Goal: Task Accomplishment & Management: Complete application form

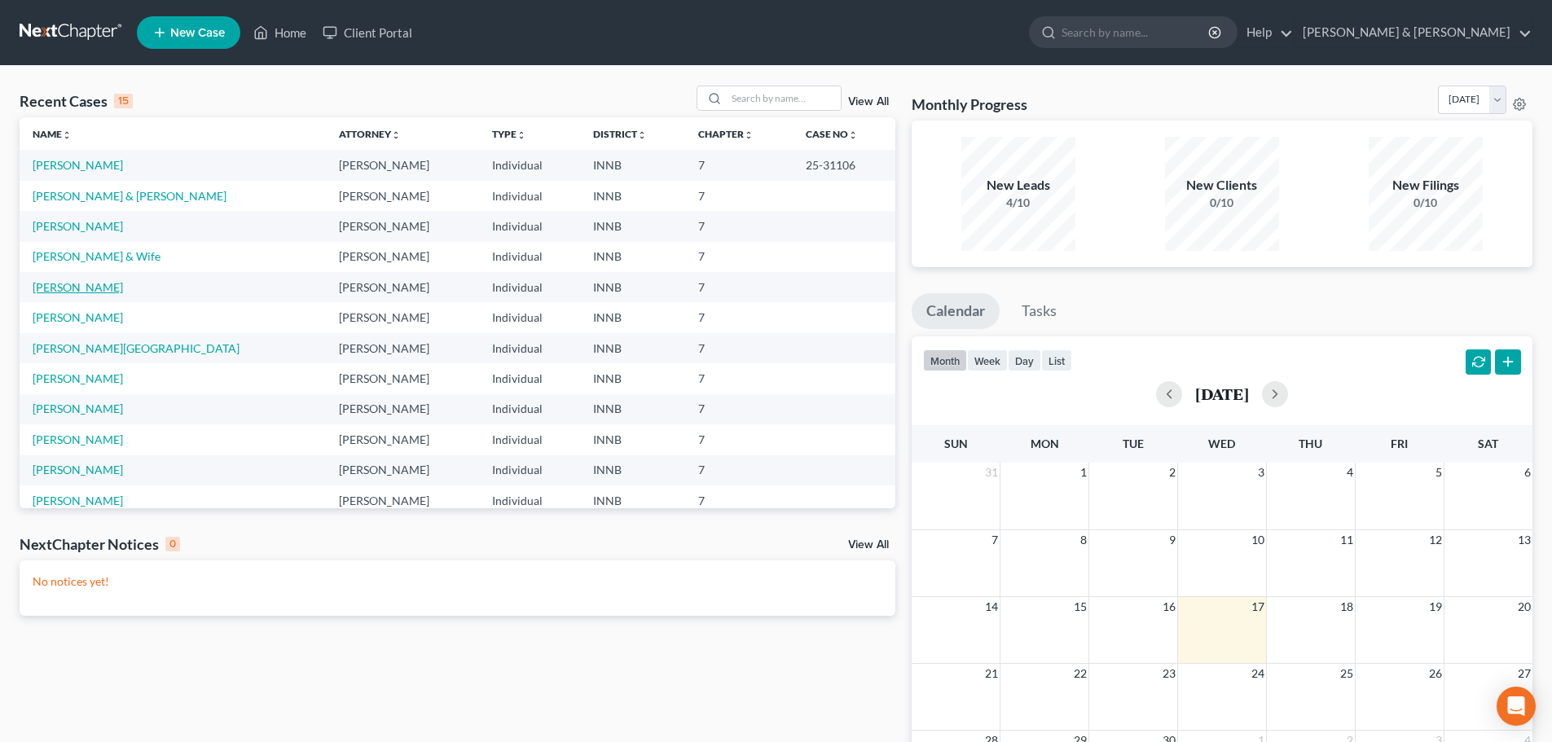
click at [59, 287] on link "[PERSON_NAME]" at bounding box center [78, 287] width 90 height 14
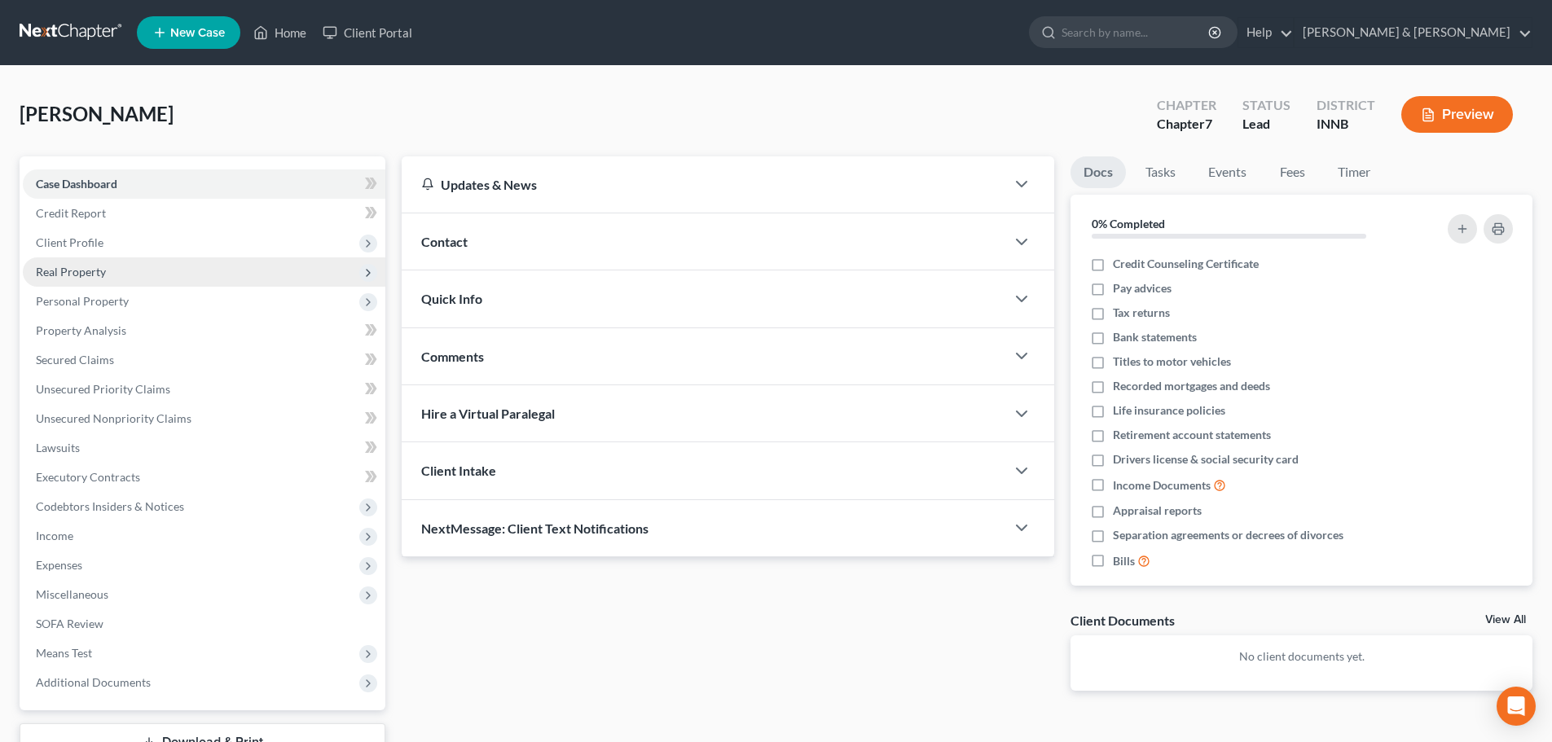
click at [61, 279] on span "Real Property" at bounding box center [204, 271] width 362 height 29
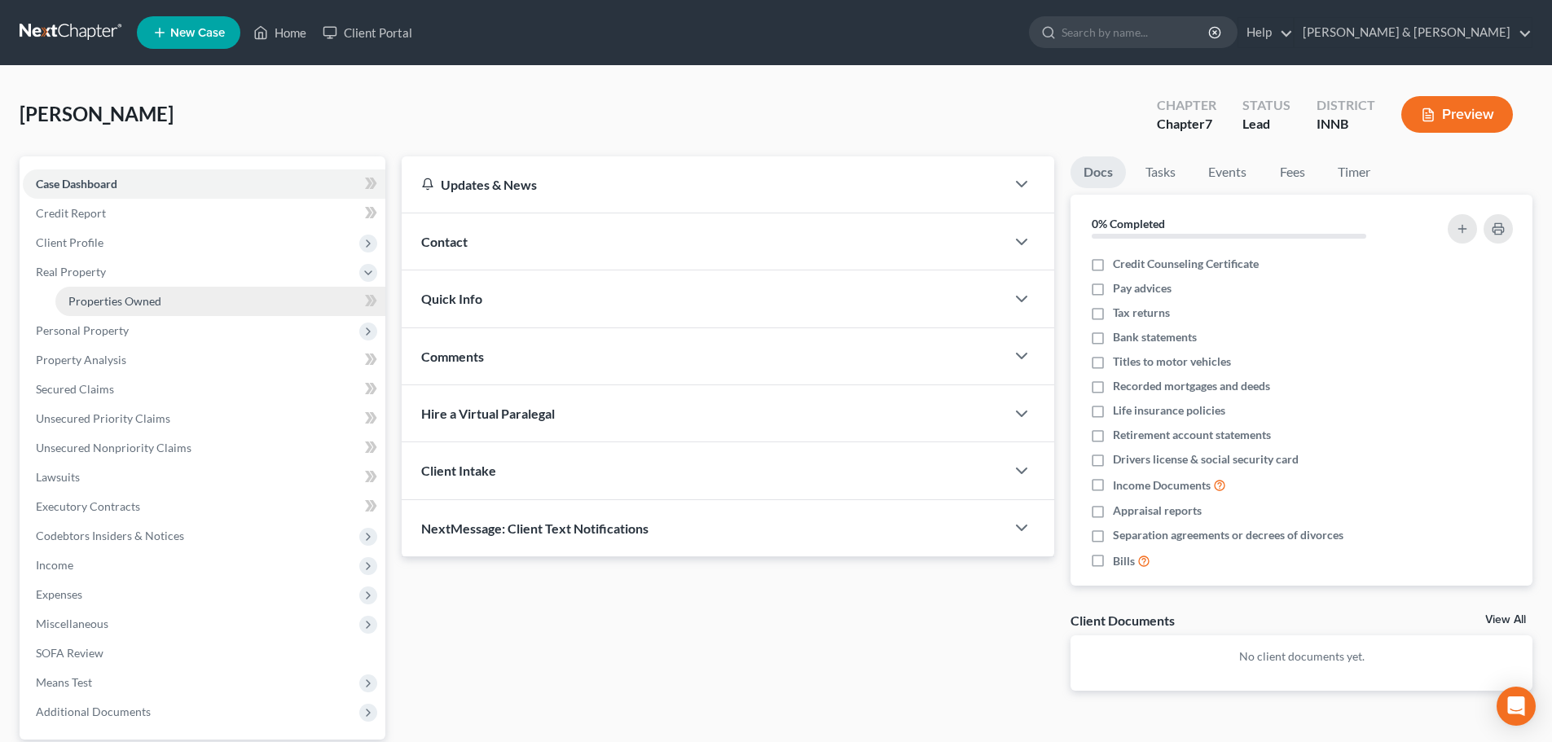
click at [112, 305] on span "Properties Owned" at bounding box center [114, 301] width 93 height 14
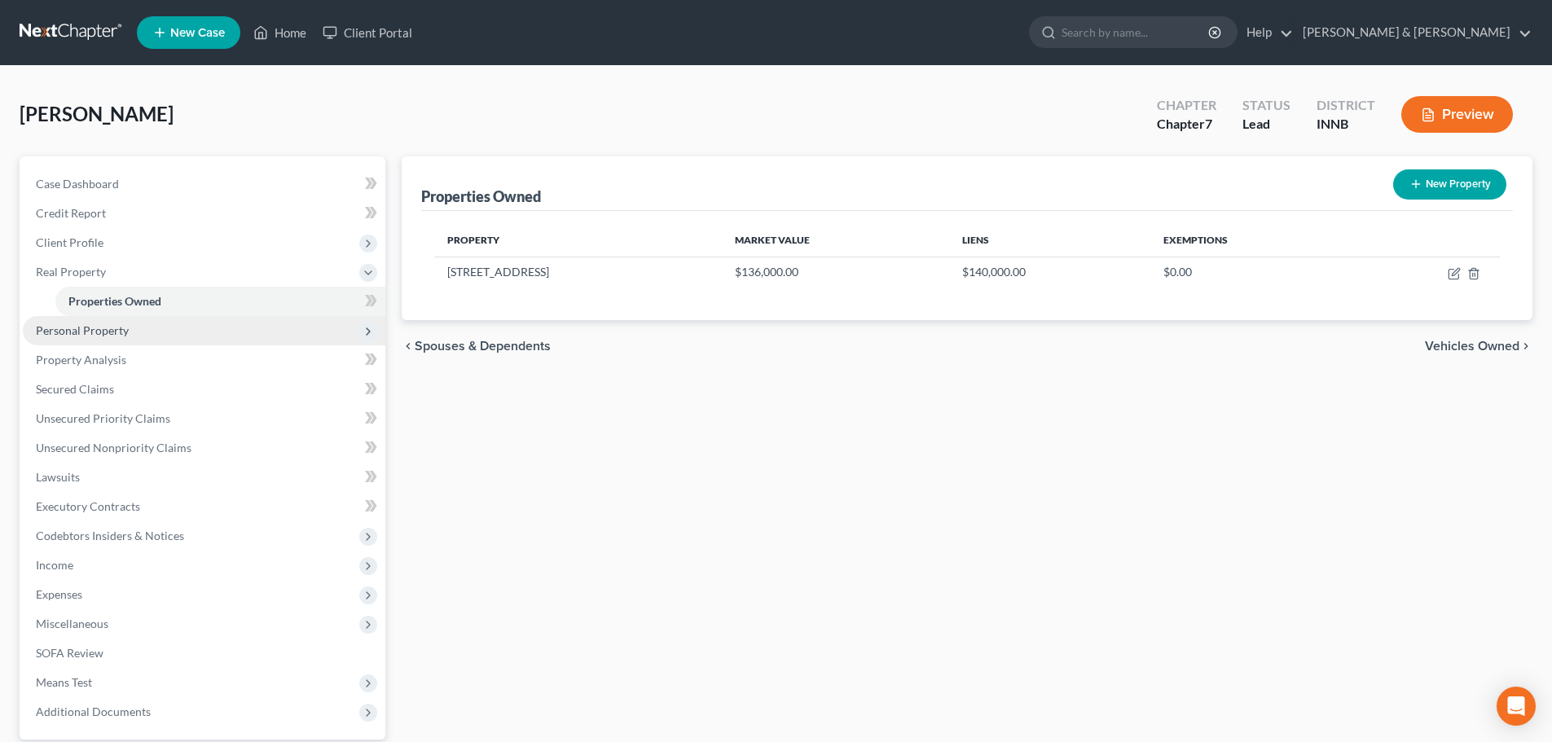
click at [87, 333] on span "Personal Property" at bounding box center [82, 330] width 93 height 14
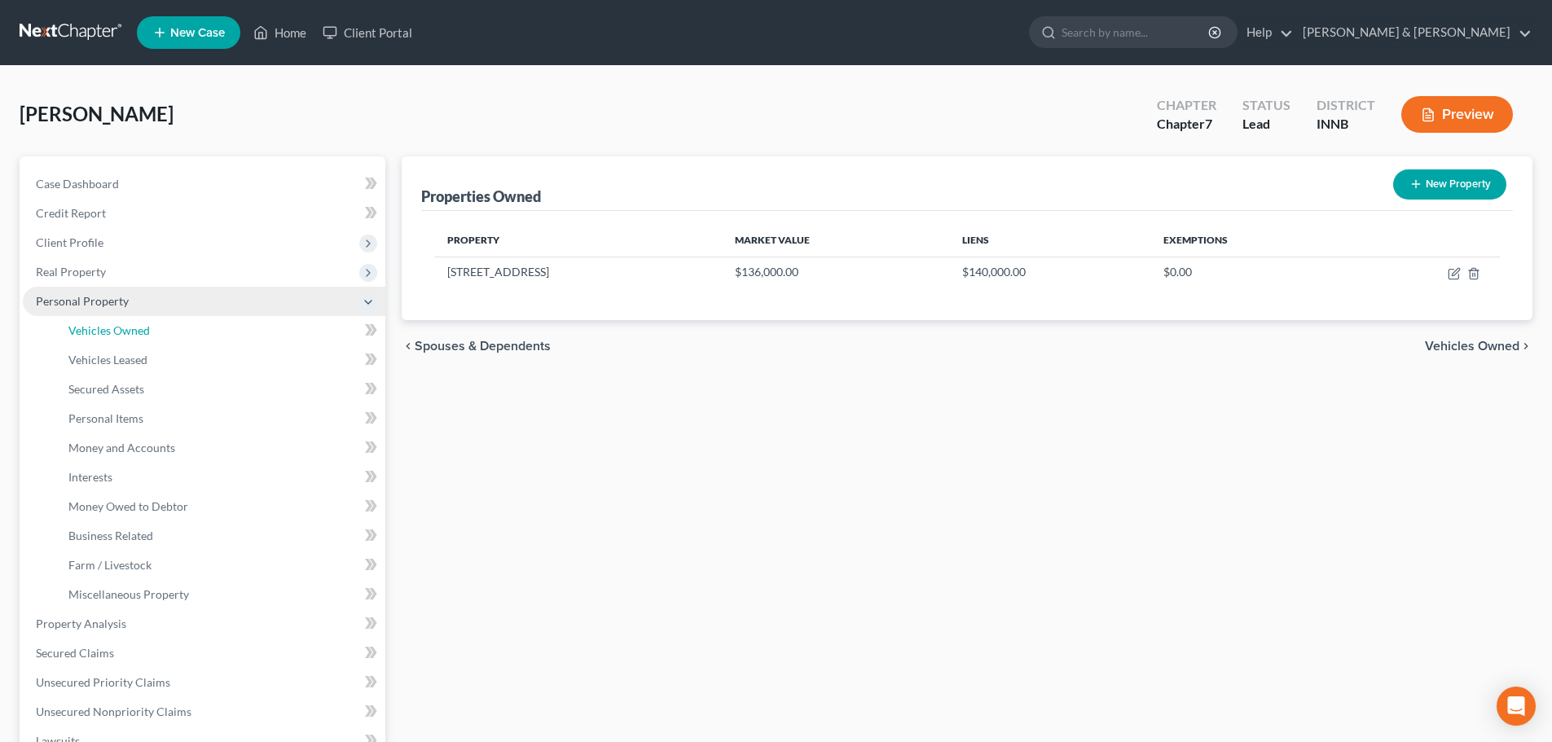
click at [82, 332] on span "Vehicles Owned" at bounding box center [108, 330] width 81 height 14
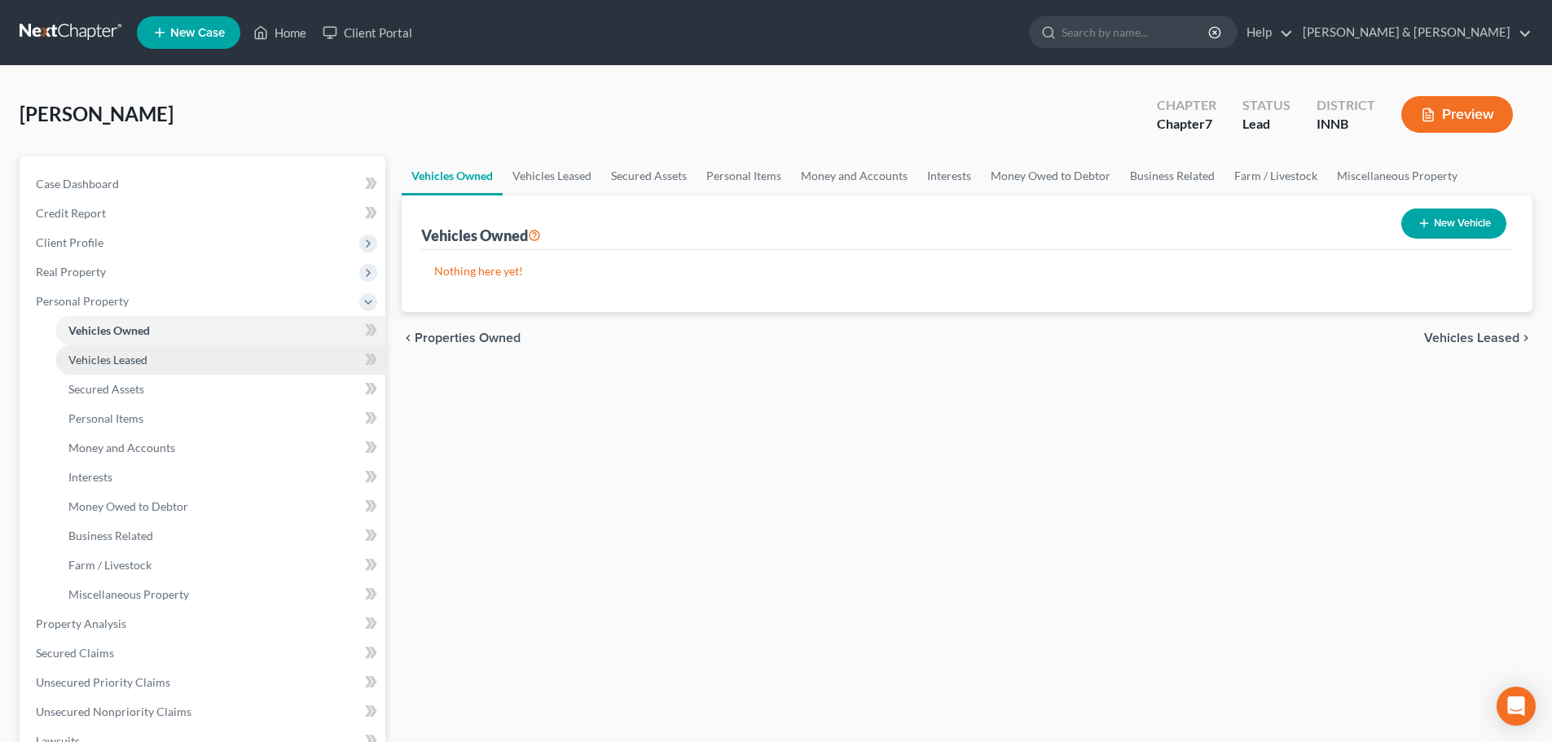
click at [82, 364] on span "Vehicles Leased" at bounding box center [107, 360] width 79 height 14
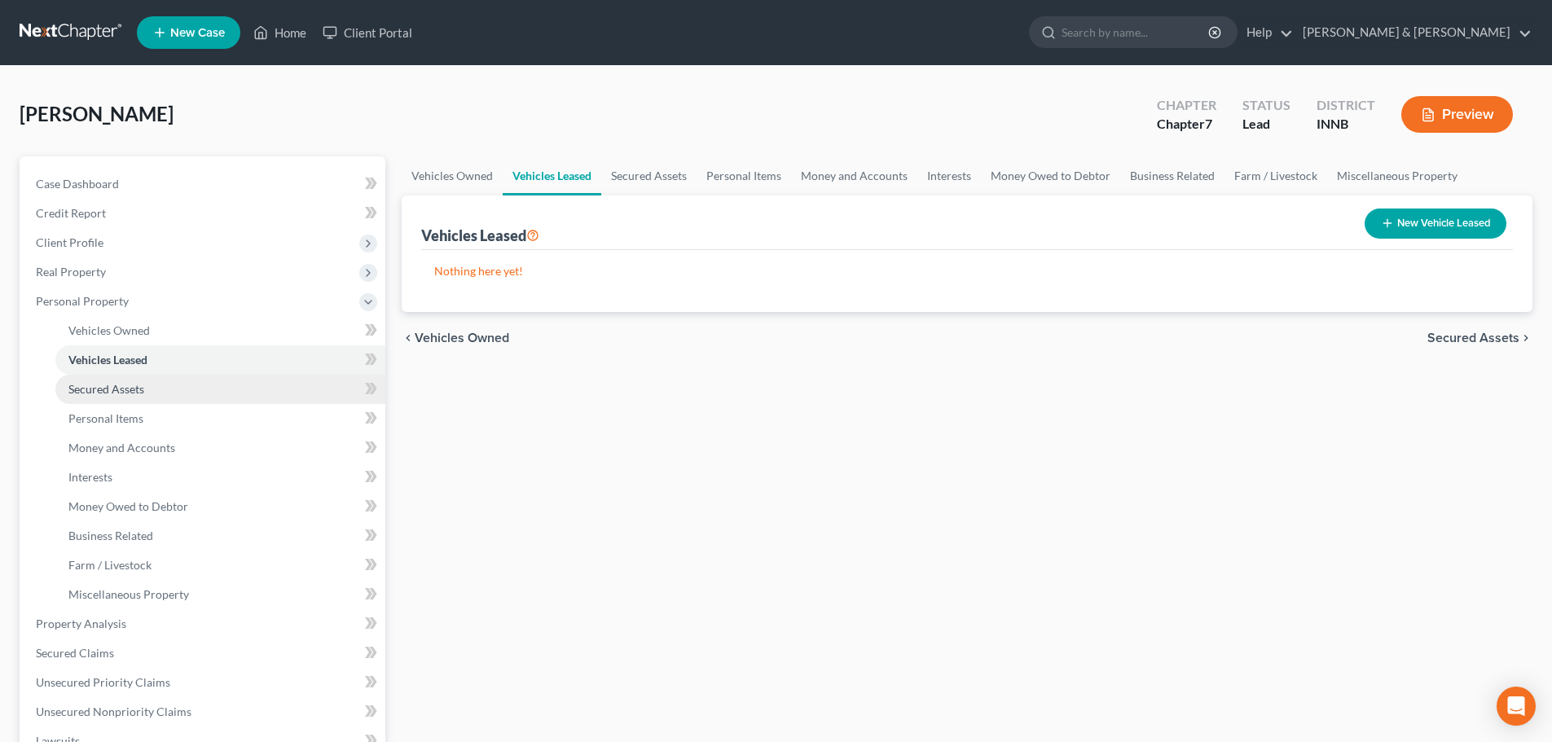
click at [87, 396] on link "Secured Assets" at bounding box center [220, 389] width 330 height 29
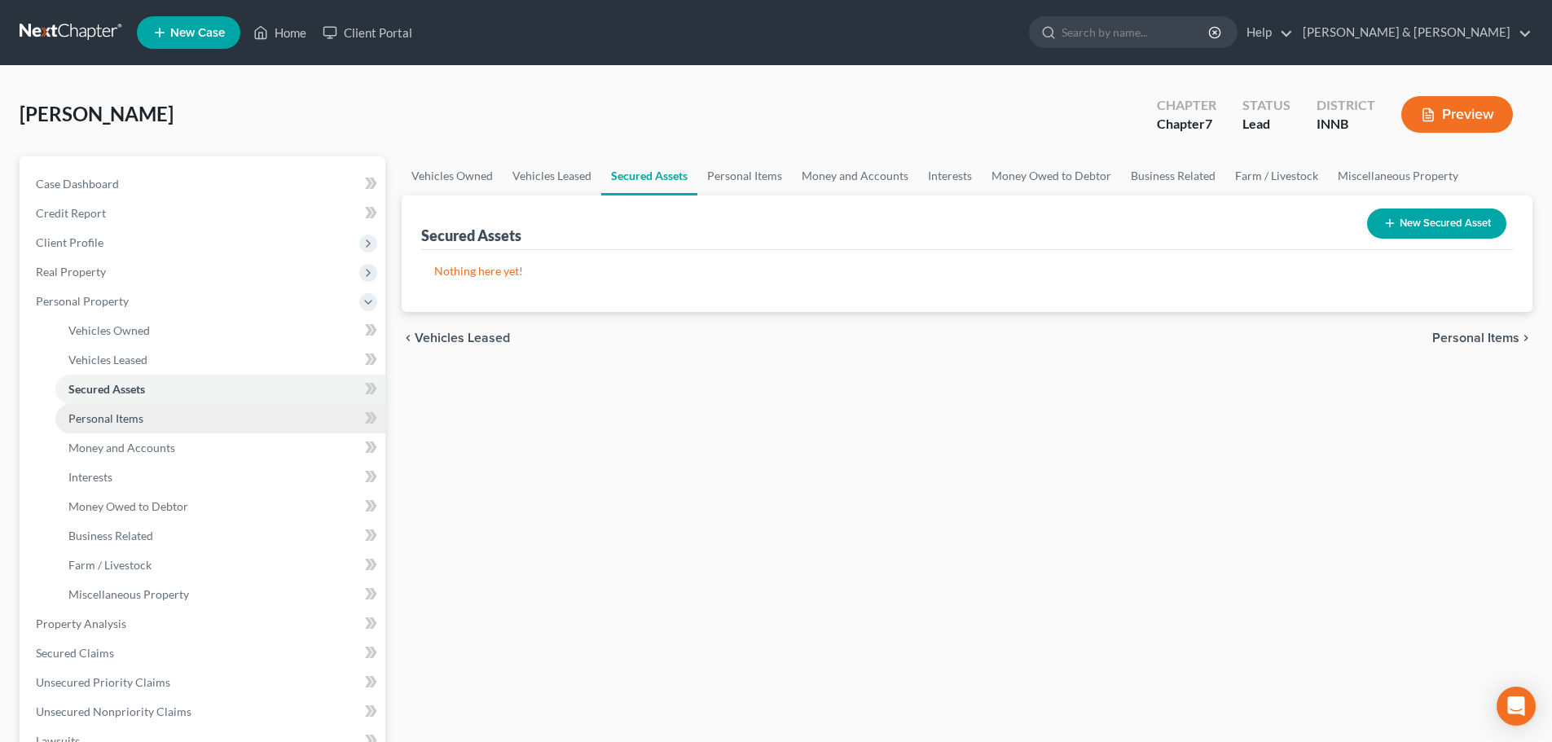
click at [87, 415] on span "Personal Items" at bounding box center [105, 418] width 75 height 14
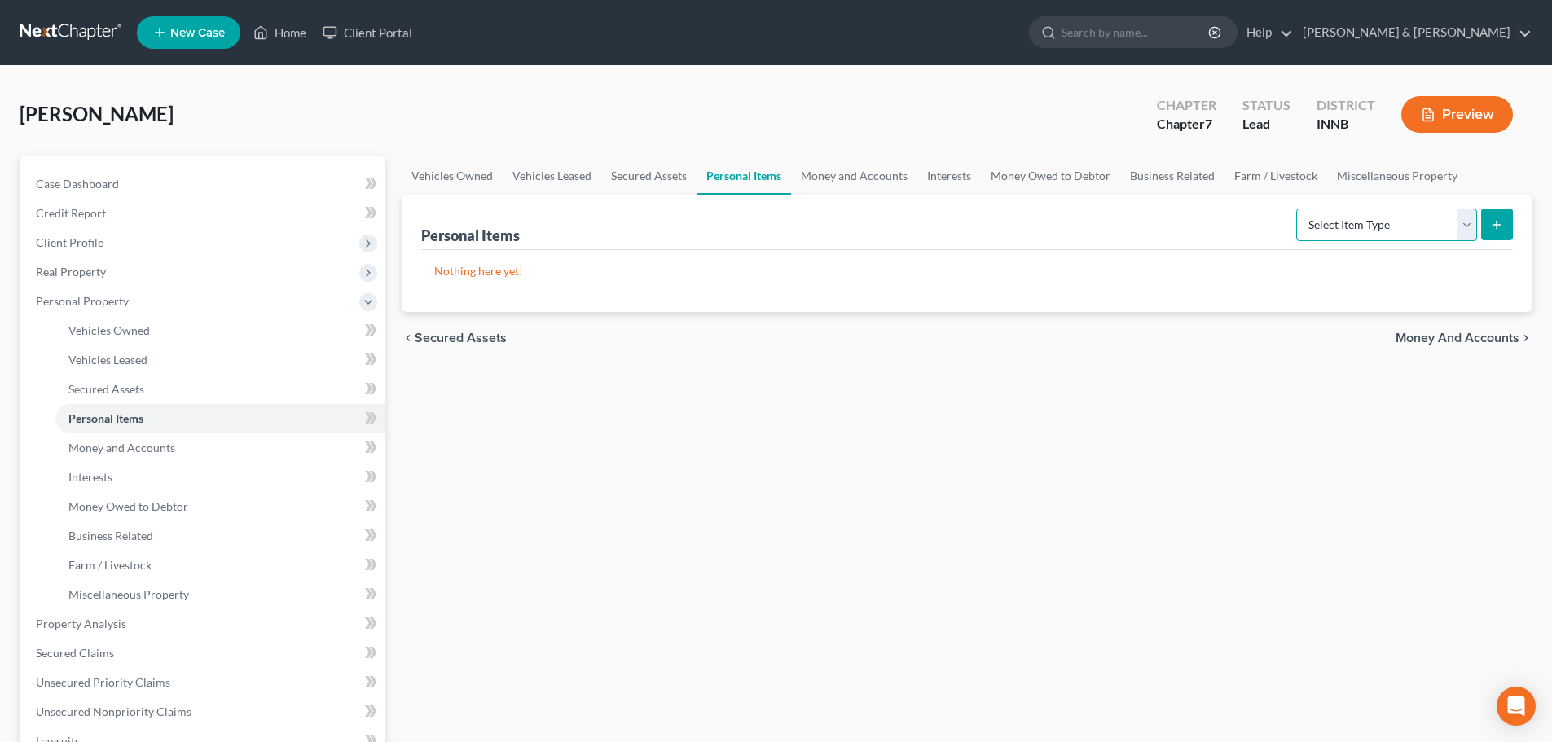
click at [1461, 227] on select "Select Item Type Clothing Collectibles Of Value Electronics Firearms Household …" at bounding box center [1386, 225] width 181 height 33
select select "clothing"
click at [1298, 209] on select "Select Item Type Clothing Collectibles Of Value Electronics Firearms Household …" at bounding box center [1386, 225] width 181 height 33
click at [1505, 218] on button "submit" at bounding box center [1497, 225] width 32 height 32
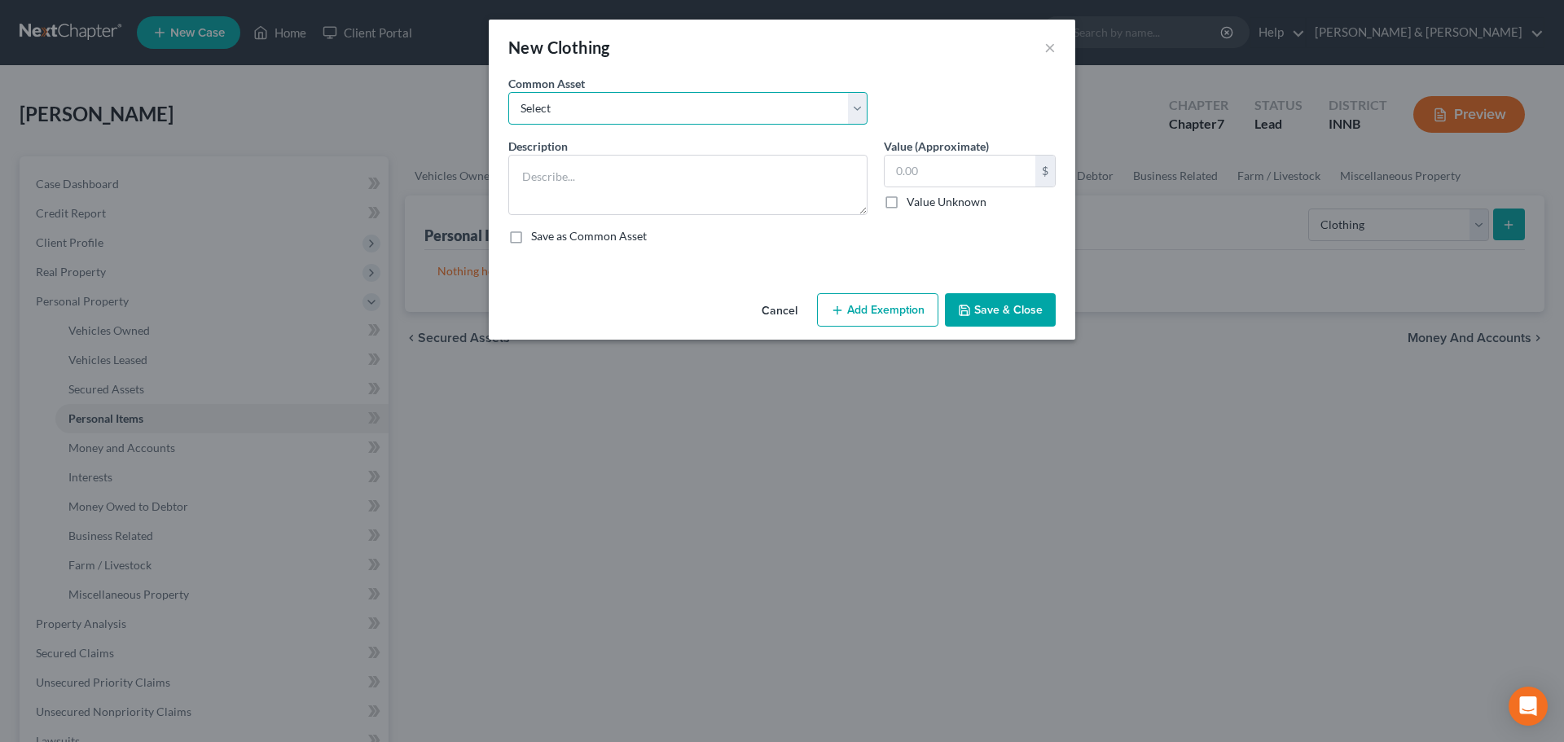
click at [793, 113] on select "Select clothing and accessories" at bounding box center [687, 108] width 359 height 33
select select "0"
click at [508, 92] on select "Select clothing and accessories" at bounding box center [687, 108] width 359 height 33
type textarea "clothing and accessories"
type input "100.00"
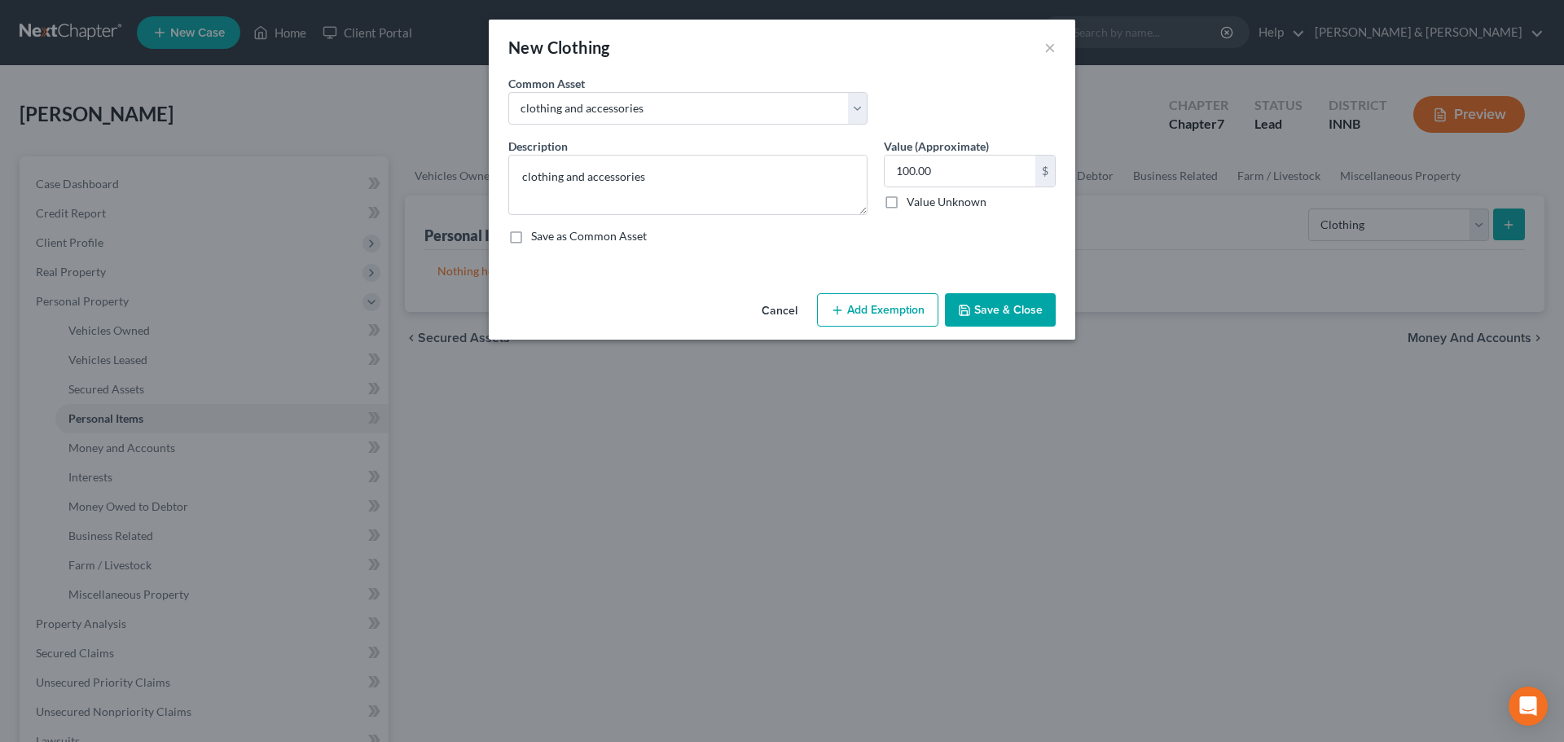
click at [910, 310] on button "Add Exemption" at bounding box center [877, 310] width 121 height 34
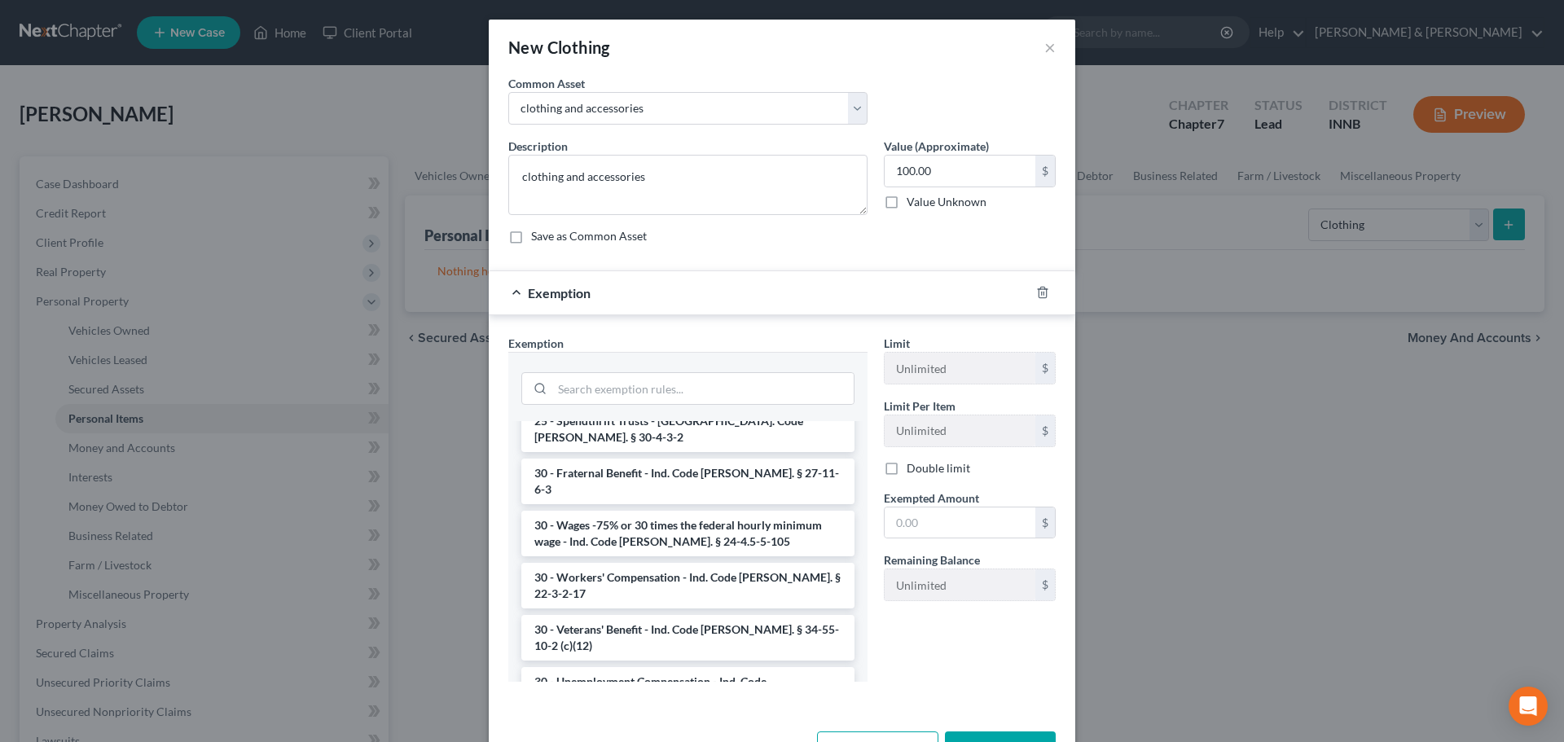
scroll to position [1466, 0]
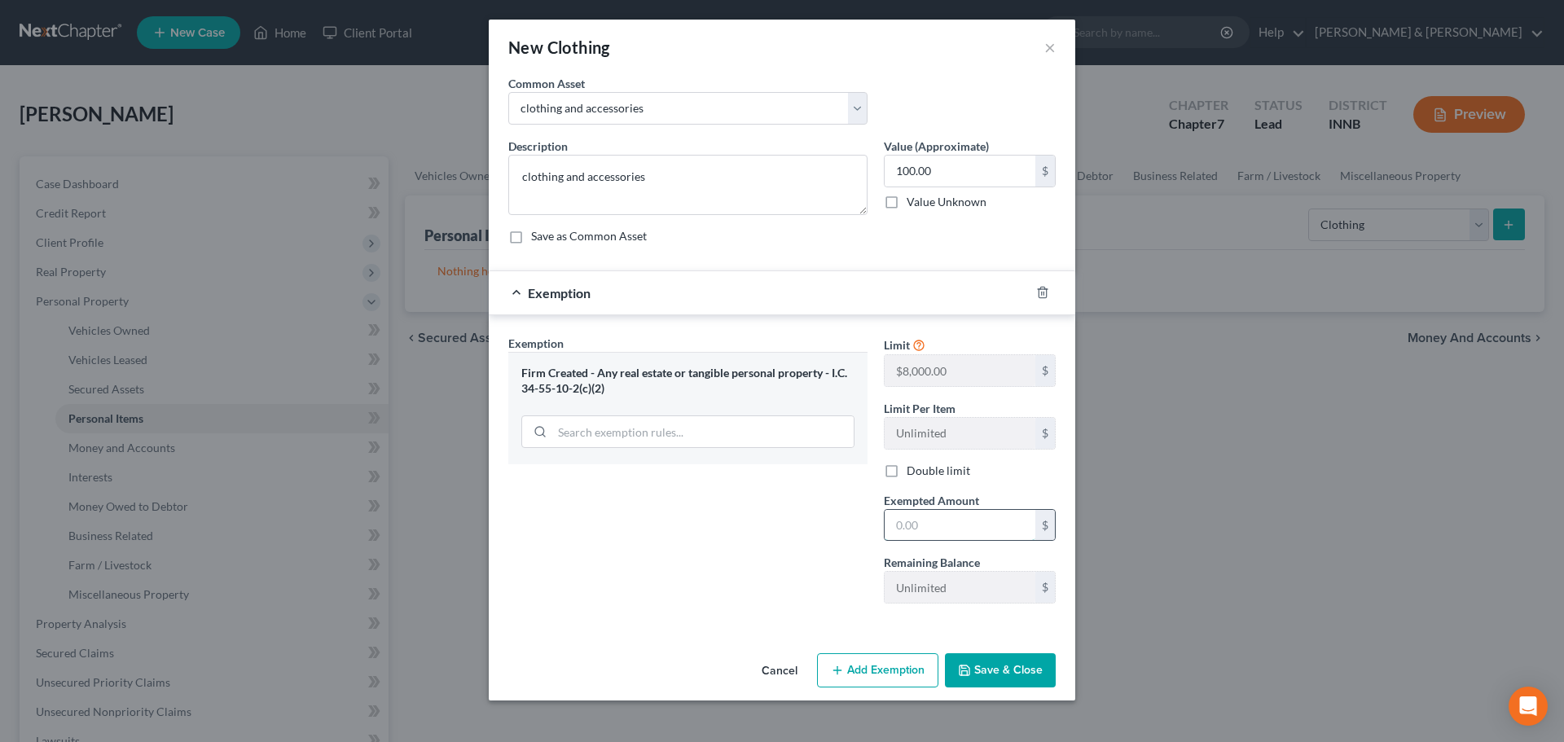
click at [923, 523] on input "text" at bounding box center [960, 525] width 151 height 31
type input "100"
click at [1006, 678] on button "Save & Close" at bounding box center [1000, 670] width 111 height 34
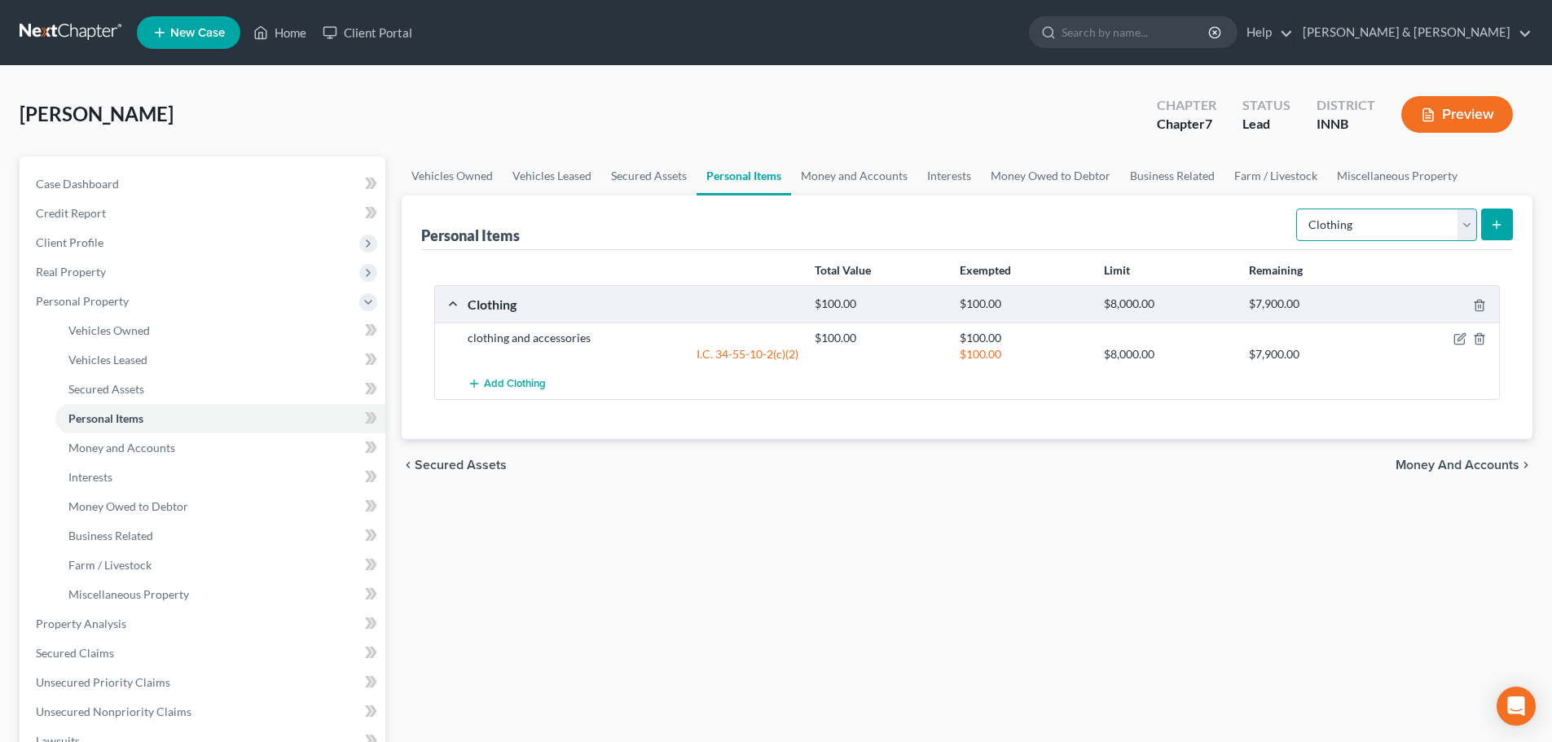
click at [1461, 228] on select "Select Item Type Clothing Collectibles Of Value Electronics Firearms Household …" at bounding box center [1386, 225] width 181 height 33
select select "electronics"
click at [1298, 209] on select "Select Item Type Clothing Collectibles Of Value Electronics Firearms Household …" at bounding box center [1386, 225] width 181 height 33
click at [1505, 226] on button "submit" at bounding box center [1497, 225] width 32 height 32
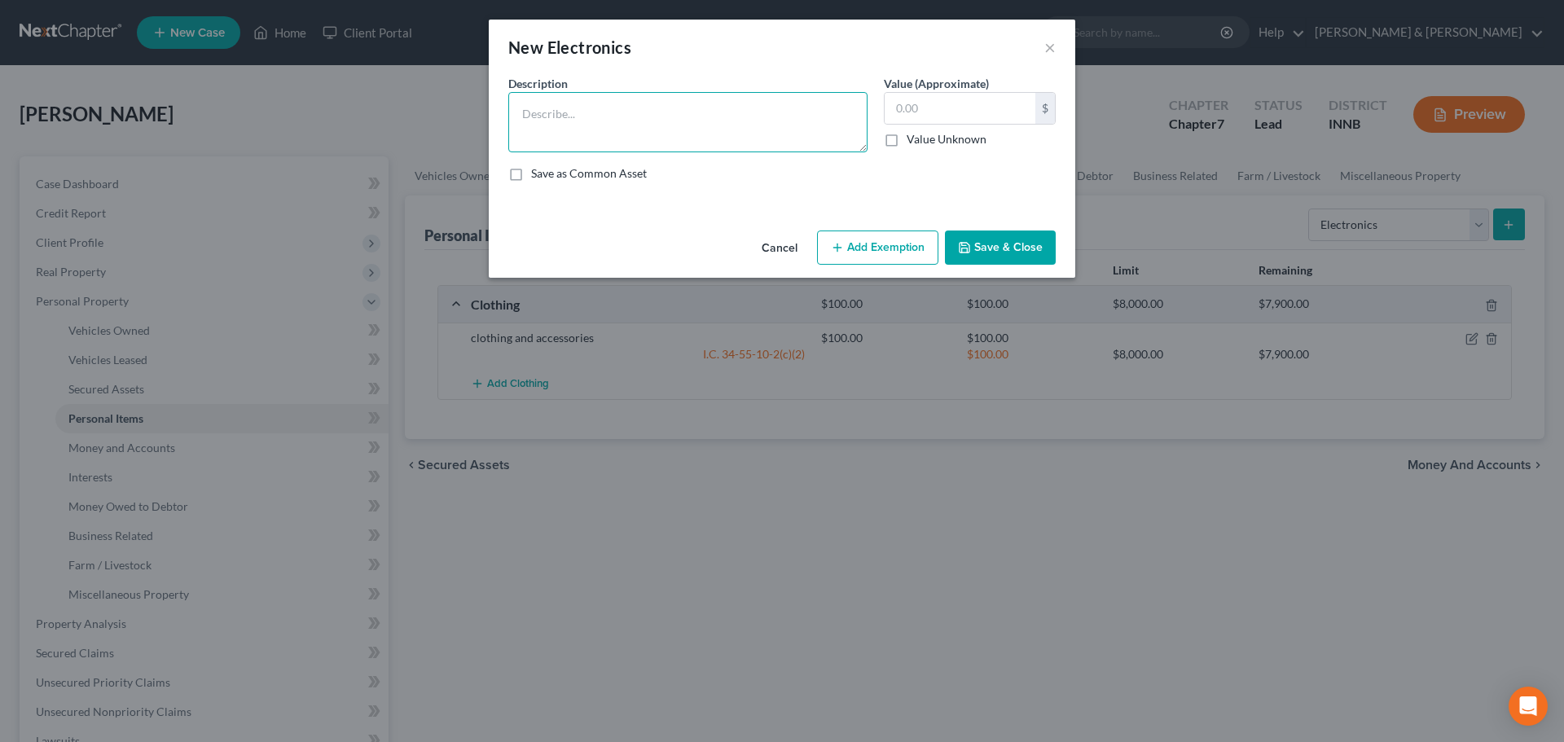
click at [589, 127] on textarea at bounding box center [687, 122] width 359 height 60
type textarea "cell phone, TV, accessories"
type input "500"
click at [866, 261] on button "Add Exemption" at bounding box center [877, 248] width 121 height 34
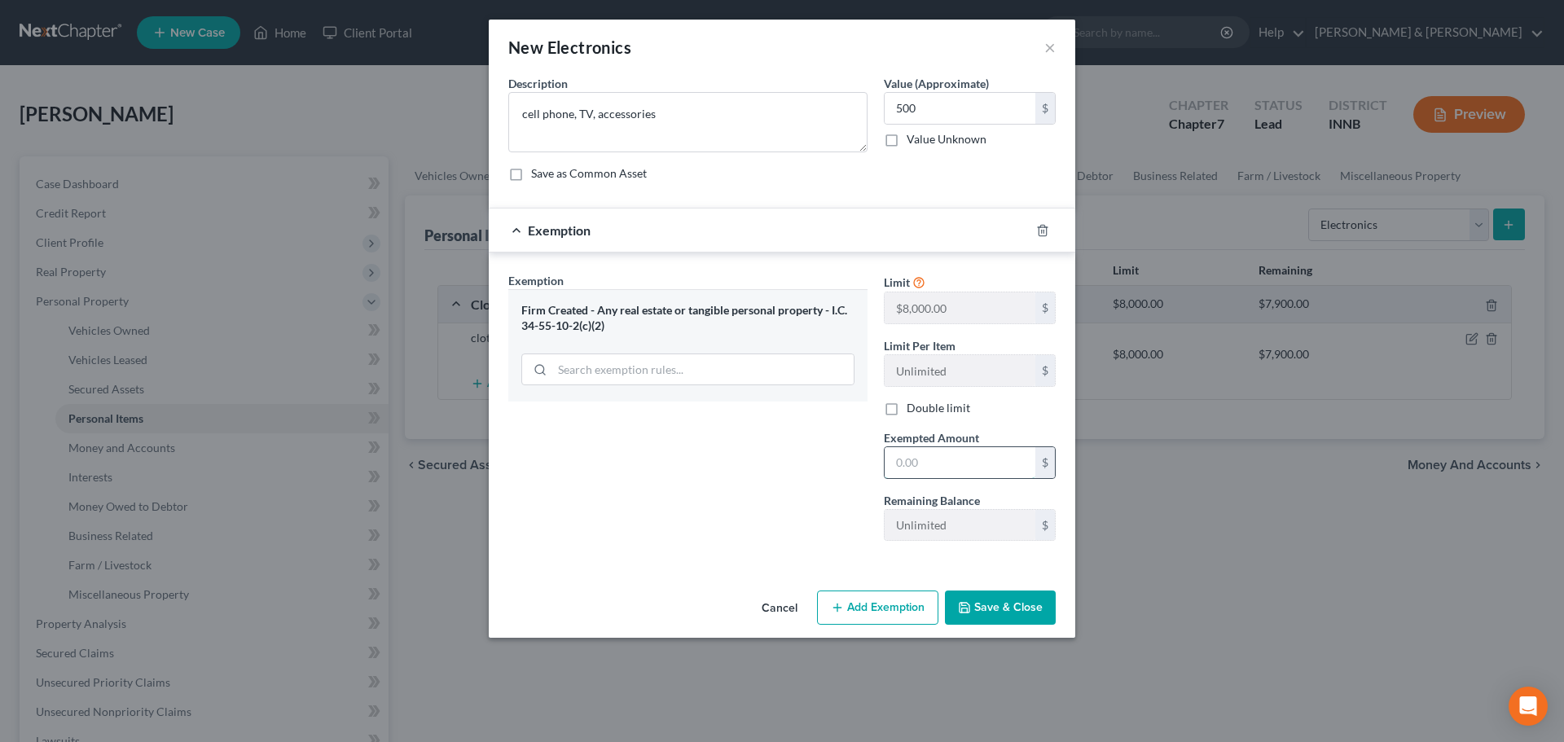
click at [907, 473] on input "text" at bounding box center [960, 462] width 151 height 31
type input "500"
click at [989, 622] on button "Save & Close" at bounding box center [1000, 608] width 111 height 34
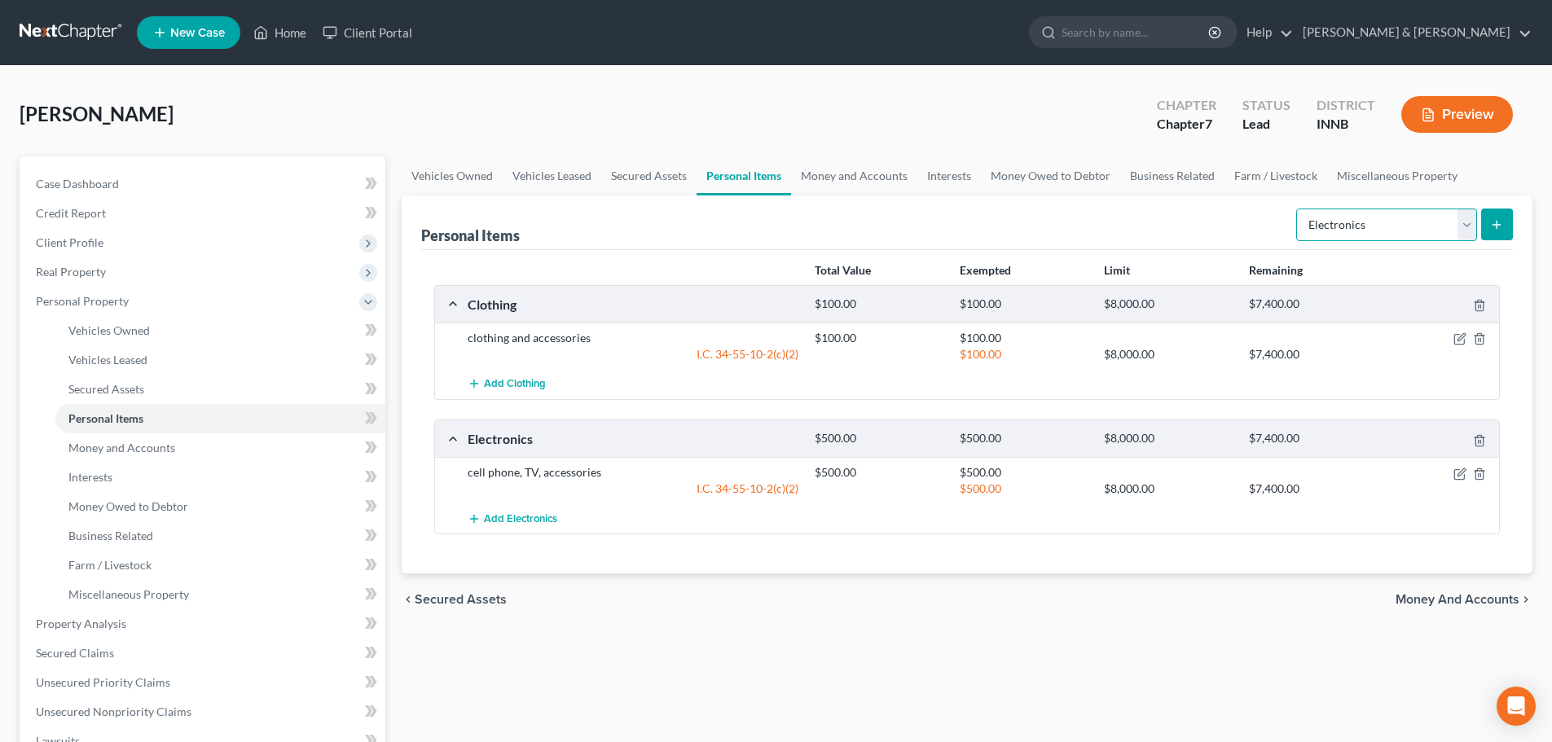
click at [1475, 217] on select "Select Item Type Clothing Collectibles Of Value Electronics Firearms Household …" at bounding box center [1386, 225] width 181 height 33
select select "household_goods"
click at [1298, 209] on select "Select Item Type Clothing Collectibles Of Value Electronics Firearms Household …" at bounding box center [1386, 225] width 181 height 33
click at [1495, 219] on icon "submit" at bounding box center [1496, 224] width 13 height 13
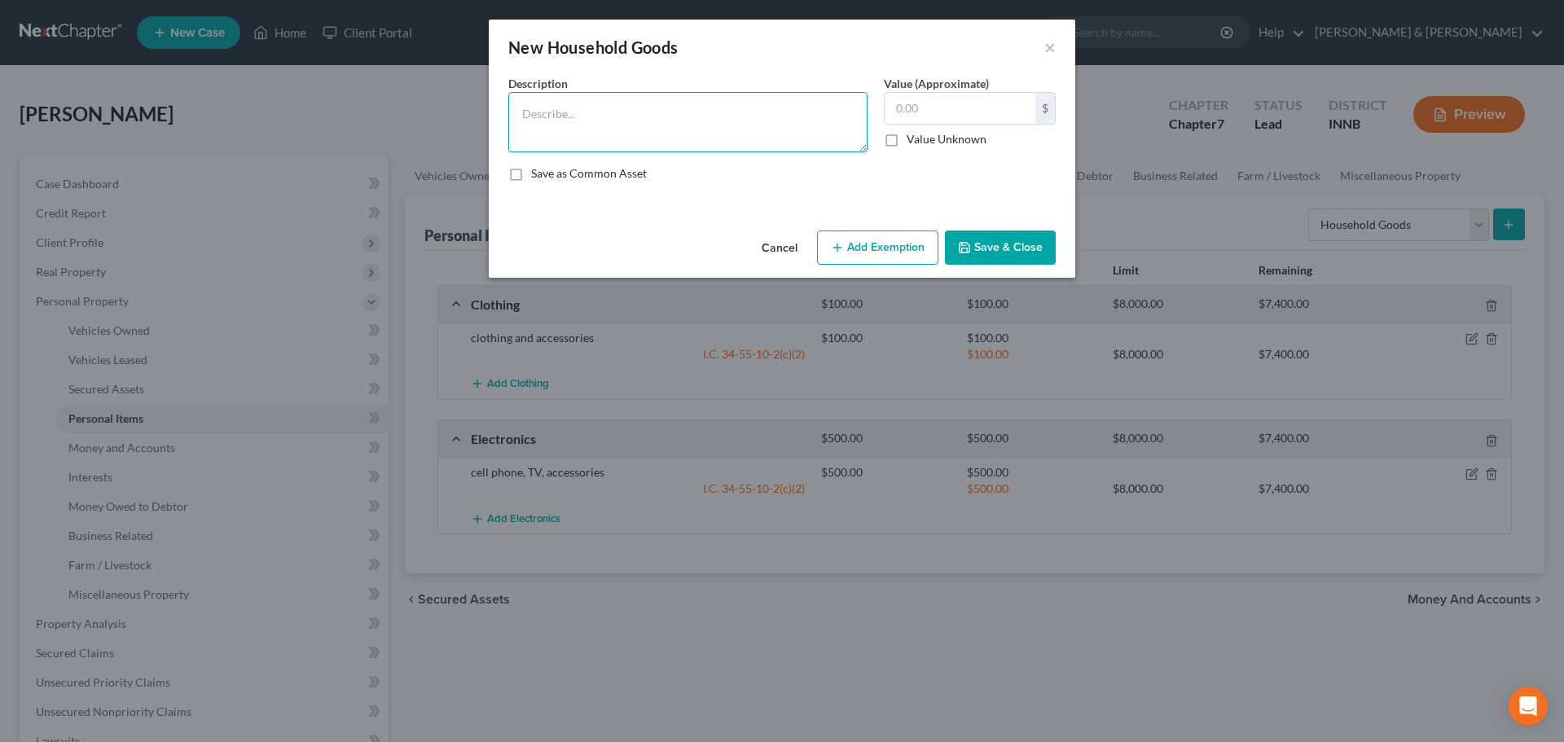
click at [591, 103] on textarea at bounding box center [687, 122] width 359 height 60
type textarea "bedroom set, living room furniture, misc kitchen items, lawn & garden items"
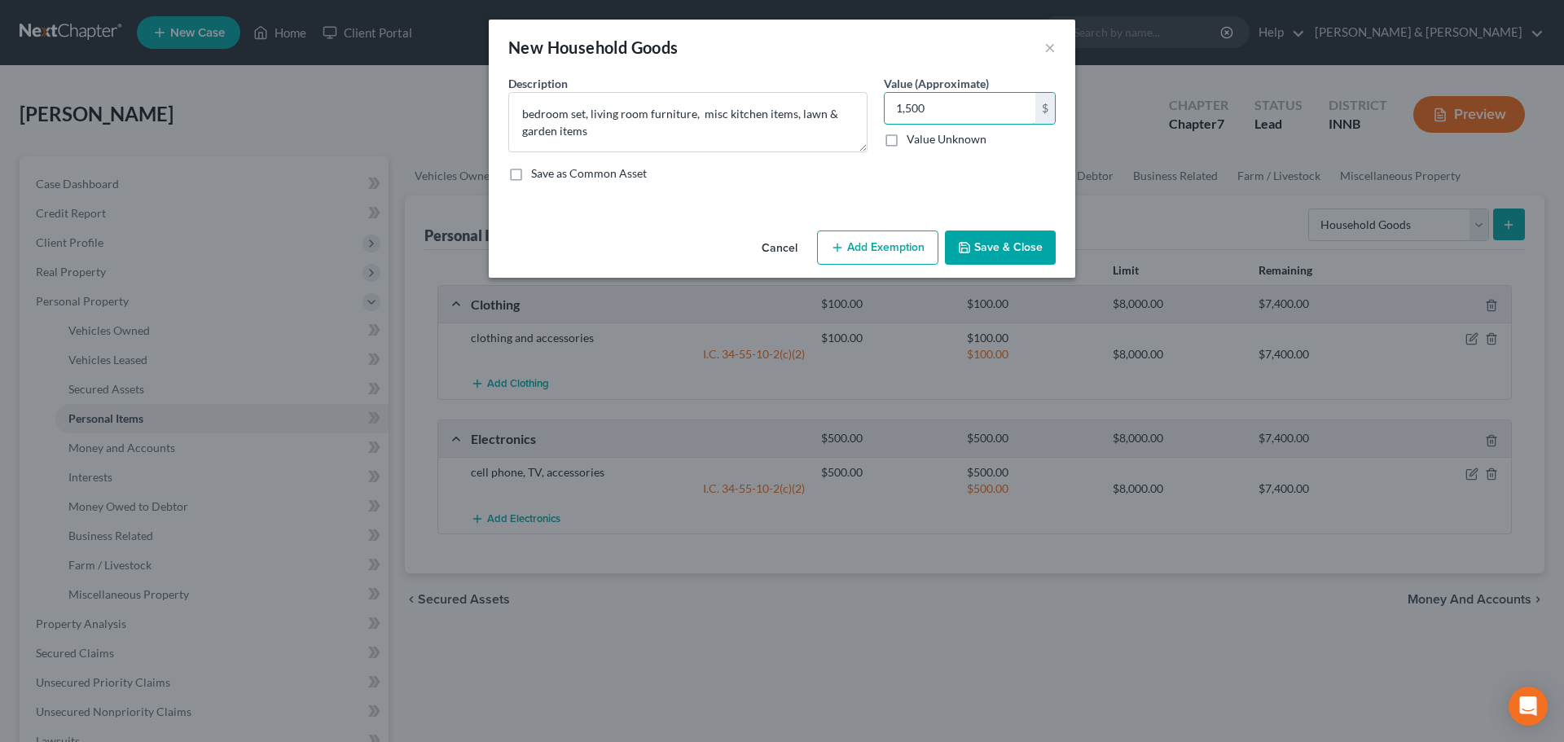
type input "1,500"
click at [887, 237] on button "Add Exemption" at bounding box center [877, 248] width 121 height 34
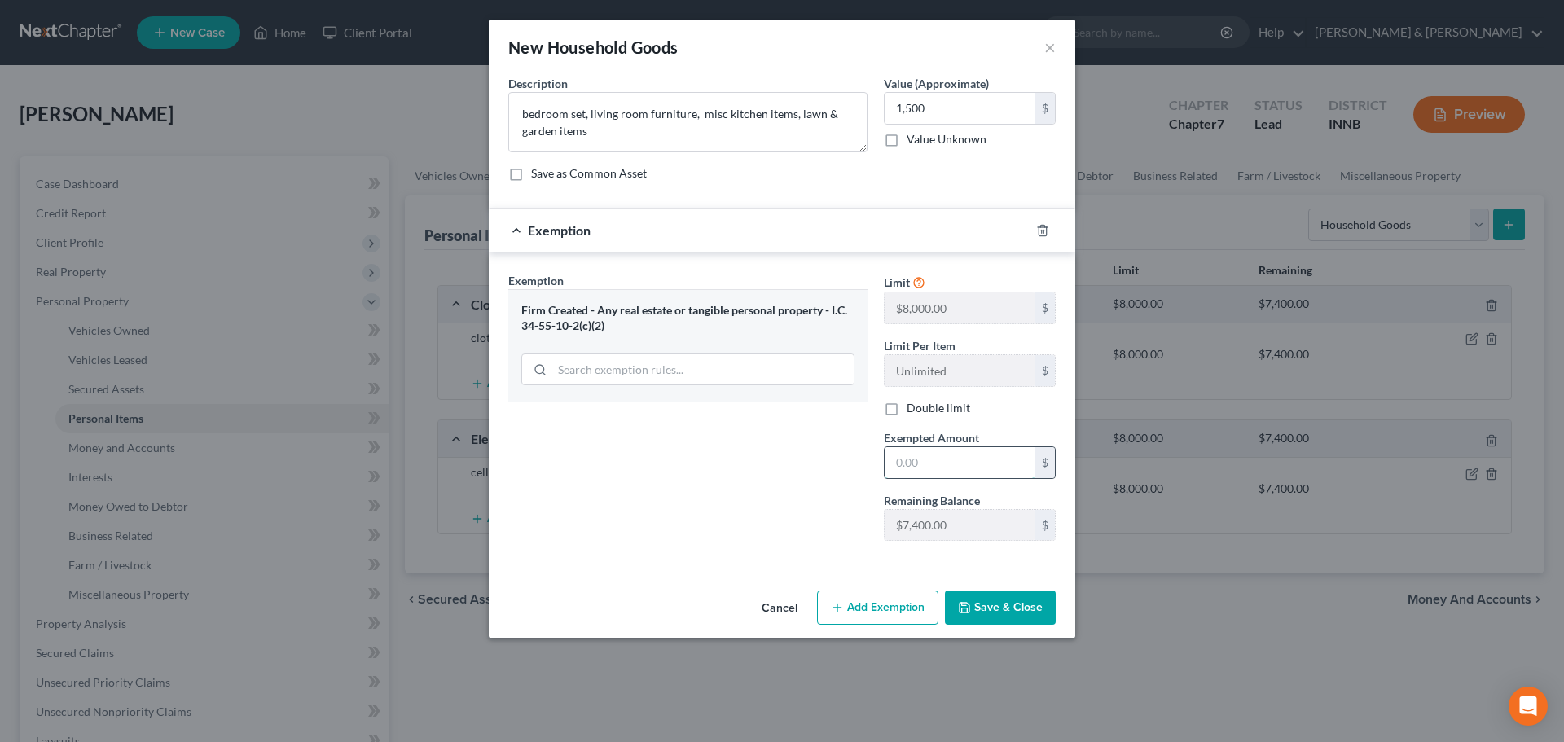
click at [903, 467] on input "text" at bounding box center [960, 462] width 151 height 31
type input "1,500"
click at [1023, 614] on button "Save & Close" at bounding box center [1000, 608] width 111 height 34
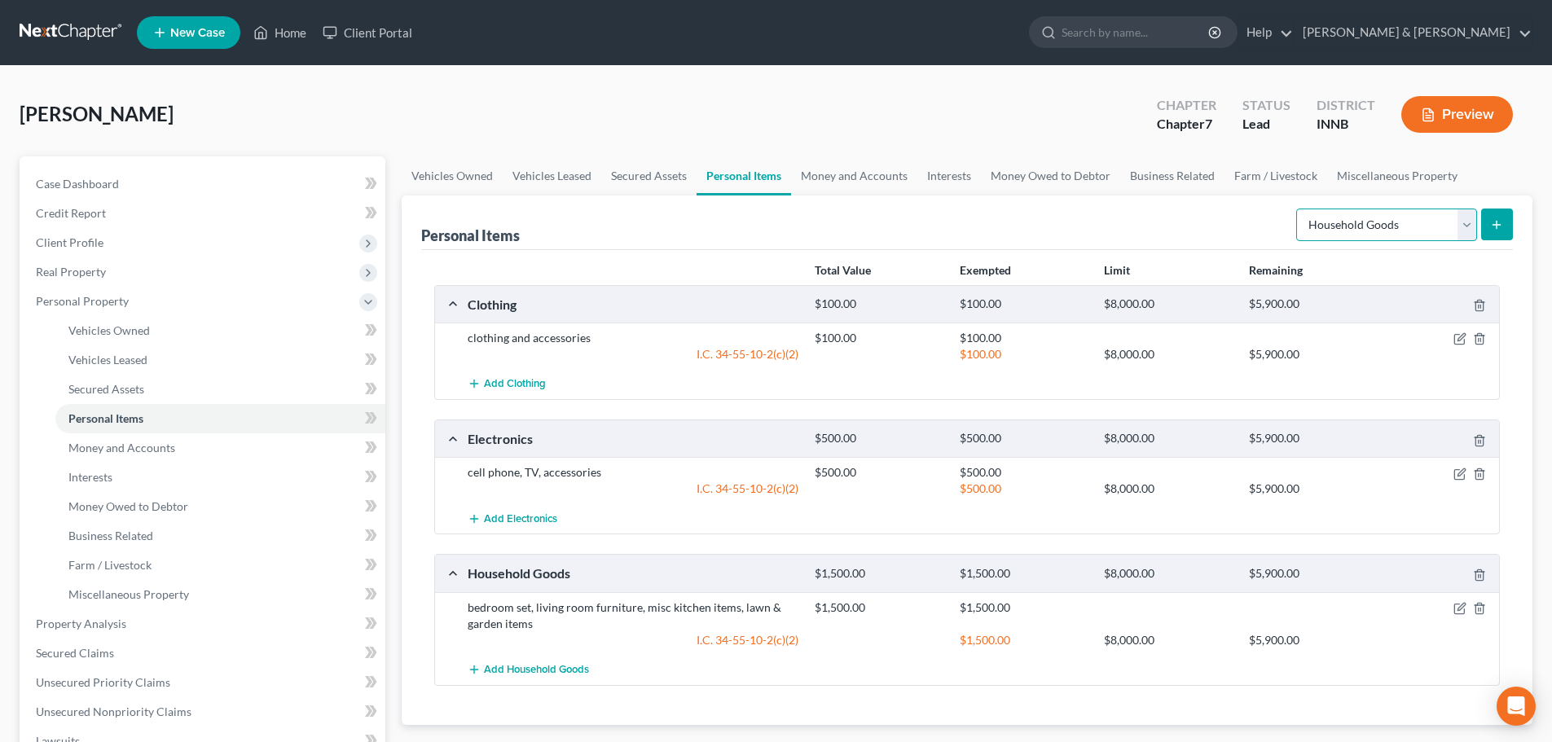
click at [1463, 226] on select "Select Item Type Clothing Collectibles Of Value Electronics Firearms Household …" at bounding box center [1386, 225] width 181 height 33
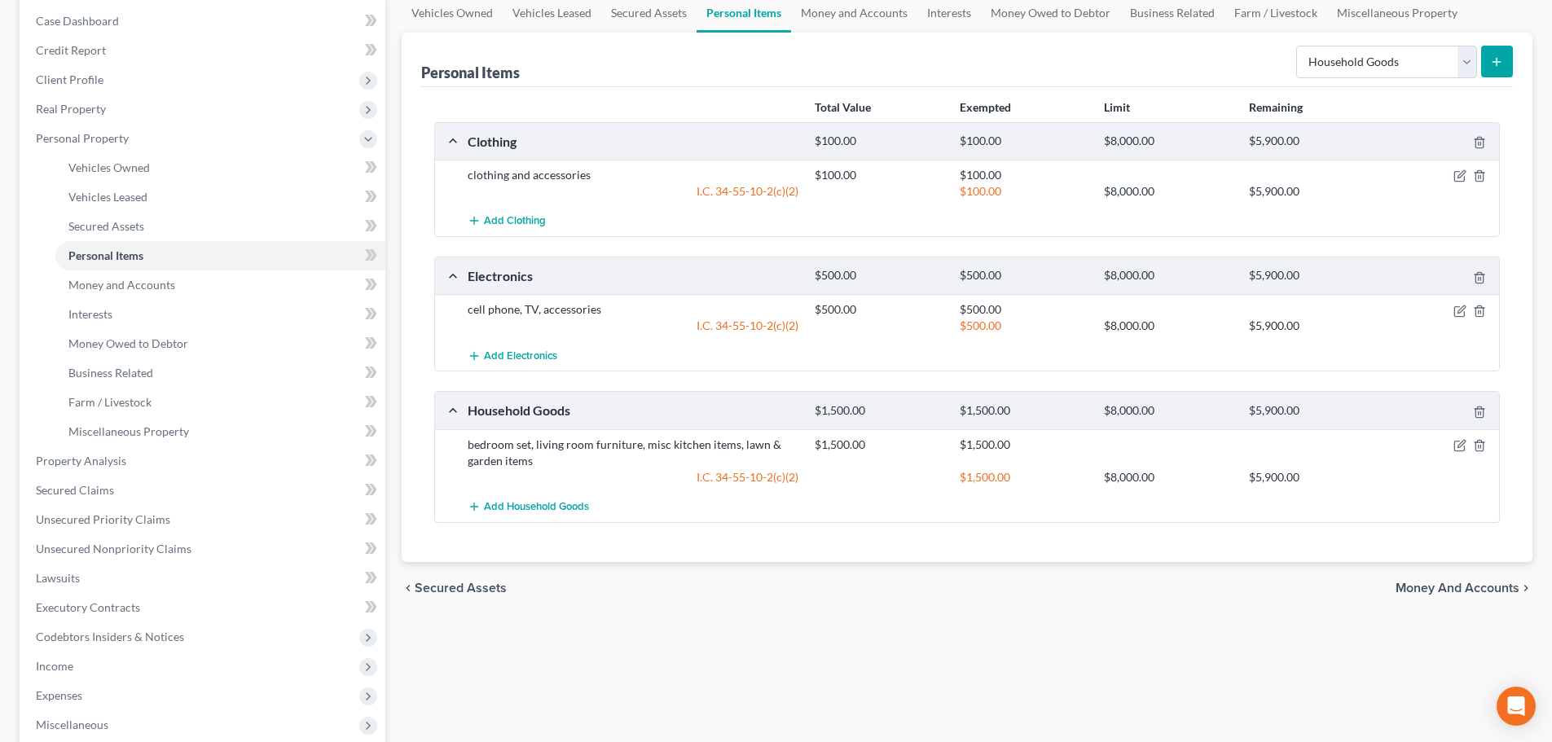
click at [1455, 589] on span "Money and Accounts" at bounding box center [1457, 588] width 124 height 13
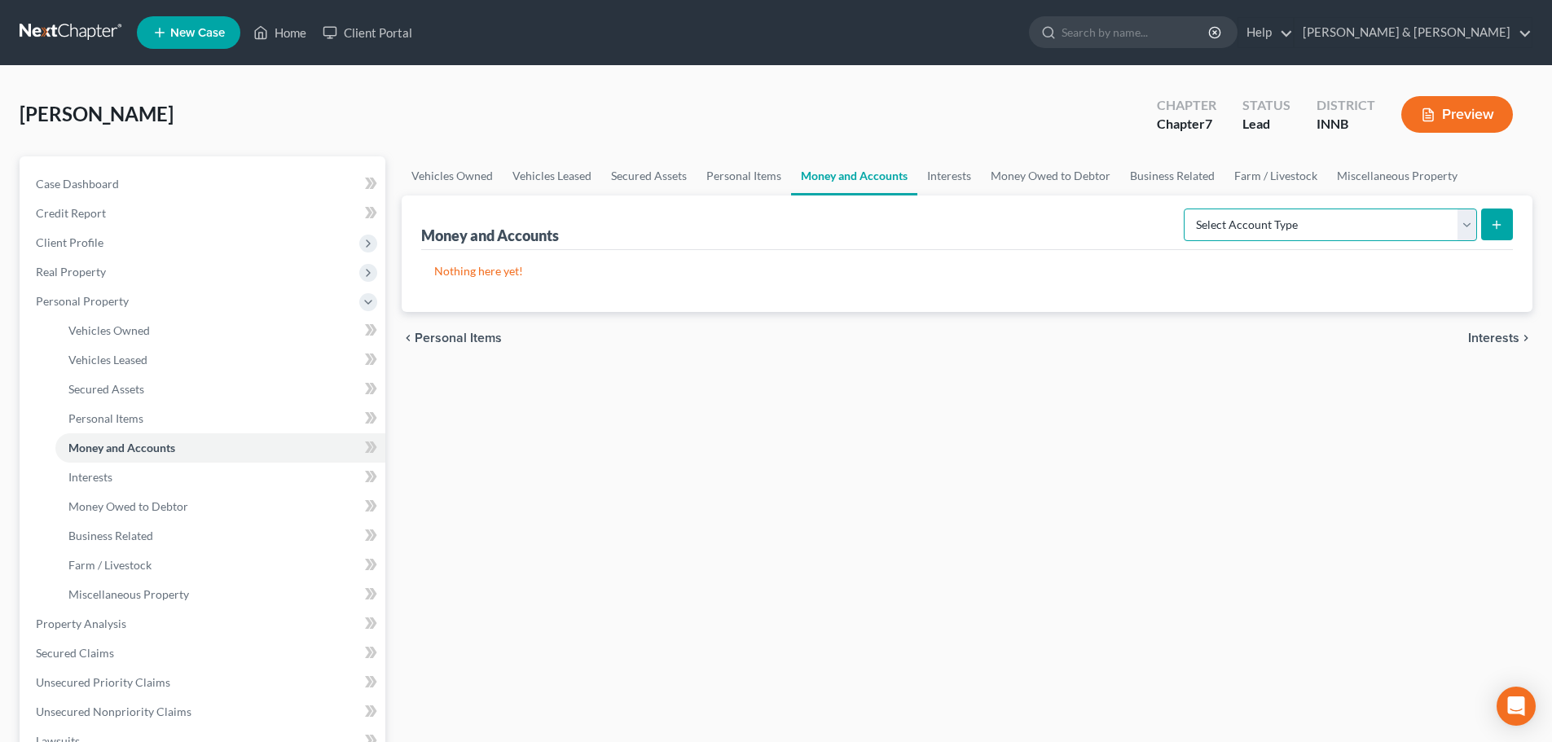
click at [1401, 226] on select "Select Account Type Brokerage Cash on Hand Certificates of Deposit Checking Acc…" at bounding box center [1330, 225] width 293 height 33
select select "cash_on_hand"
click at [1187, 209] on select "Select Account Type Brokerage Cash on Hand Certificates of Deposit Checking Acc…" at bounding box center [1330, 225] width 293 height 33
click at [1508, 234] on button "submit" at bounding box center [1497, 225] width 32 height 32
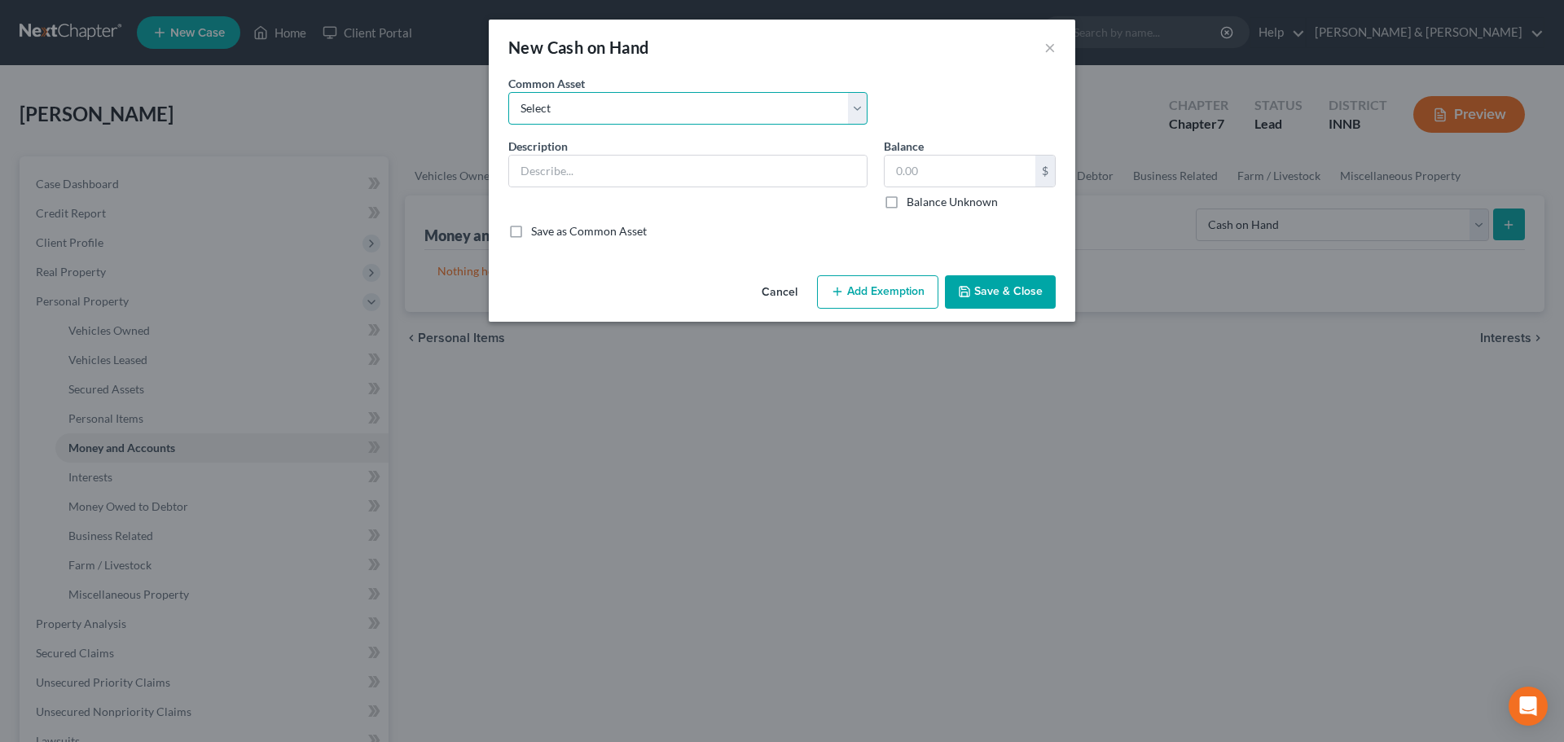
click at [604, 96] on select "Select pocket money" at bounding box center [687, 108] width 359 height 33
select select "0"
click at [508, 92] on select "Select pocket money" at bounding box center [687, 108] width 359 height 33
type input "pocket money"
type input "25.00"
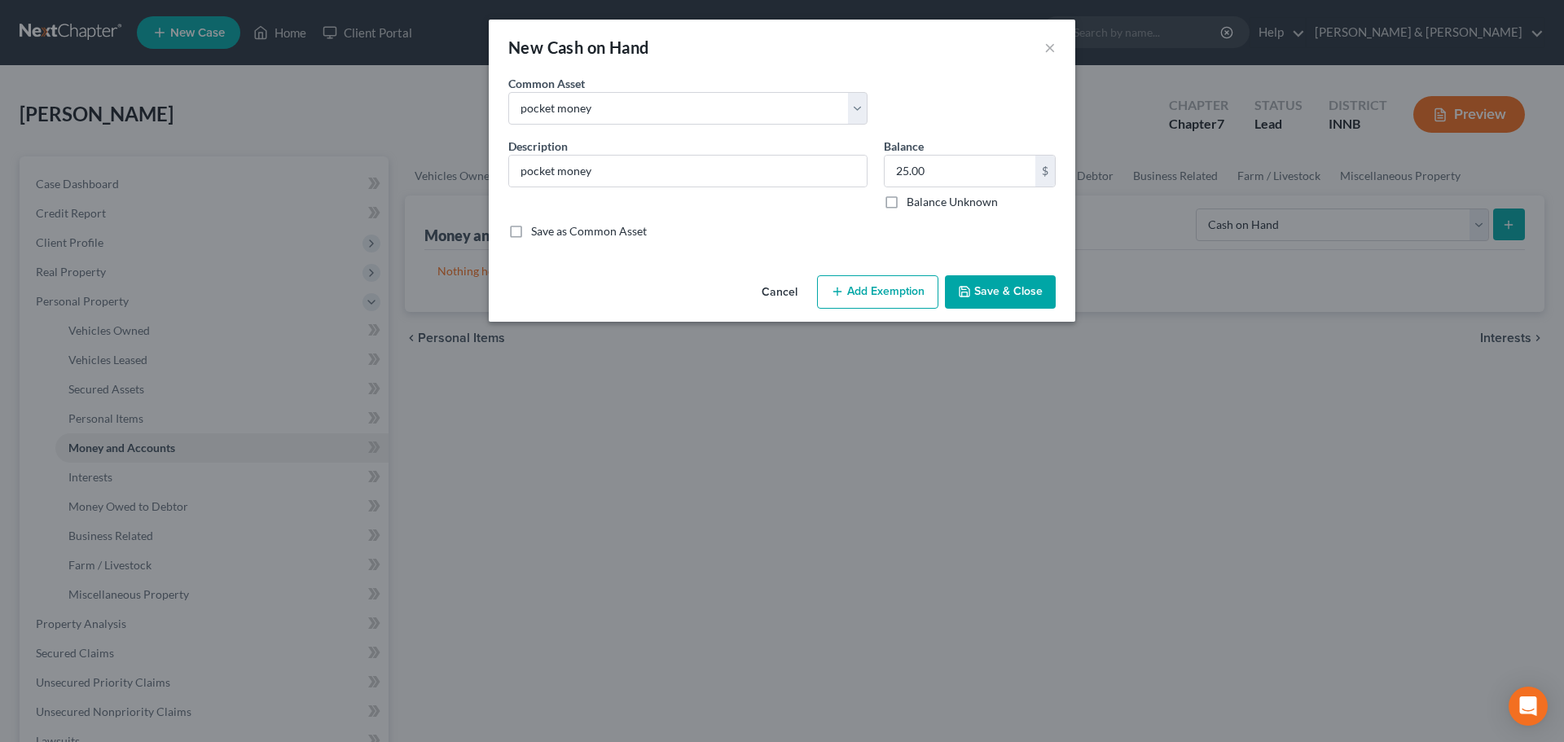
click at [841, 295] on icon "button" at bounding box center [837, 291] width 13 height 13
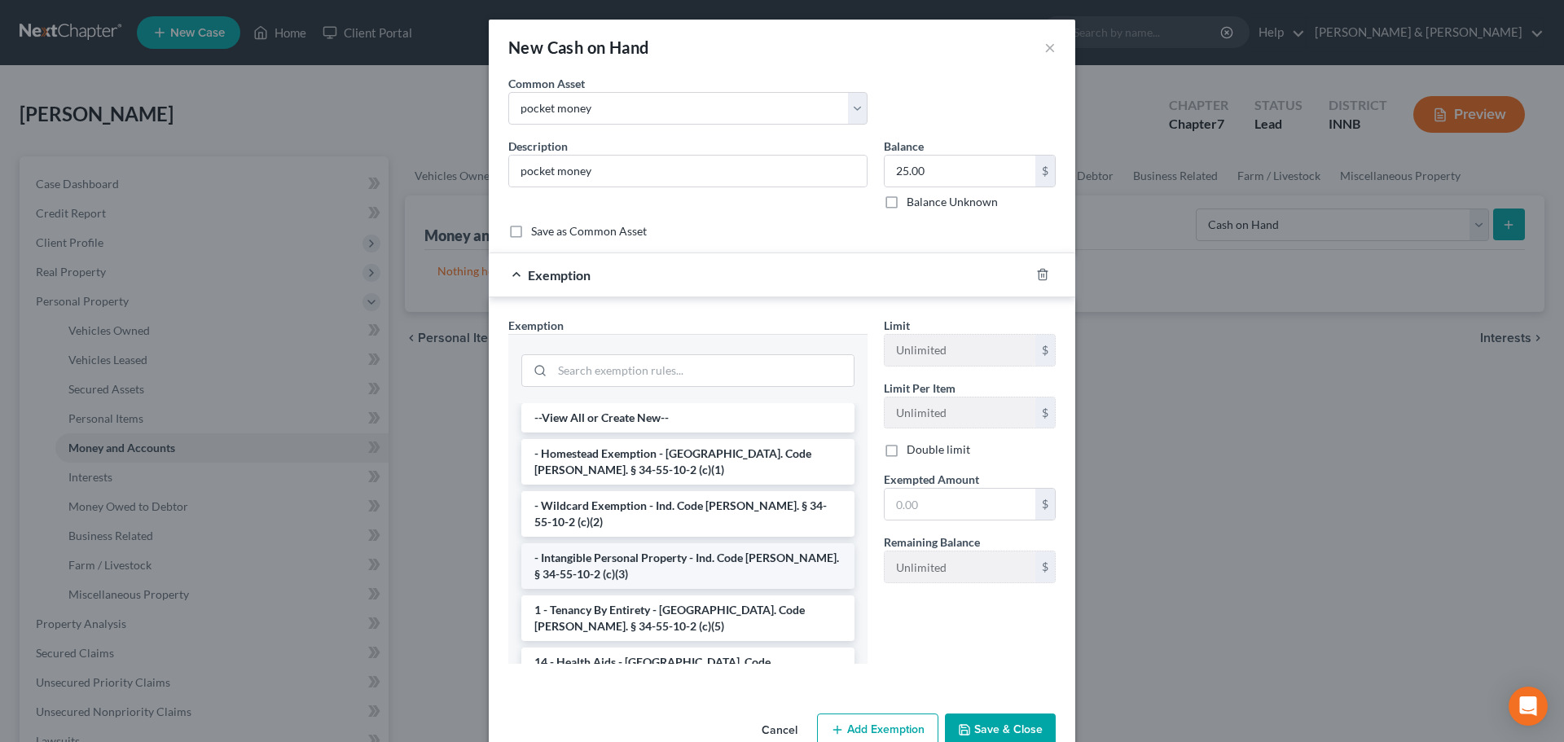
click at [701, 544] on li "- Intangible Personal Property - Ind. Code [PERSON_NAME]. § 34-55-10-2 (c)(3)" at bounding box center [687, 566] width 333 height 46
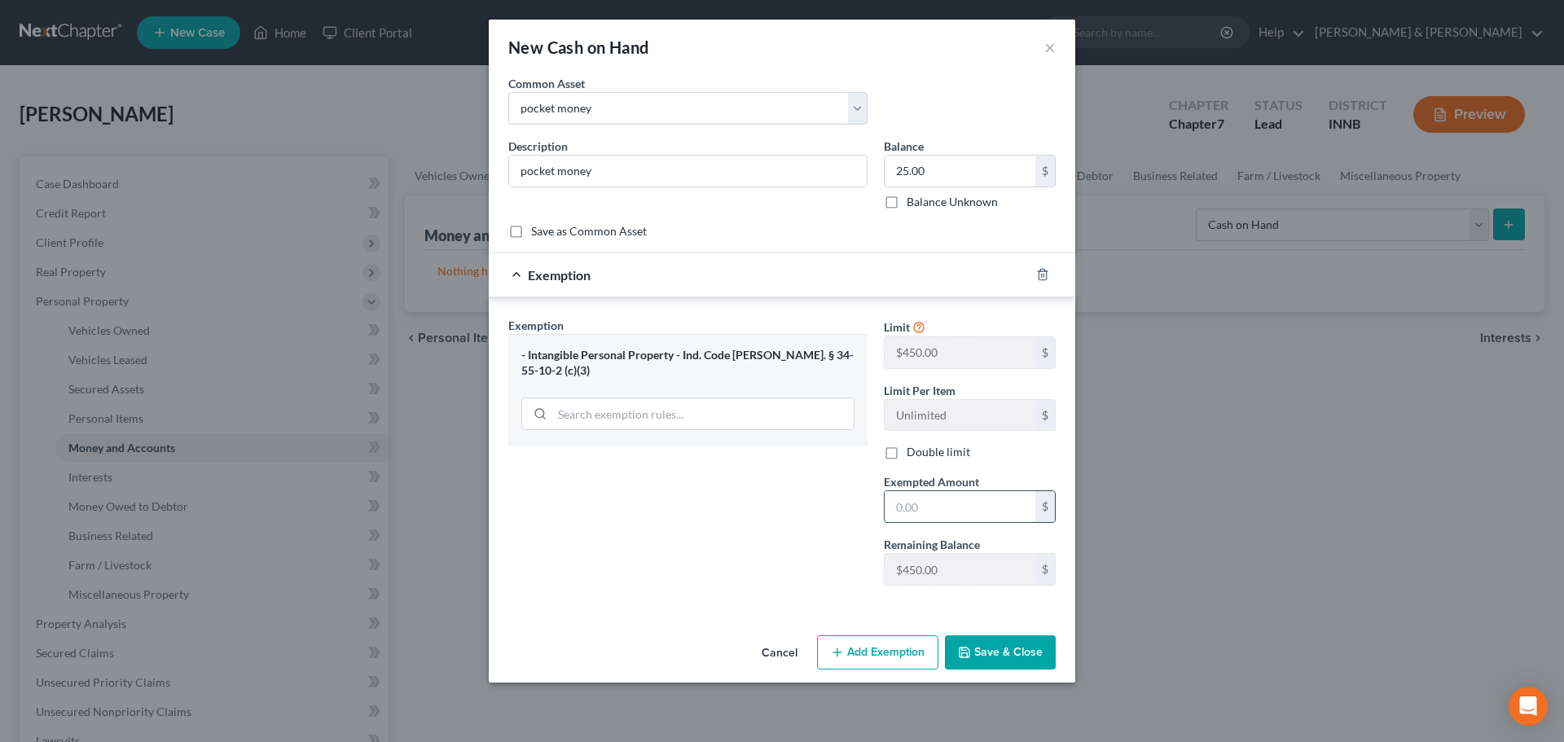
click at [945, 509] on input "text" at bounding box center [960, 506] width 151 height 31
type input "25"
click at [997, 663] on button "Save & Close" at bounding box center [1000, 652] width 111 height 34
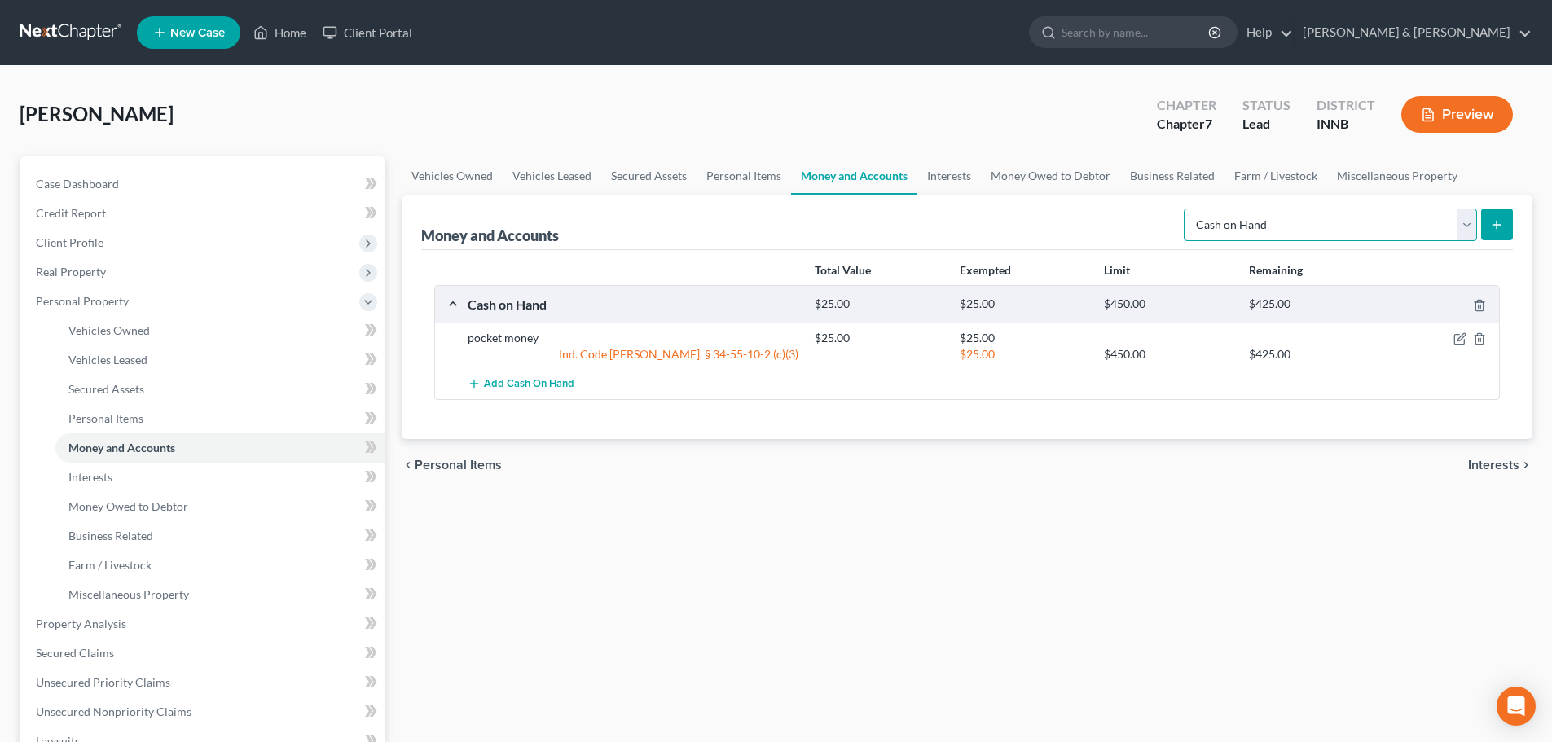
click at [1368, 231] on select "Select Account Type Brokerage Cash on Hand Certificates of Deposit Checking Acc…" at bounding box center [1330, 225] width 293 height 33
select select "checking"
click at [1187, 209] on select "Select Account Type Brokerage Cash on Hand Certificates of Deposit Checking Acc…" at bounding box center [1330, 225] width 293 height 33
click at [1489, 232] on button "submit" at bounding box center [1497, 225] width 32 height 32
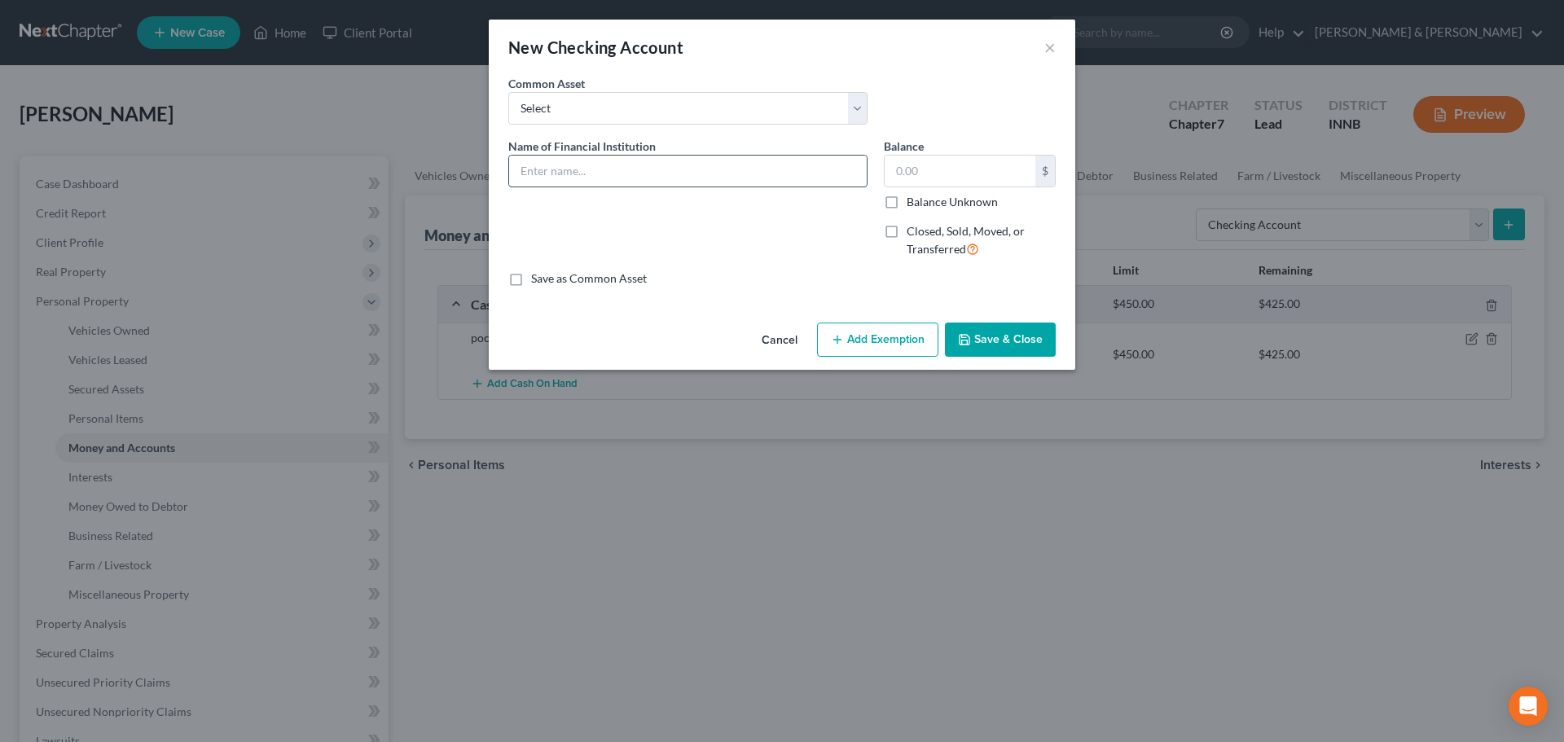
click at [561, 184] on input "text" at bounding box center [688, 171] width 358 height 31
type input "Centier"
type input "50"
click at [838, 334] on icon "button" at bounding box center [837, 339] width 13 height 13
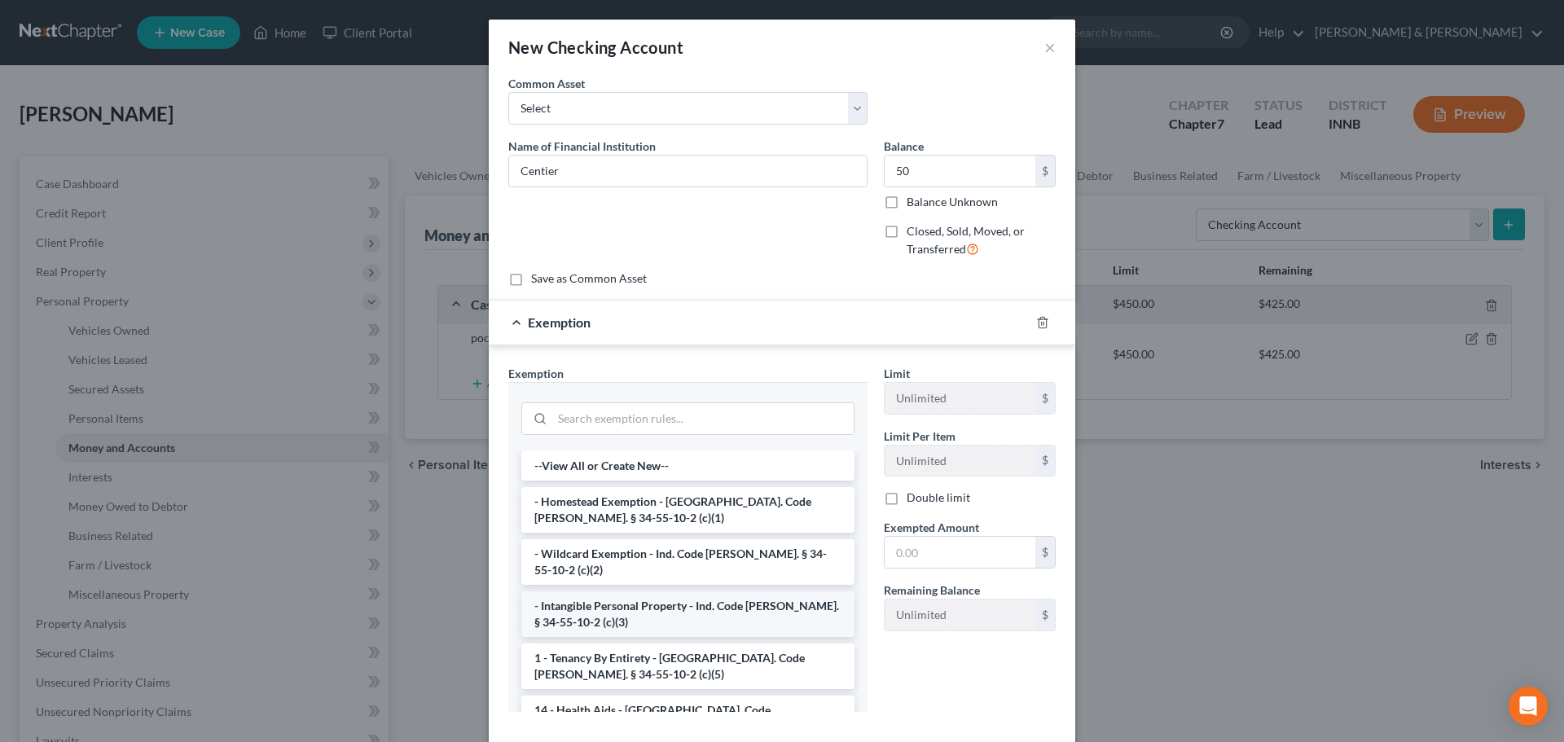
click at [760, 614] on li "- Intangible Personal Property - Ind. Code [PERSON_NAME]. § 34-55-10-2 (c)(3)" at bounding box center [687, 614] width 333 height 46
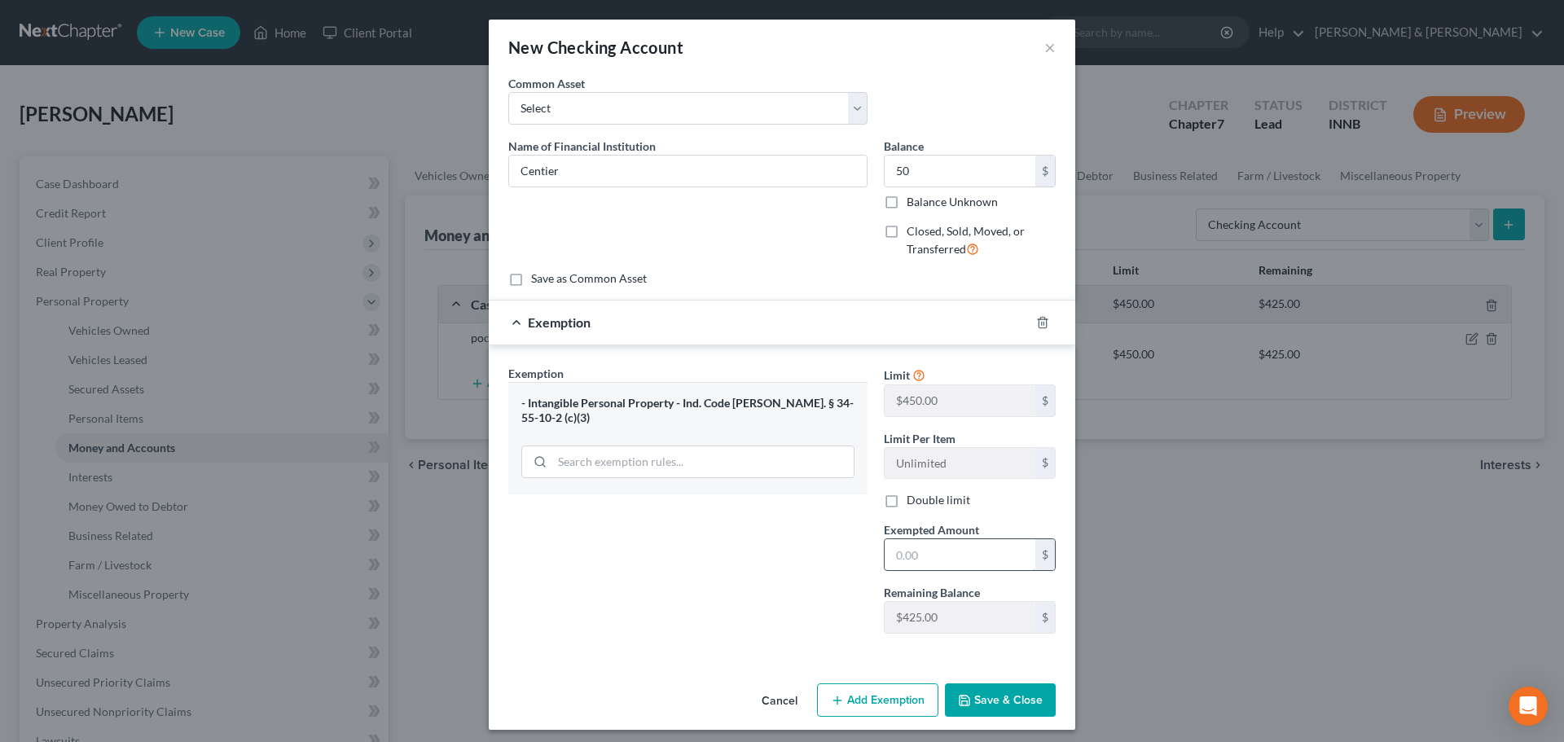
click at [976, 545] on input "text" at bounding box center [960, 554] width 151 height 31
type input "50"
click at [991, 698] on button "Save & Close" at bounding box center [1000, 700] width 111 height 34
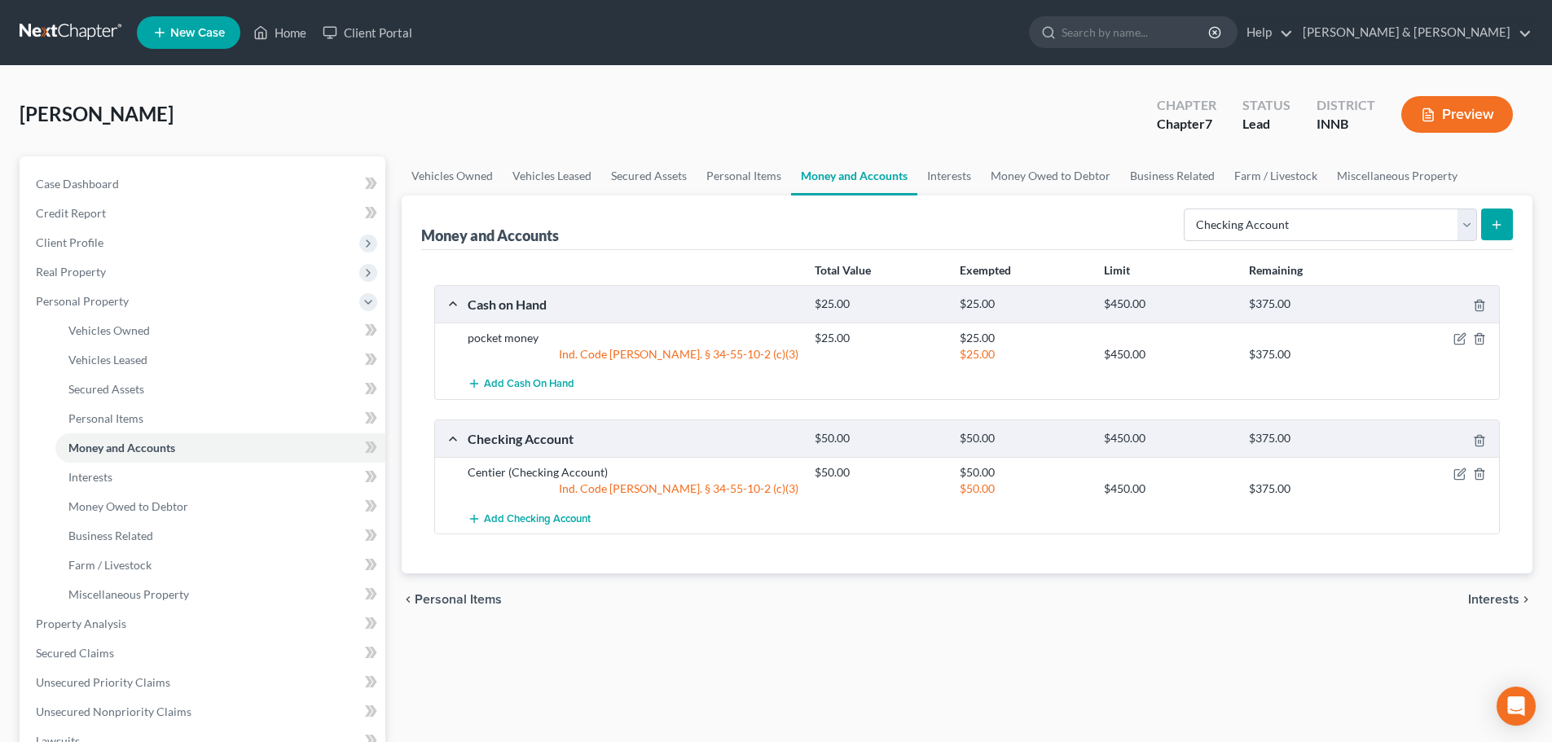
click at [1488, 604] on span "Interests" at bounding box center [1493, 599] width 51 height 13
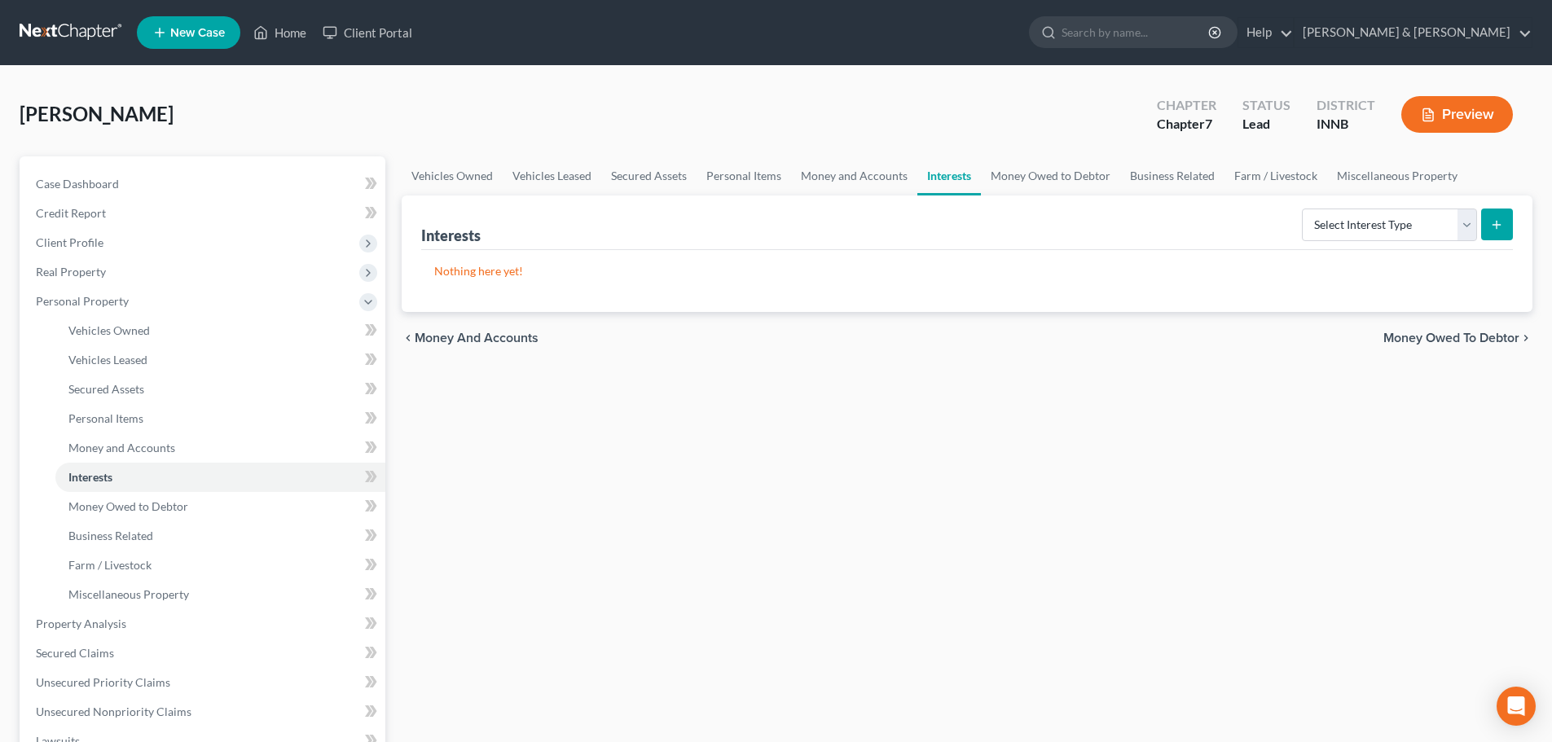
click at [1422, 334] on span "Money Owed to Debtor" at bounding box center [1451, 338] width 136 height 13
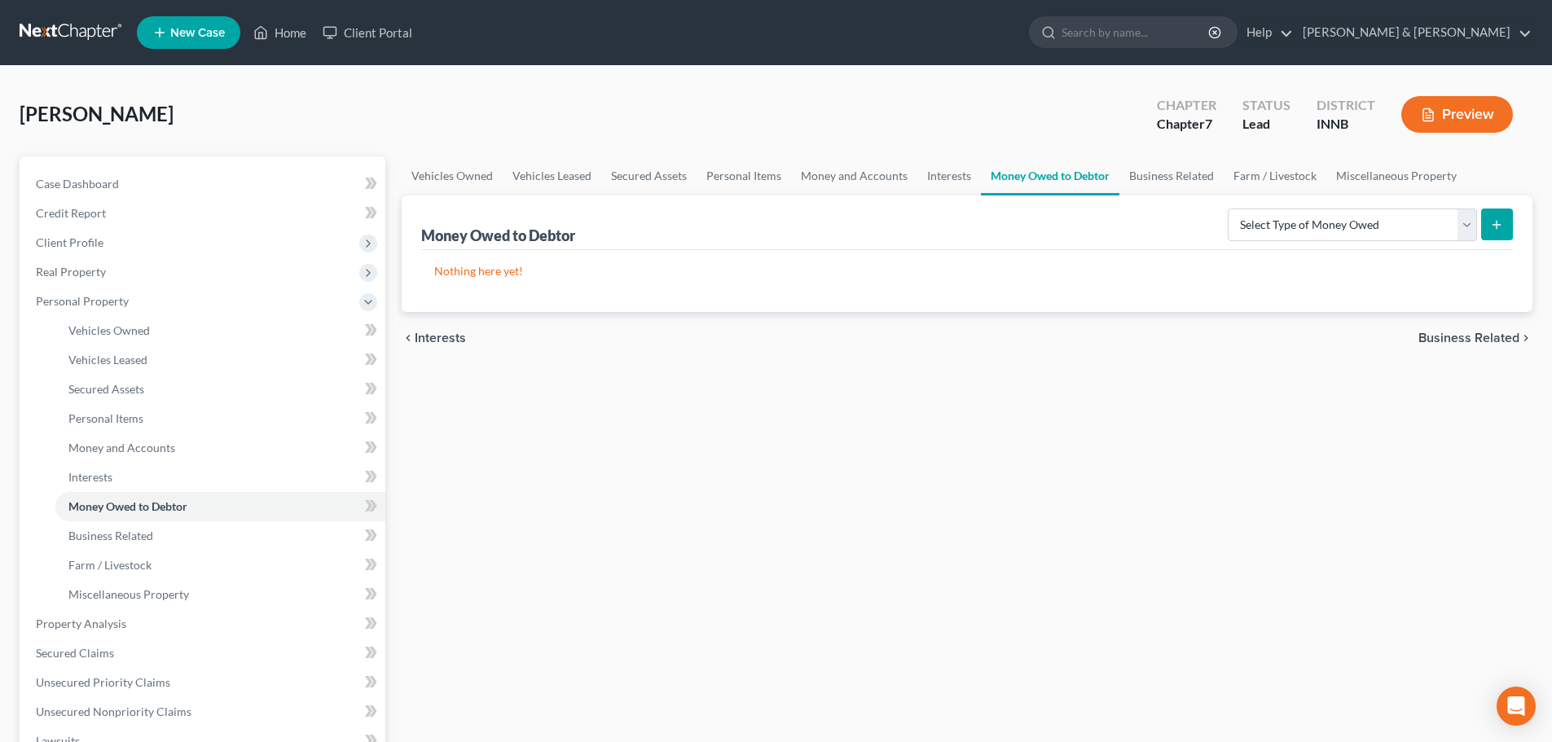
click at [1423, 336] on span "Business Related" at bounding box center [1468, 338] width 101 height 13
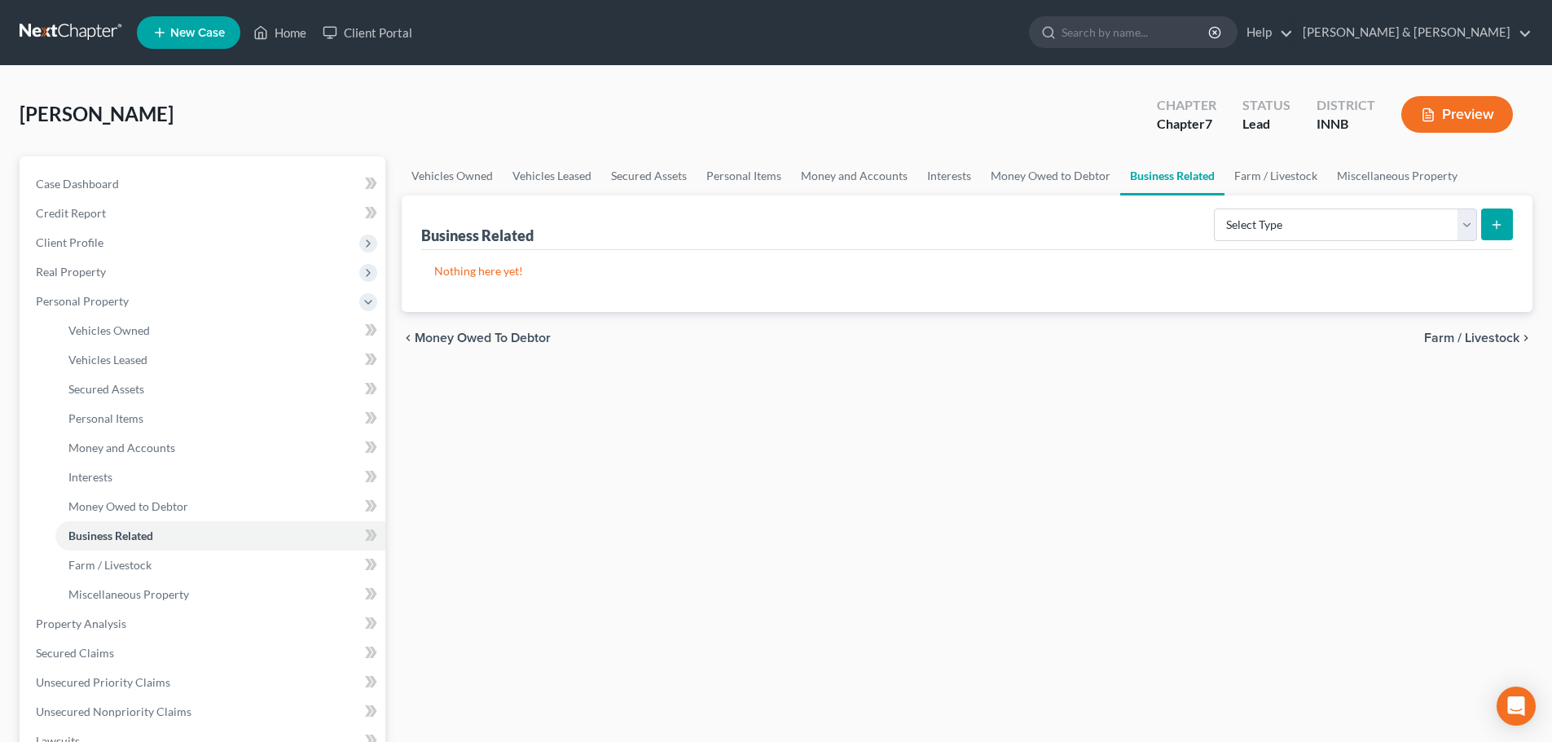
click at [1423, 336] on div "chevron_left Money Owed to Debtor Farm / Livestock chevron_right" at bounding box center [967, 338] width 1131 height 52
click at [1452, 339] on span "Farm / Livestock" at bounding box center [1471, 338] width 95 height 13
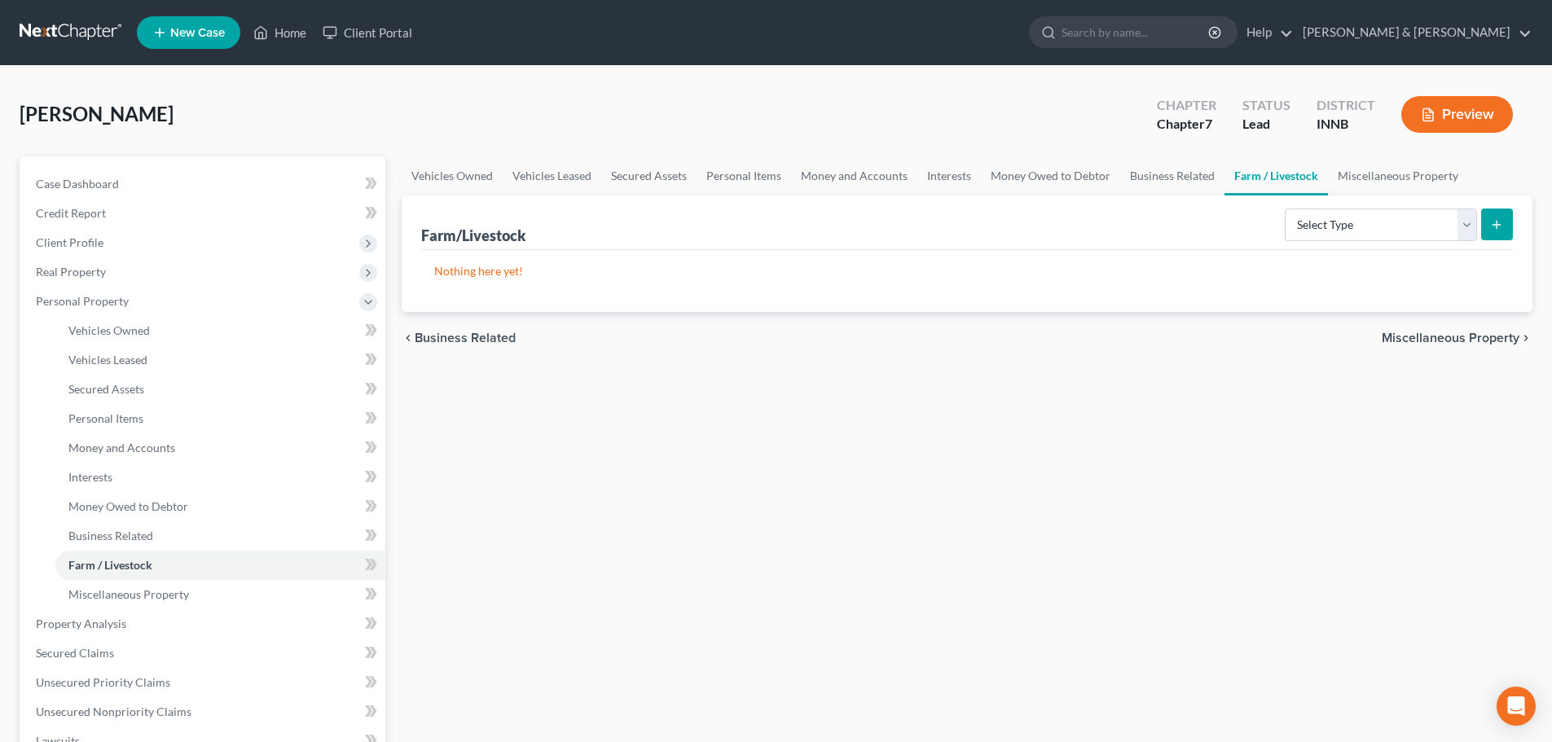
click at [1452, 339] on span "Miscellaneous Property" at bounding box center [1451, 338] width 138 height 13
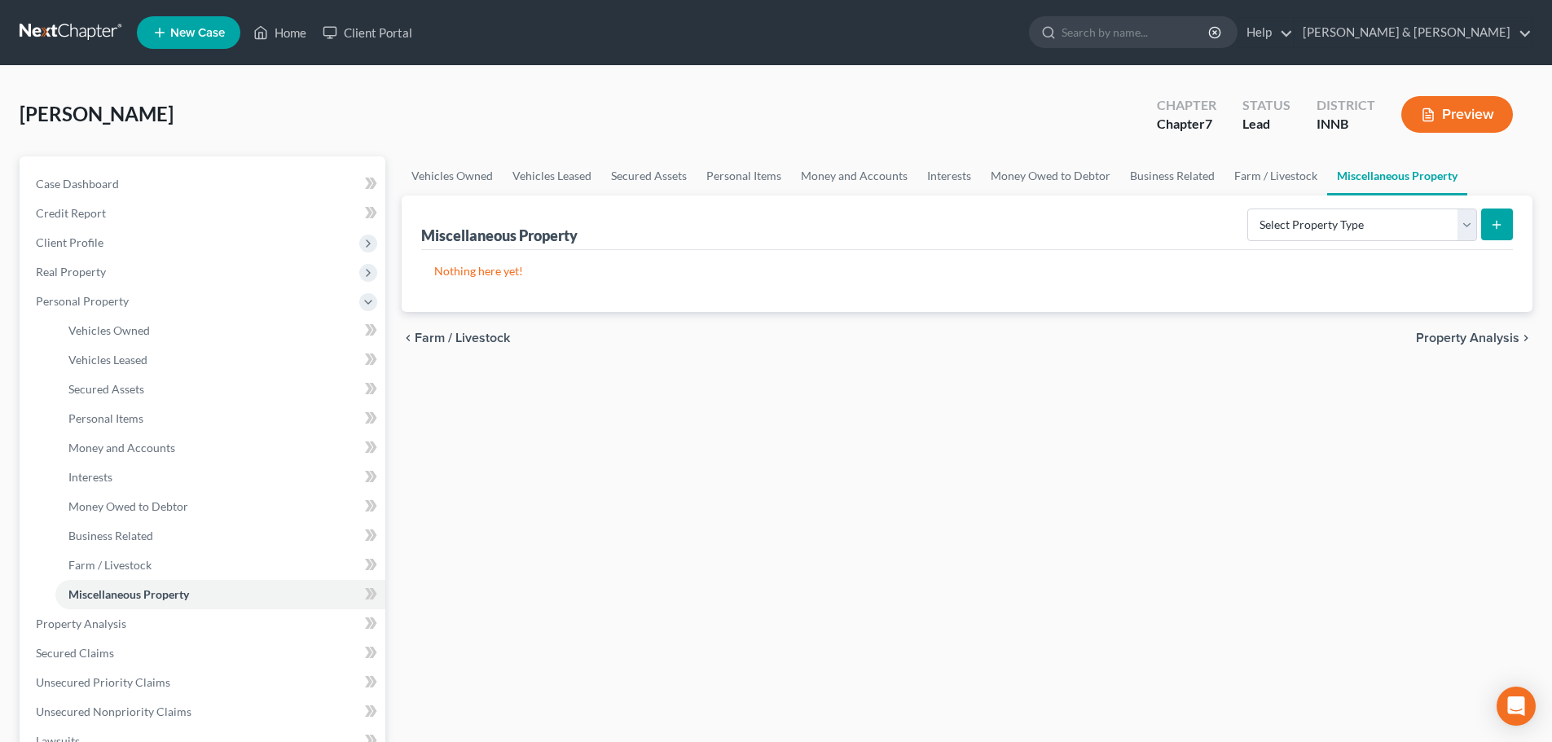
click at [1452, 339] on span "Property Analysis" at bounding box center [1467, 338] width 103 height 13
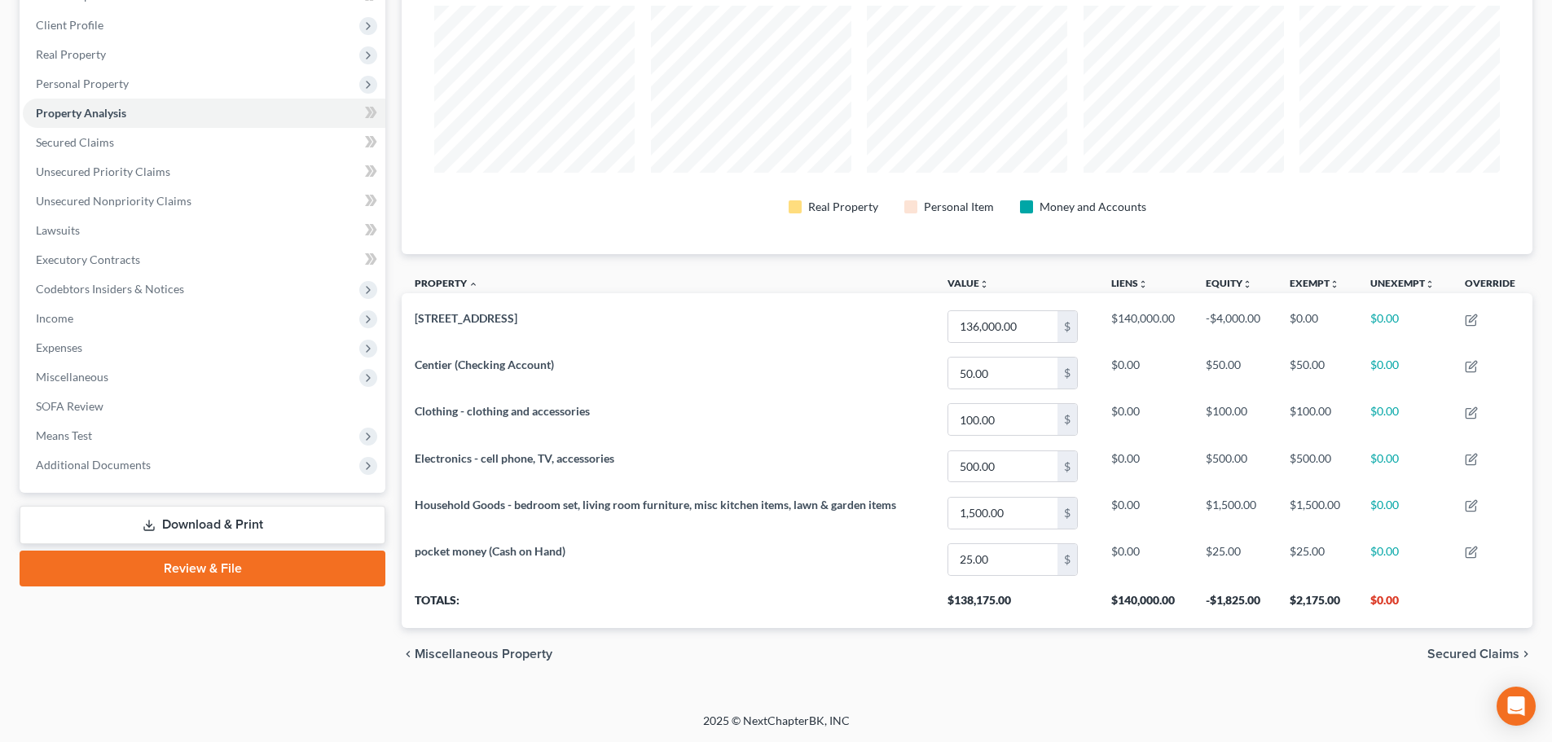
click at [1451, 651] on span "Secured Claims" at bounding box center [1473, 654] width 92 height 13
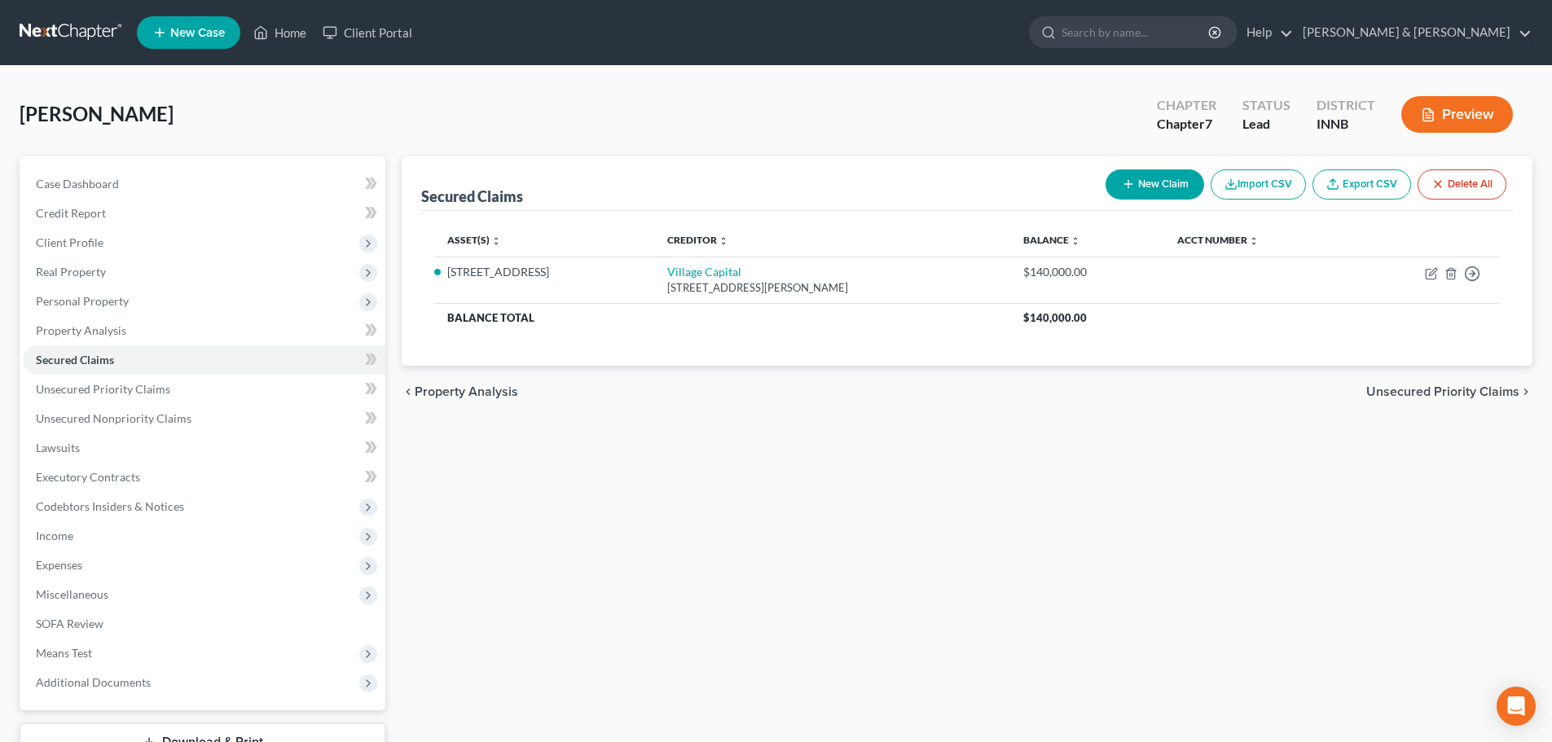
click at [1391, 388] on span "Unsecured Priority Claims" at bounding box center [1442, 391] width 153 height 13
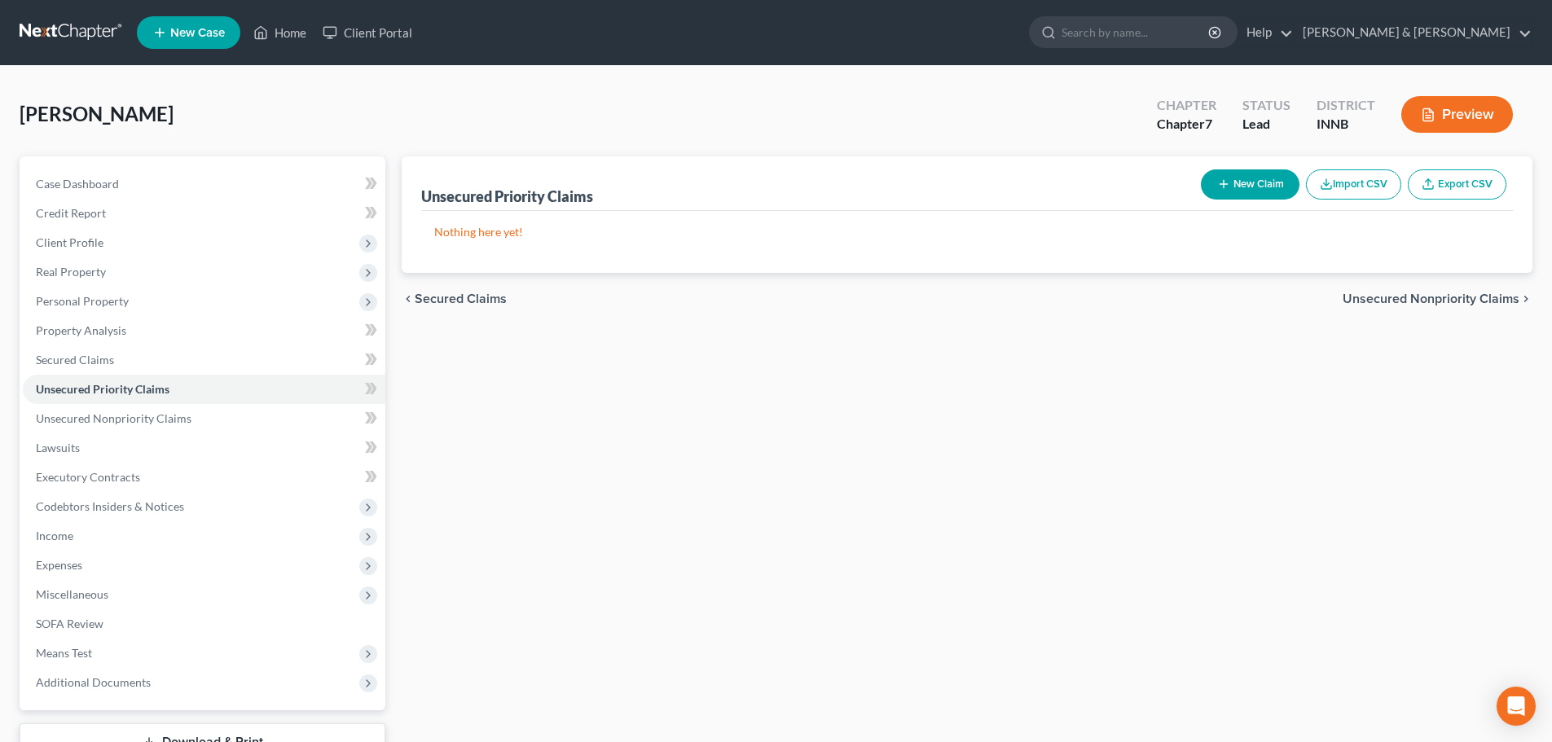
click at [473, 292] on span "Secured Claims" at bounding box center [461, 298] width 92 height 13
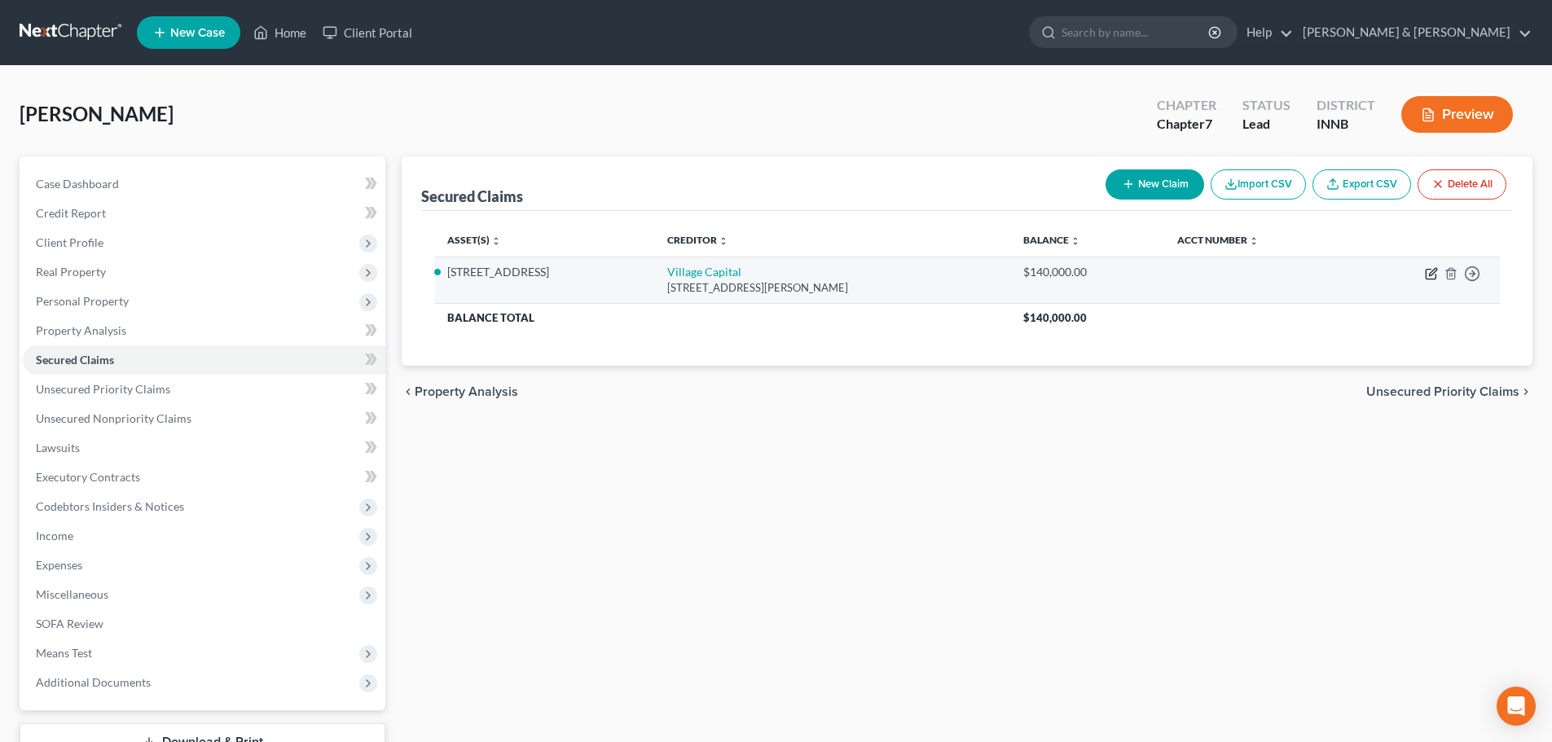
click at [1428, 278] on icon "button" at bounding box center [1431, 273] width 13 height 13
select select "31"
select select "3"
select select "2"
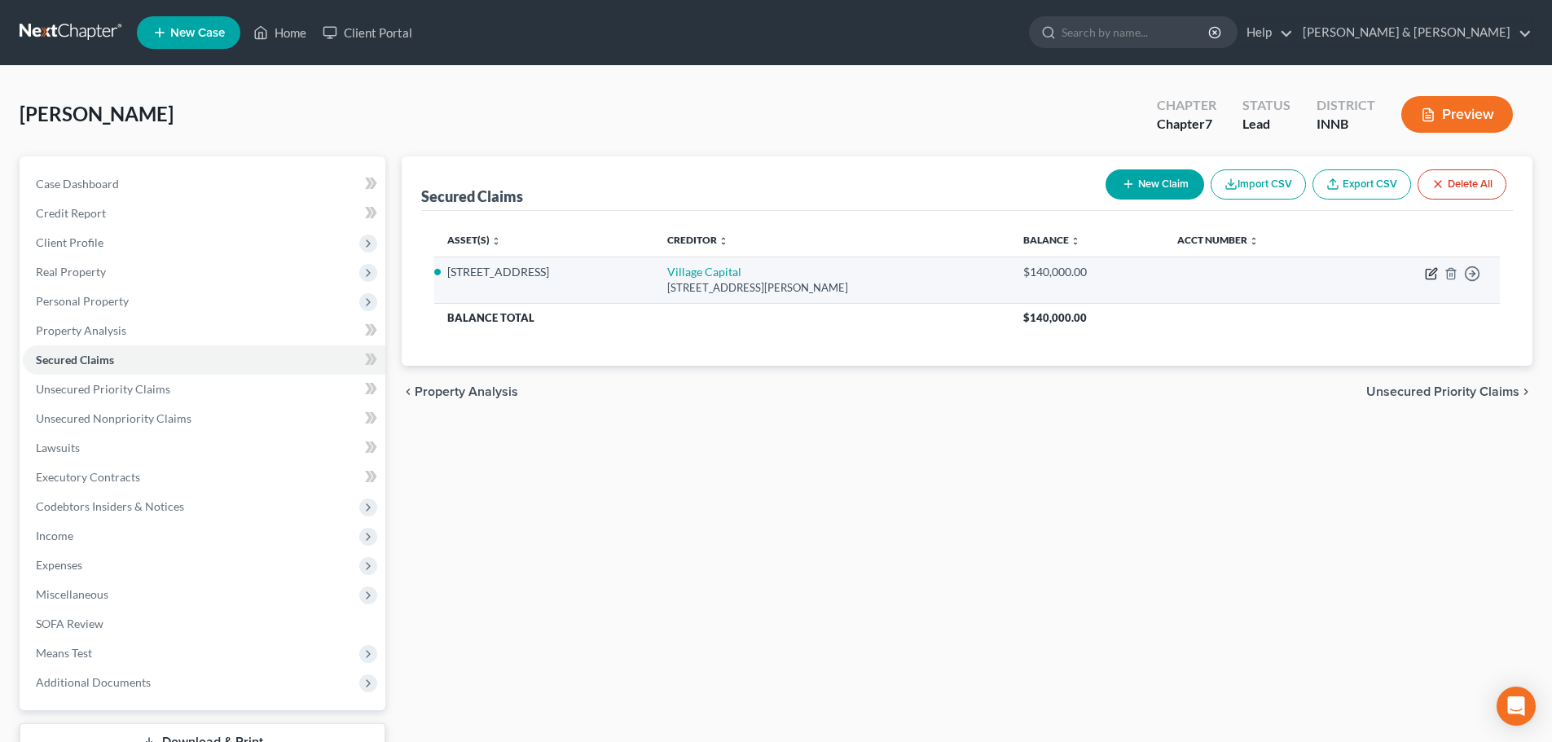
select select "0"
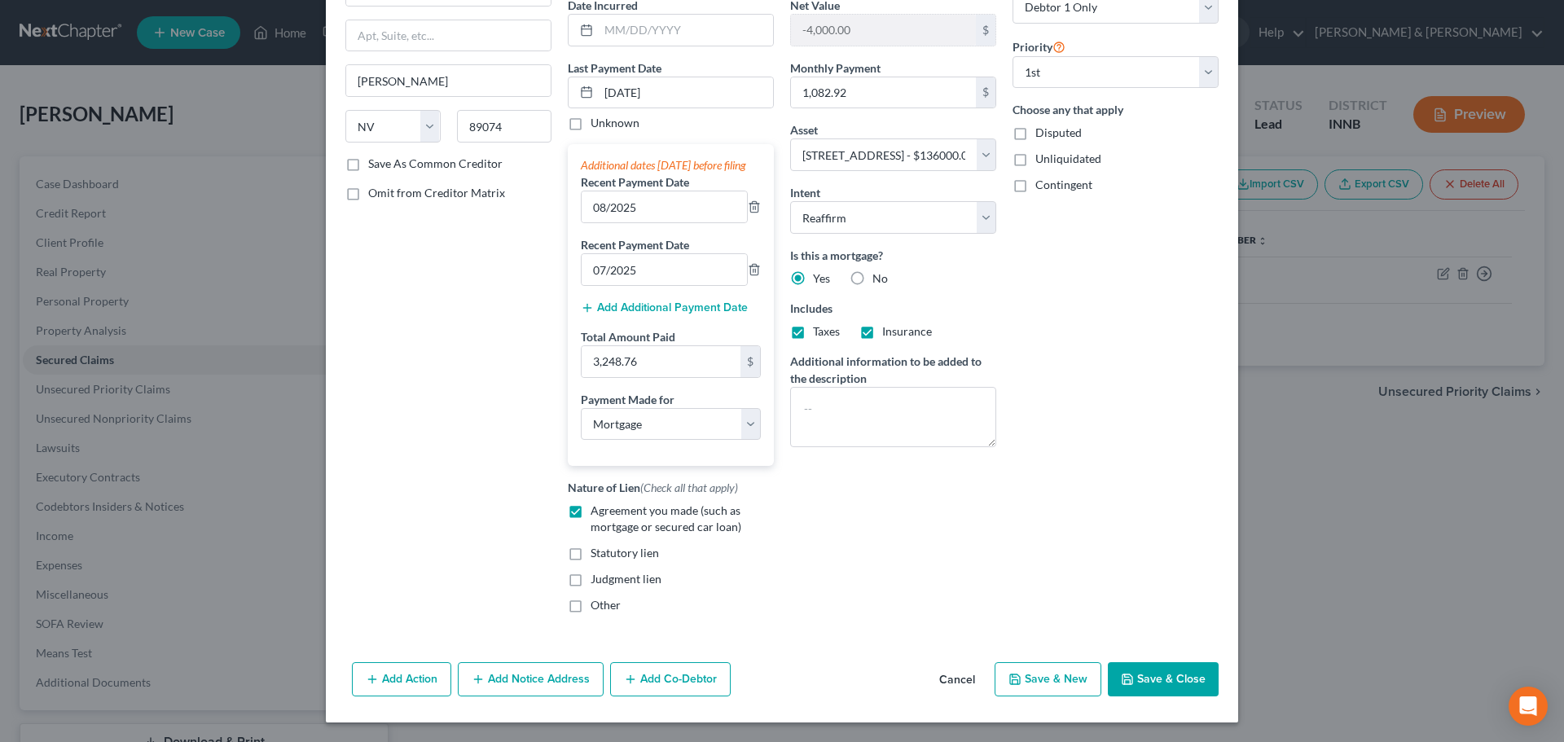
scroll to position [180, 0]
click at [1147, 681] on button "Save & Close" at bounding box center [1163, 679] width 111 height 34
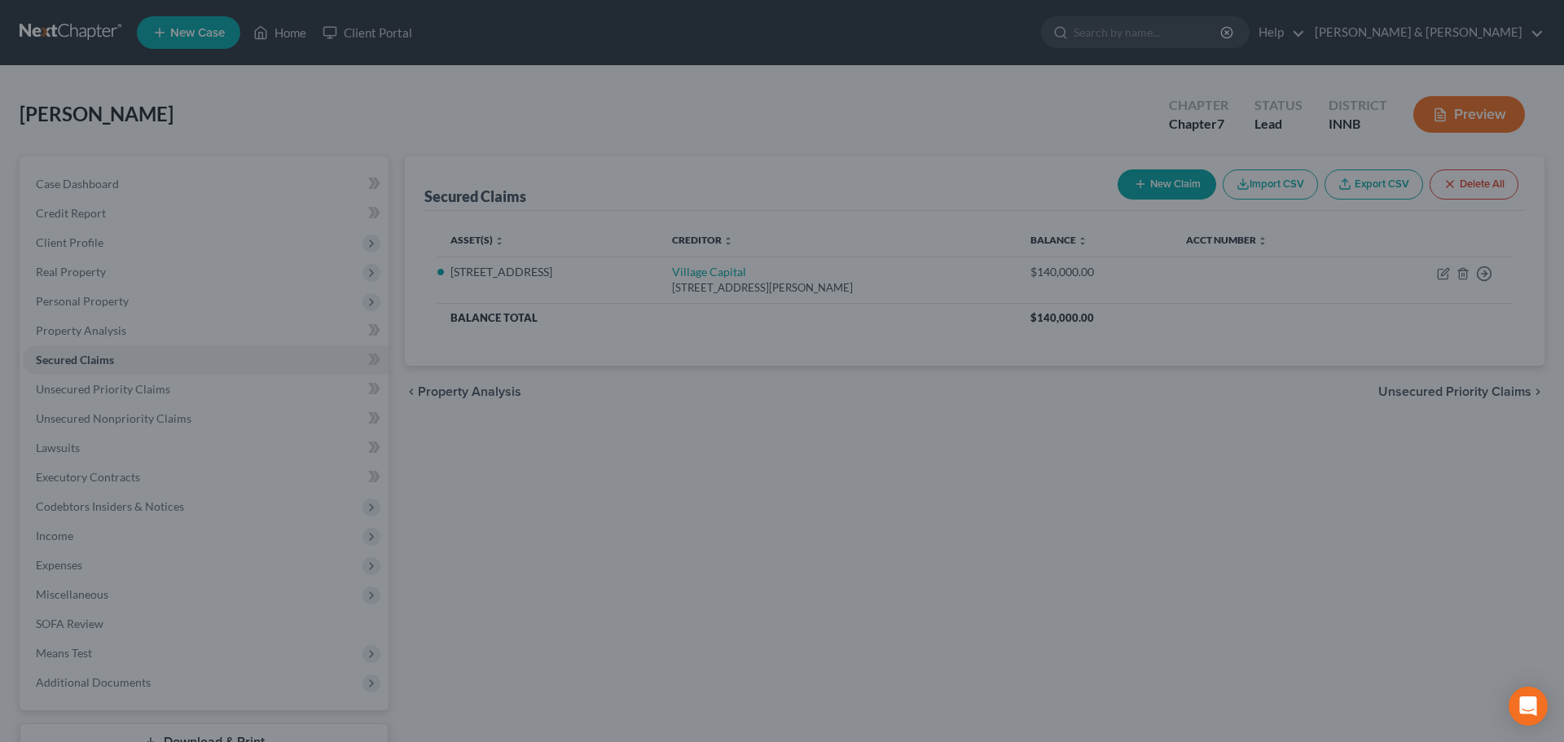
select select "2"
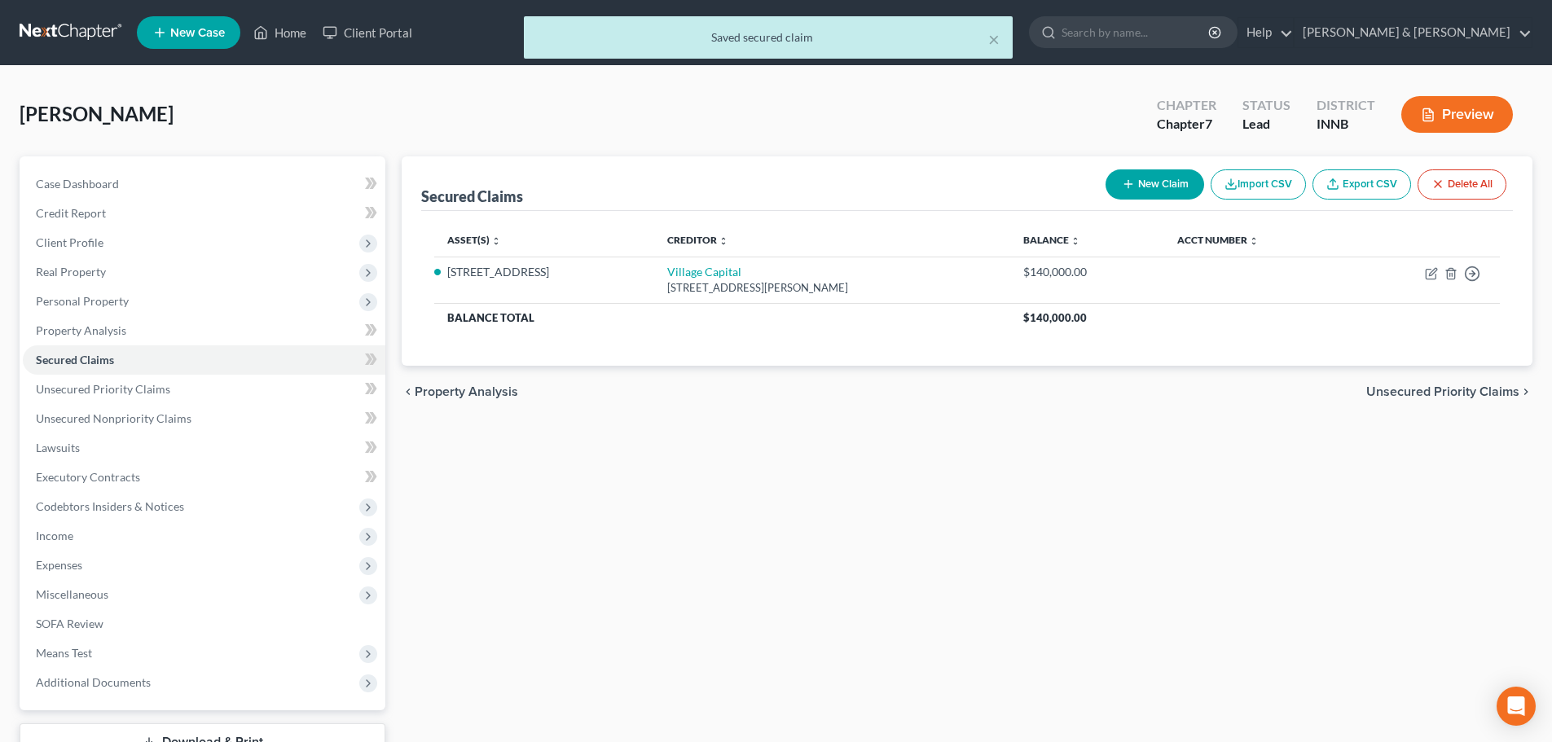
click at [1393, 392] on span "Unsecured Priority Claims" at bounding box center [1442, 391] width 153 height 13
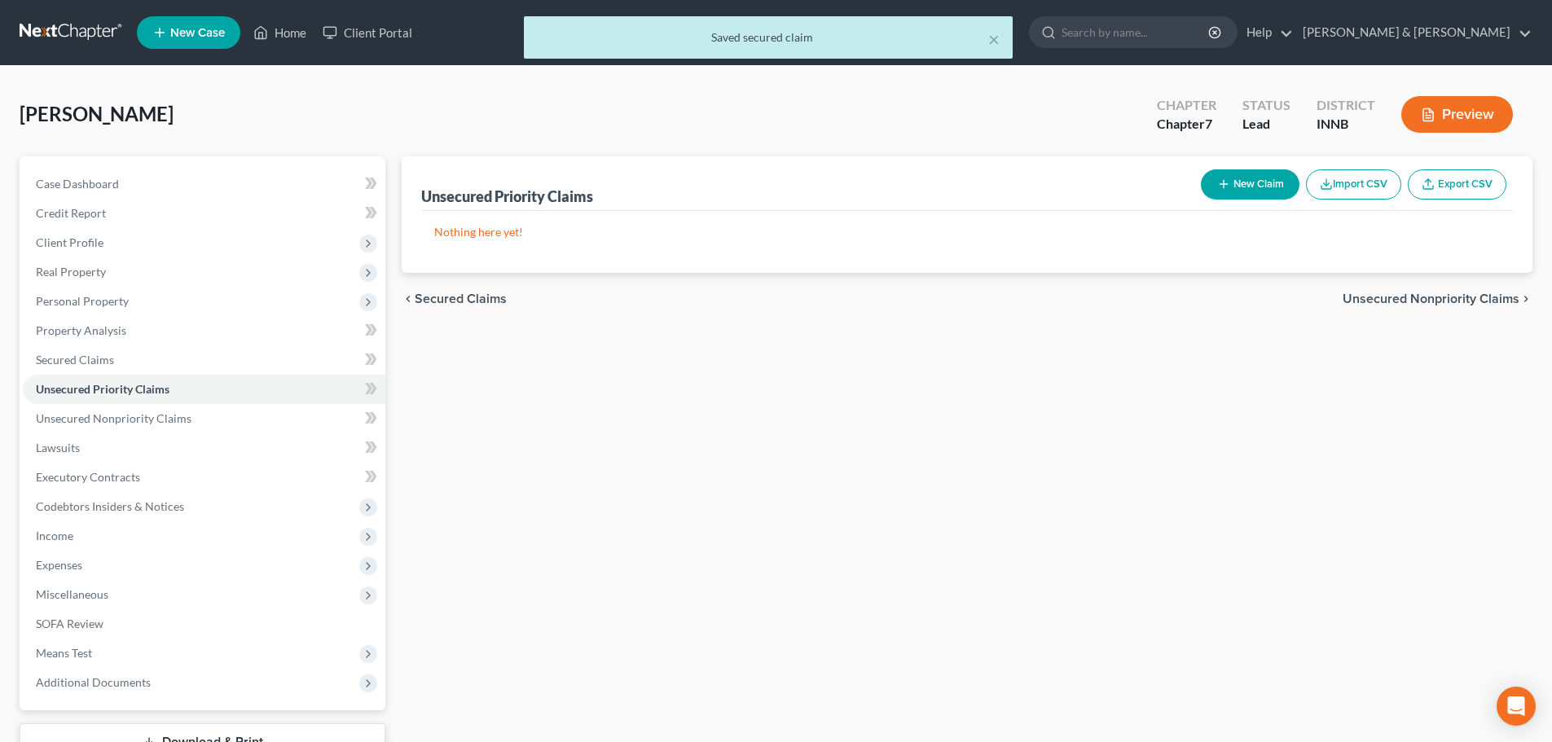
click at [1386, 295] on span "Unsecured Nonpriority Claims" at bounding box center [1430, 298] width 177 height 13
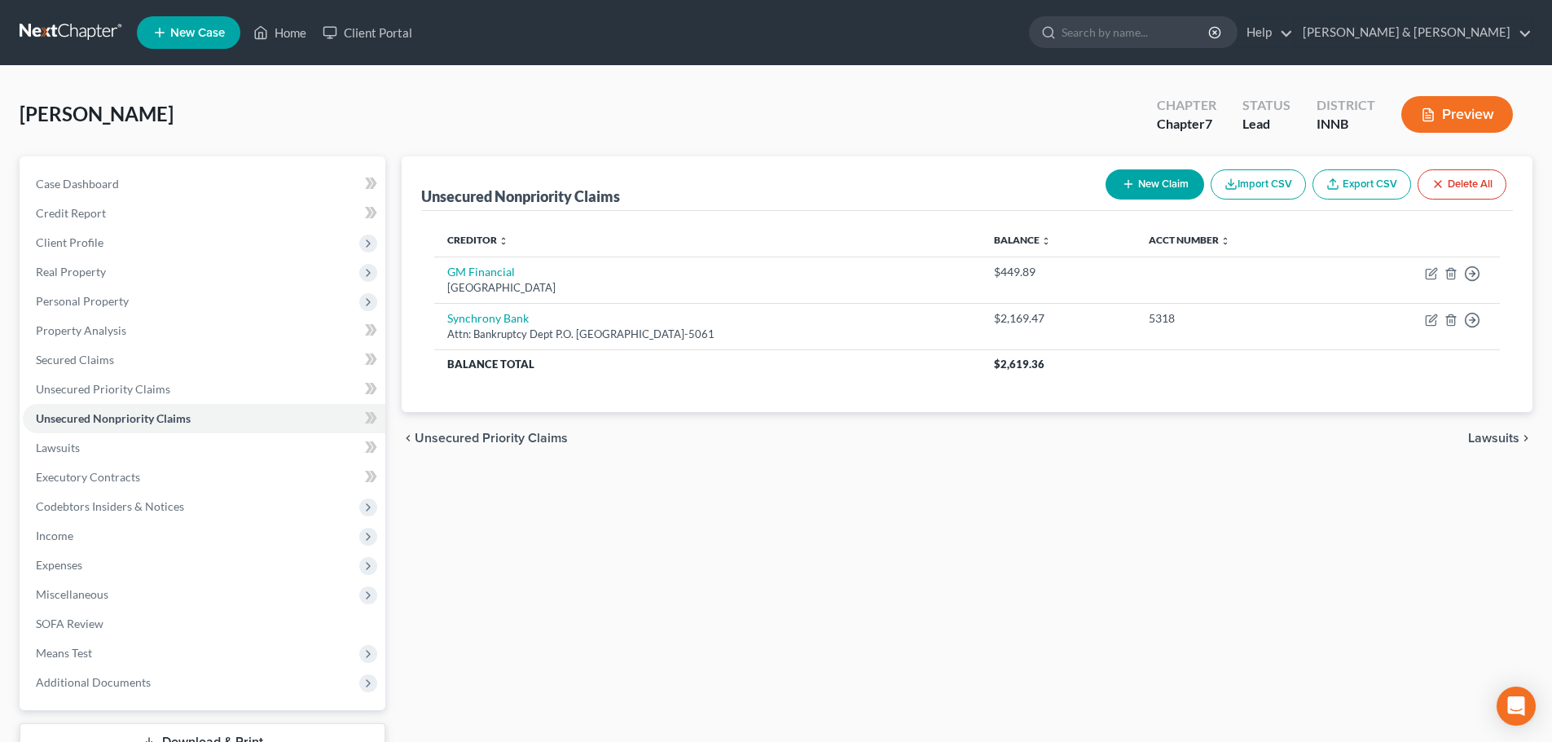
click at [1503, 437] on span "Lawsuits" at bounding box center [1493, 438] width 51 height 13
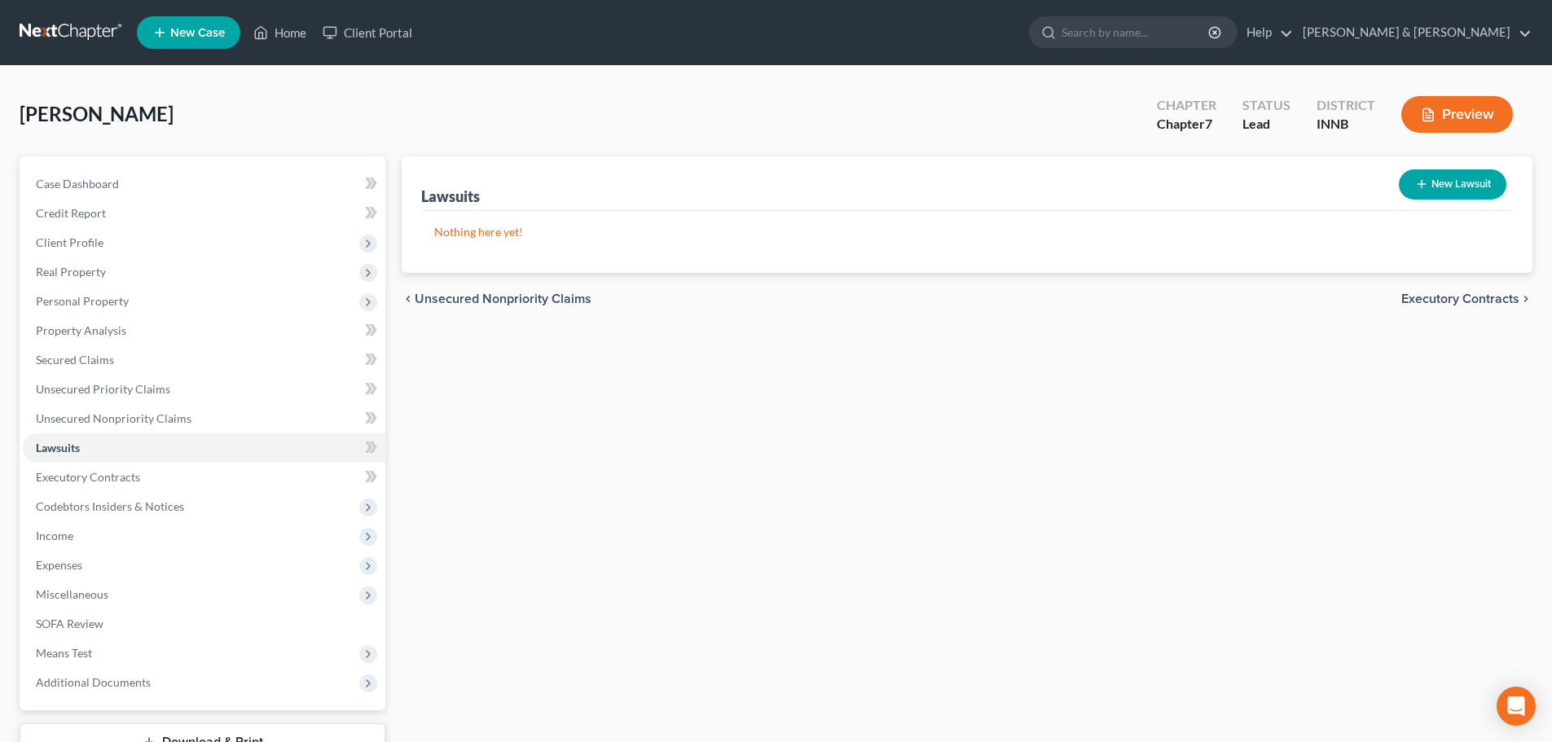
click at [1480, 302] on span "Executory Contracts" at bounding box center [1460, 298] width 118 height 13
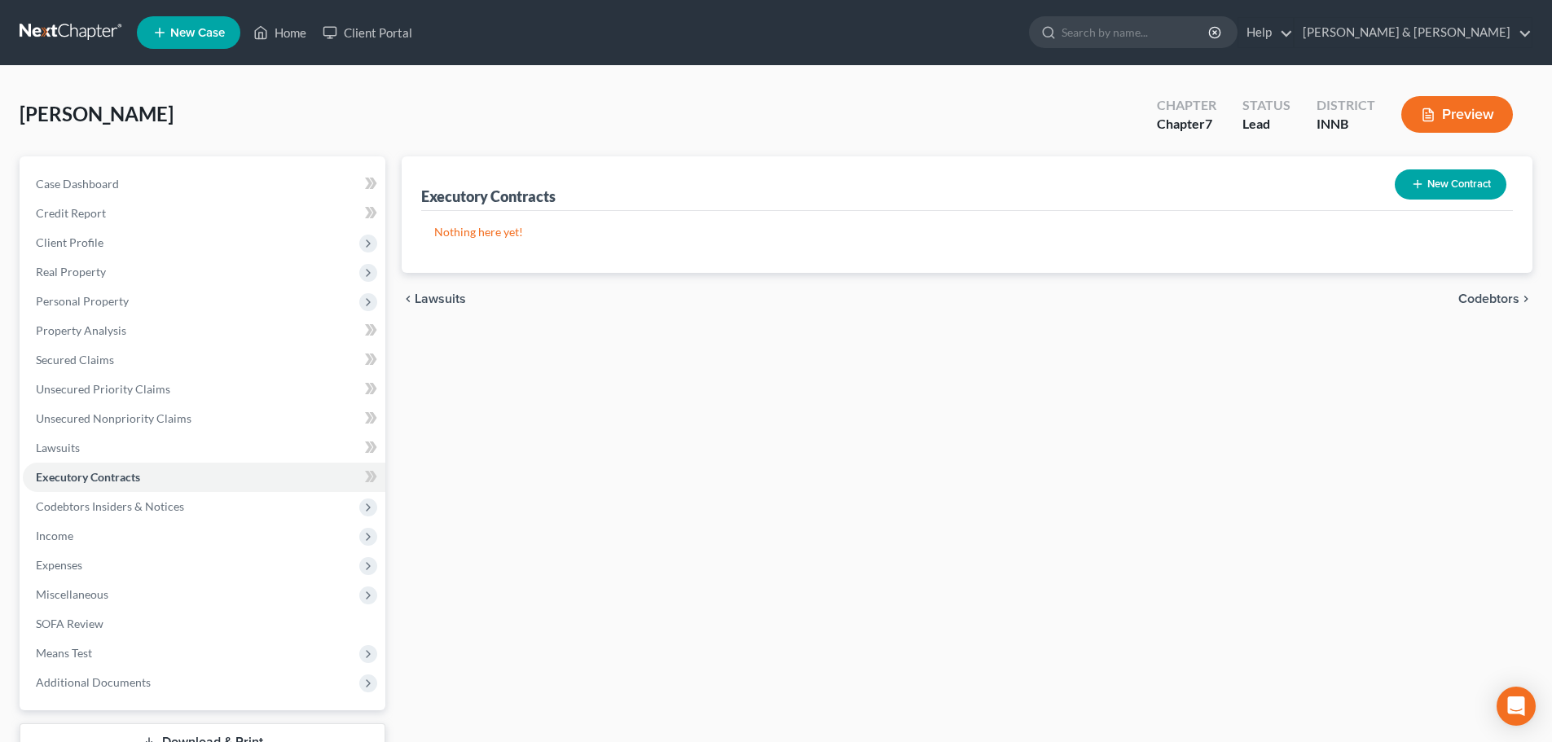
click at [1480, 301] on span "Codebtors" at bounding box center [1488, 298] width 61 height 13
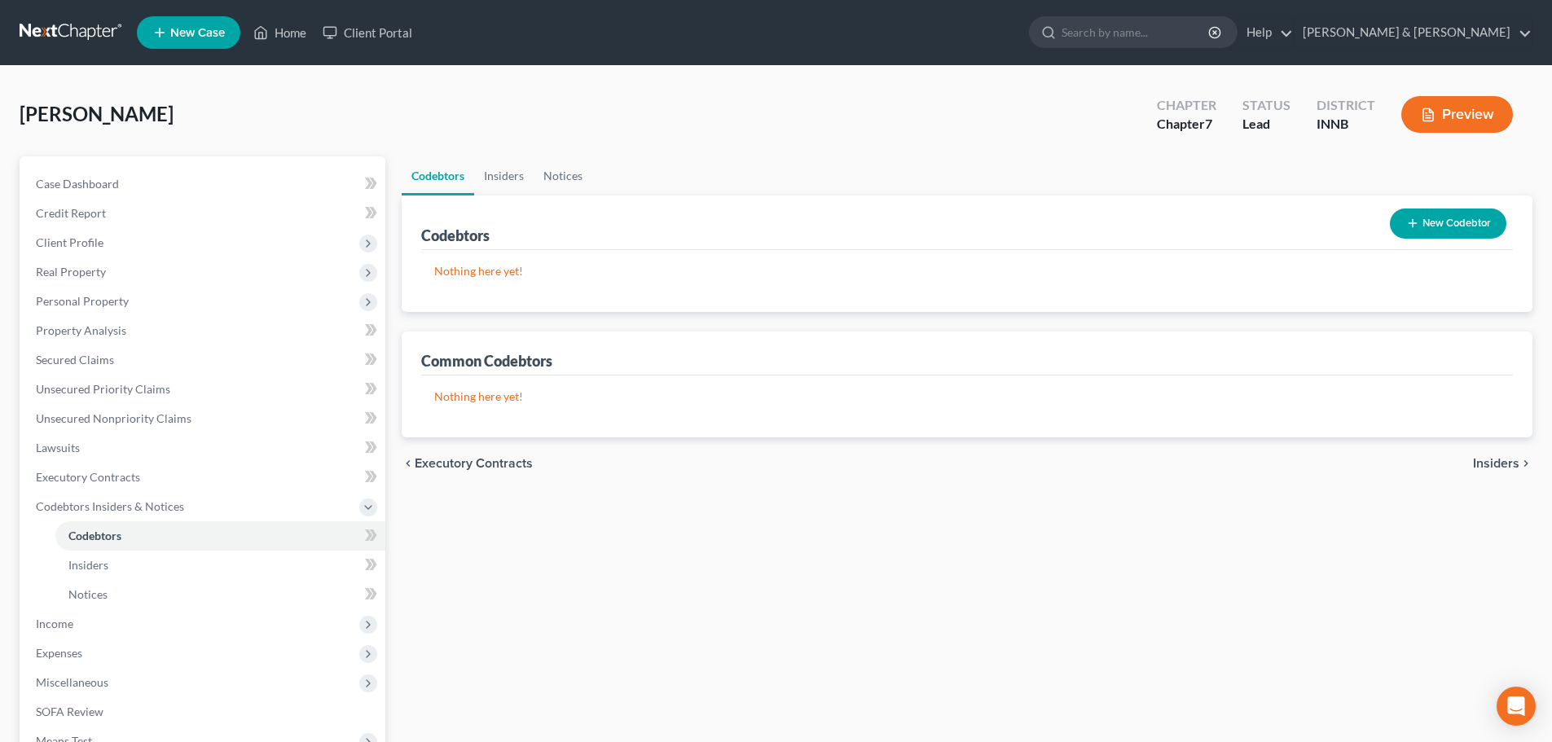
click at [1504, 461] on span "Insiders" at bounding box center [1496, 463] width 46 height 13
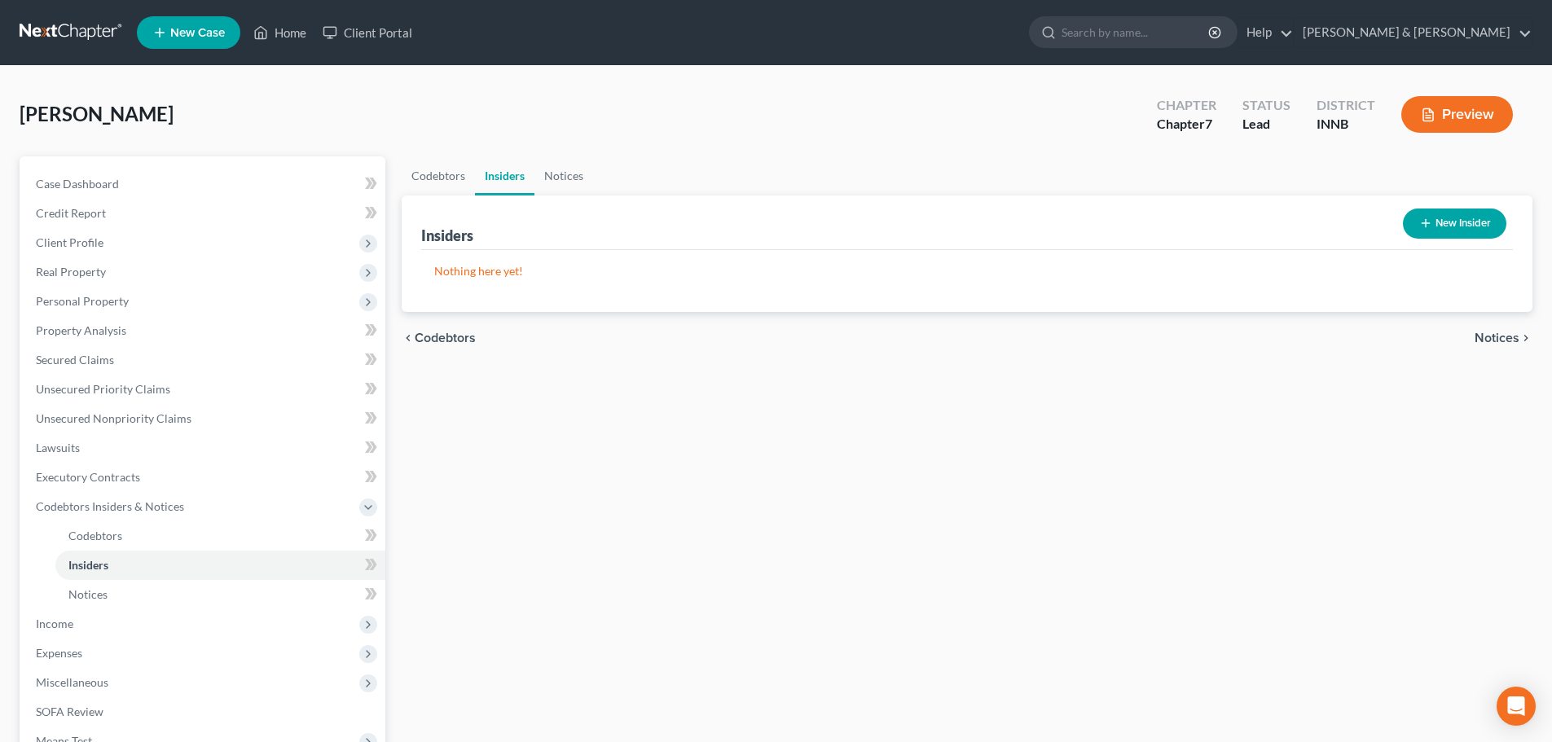
click at [1500, 340] on span "Notices" at bounding box center [1496, 338] width 45 height 13
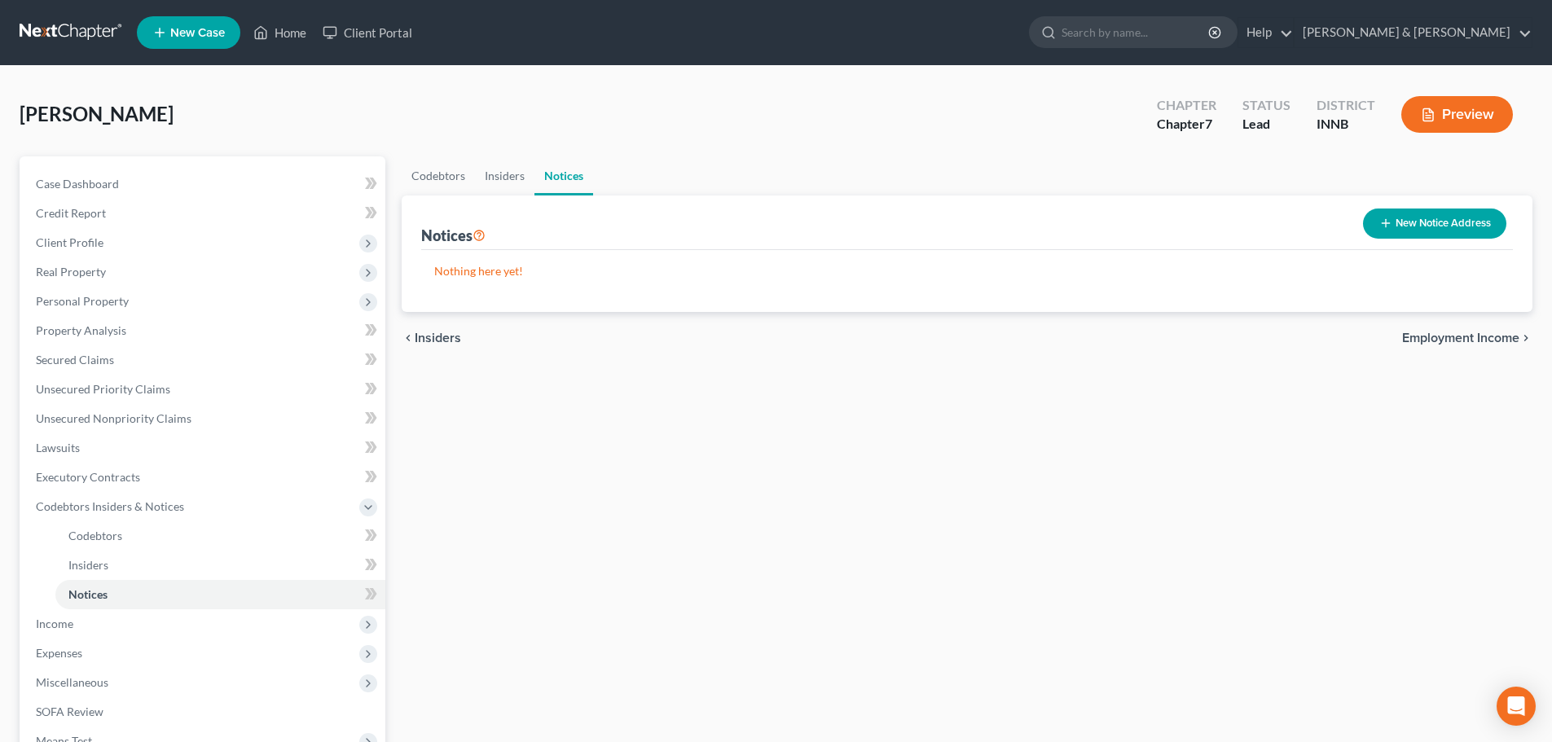
click at [1500, 340] on span "Employment Income" at bounding box center [1460, 338] width 117 height 13
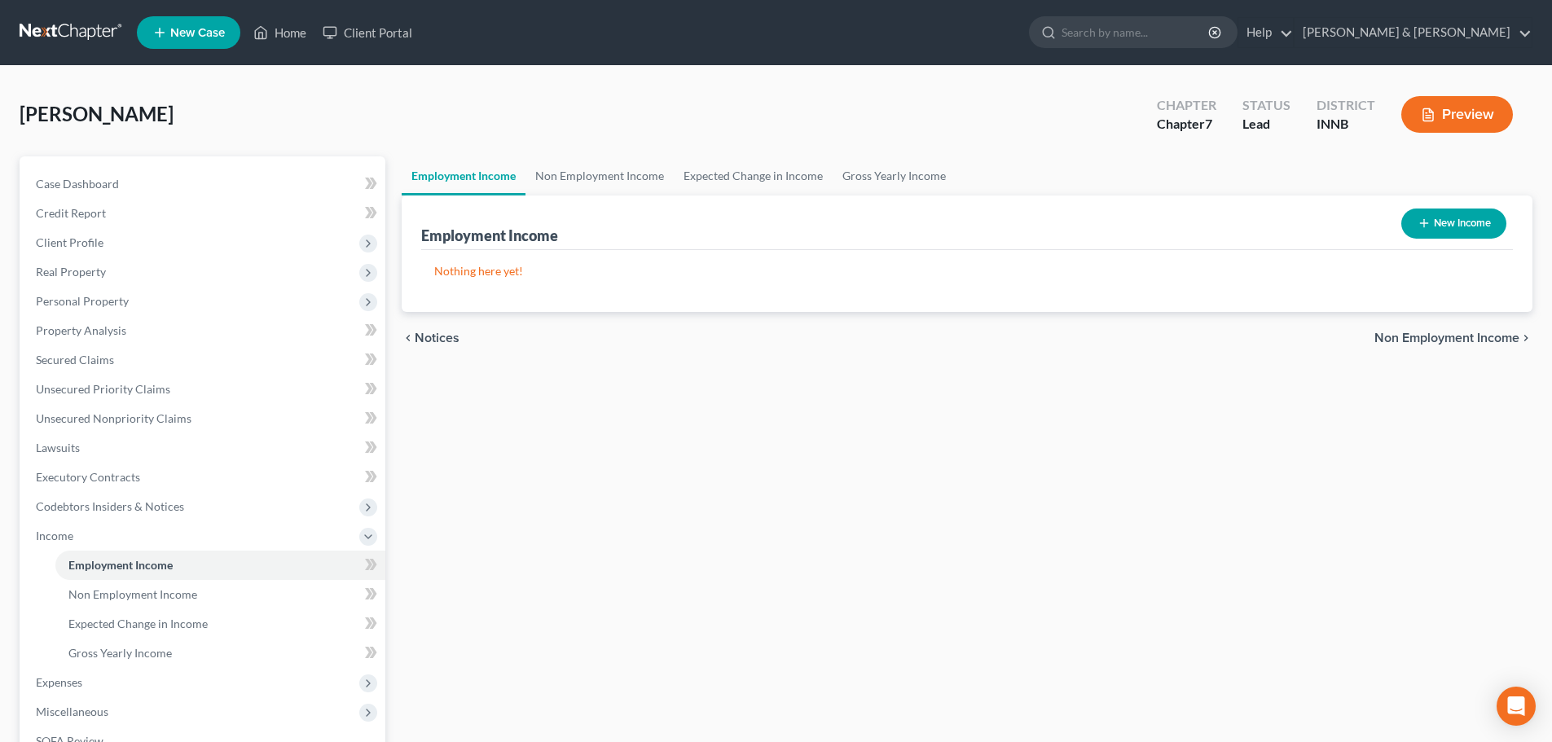
click at [1500, 340] on span "Non Employment Income" at bounding box center [1446, 338] width 145 height 13
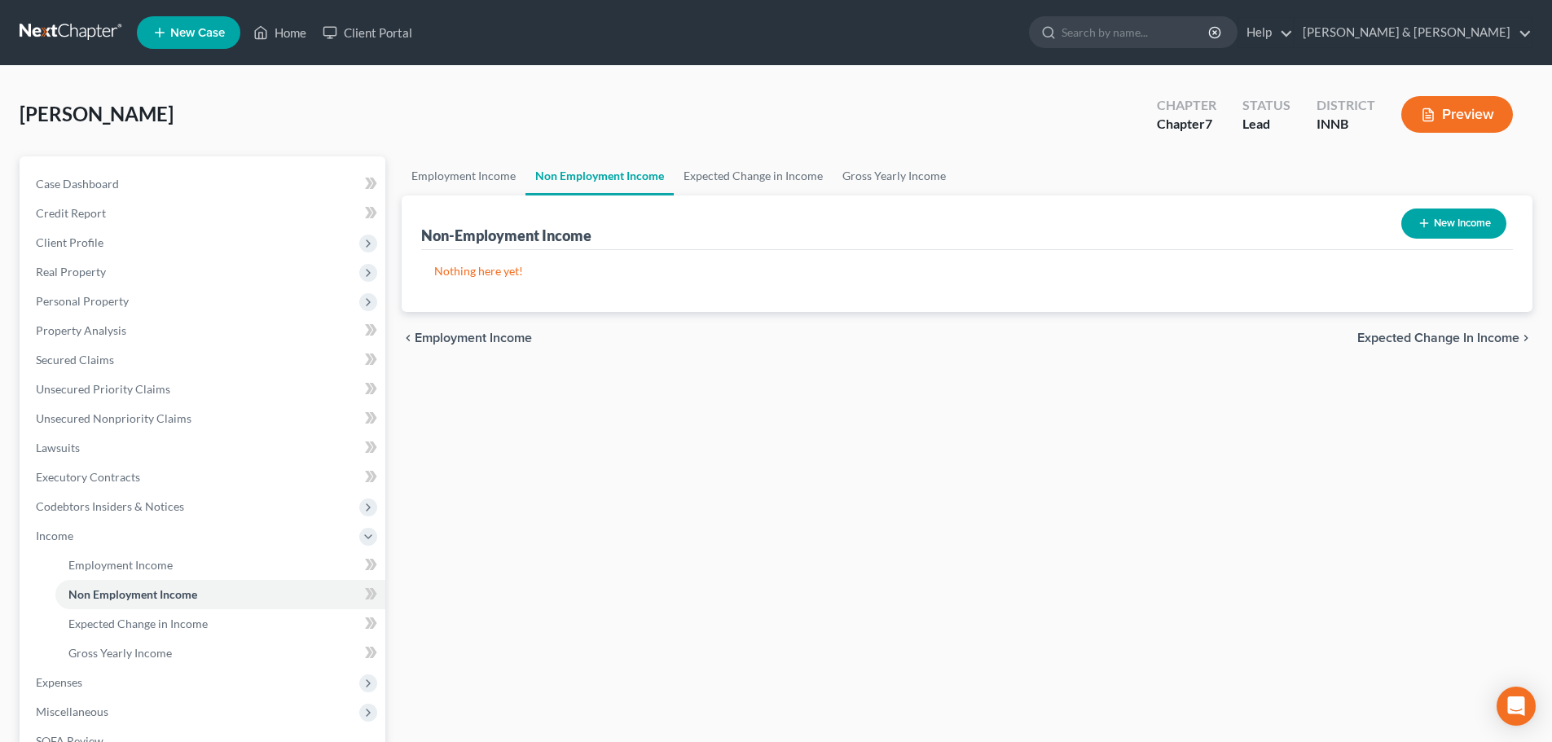
click at [1466, 219] on button "New Income" at bounding box center [1453, 224] width 105 height 30
select select "0"
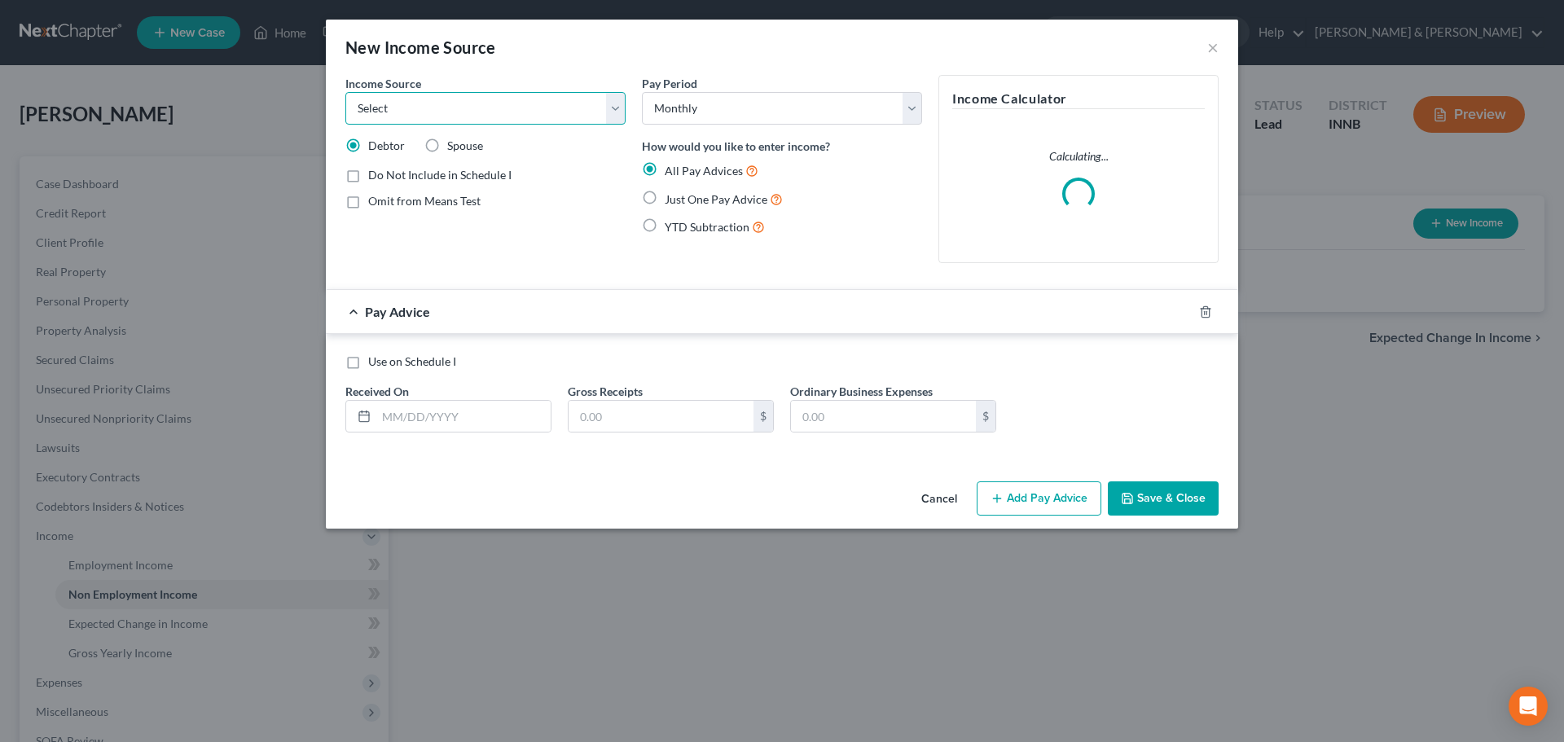
click at [506, 106] on select "Select Unemployment Disability (from employer) Pension Retirement Social Securi…" at bounding box center [485, 108] width 280 height 33
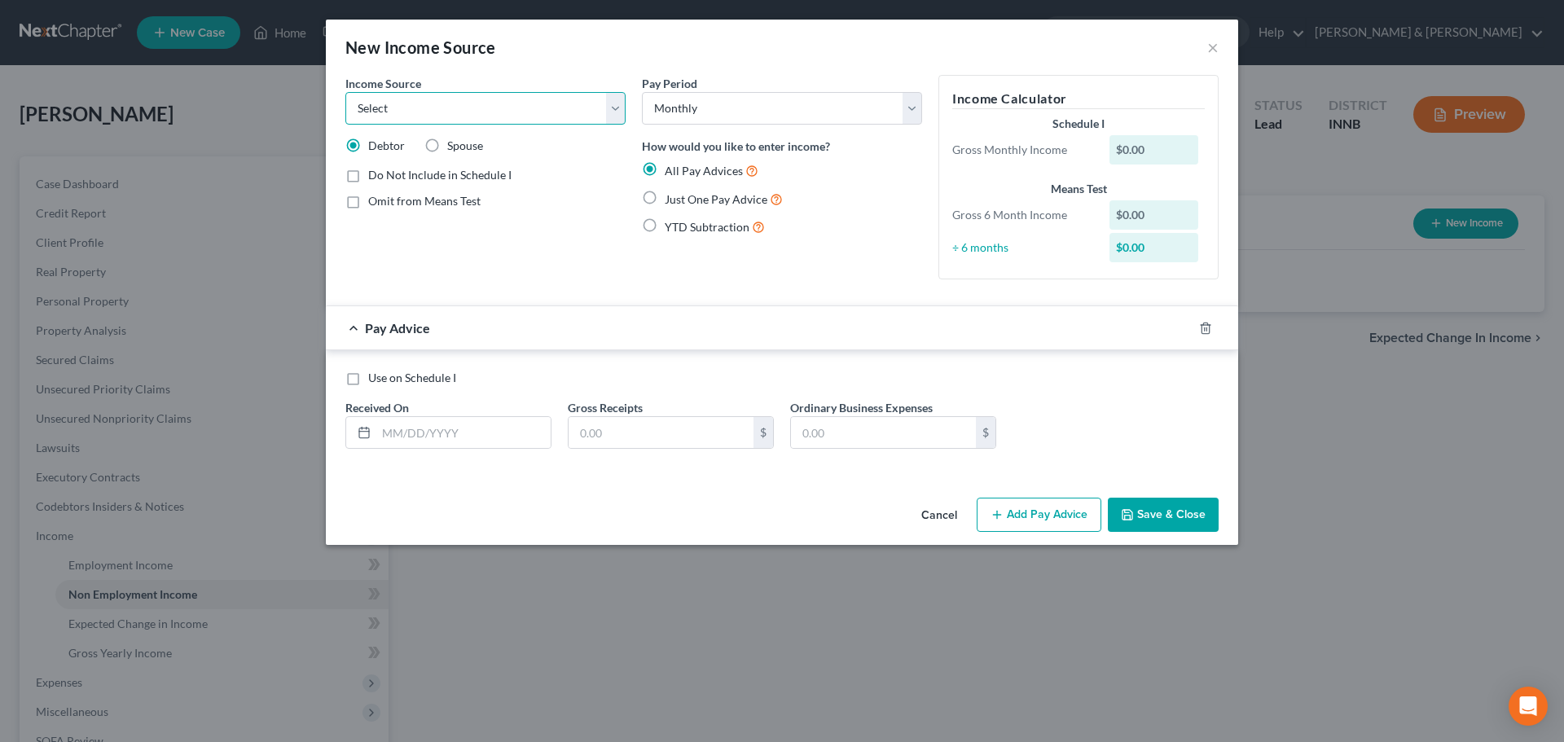
select select "4"
click at [345, 92] on select "Select Unemployment Disability (from employer) Pension Retirement Social Securi…" at bounding box center [485, 108] width 280 height 33
click at [665, 195] on label "Just One Pay Advice" at bounding box center [724, 199] width 118 height 19
click at [671, 195] on input "Just One Pay Advice" at bounding box center [676, 195] width 11 height 11
radio input "true"
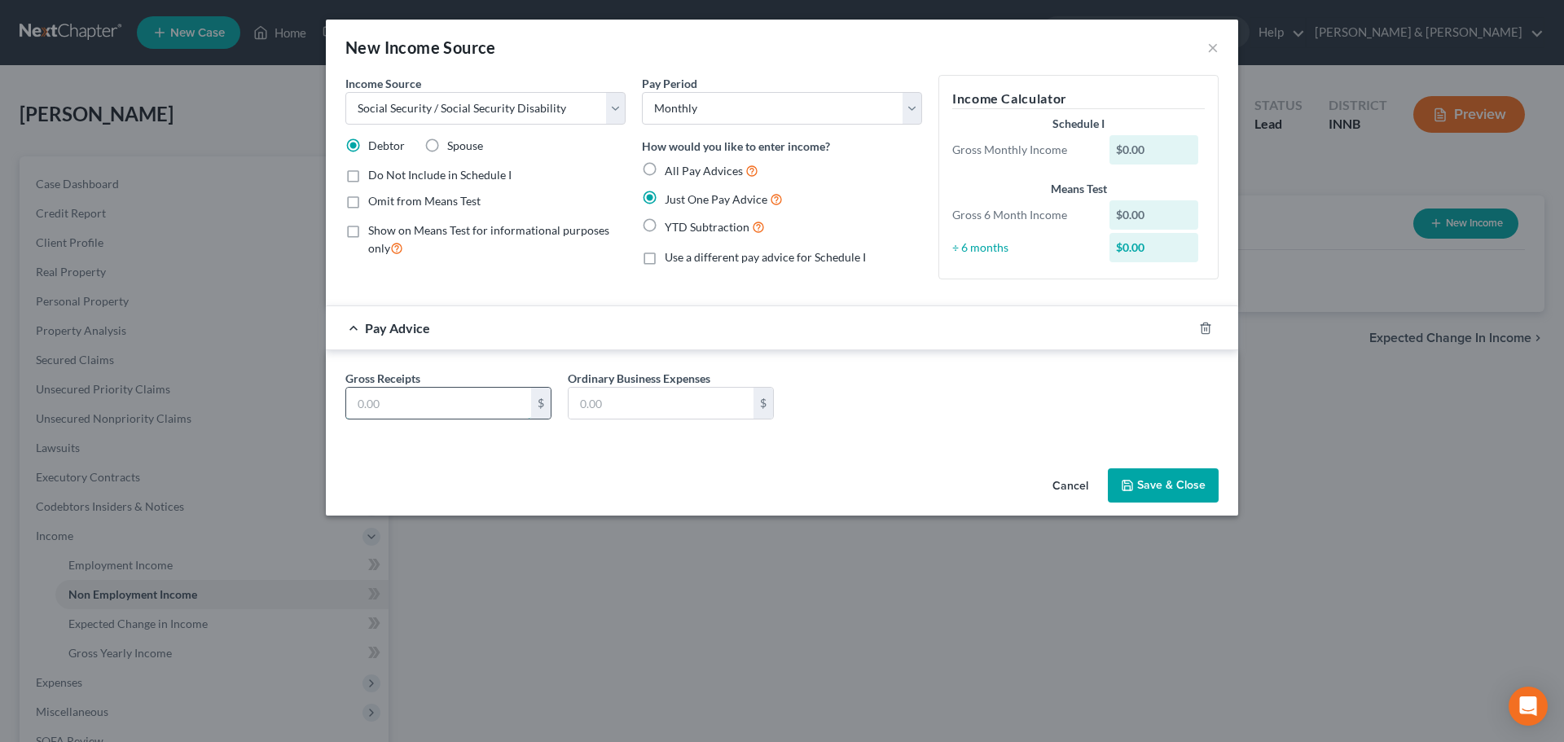
click at [400, 408] on input "text" at bounding box center [438, 403] width 185 height 31
type input "2,150"
click at [1161, 492] on button "Save & Close" at bounding box center [1163, 485] width 111 height 34
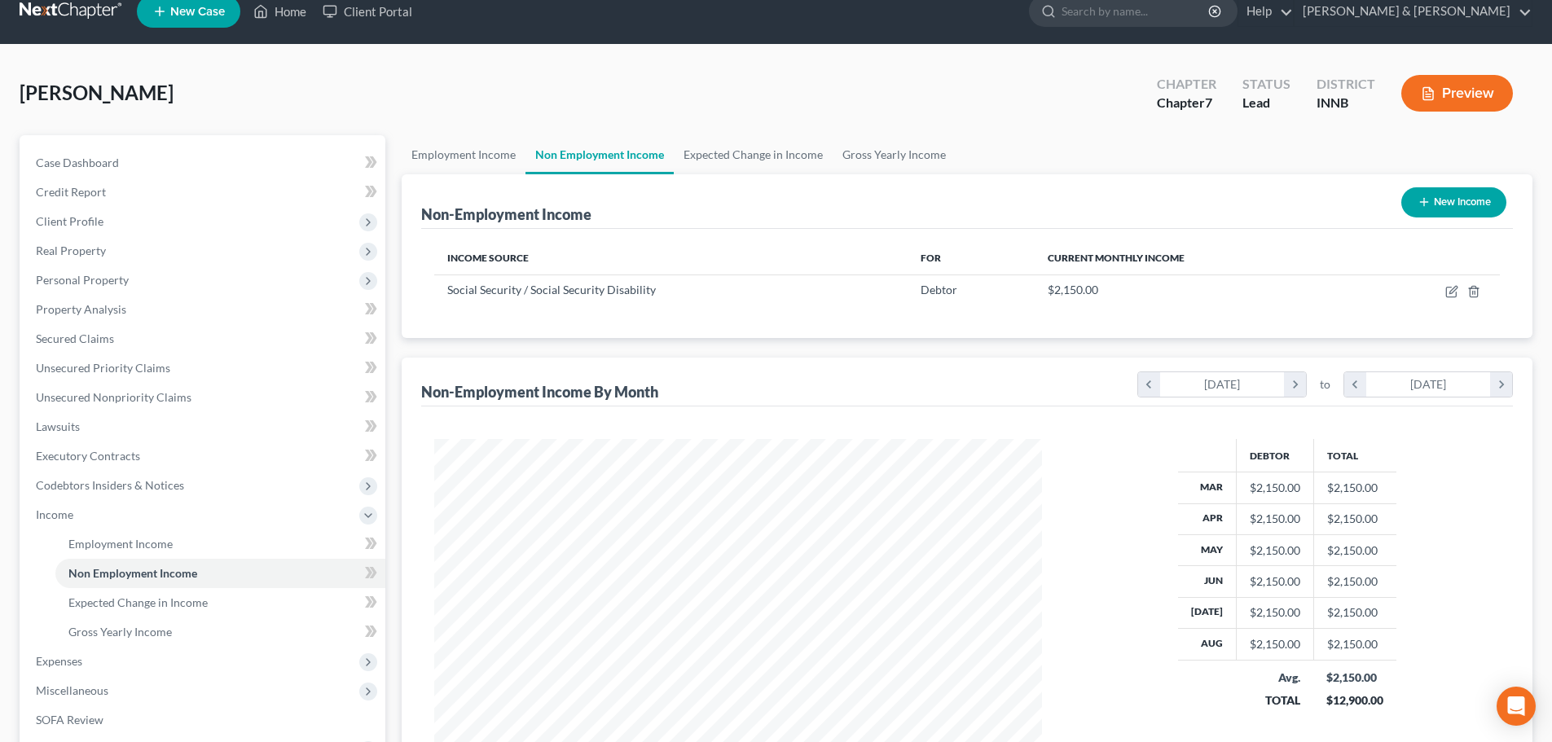
scroll to position [241, 0]
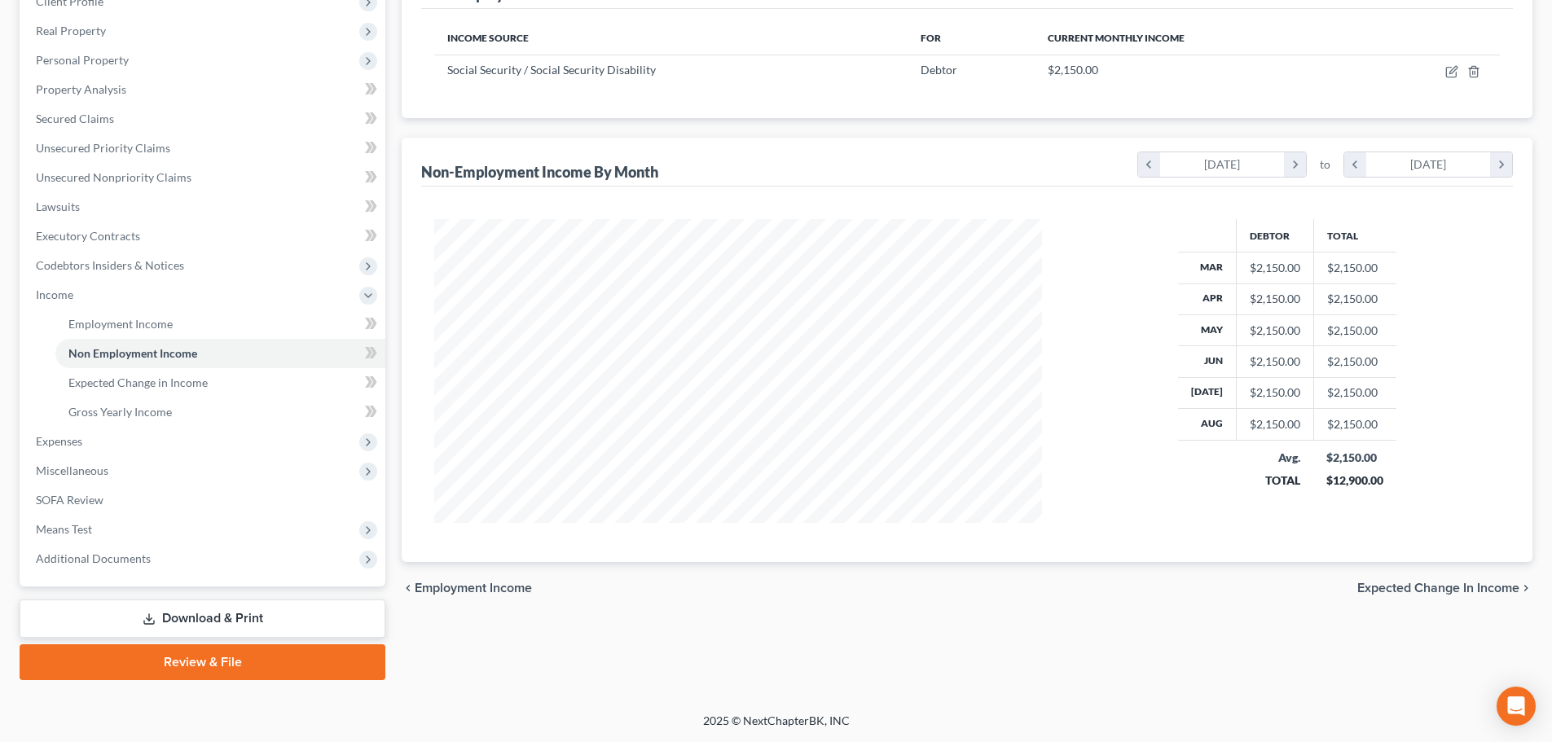
click at [1464, 590] on span "Expected Change in Income" at bounding box center [1438, 588] width 162 height 13
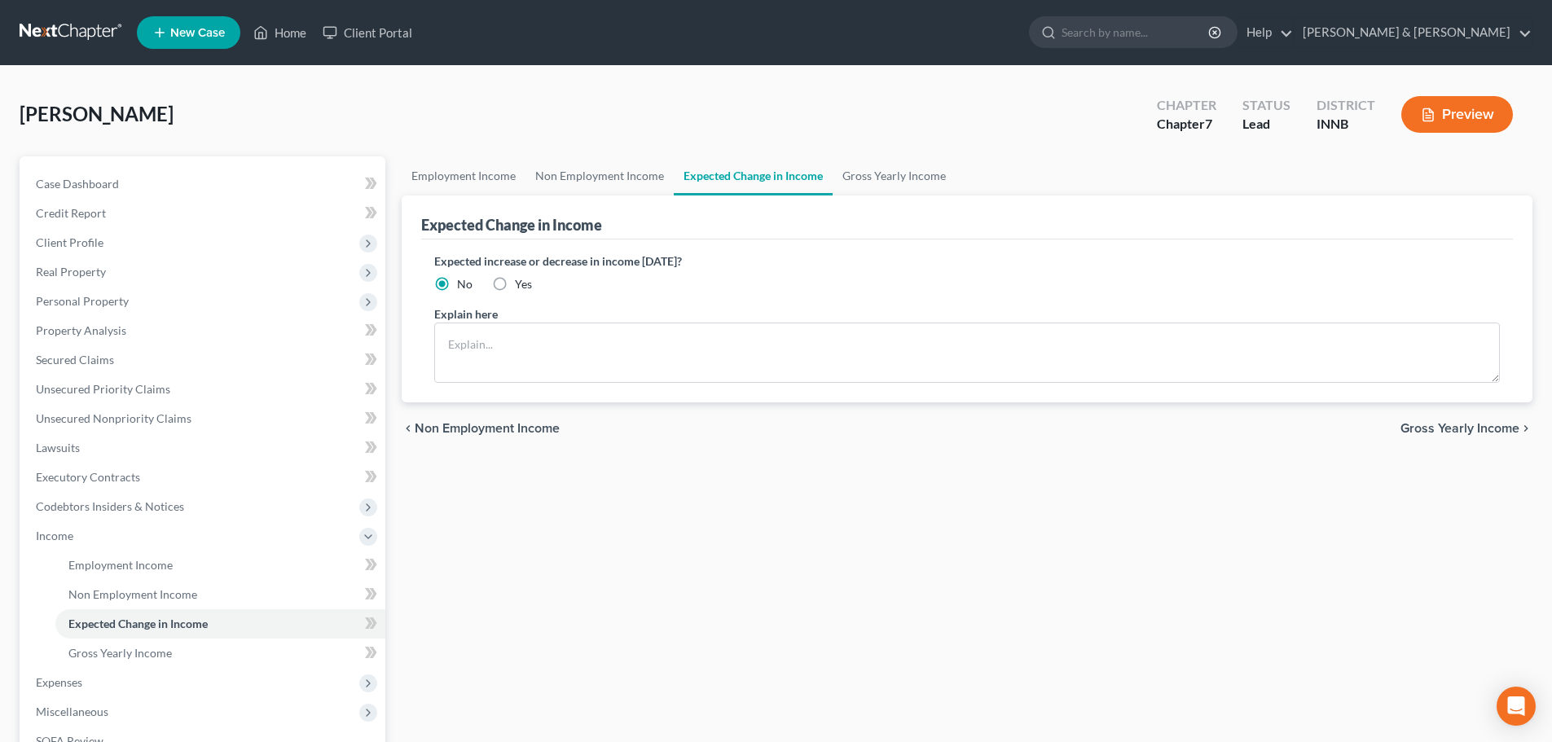
click at [1484, 432] on span "Gross Yearly Income" at bounding box center [1459, 428] width 119 height 13
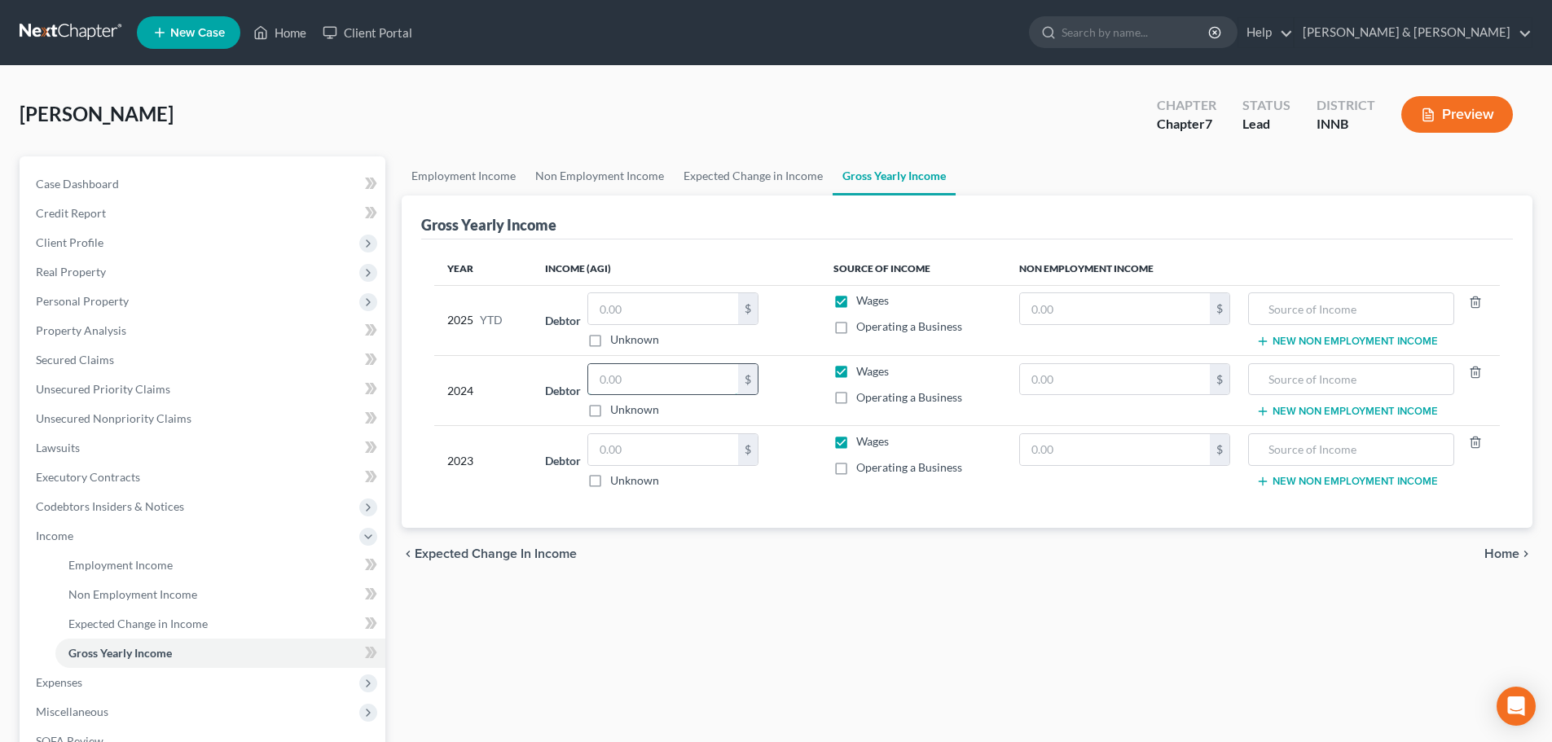
click at [674, 388] on input "text" at bounding box center [663, 379] width 150 height 31
click at [679, 312] on input "text" at bounding box center [663, 308] width 150 height 31
type input "19,170"
click at [645, 381] on input "text" at bounding box center [663, 379] width 150 height 31
type input "24,095"
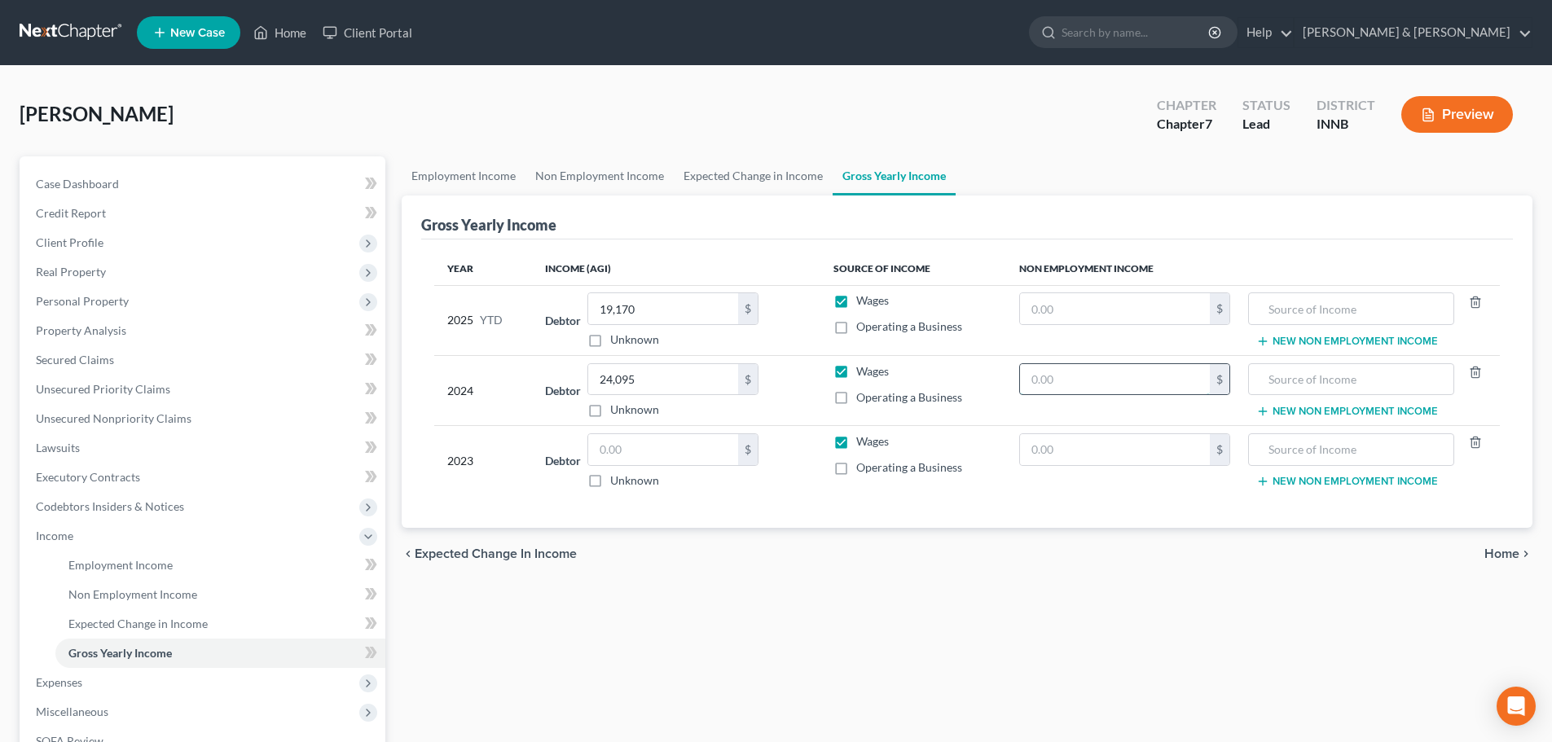
click at [1061, 388] on input "text" at bounding box center [1115, 379] width 190 height 31
type input "25,256"
click at [677, 447] on input "text" at bounding box center [663, 449] width 150 height 31
type input "12,916"
click at [1039, 459] on input "text" at bounding box center [1115, 449] width 190 height 31
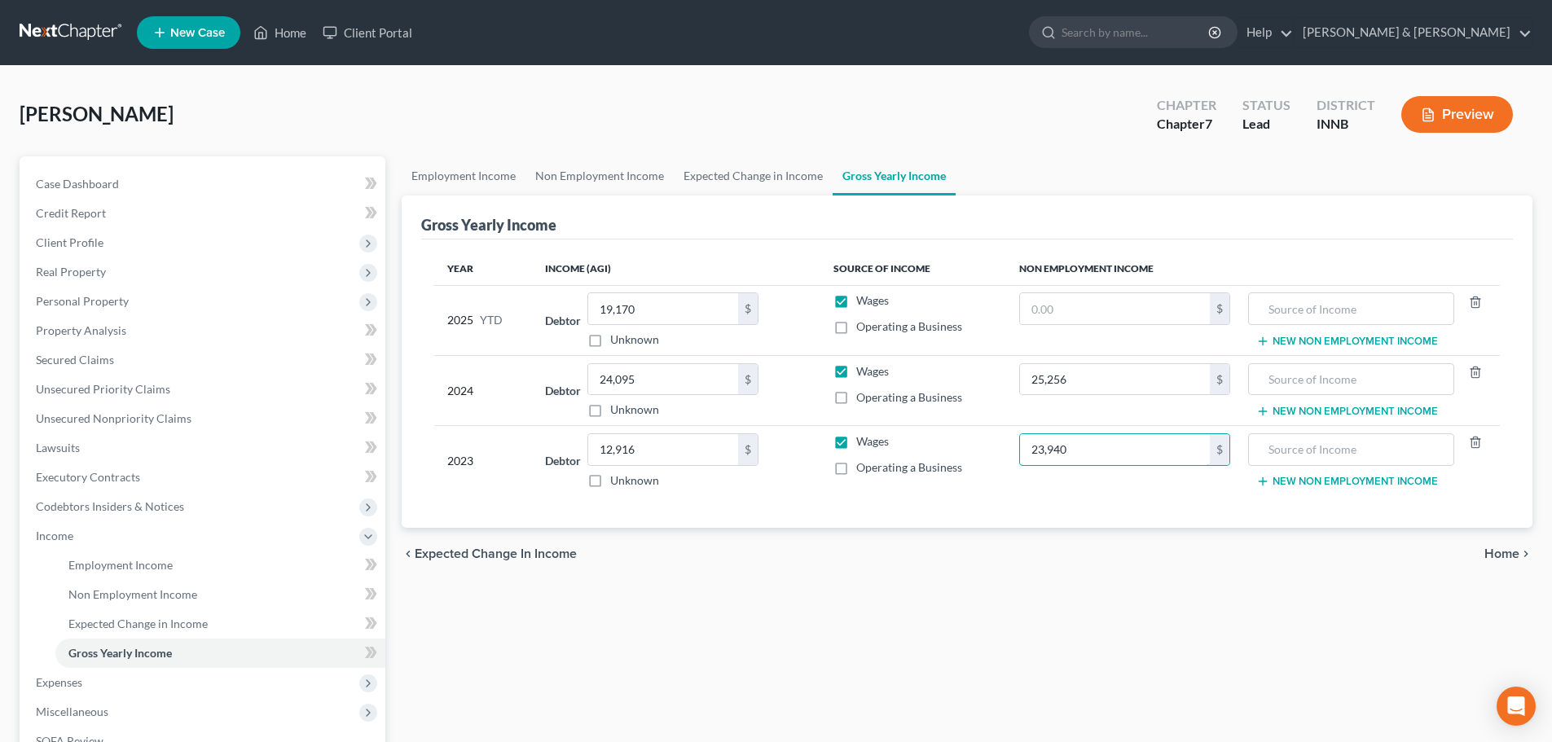
type input "23,940"
click at [1493, 551] on span "Home" at bounding box center [1501, 553] width 35 height 13
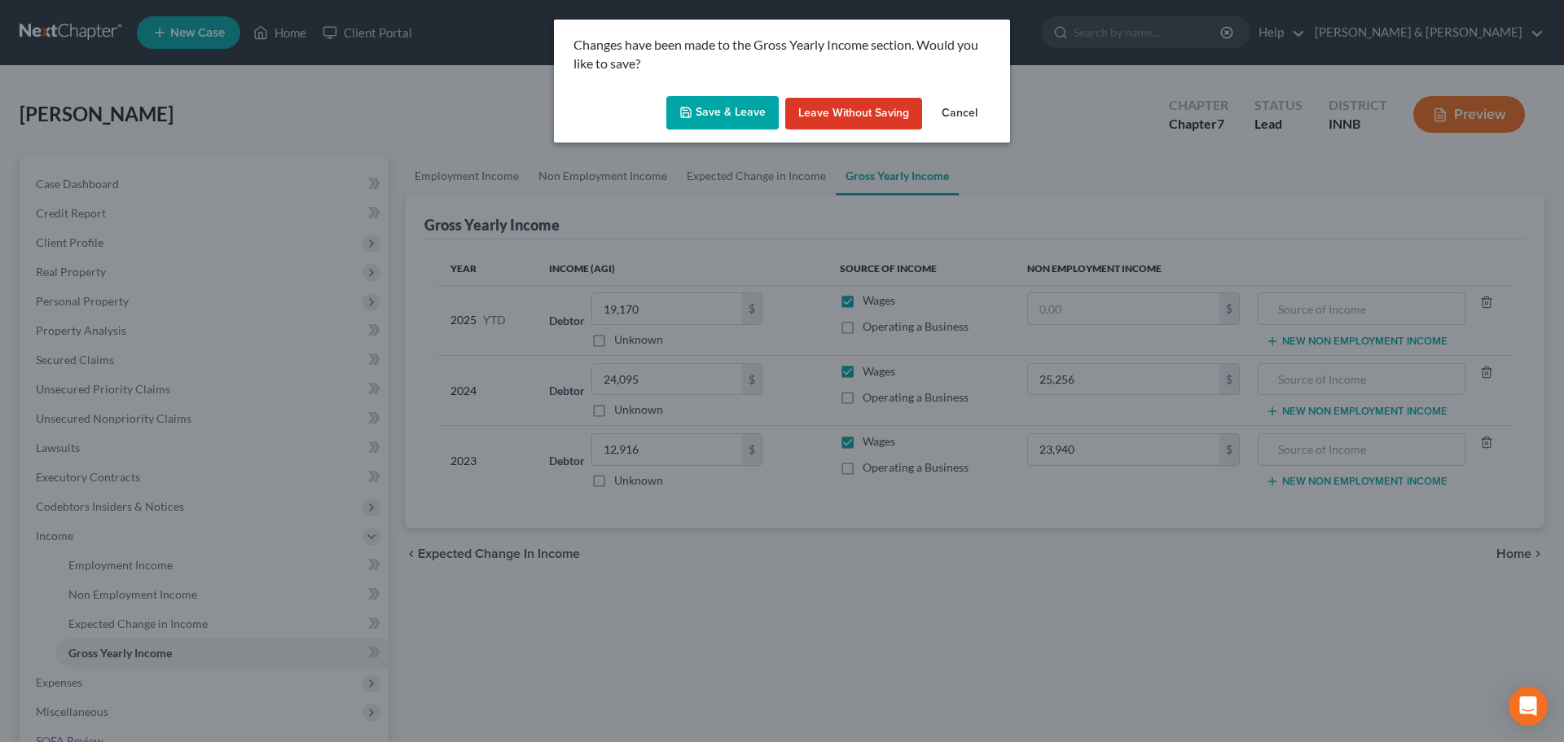
click at [692, 98] on button "Save & Leave" at bounding box center [722, 113] width 112 height 34
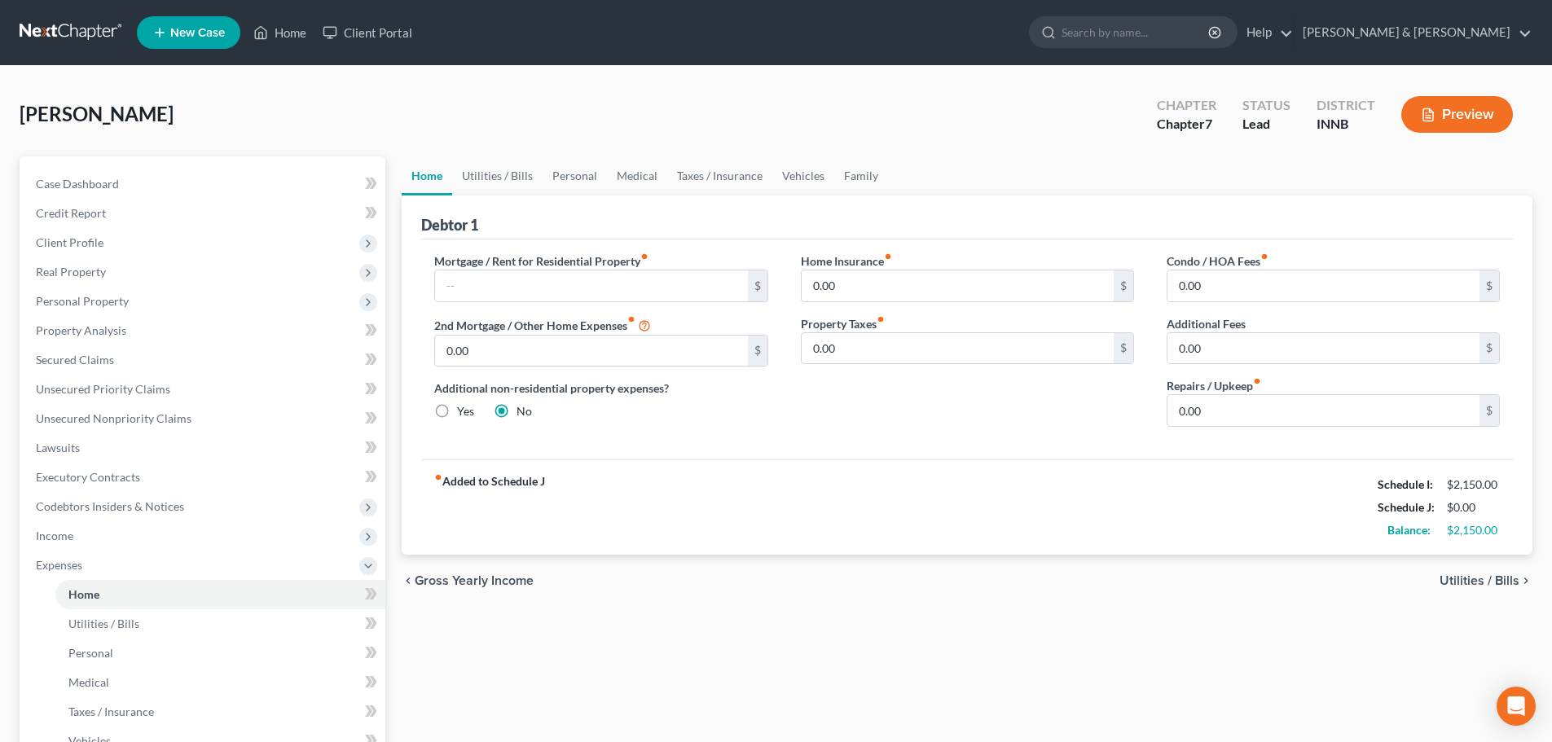
click at [1474, 578] on span "Utilities / Bills" at bounding box center [1479, 580] width 80 height 13
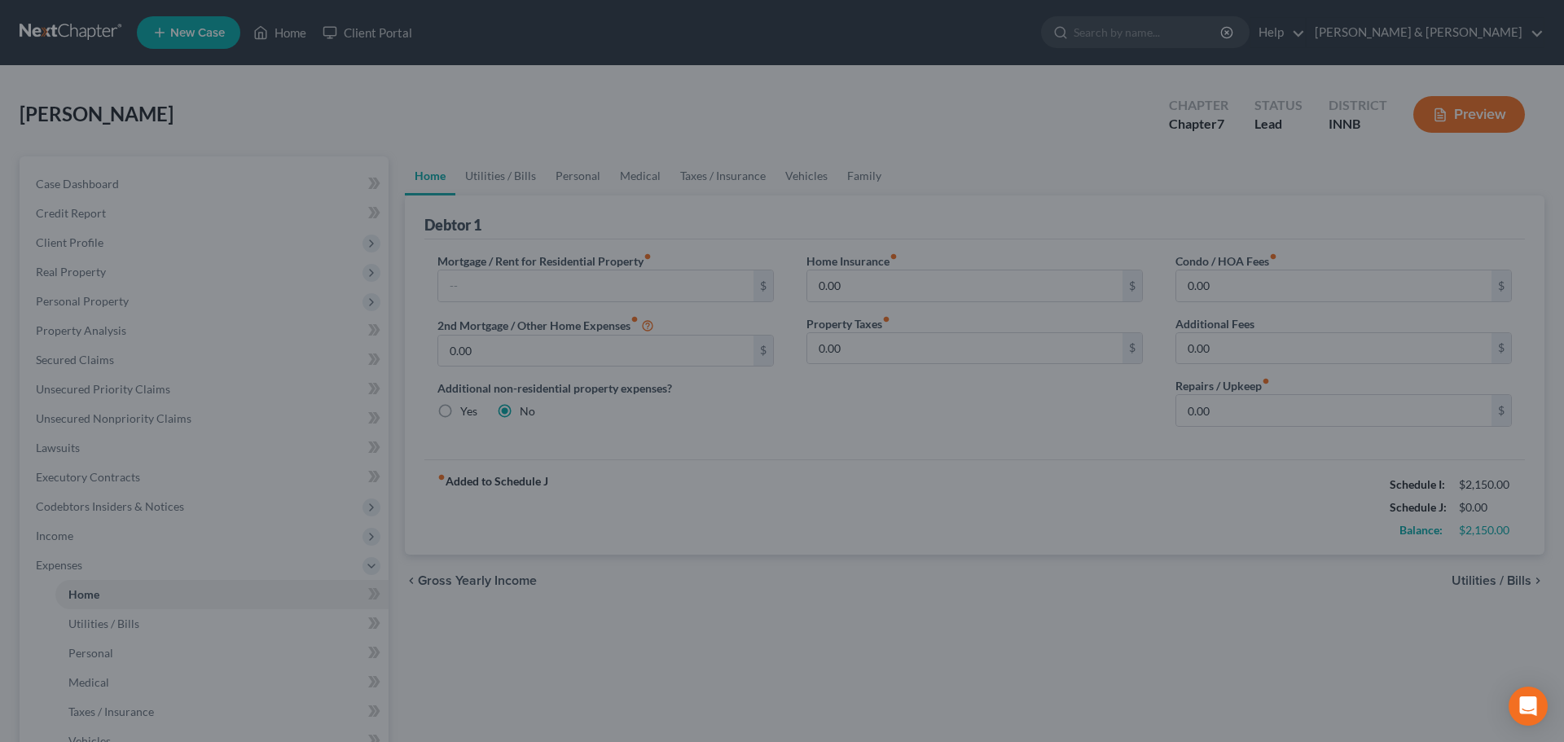
click at [1321, 590] on div at bounding box center [782, 371] width 1564 height 742
click at [1095, 332] on div at bounding box center [782, 371] width 1564 height 742
click at [59, 560] on div at bounding box center [782, 371] width 1564 height 742
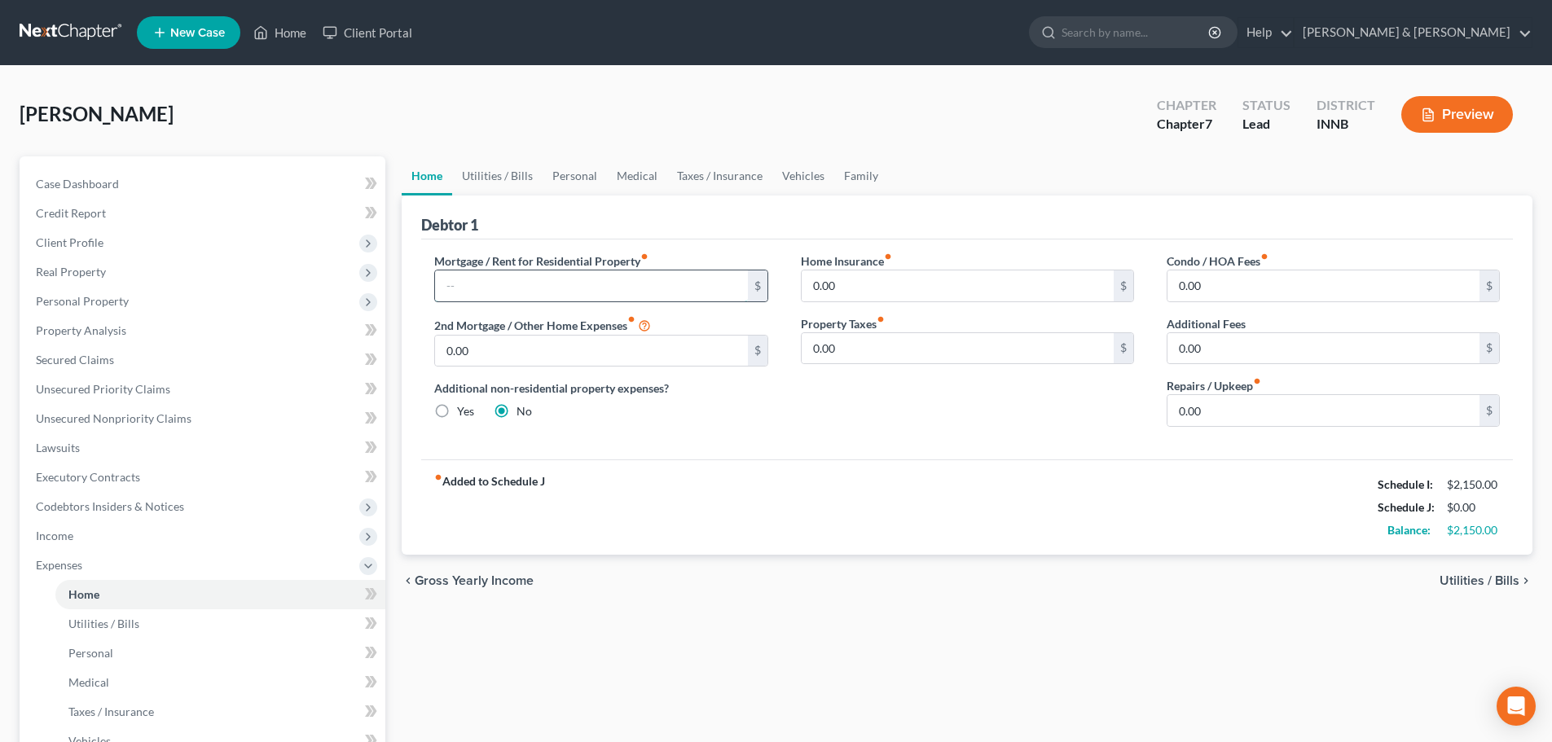
click at [620, 278] on input "text" at bounding box center [591, 285] width 312 height 31
click at [93, 367] on link "Secured Claims" at bounding box center [204, 359] width 362 height 29
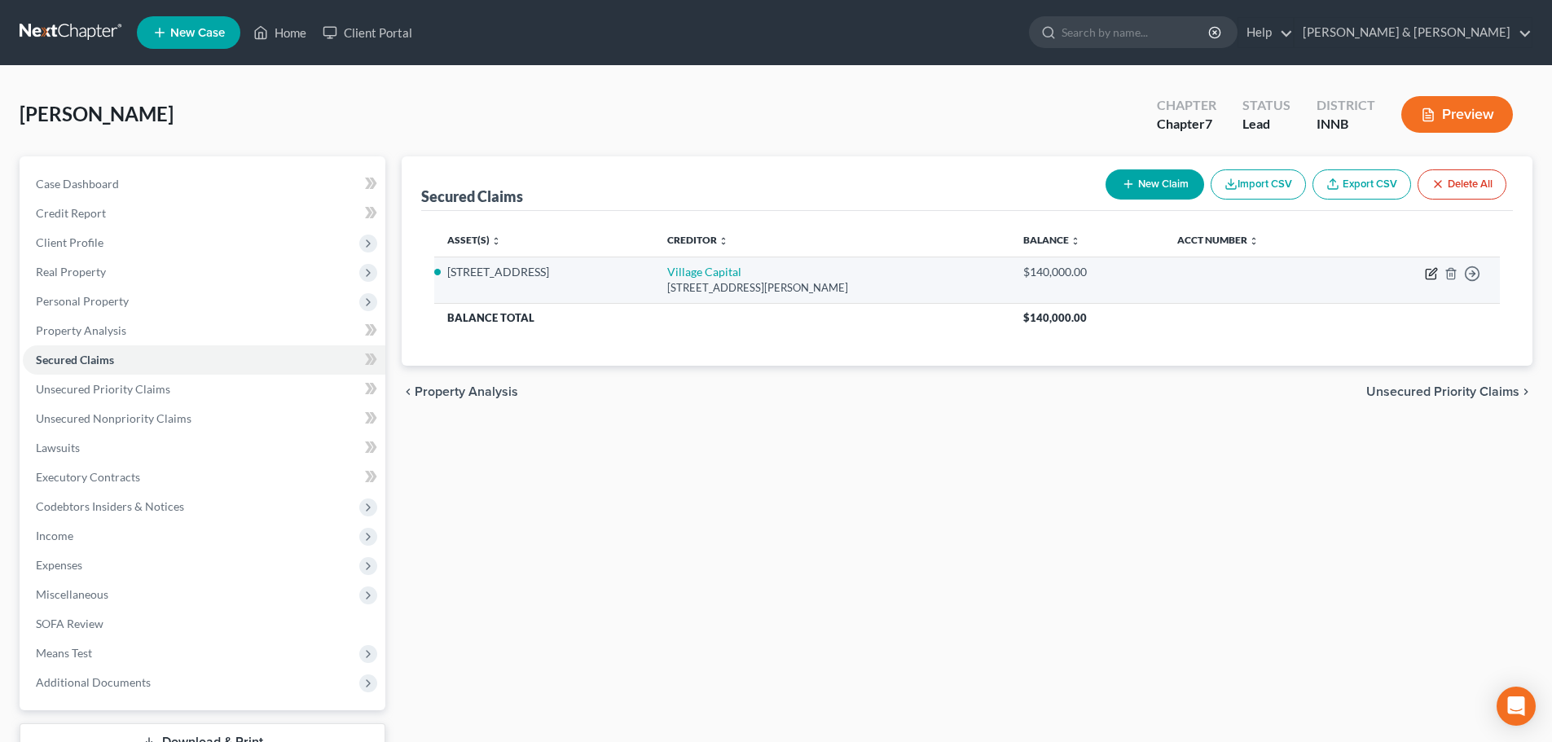
click at [1429, 275] on icon "button" at bounding box center [1432, 271] width 7 height 7
select select "31"
select select "3"
select select "2"
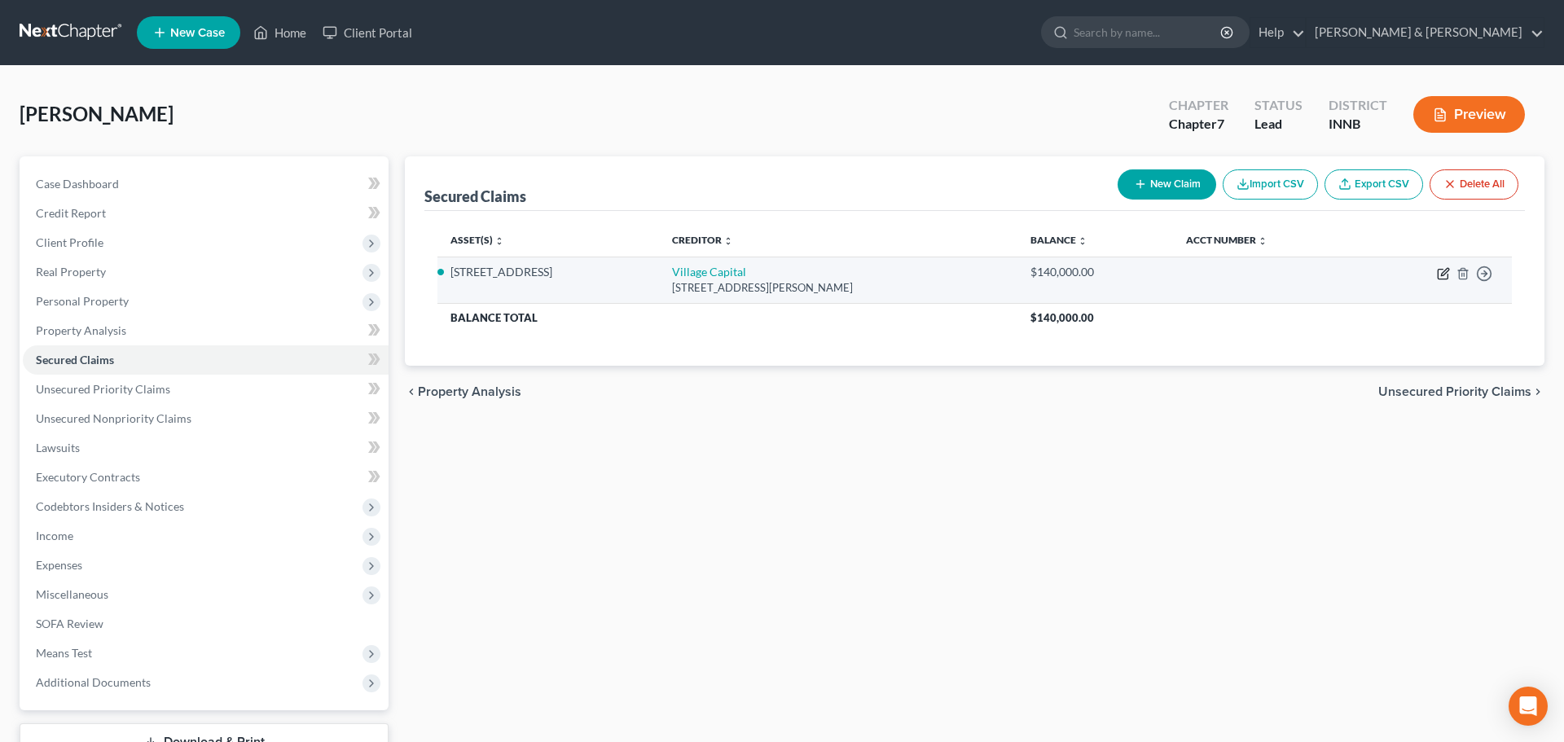
select select "0"
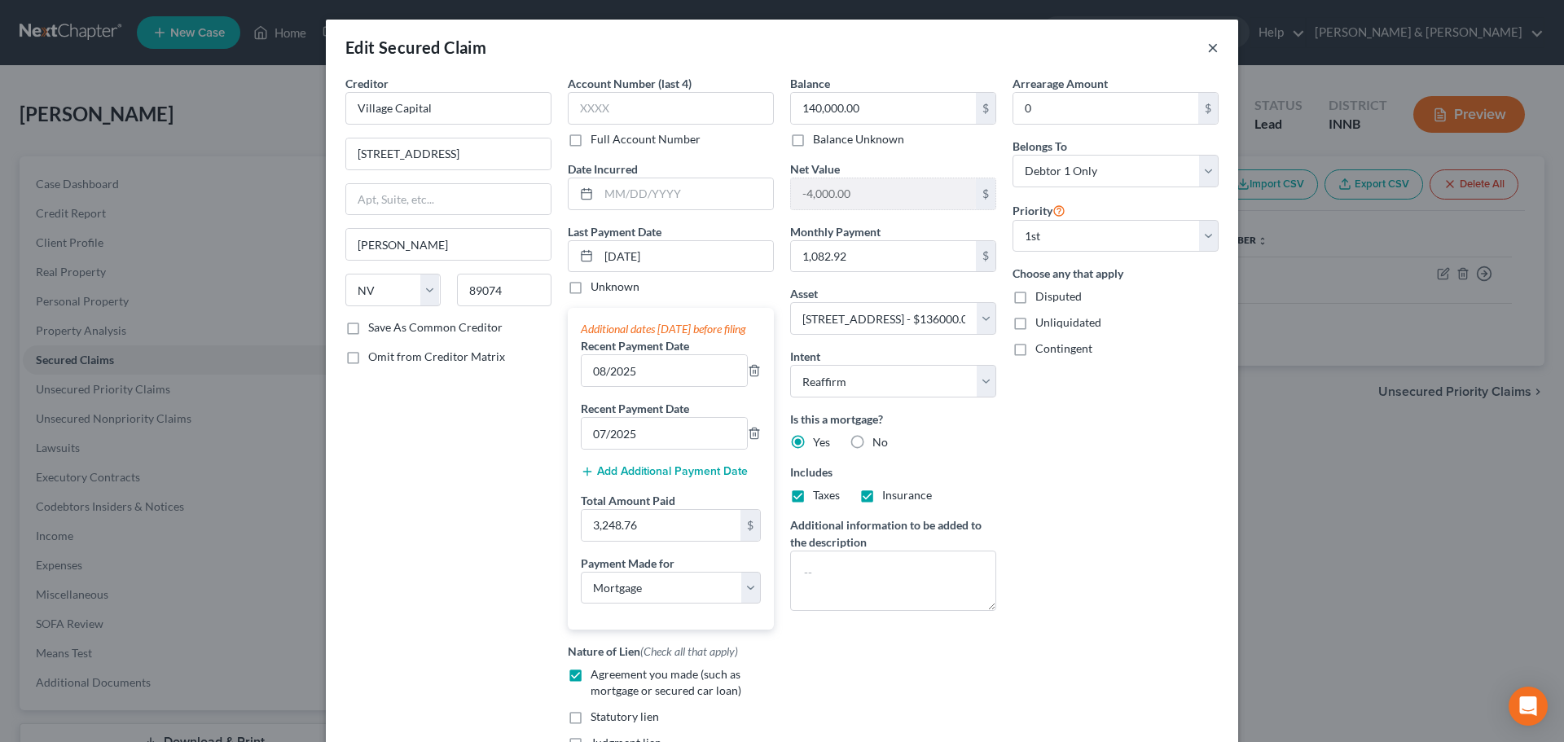
click at [1207, 46] on button "×" at bounding box center [1212, 47] width 11 height 20
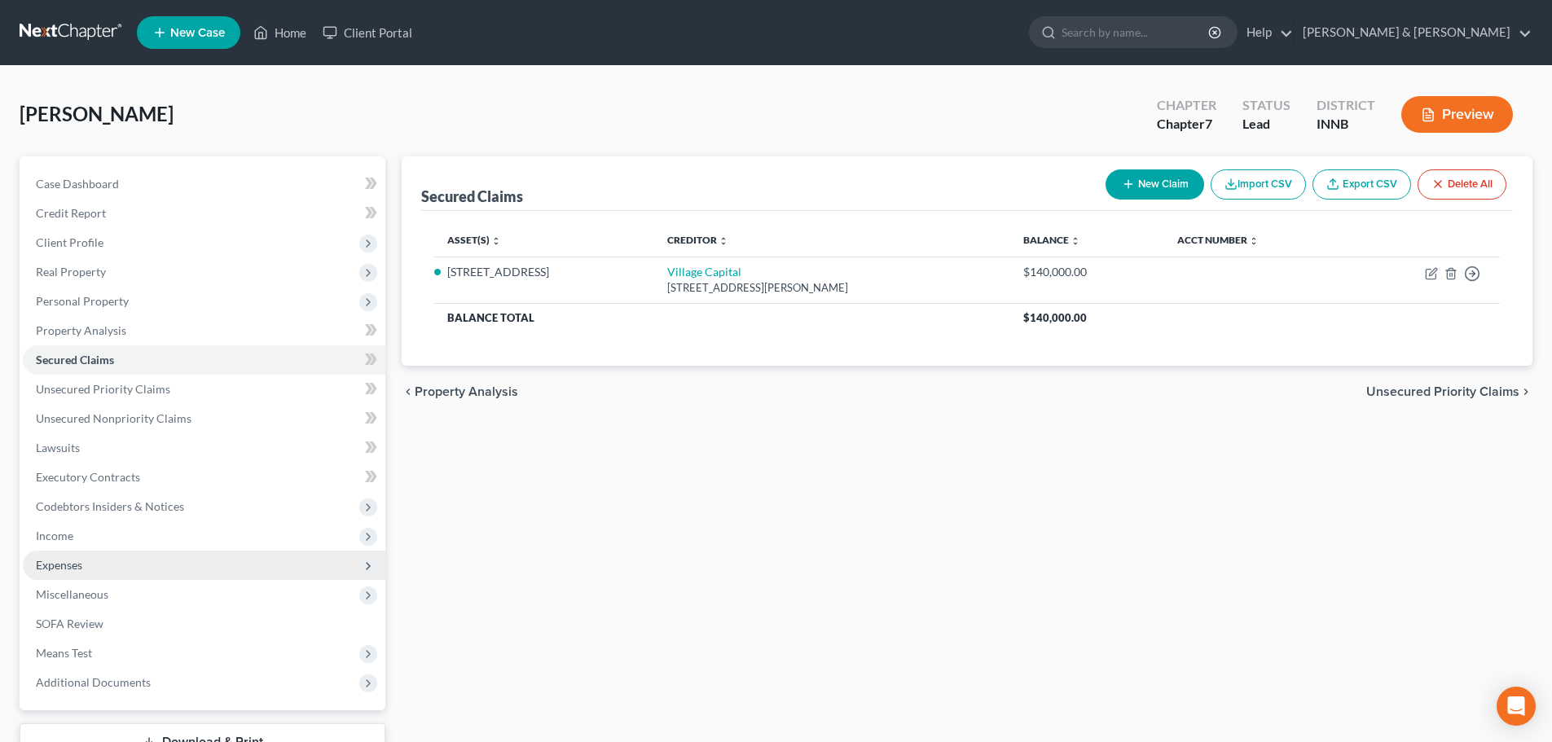
click at [69, 570] on span "Expenses" at bounding box center [59, 565] width 46 height 14
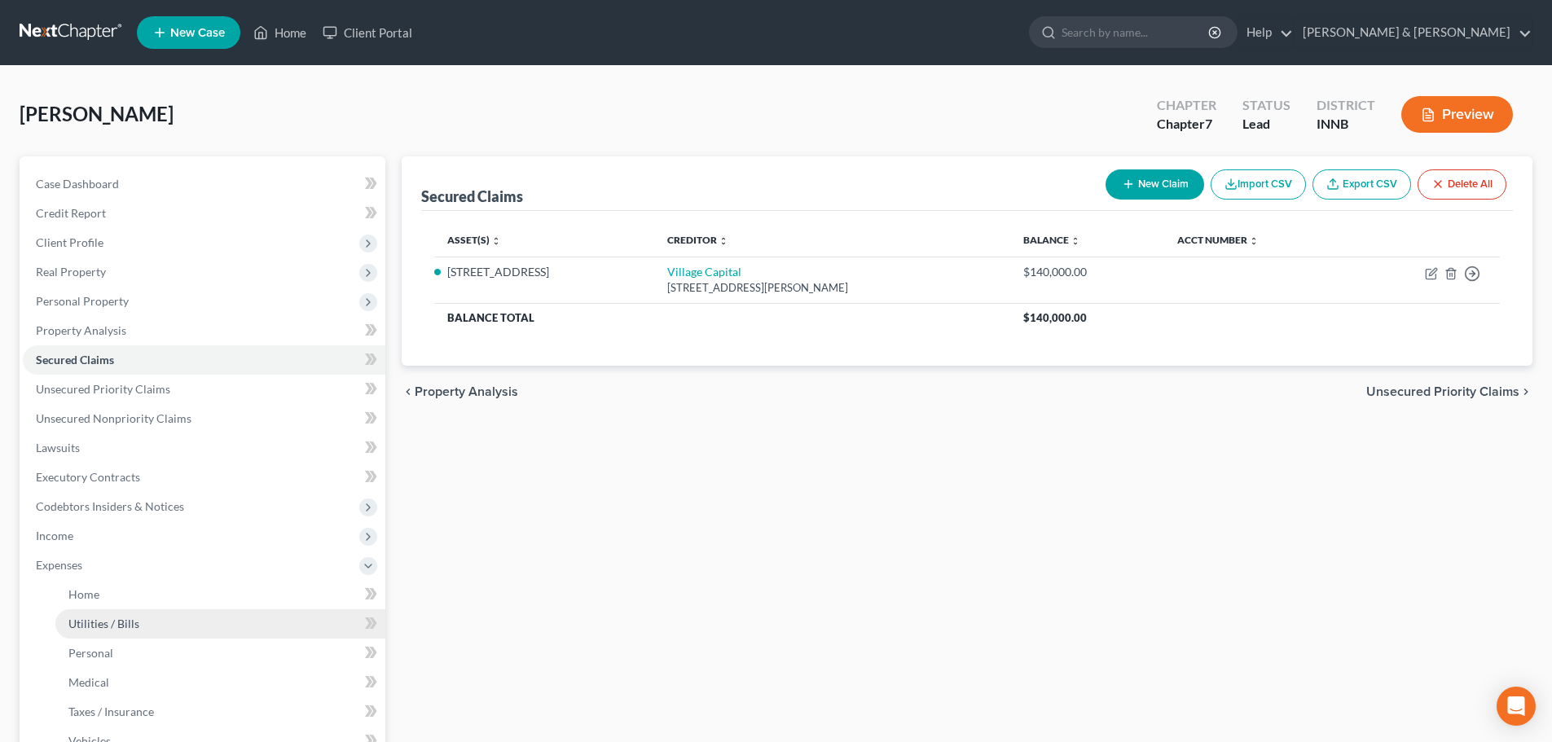
click at [89, 615] on link "Utilities / Bills" at bounding box center [220, 623] width 330 height 29
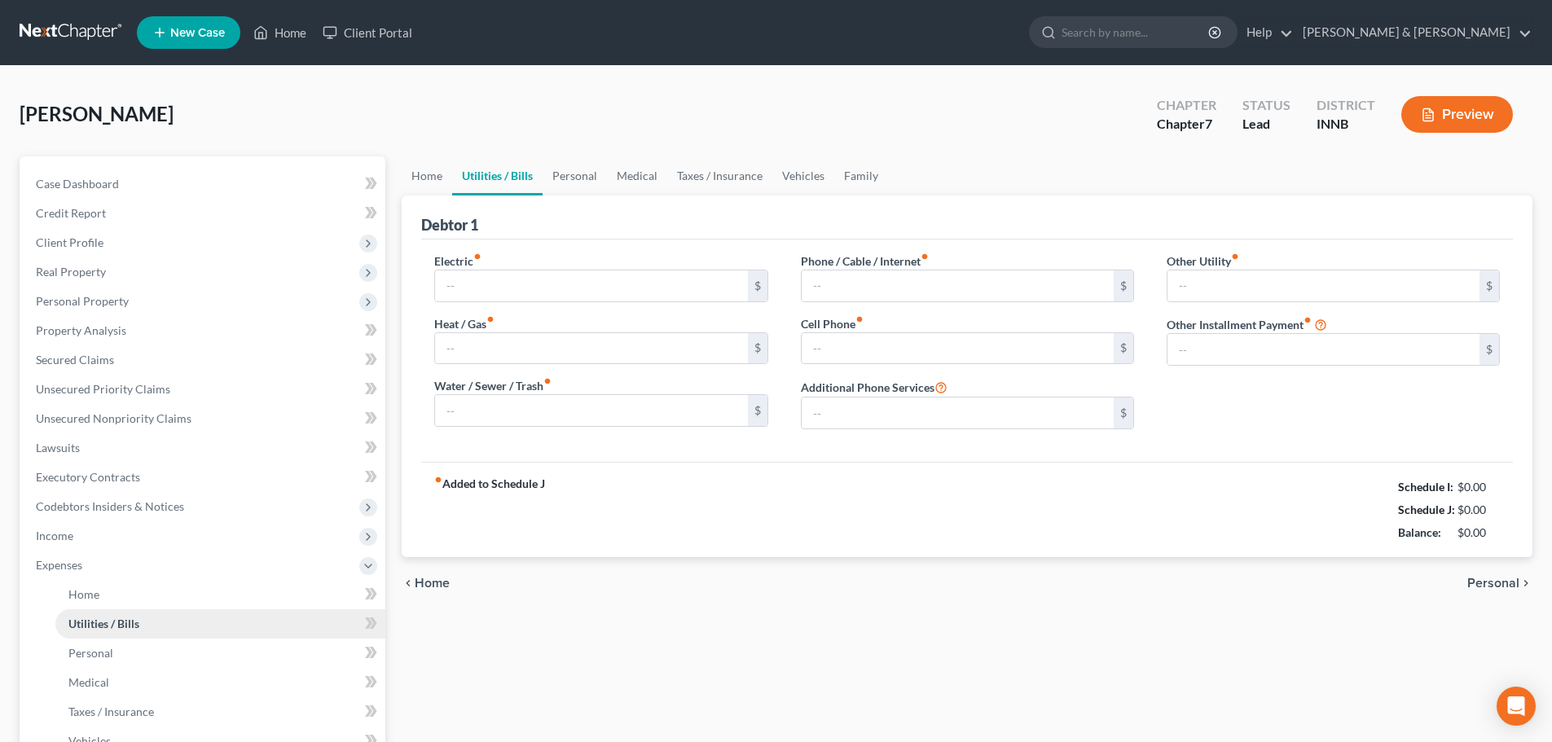
type input "0.00"
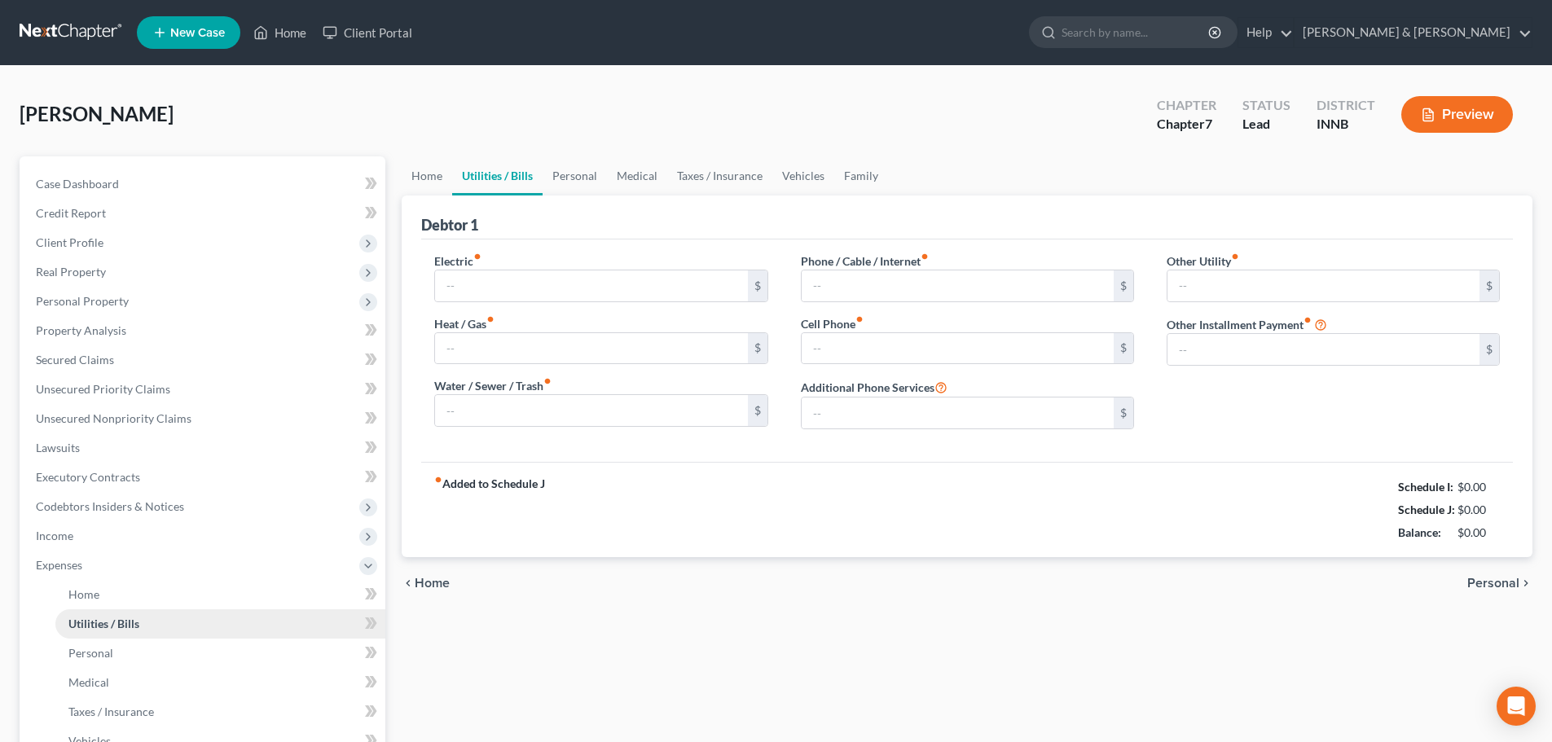
type input "0.00"
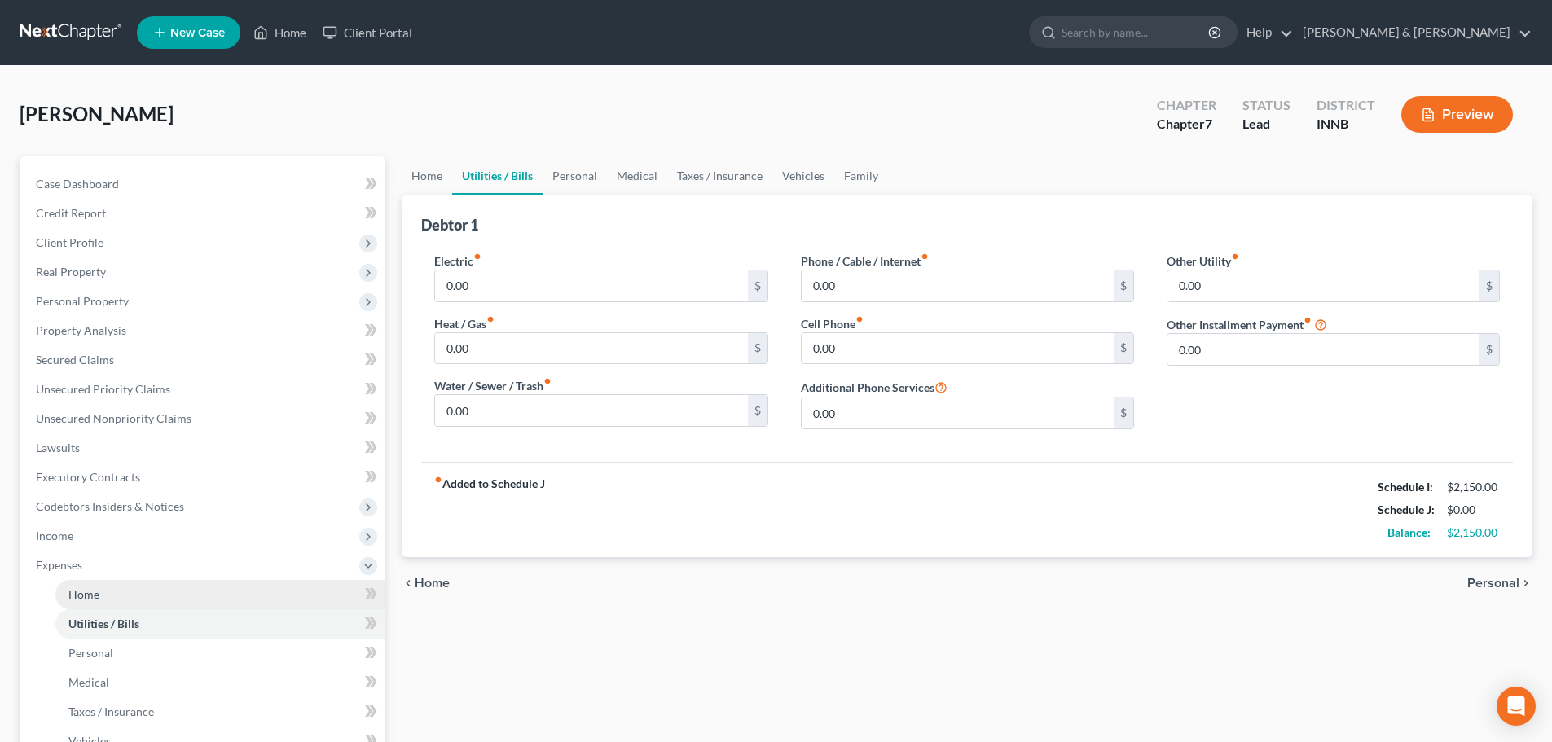
click at [92, 593] on span "Home" at bounding box center [83, 594] width 31 height 14
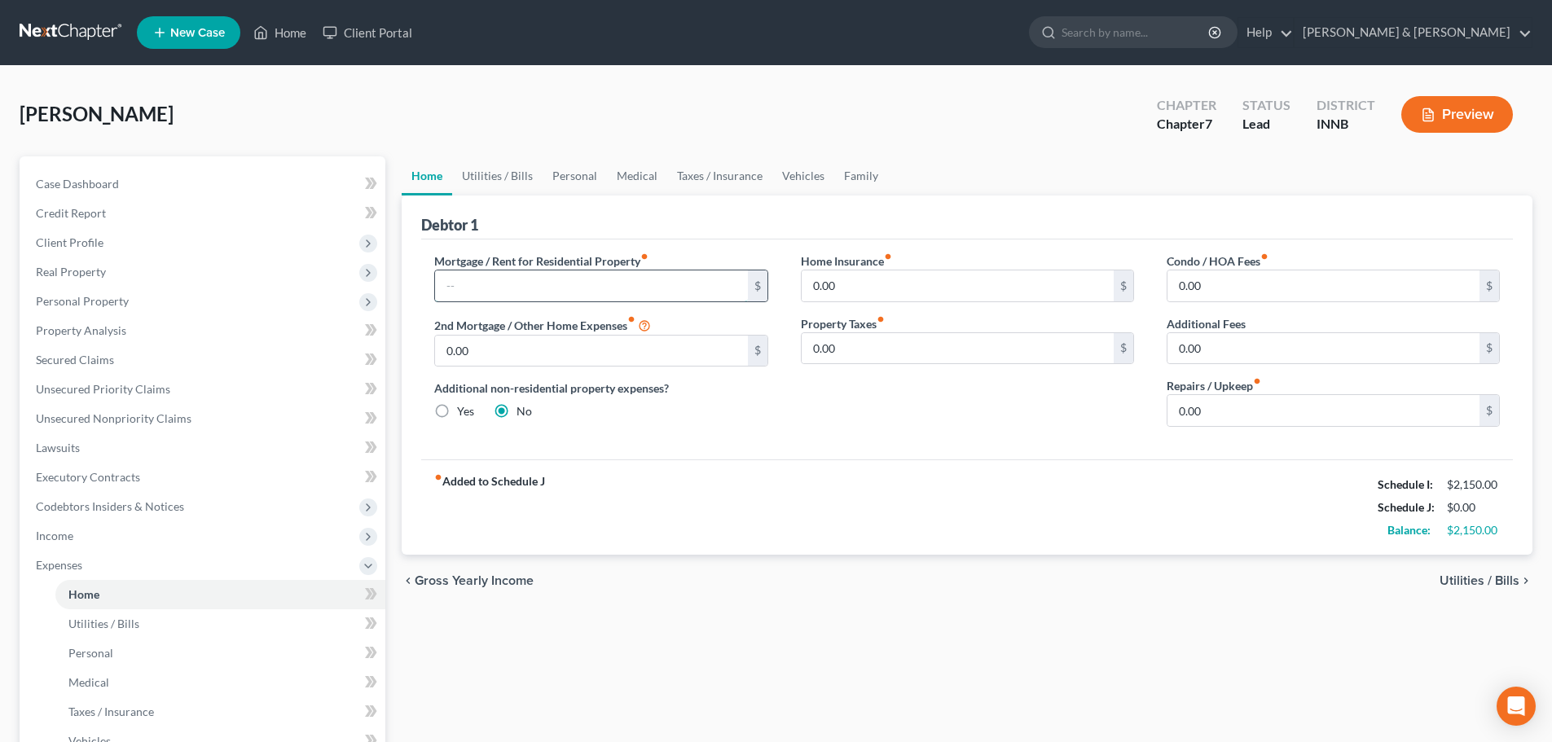
click at [557, 273] on input "text" at bounding box center [591, 285] width 312 height 31
type input "1,082.92"
click at [1457, 581] on span "Utilities / Bills" at bounding box center [1479, 580] width 80 height 13
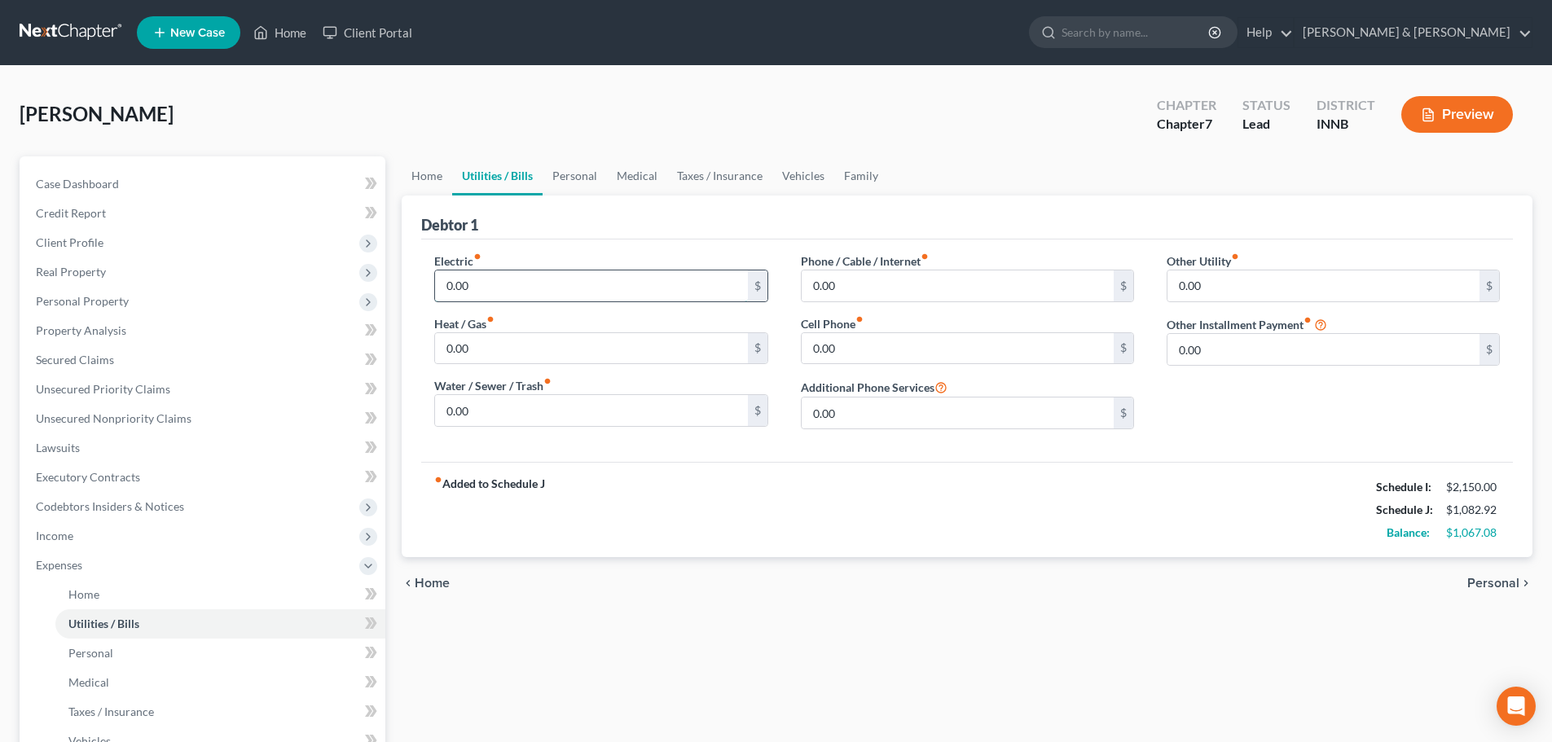
click at [472, 287] on input "0.00" at bounding box center [591, 285] width 312 height 31
type input "98"
type input "88"
type input "15"
type input "50"
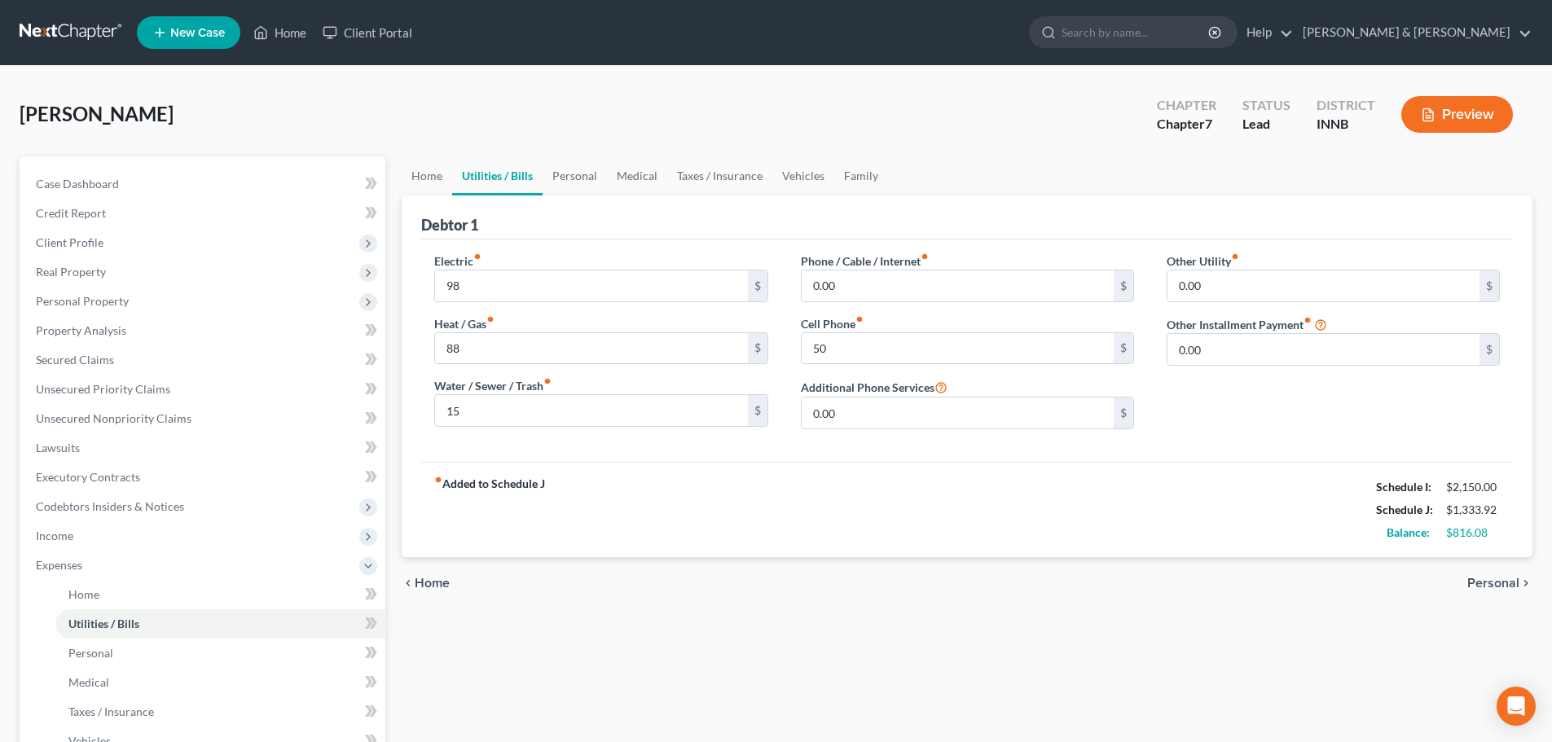
click at [1498, 583] on span "Personal" at bounding box center [1493, 583] width 52 height 13
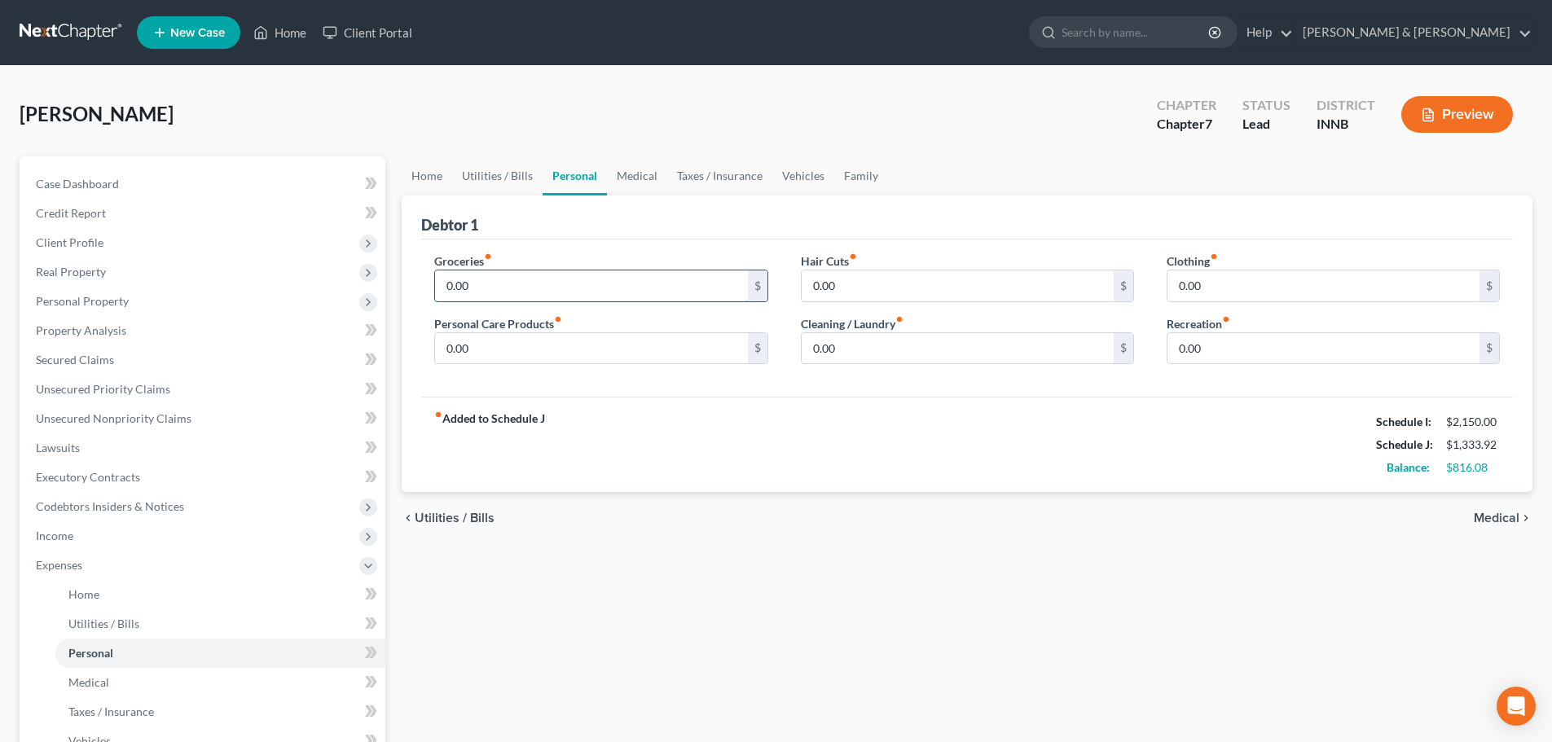
click at [500, 281] on input "0.00" at bounding box center [591, 285] width 312 height 31
type input "400"
click at [1504, 516] on span "Medical" at bounding box center [1497, 518] width 46 height 13
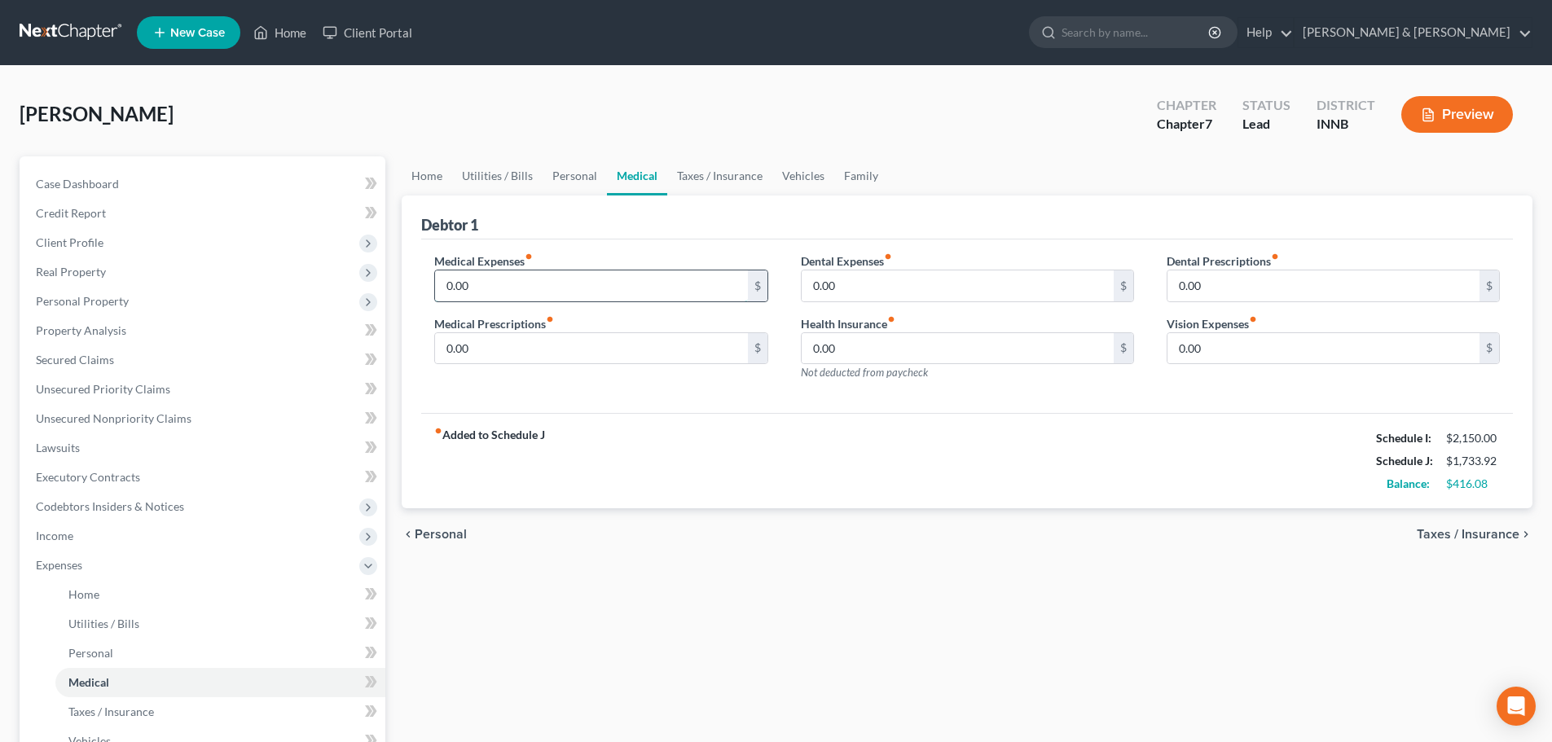
click at [494, 283] on input "0.00" at bounding box center [591, 285] width 312 height 31
type input "50"
click at [1469, 535] on span "Taxes / Insurance" at bounding box center [1468, 534] width 103 height 13
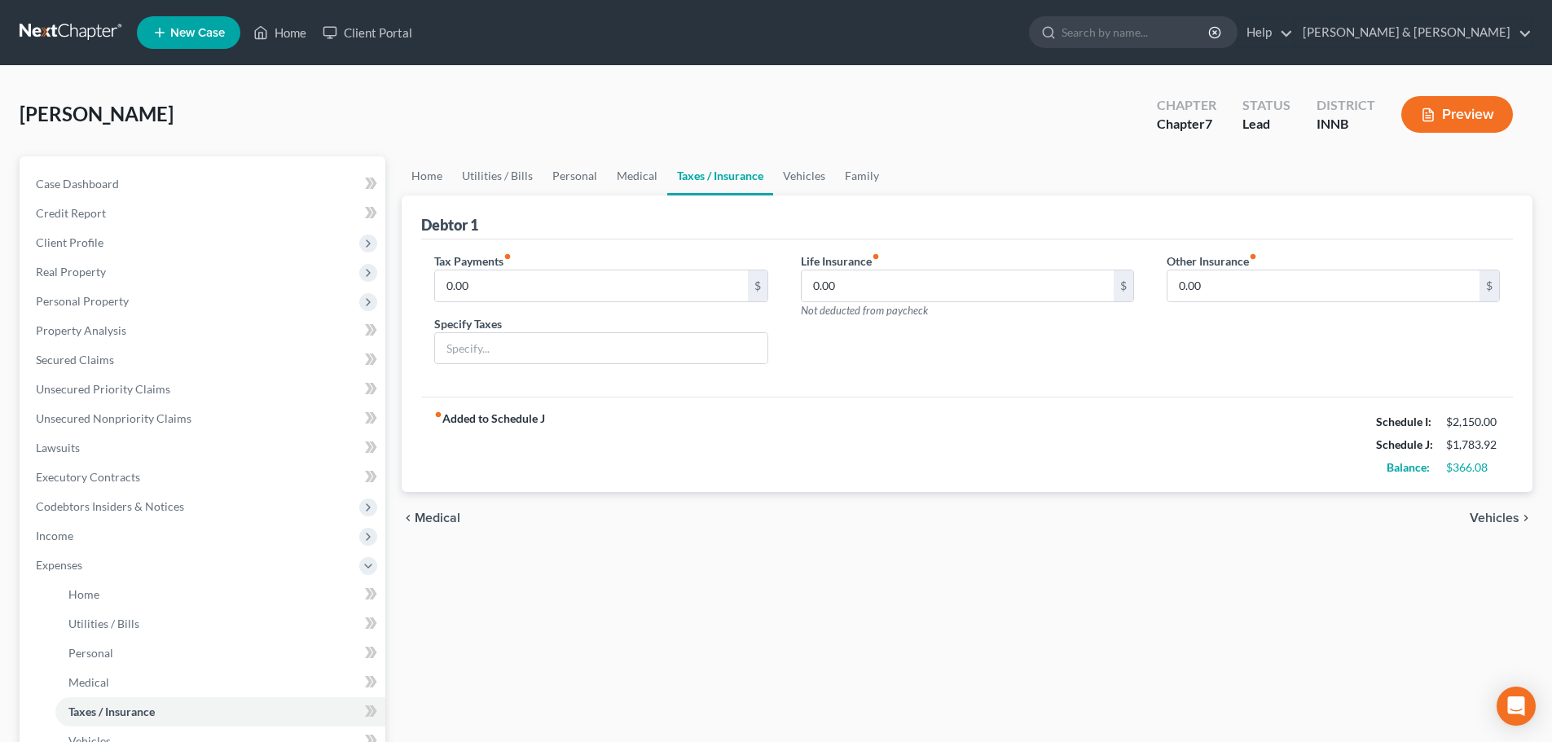
click at [1473, 508] on div "chevron_left Medical Vehicles chevron_right" at bounding box center [967, 518] width 1131 height 52
click at [1482, 512] on span "Vehicles" at bounding box center [1495, 518] width 50 height 13
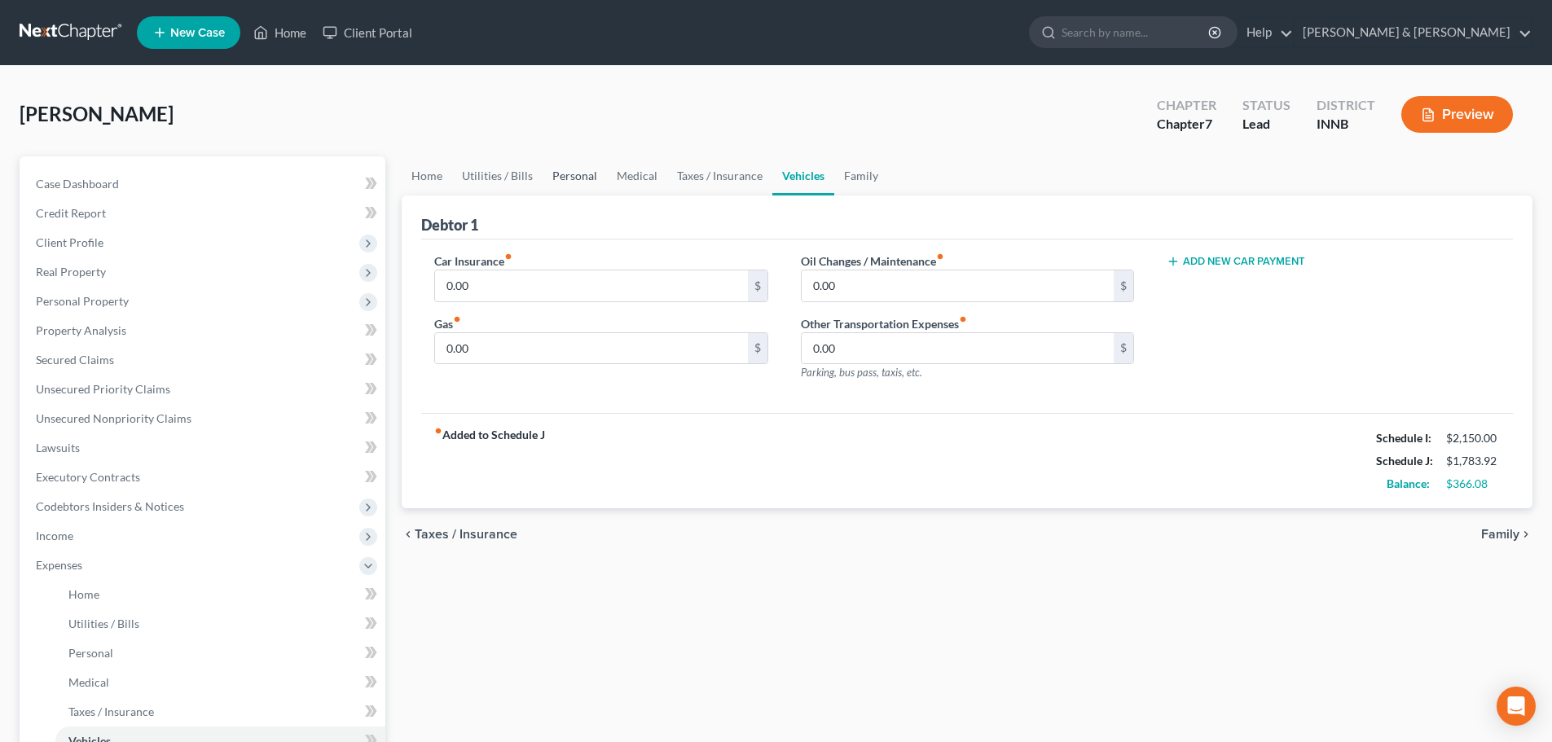
click at [574, 177] on link "Personal" at bounding box center [575, 175] width 64 height 39
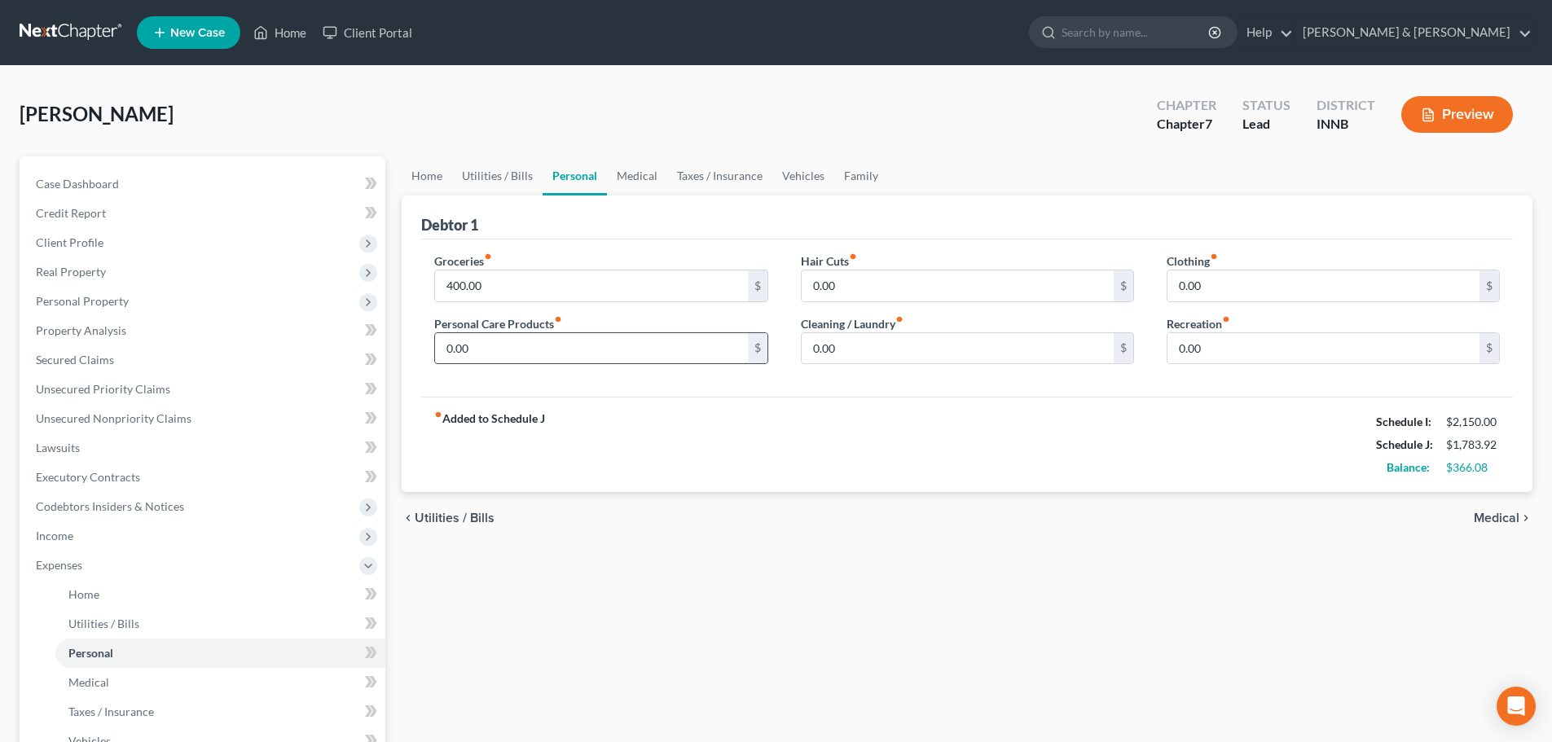
click at [467, 349] on input "0.00" at bounding box center [591, 348] width 312 height 31
type input "10"
type input "15"
type input "25"
click at [499, 176] on link "Utilities / Bills" at bounding box center [497, 175] width 90 height 39
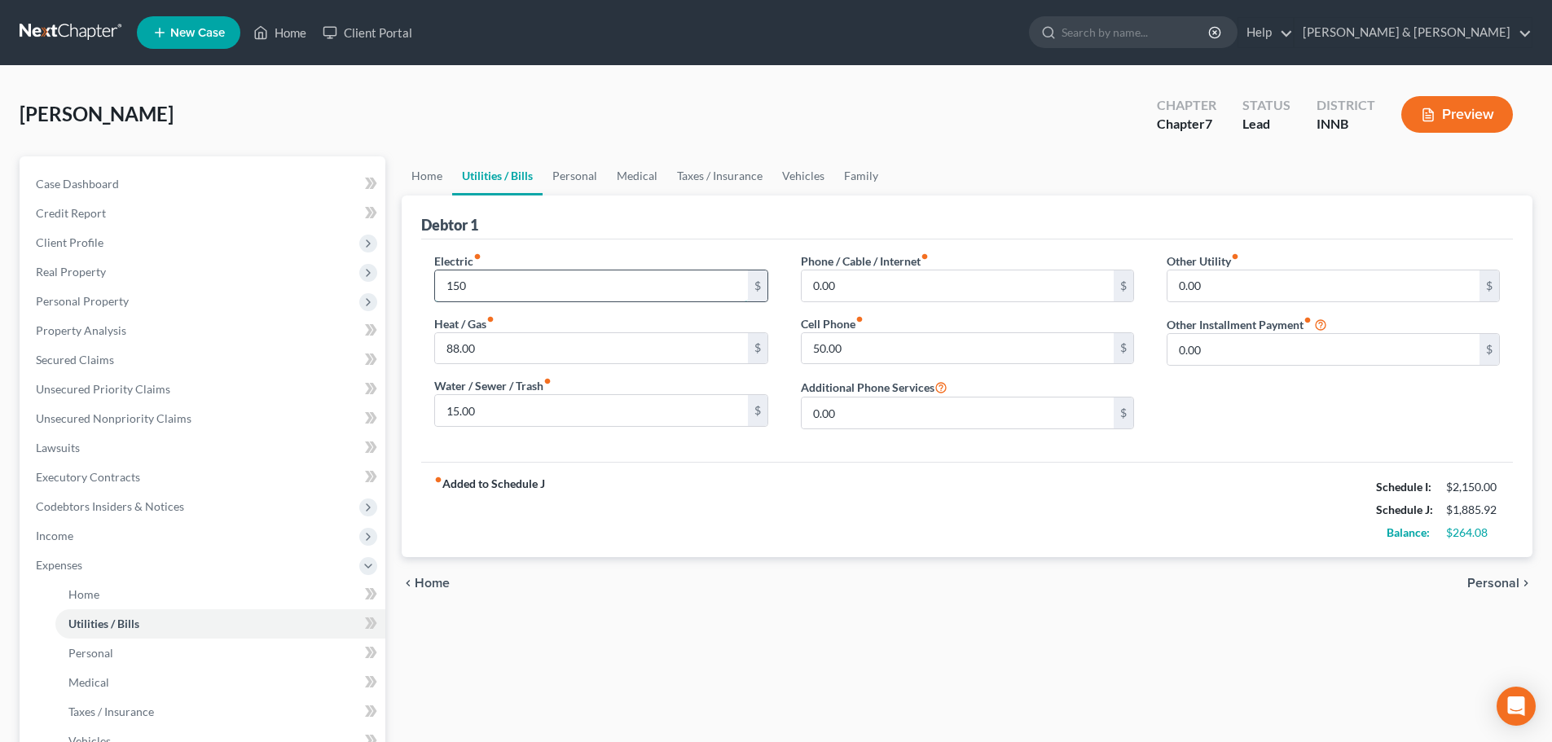
type input "150"
type input "98"
click at [873, 288] on input "0.00" at bounding box center [958, 285] width 312 height 31
type input "88"
click at [1501, 579] on span "Personal" at bounding box center [1493, 583] width 52 height 13
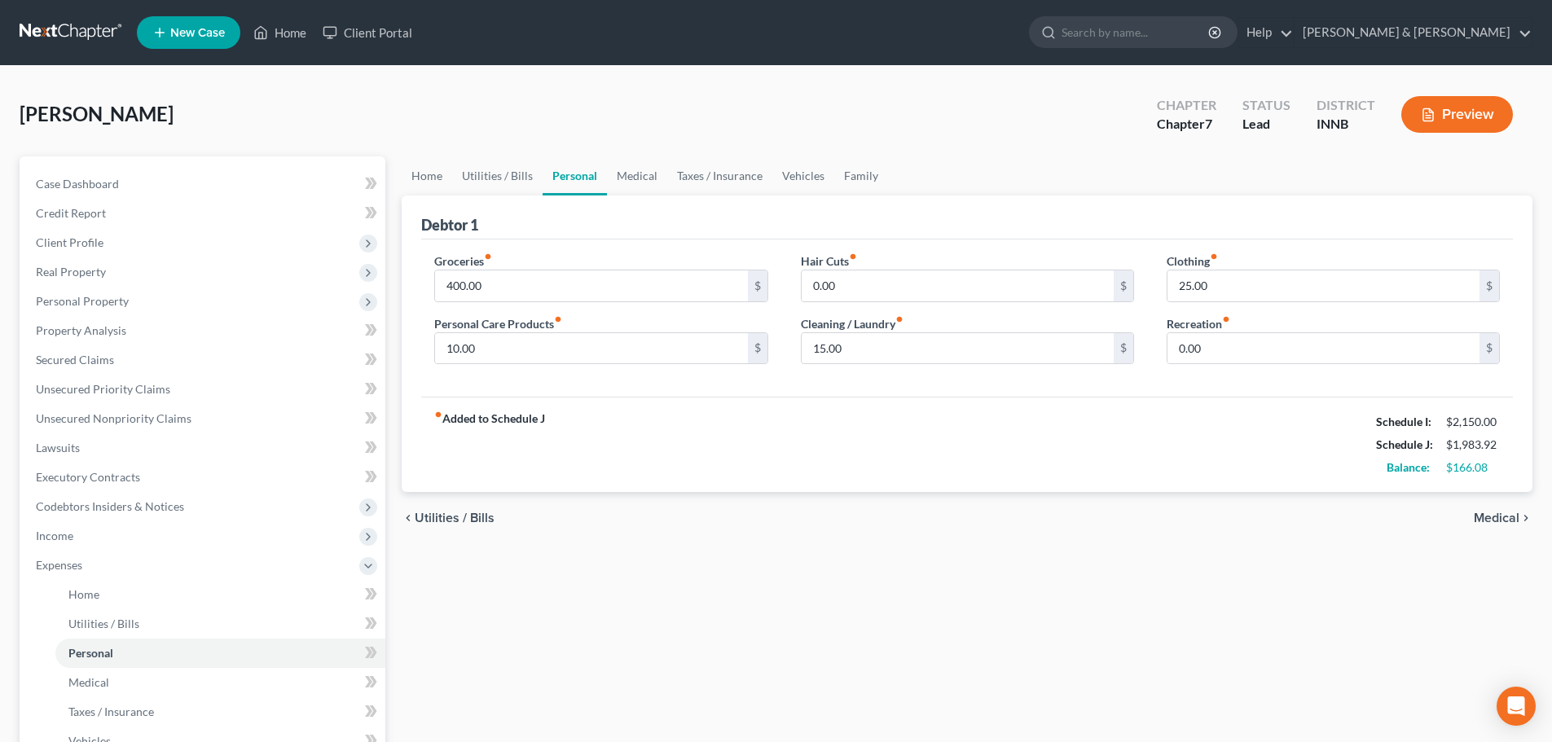
click at [1492, 502] on div "chevron_left Utilities / Bills Medical chevron_right" at bounding box center [967, 518] width 1131 height 52
click at [1484, 518] on span "Medical" at bounding box center [1497, 518] width 46 height 13
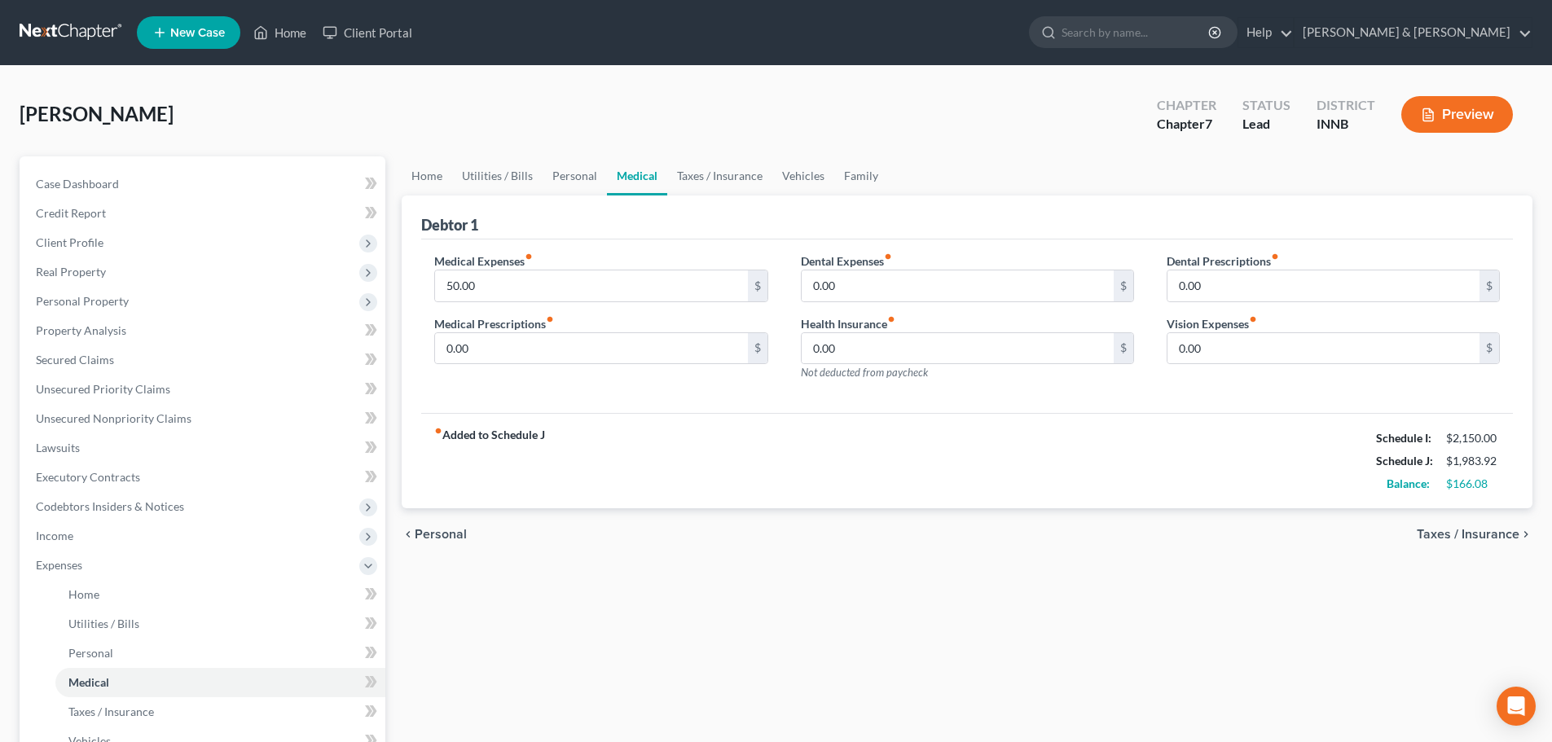
click at [1484, 518] on div "chevron_left Personal Taxes / Insurance chevron_right" at bounding box center [967, 534] width 1131 height 52
click at [1475, 536] on span "Taxes / Insurance" at bounding box center [1468, 534] width 103 height 13
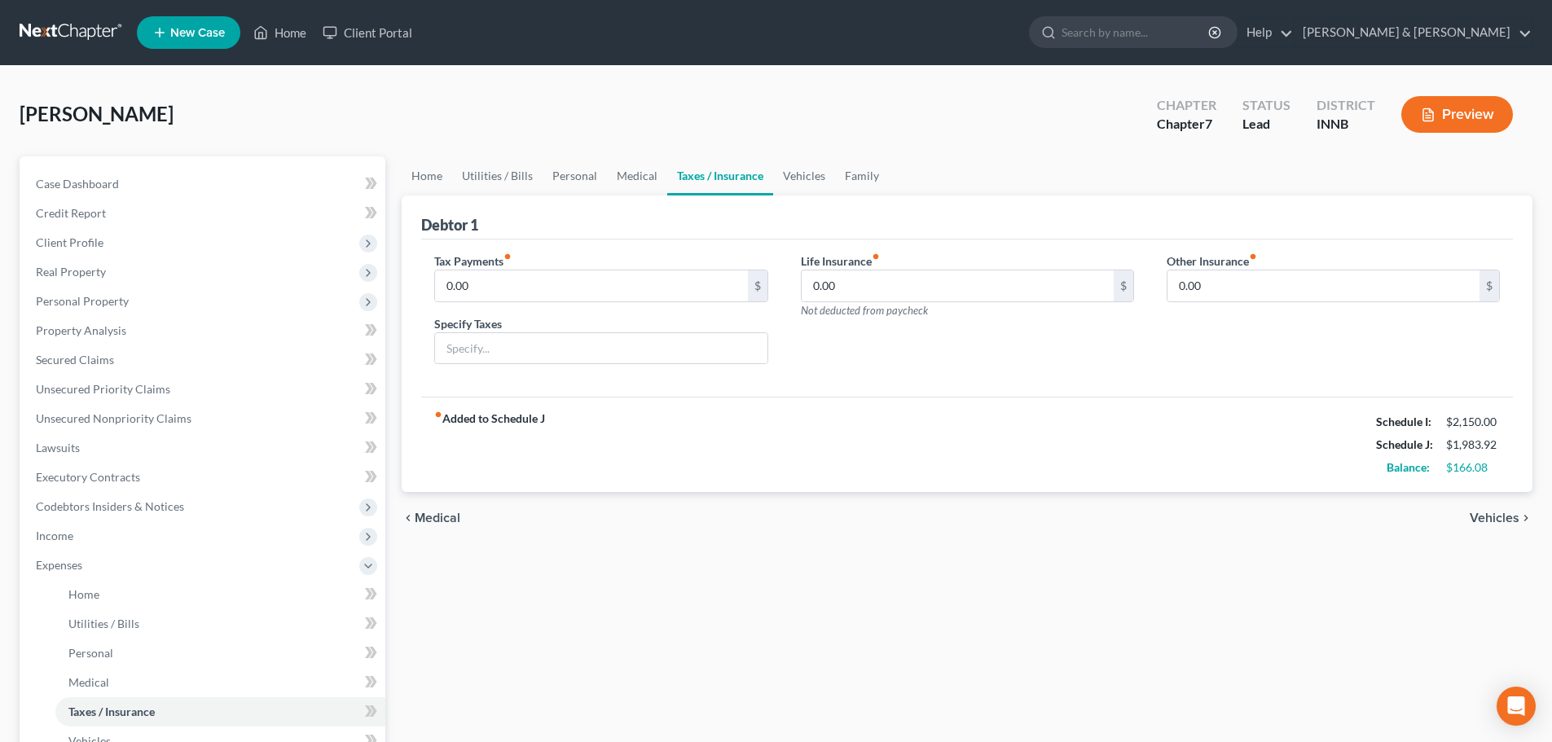
click at [1475, 536] on div "chevron_left Medical Vehicles chevron_right" at bounding box center [967, 518] width 1131 height 52
click at [1481, 516] on span "Vehicles" at bounding box center [1495, 518] width 50 height 13
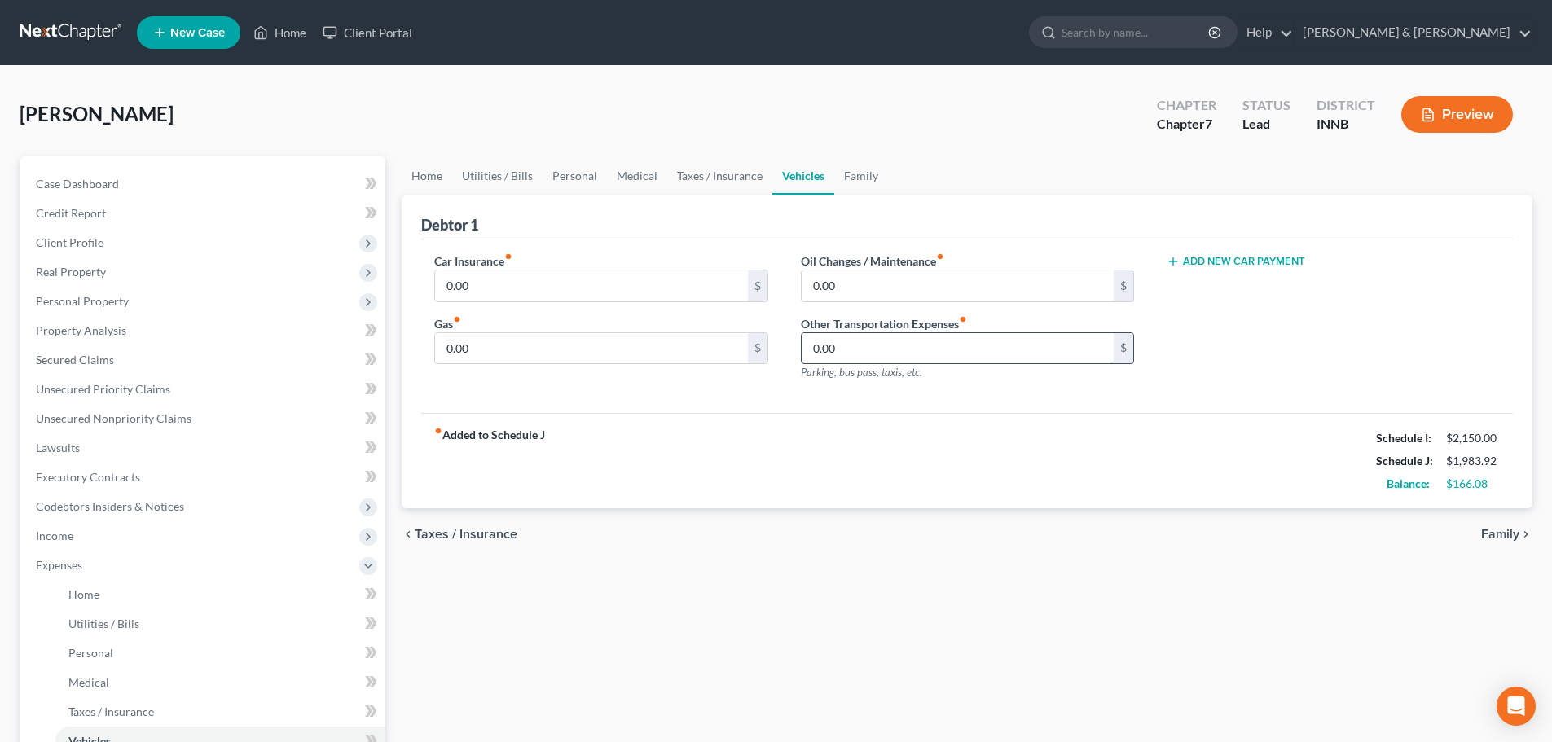
click at [876, 358] on input "0.00" at bounding box center [958, 348] width 312 height 31
type input "100"
click at [1511, 541] on span "Family" at bounding box center [1500, 534] width 38 height 13
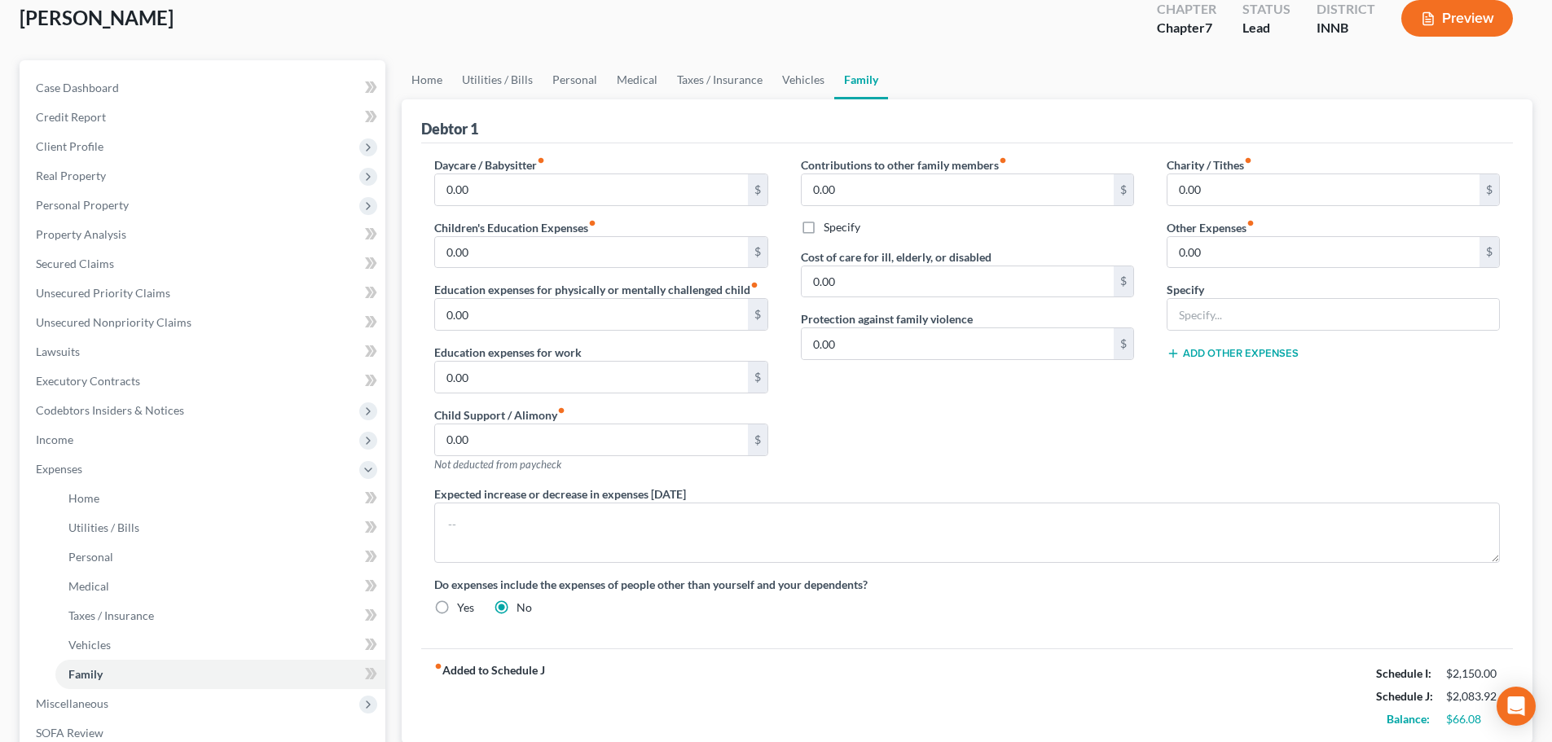
scroll to position [326, 0]
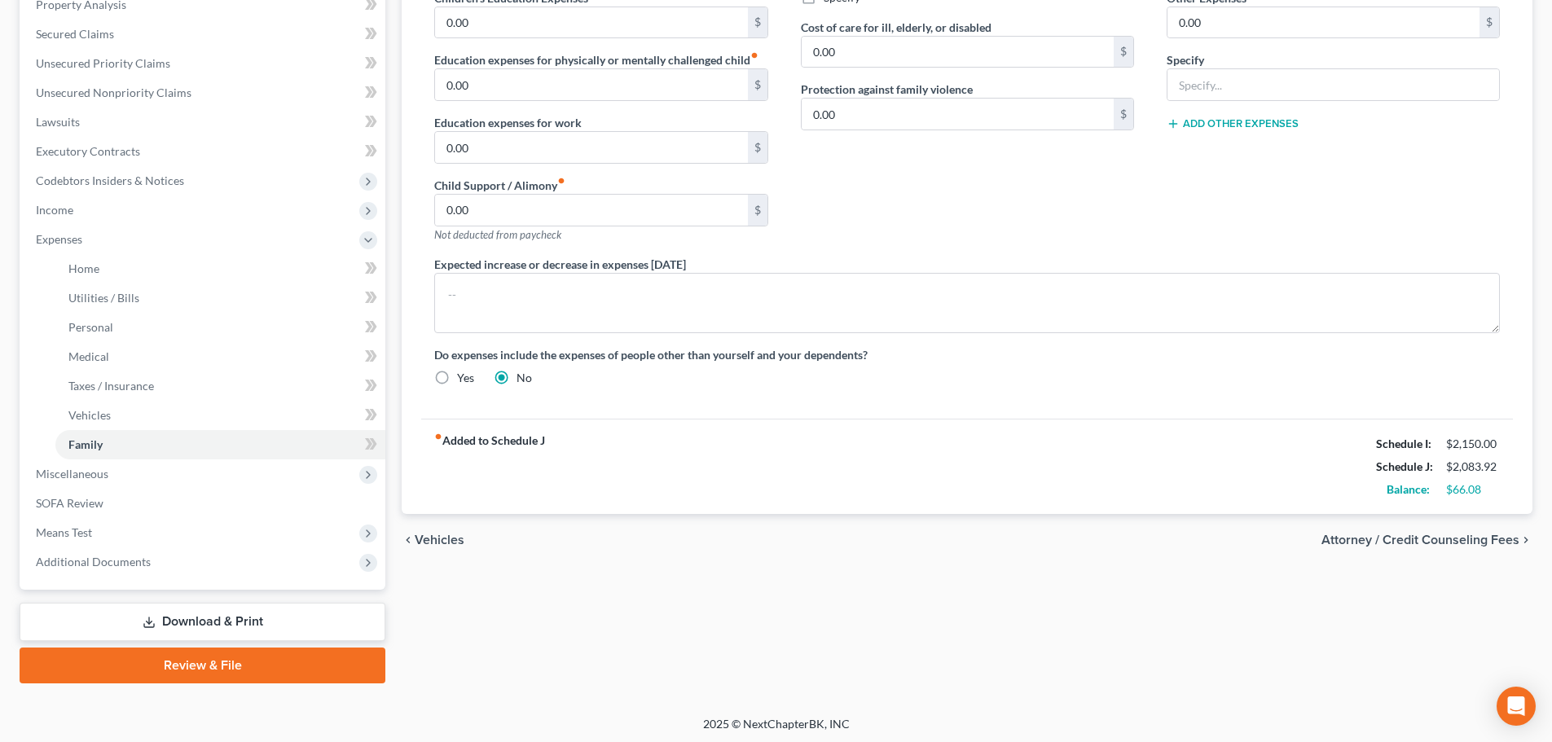
click at [1471, 537] on span "Attorney / Credit Counseling Fees" at bounding box center [1420, 540] width 198 height 13
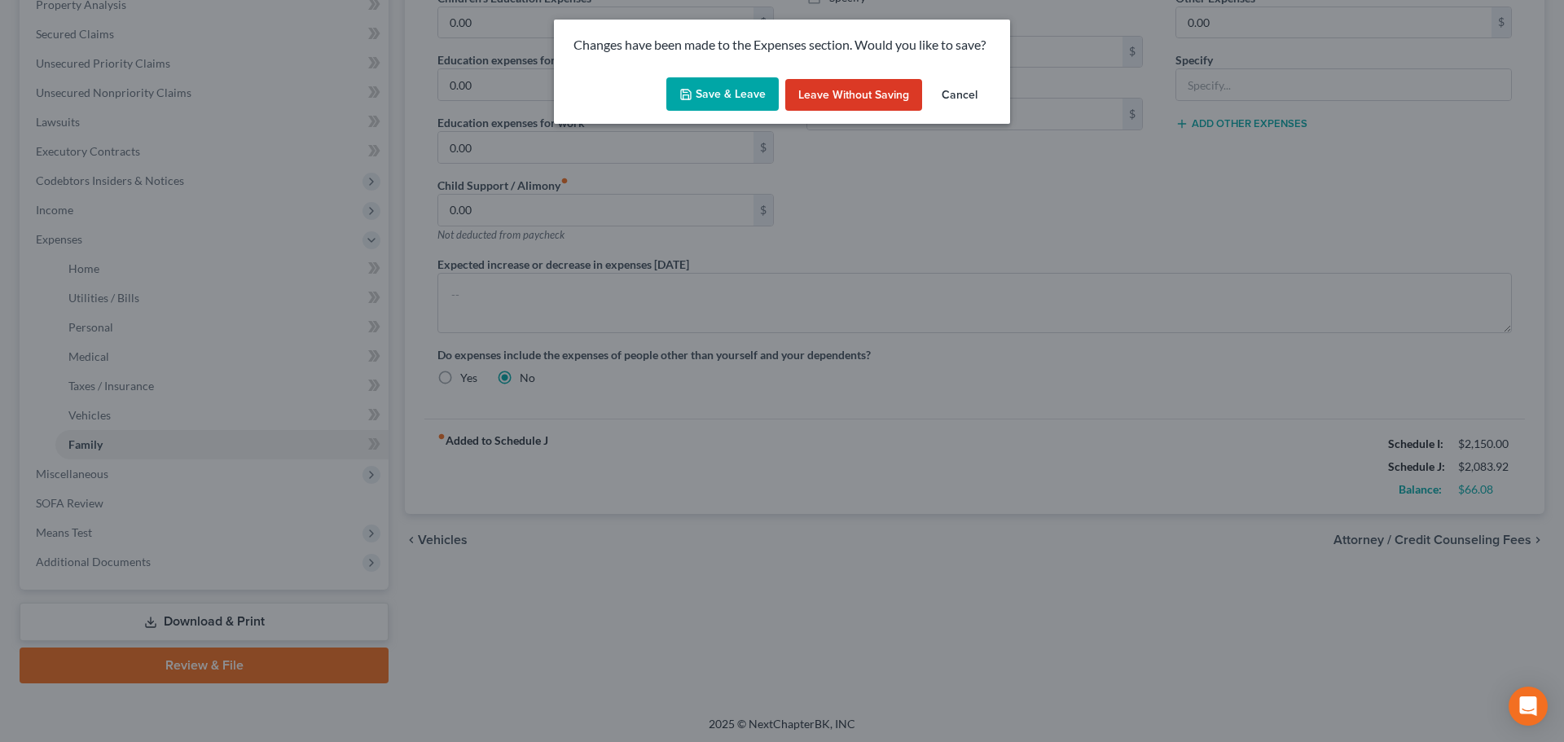
click at [737, 87] on button "Save & Leave" at bounding box center [722, 94] width 112 height 34
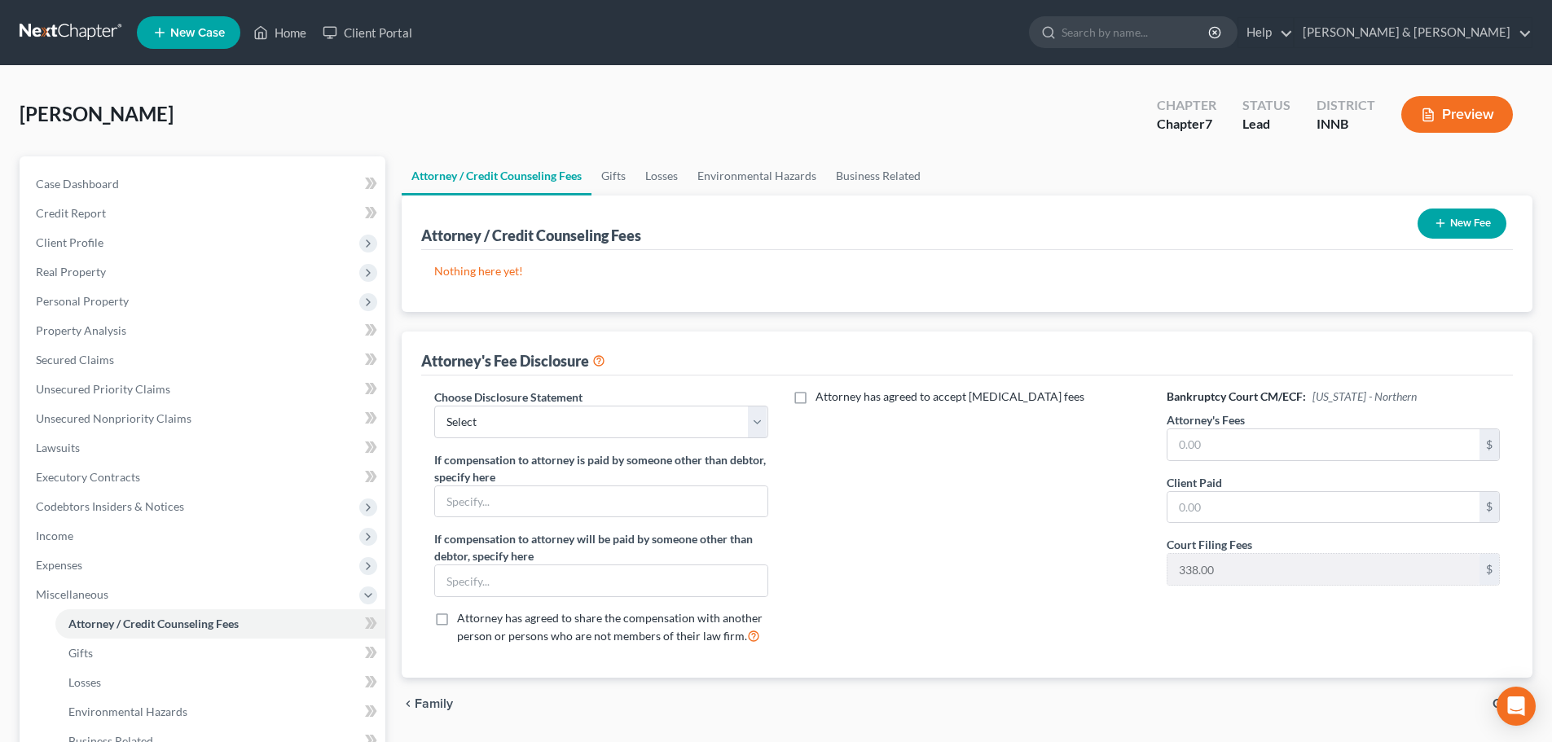
click at [1443, 236] on button "New Fee" at bounding box center [1461, 224] width 89 height 30
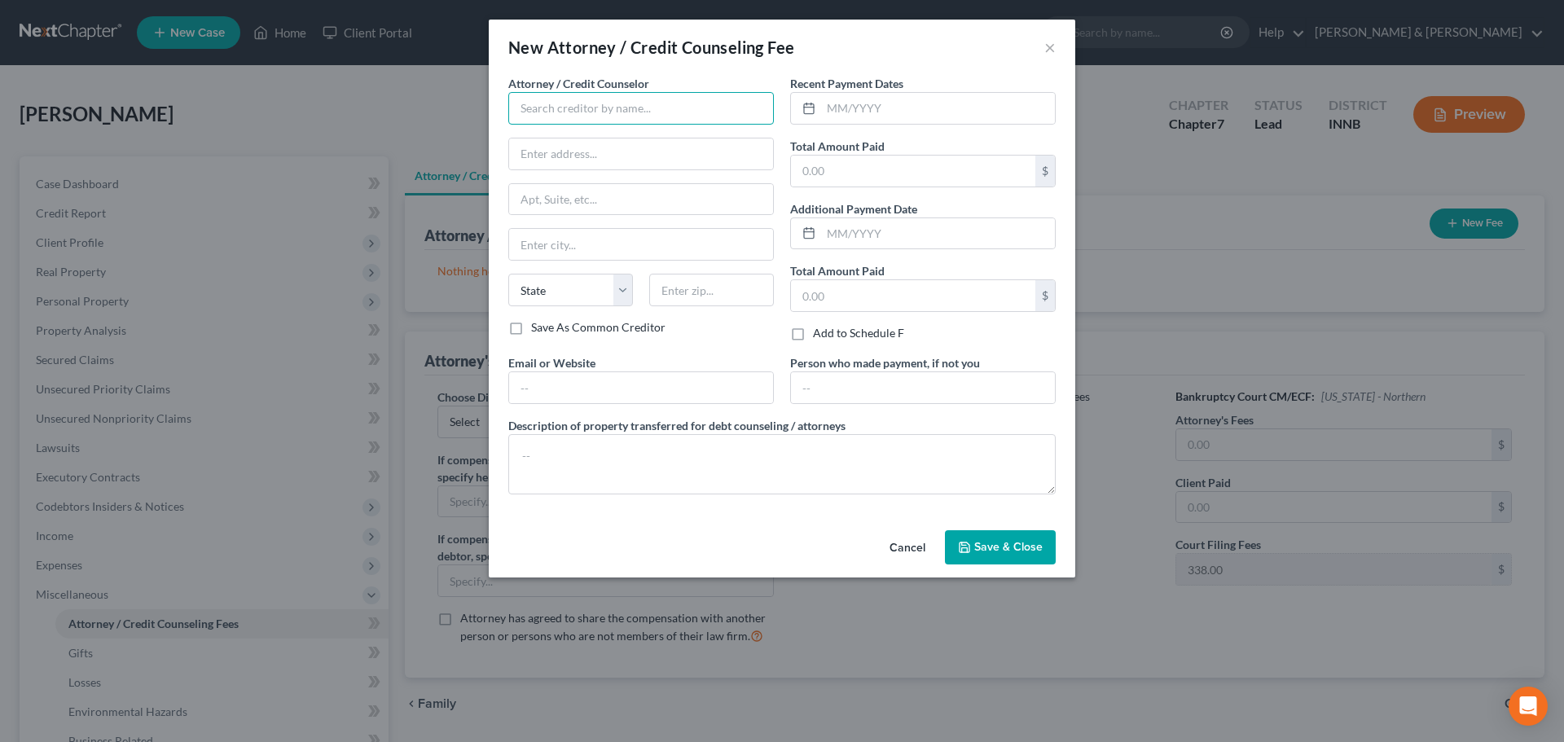
click at [618, 100] on input "text" at bounding box center [641, 108] width 266 height 33
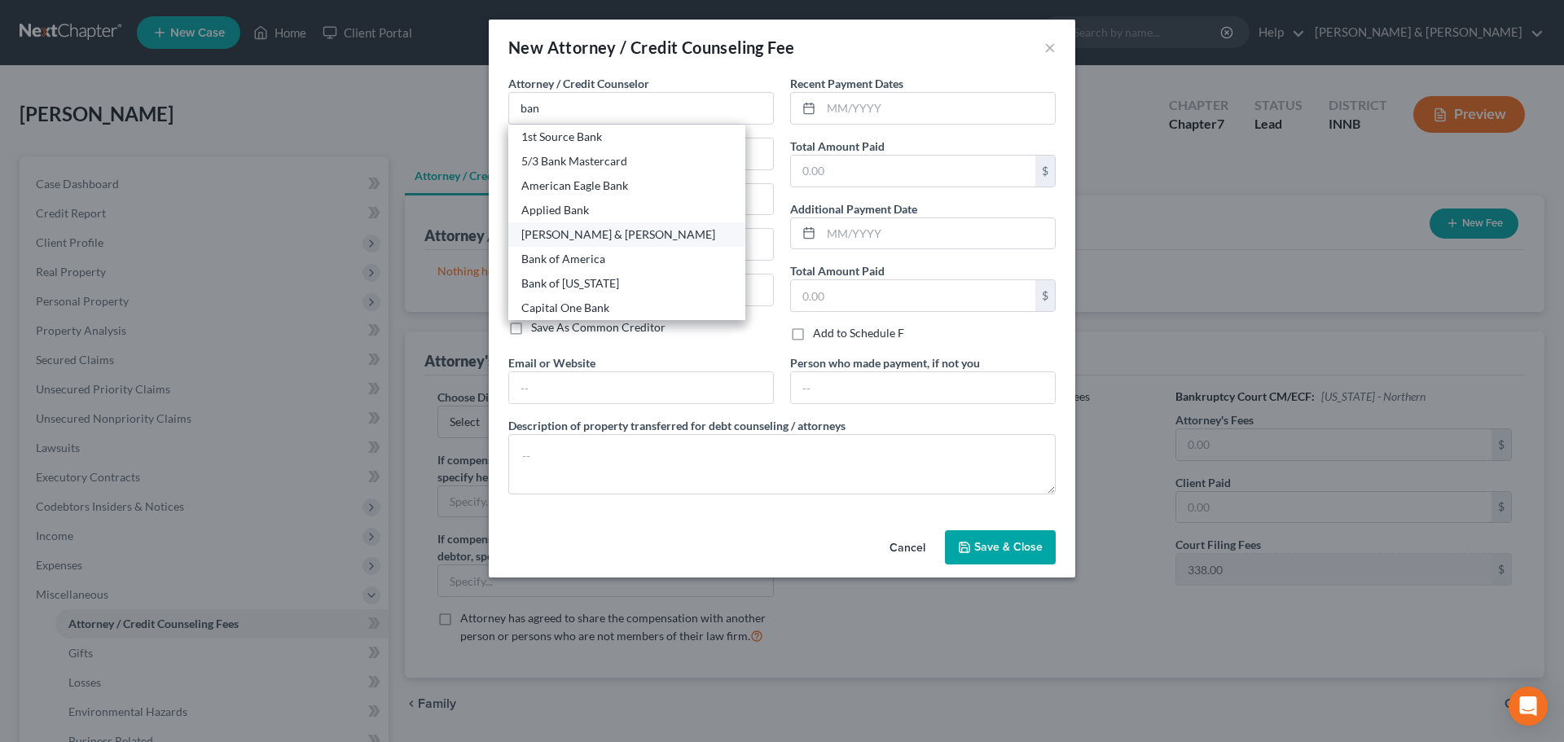
click at [596, 232] on div "[PERSON_NAME] & [PERSON_NAME]" at bounding box center [626, 234] width 211 height 16
type input "[PERSON_NAME] & [PERSON_NAME]"
type input "217 S Fourth St"
type input "Elkhart"
select select "15"
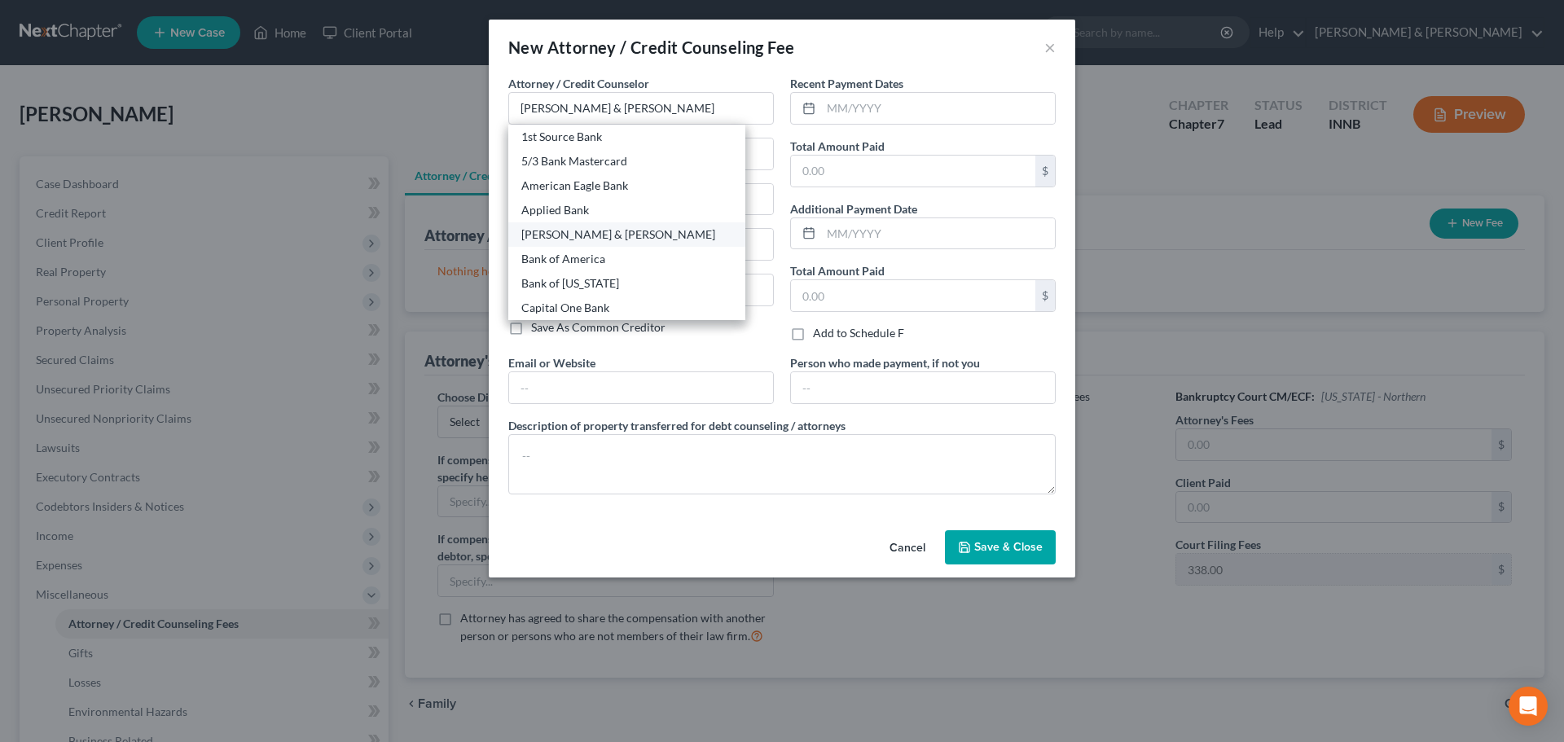
type input "46516"
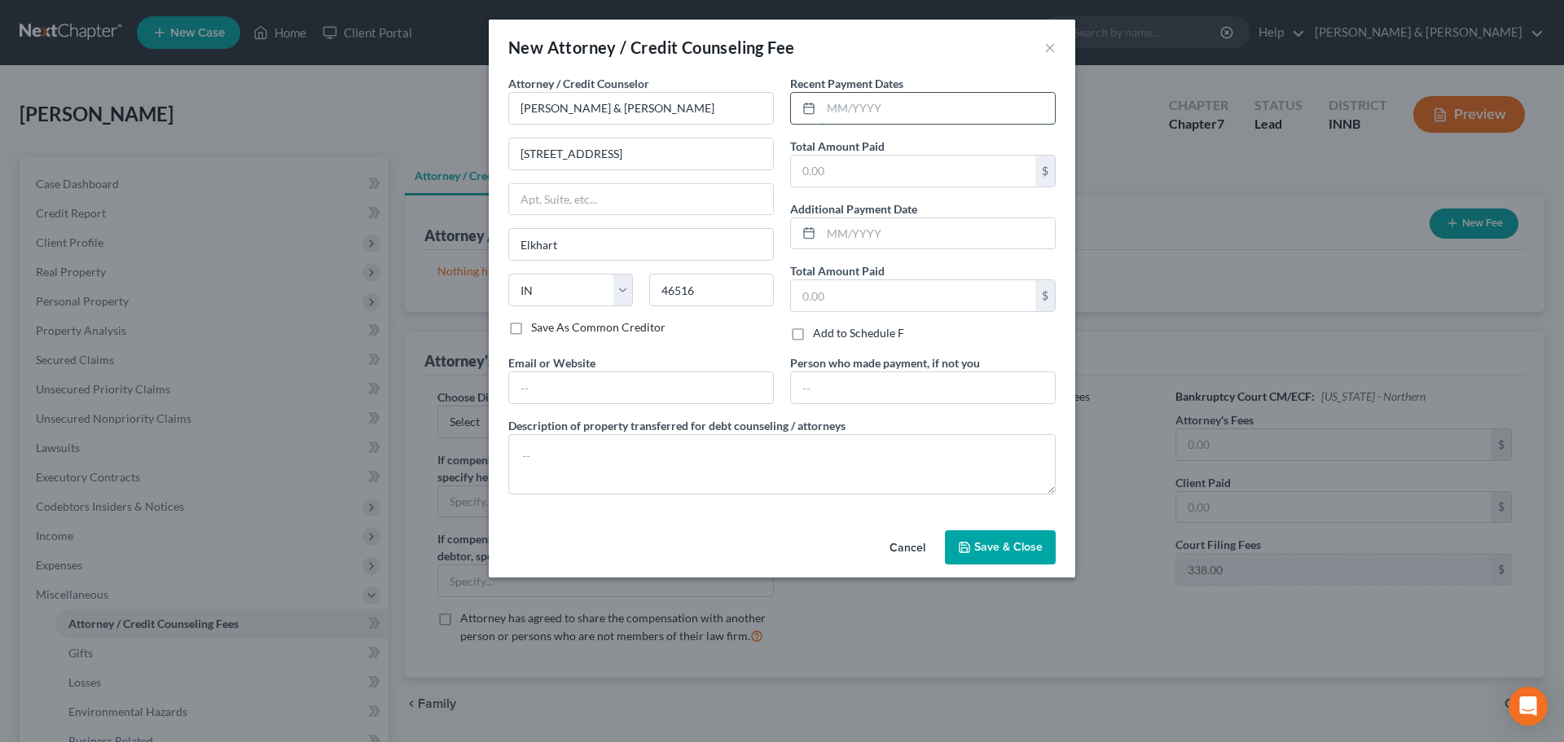
click at [903, 110] on input "text" at bounding box center [938, 108] width 234 height 31
type input "01/2025"
type input "500"
click at [969, 538] on button "Save & Close" at bounding box center [1000, 547] width 111 height 34
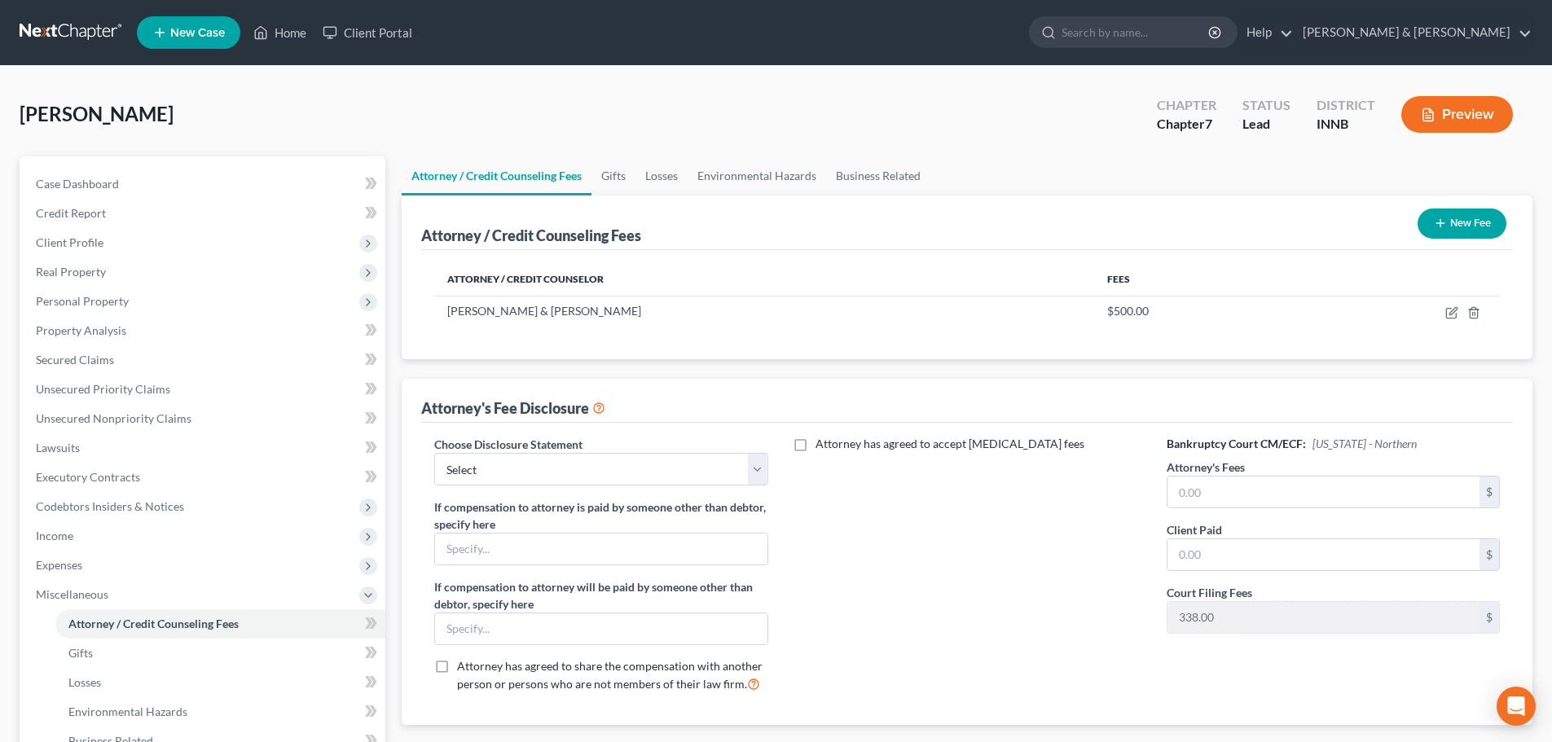
click at [683, 451] on div "Choose Disclosure Statement Select Attorney Fee Disclosure" at bounding box center [600, 461] width 333 height 50
click at [674, 464] on select "Select Attorney Fee Disclosure" at bounding box center [600, 469] width 333 height 33
select select "0"
click at [434, 453] on select "Select Attorney Fee Disclosure" at bounding box center [600, 469] width 333 height 33
click at [1254, 485] on input "text" at bounding box center [1323, 492] width 312 height 31
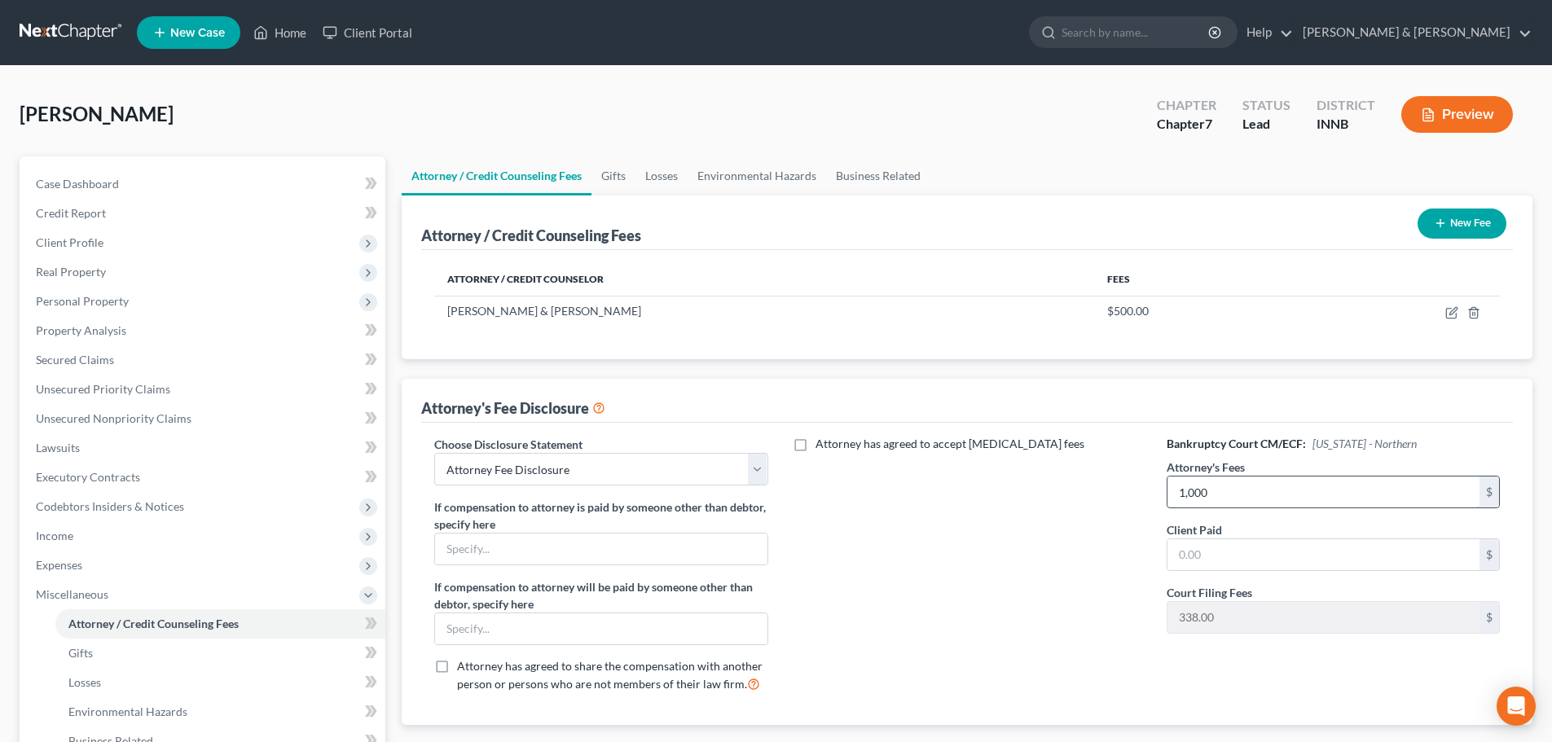
type input "1,000"
type input "500"
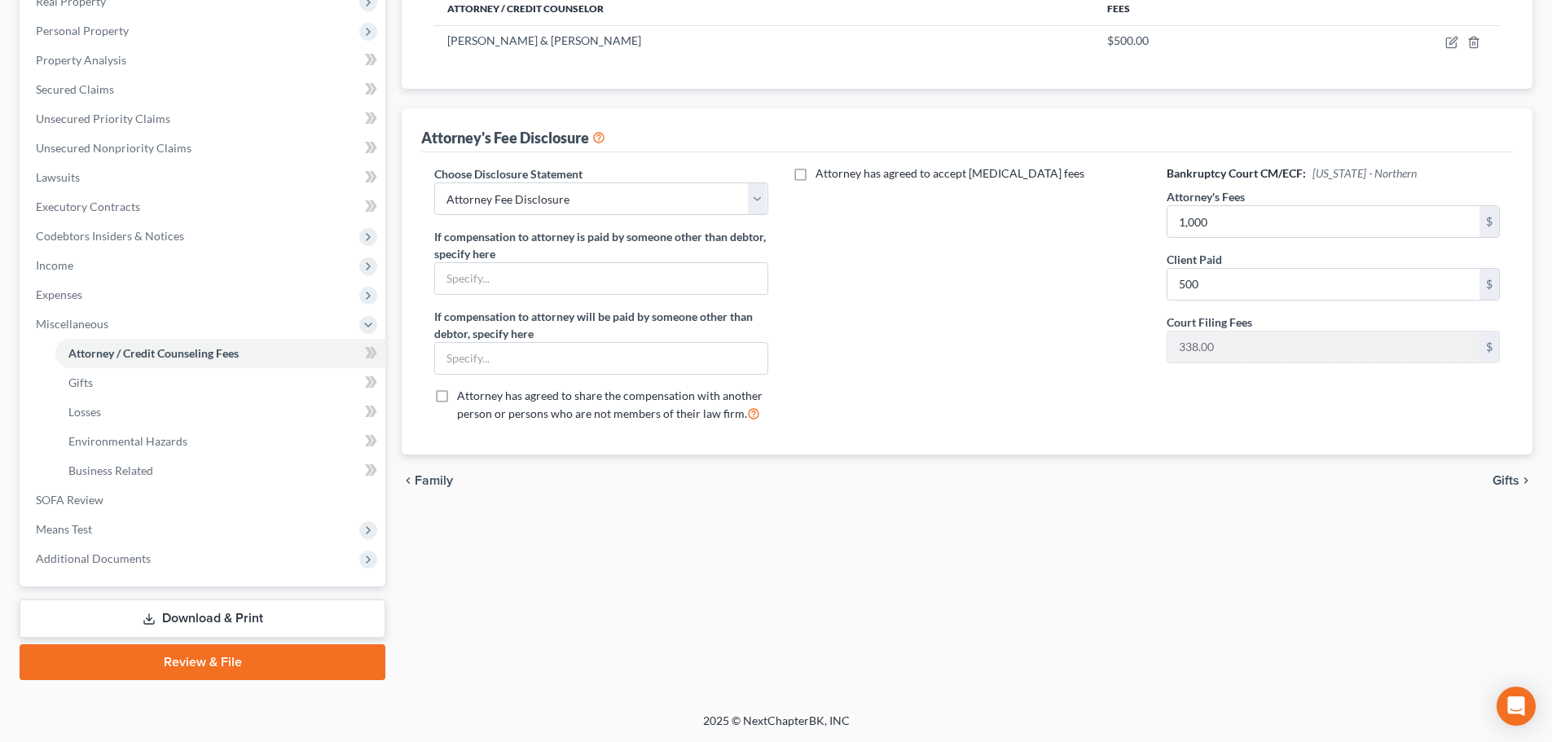
click at [1513, 489] on div "chevron_left Family Gifts chevron_right" at bounding box center [967, 481] width 1131 height 52
click at [1514, 477] on span "Gifts" at bounding box center [1505, 480] width 27 height 13
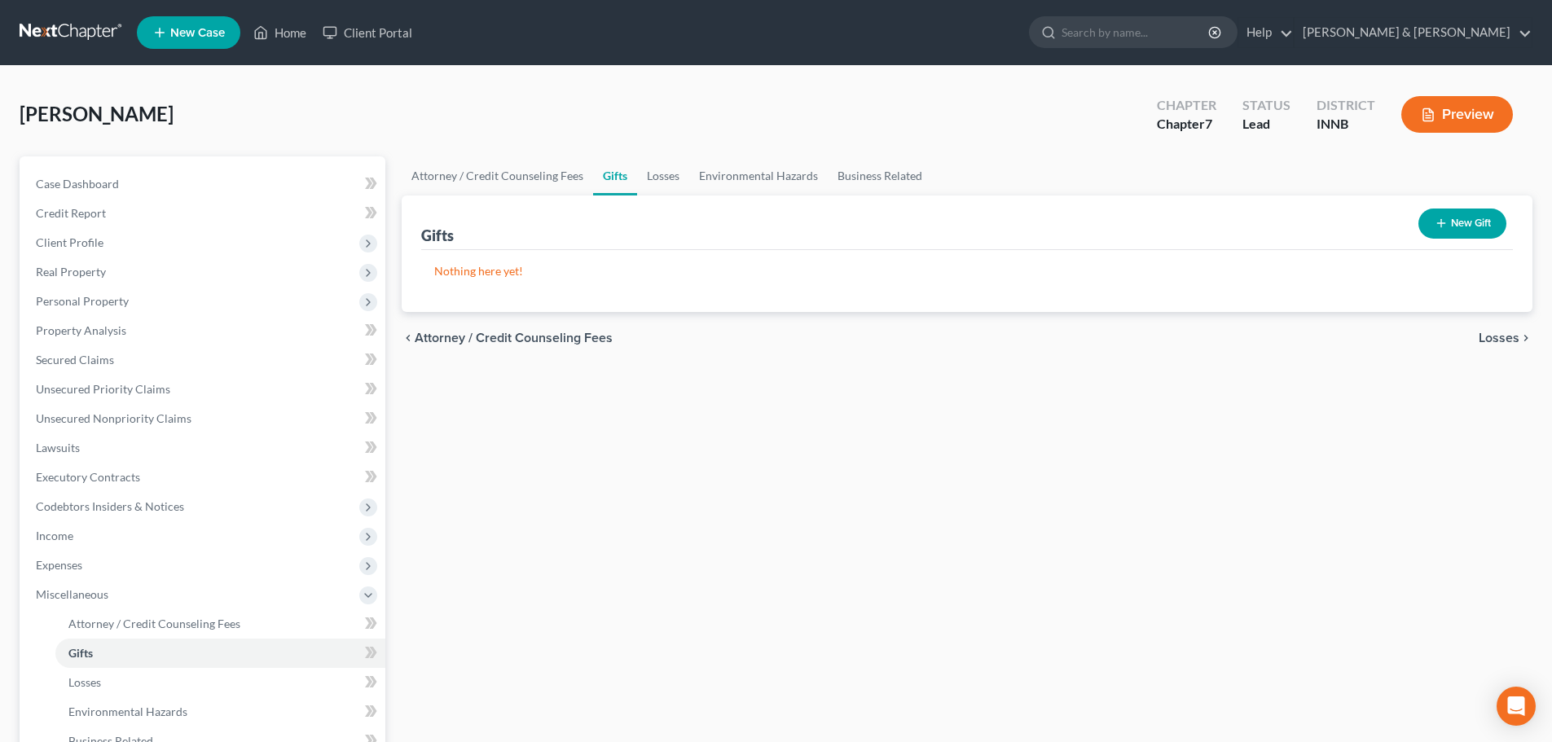
click at [1501, 337] on span "Losses" at bounding box center [1498, 338] width 41 height 13
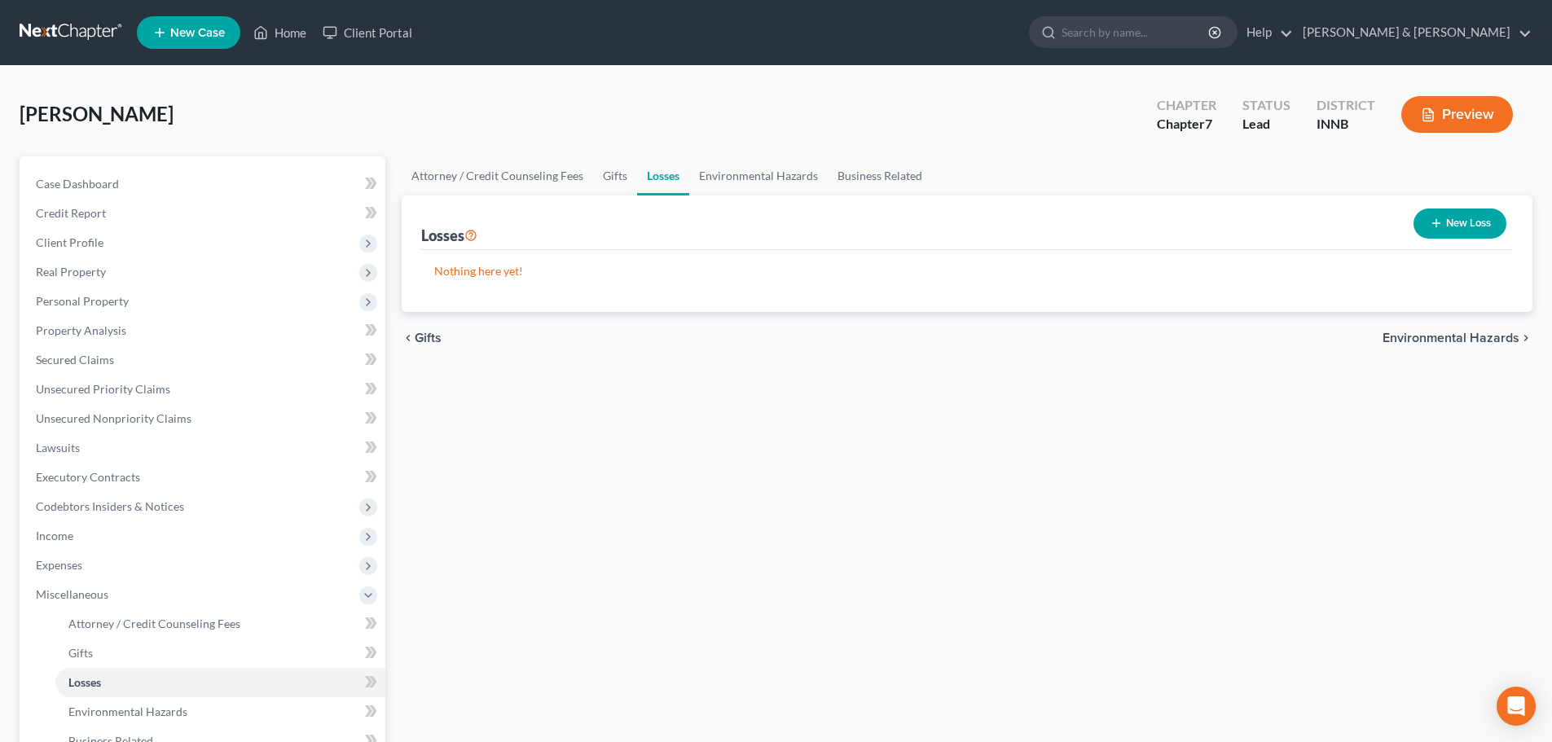
click at [1501, 337] on span "Environmental Hazards" at bounding box center [1450, 338] width 137 height 13
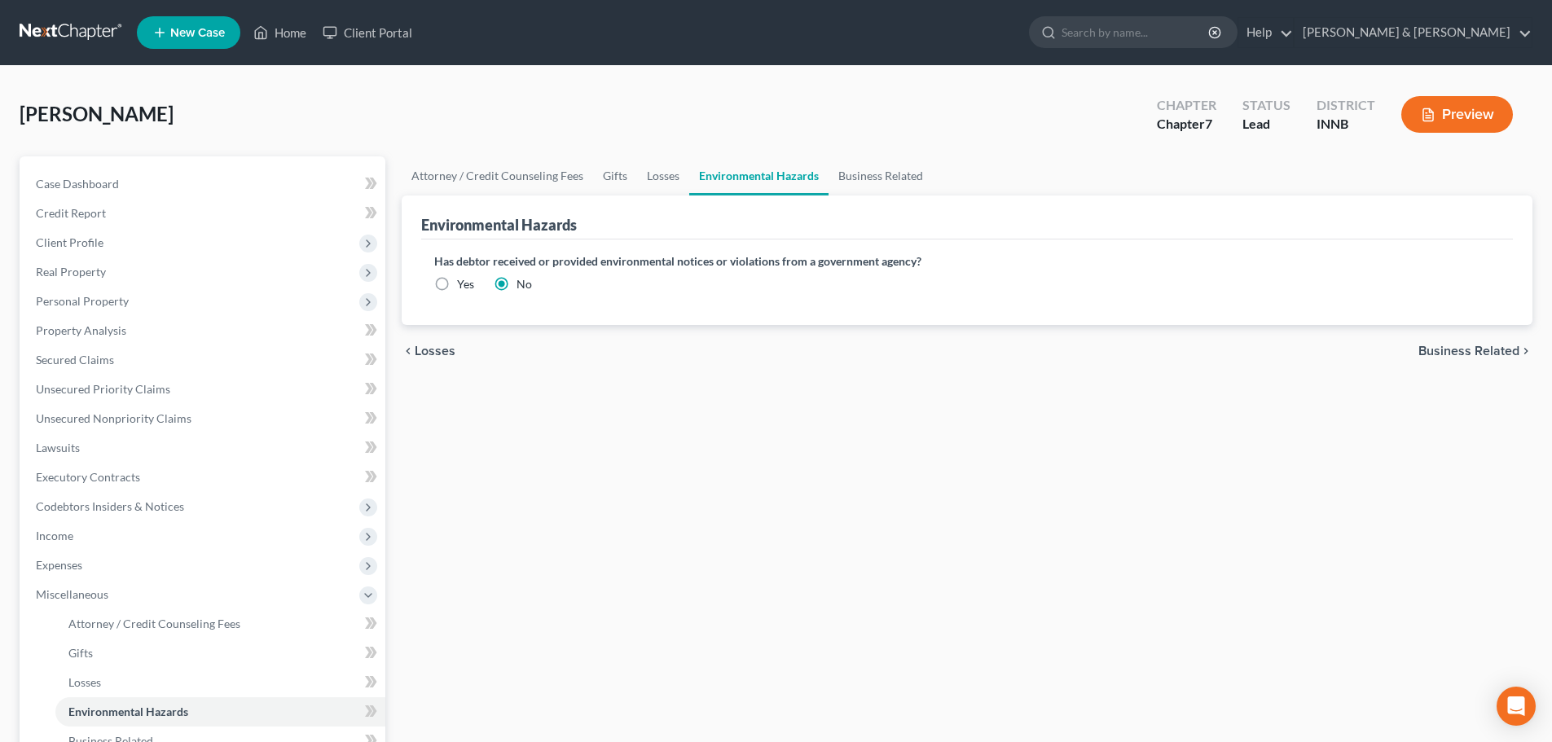
click at [1476, 357] on span "Business Related" at bounding box center [1468, 351] width 101 height 13
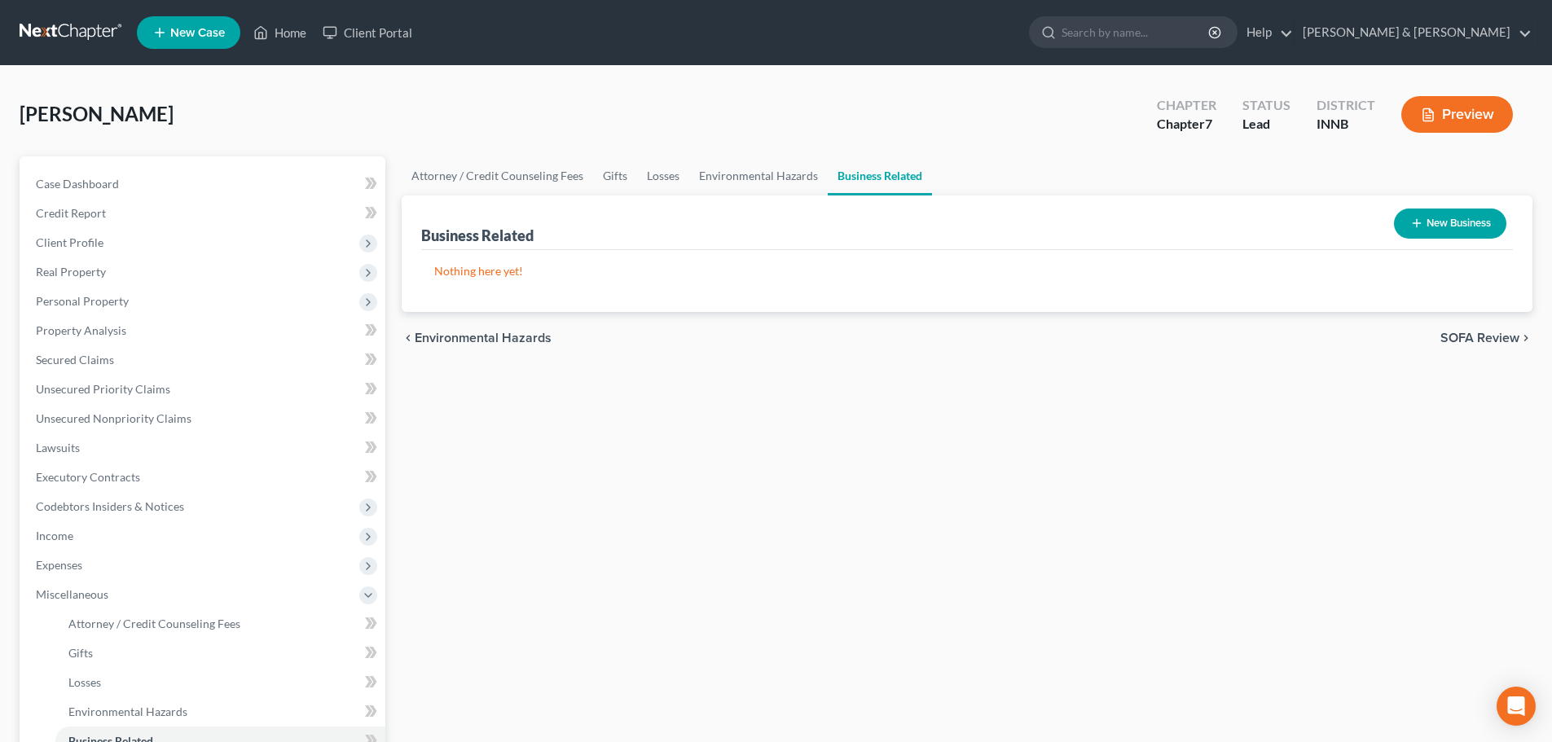
click at [1476, 345] on span "SOFA Review" at bounding box center [1479, 338] width 79 height 13
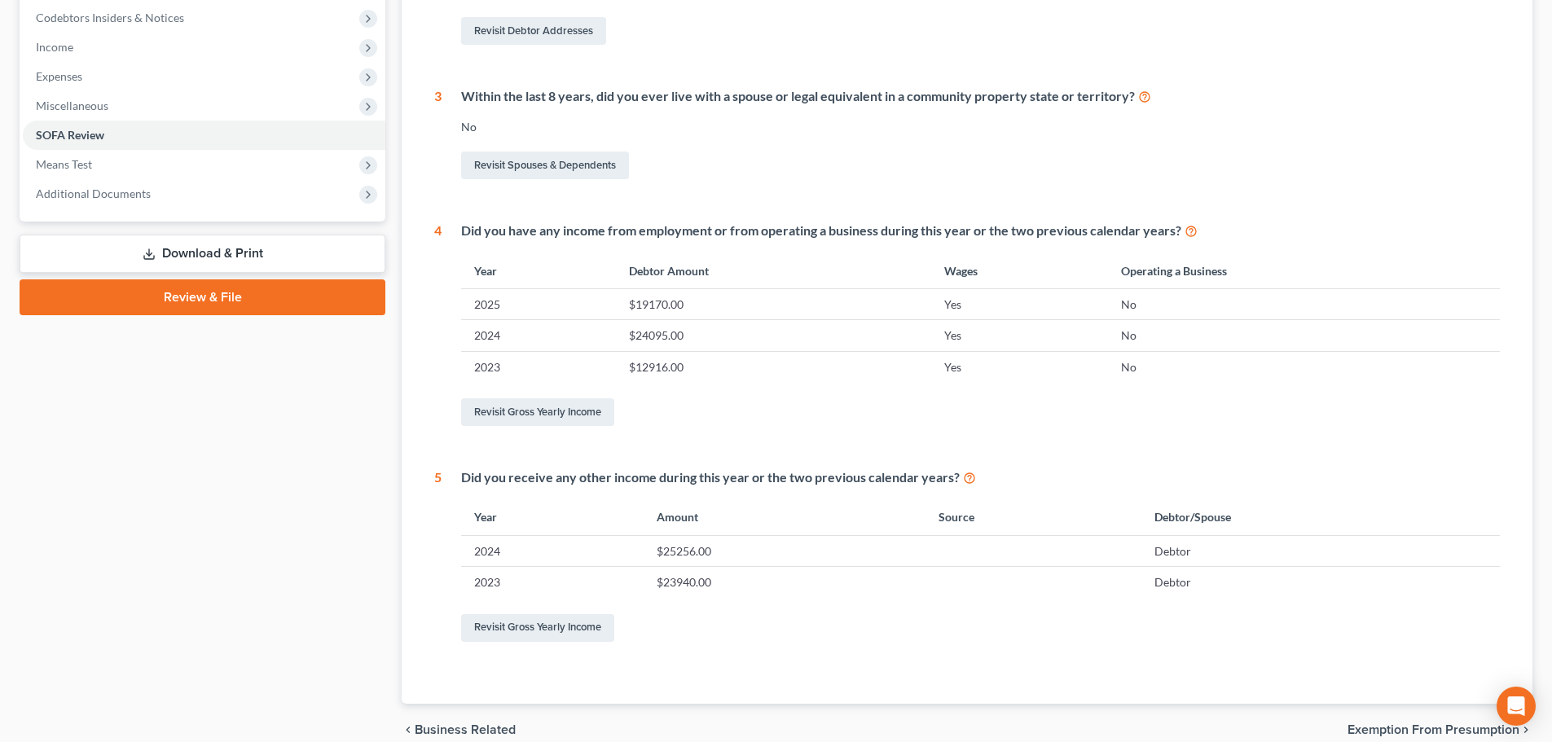
scroll to position [565, 0]
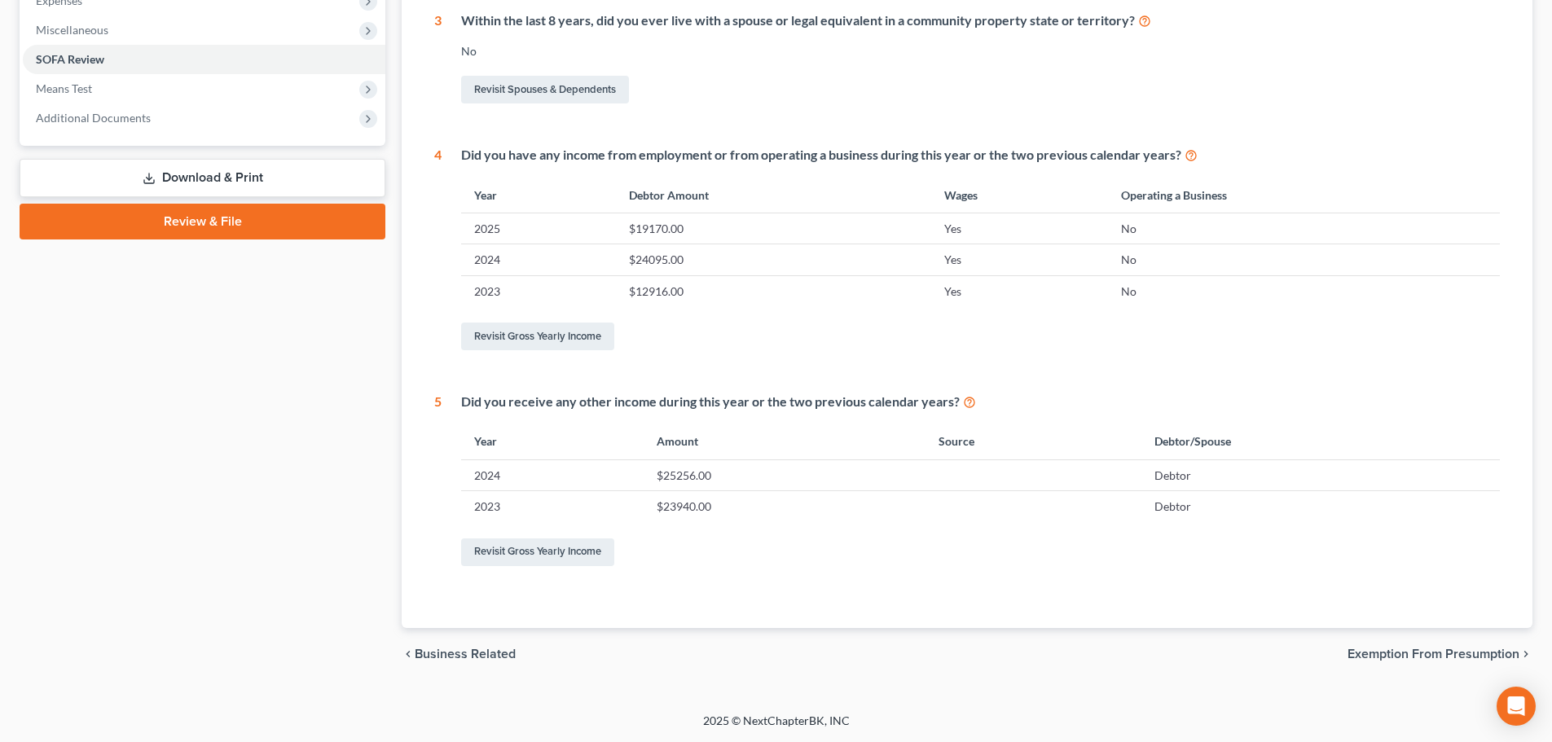
click at [1375, 658] on span "Exemption from Presumption" at bounding box center [1433, 654] width 172 height 13
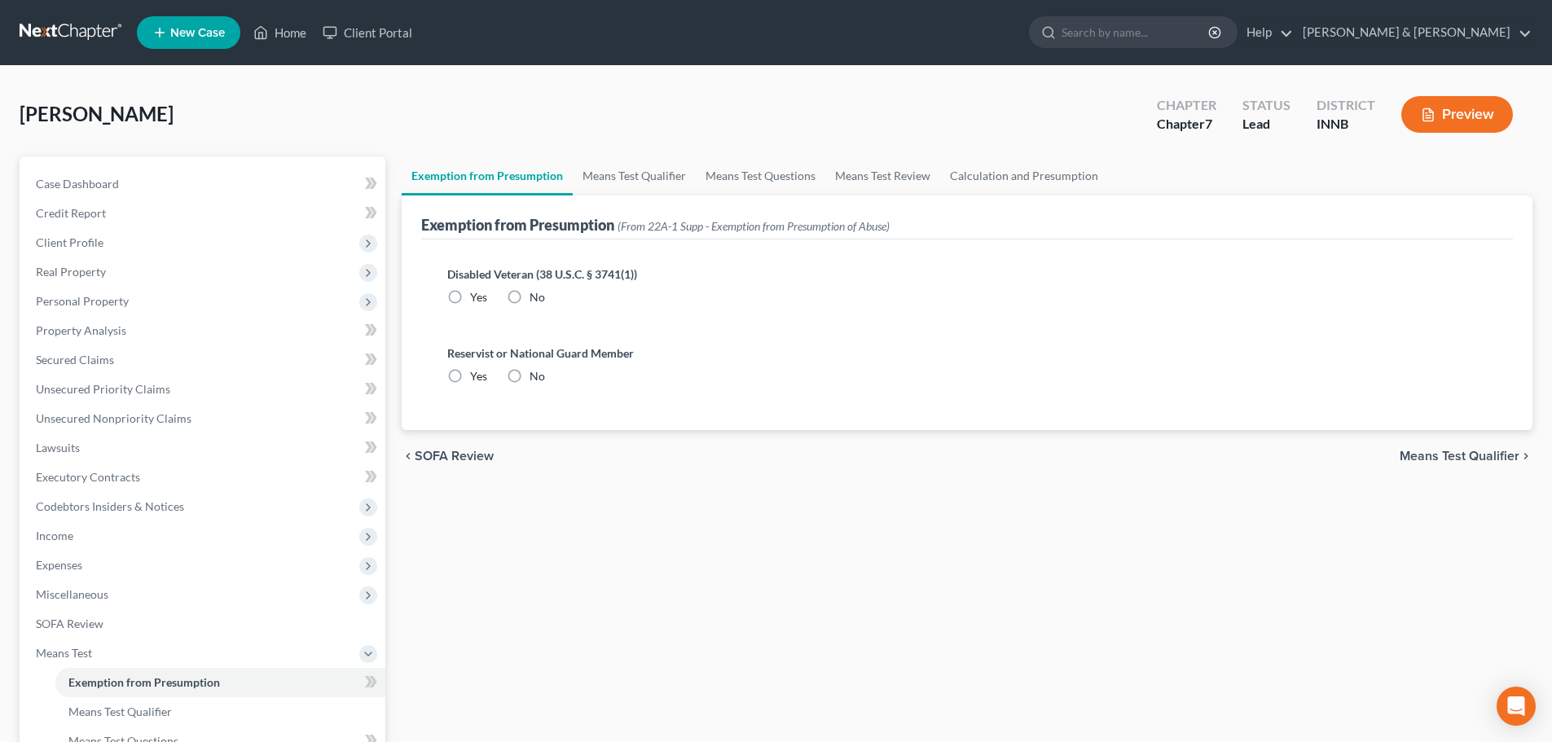
click at [529, 292] on label "No" at bounding box center [536, 297] width 15 height 16
click at [536, 292] on input "No" at bounding box center [541, 294] width 11 height 11
radio input "true"
drag, startPoint x: 511, startPoint y: 376, endPoint x: 606, endPoint y: 399, distance: 98.2
click at [529, 376] on label "No" at bounding box center [536, 376] width 15 height 16
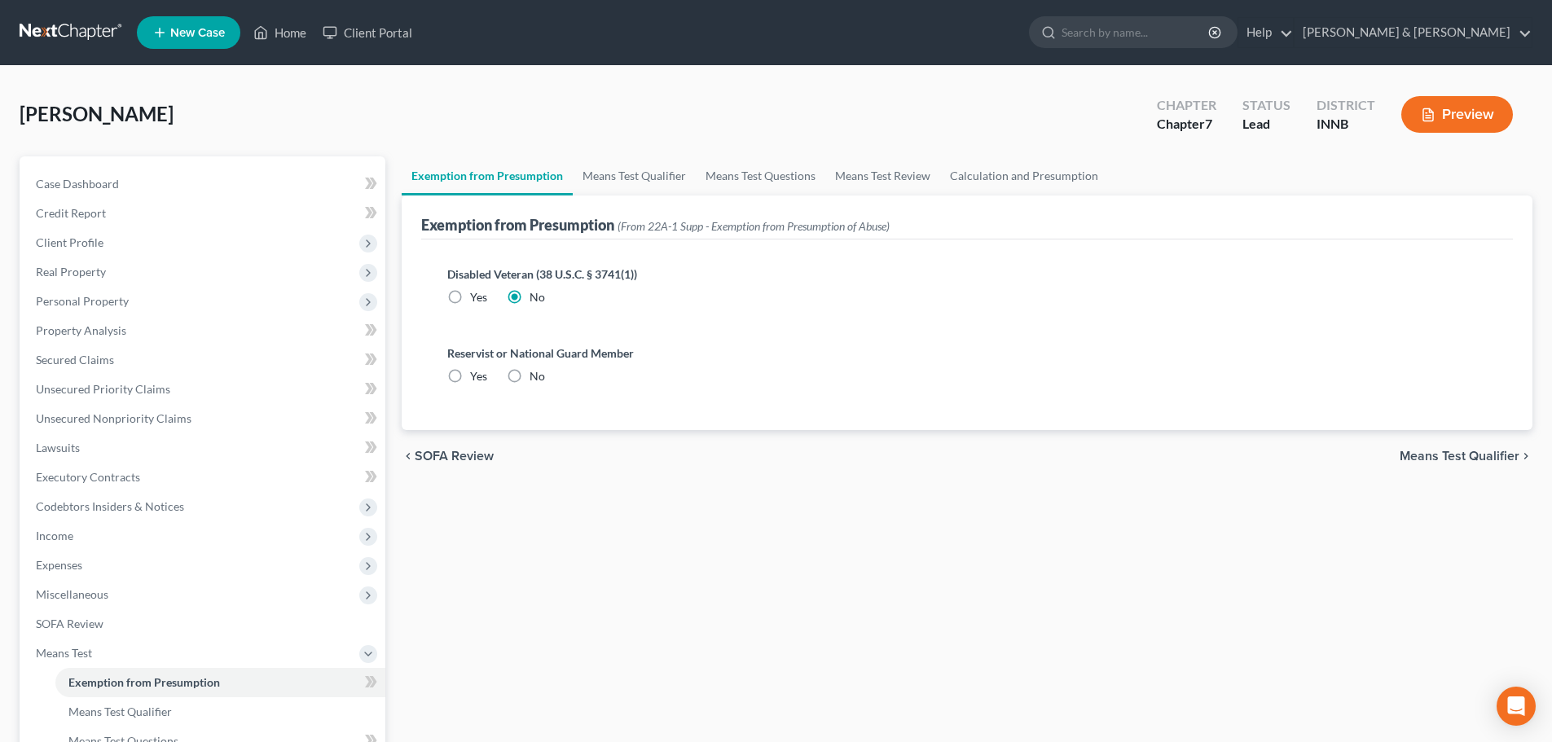
click at [536, 376] on input "No" at bounding box center [541, 373] width 11 height 11
radio input "true"
click at [1446, 452] on span "Means Test Qualifier" at bounding box center [1459, 456] width 120 height 13
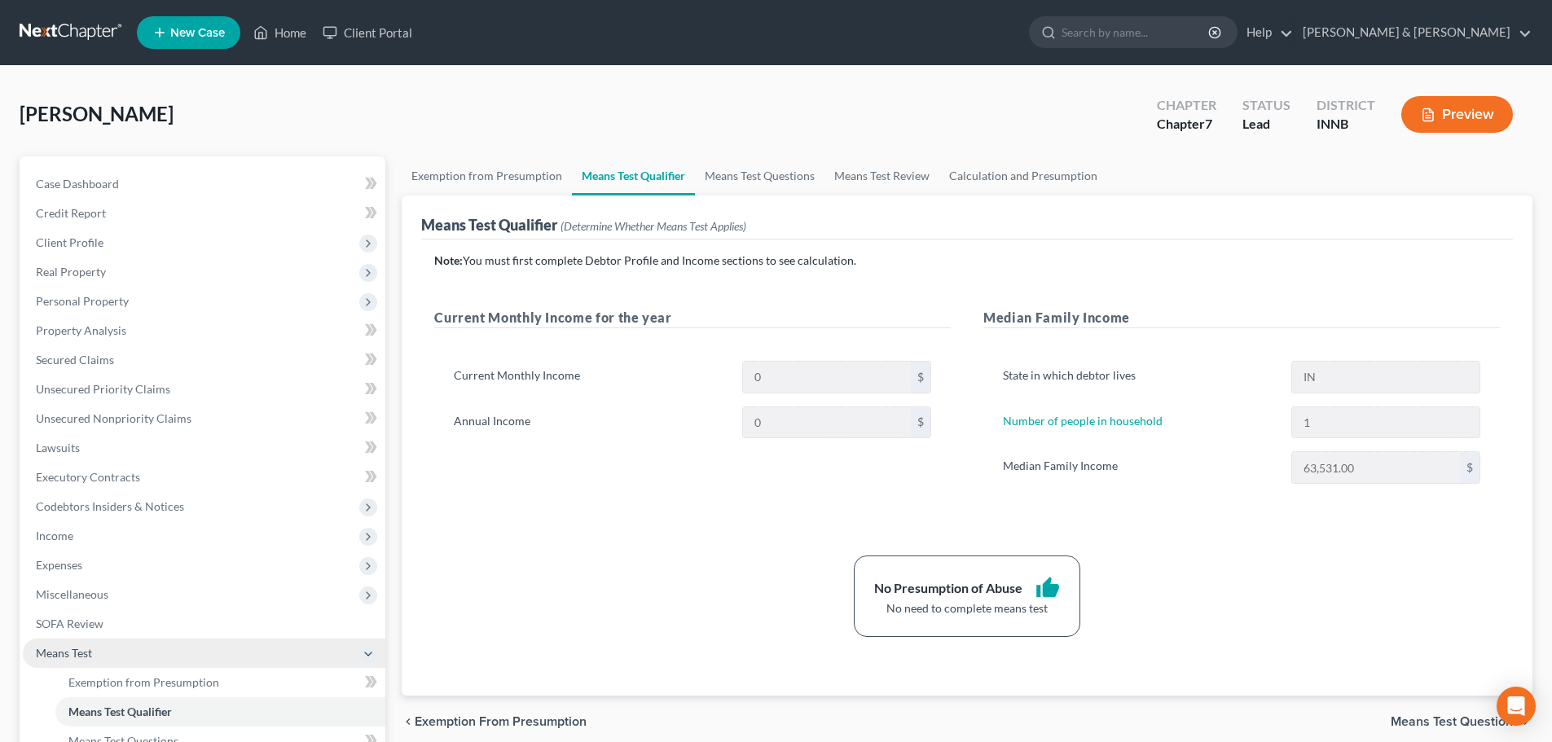
click at [43, 647] on span "Means Test" at bounding box center [64, 653] width 56 height 14
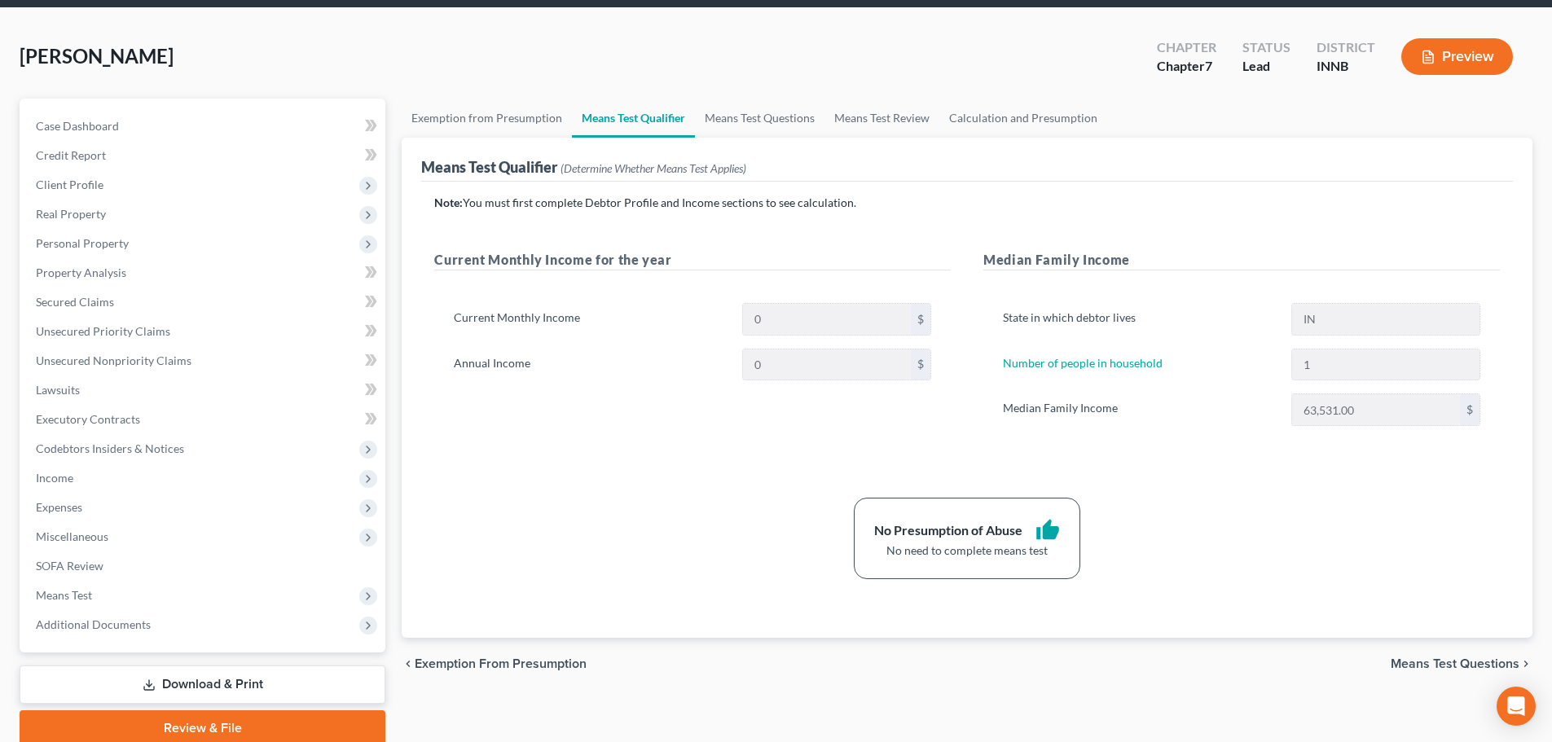
scroll to position [124, 0]
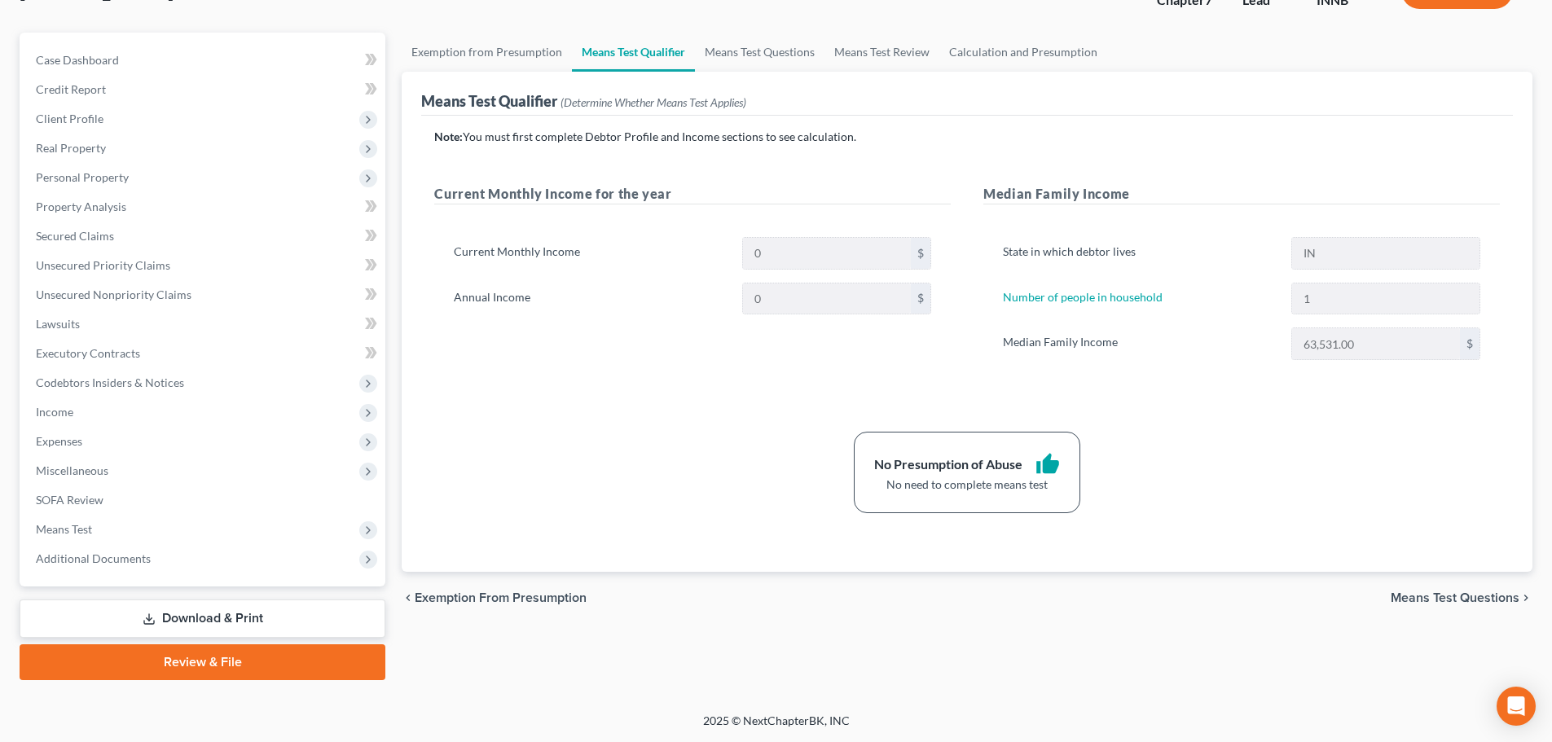
click at [203, 620] on link "Download & Print" at bounding box center [203, 619] width 366 height 38
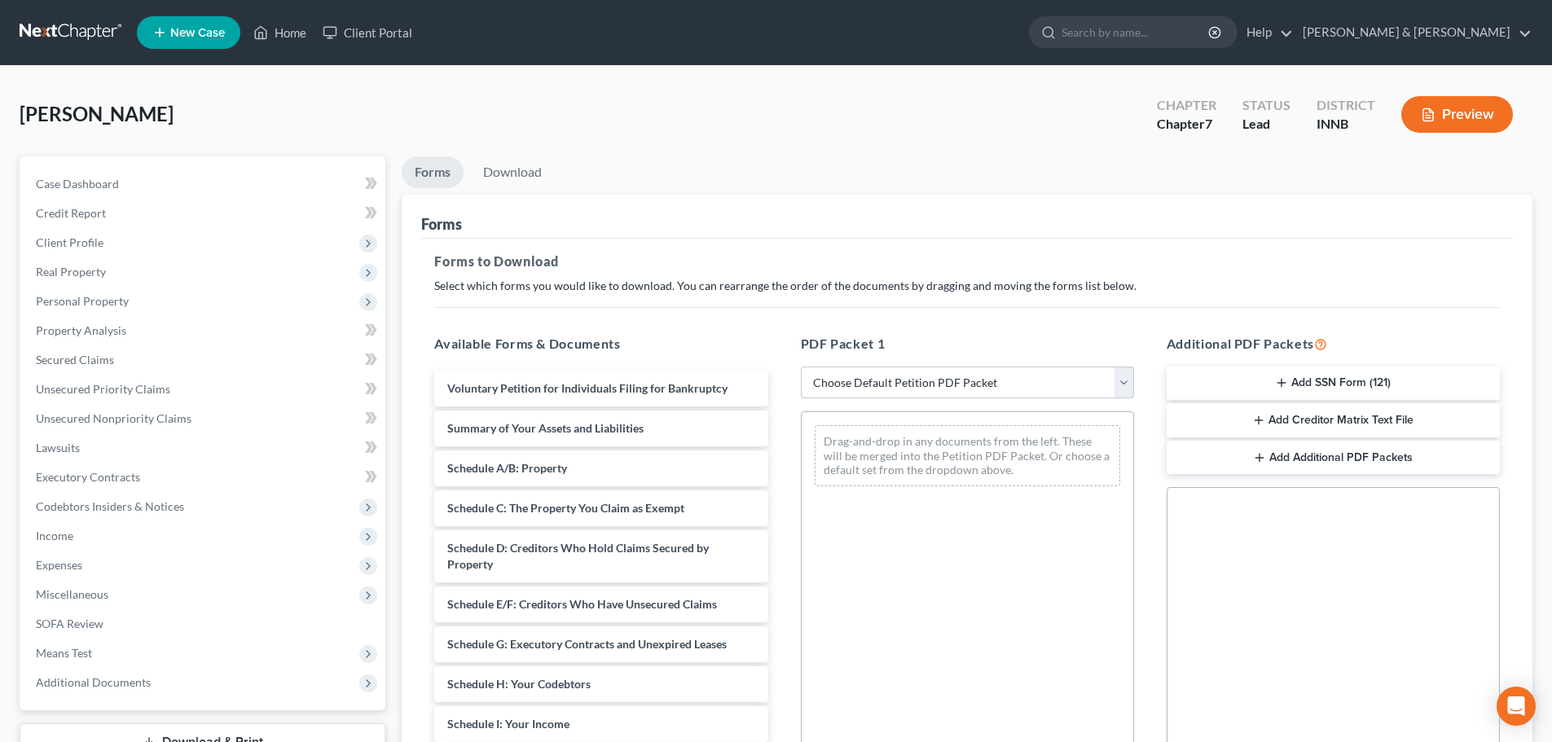
click at [990, 385] on select "Choose Default Petition PDF Packet Complete Bankruptcy Petition (all forms and …" at bounding box center [967, 383] width 333 height 33
select select "4"
click at [801, 367] on select "Choose Default Petition PDF Packet Complete Bankruptcy Petition (all forms and …" at bounding box center [967, 383] width 333 height 33
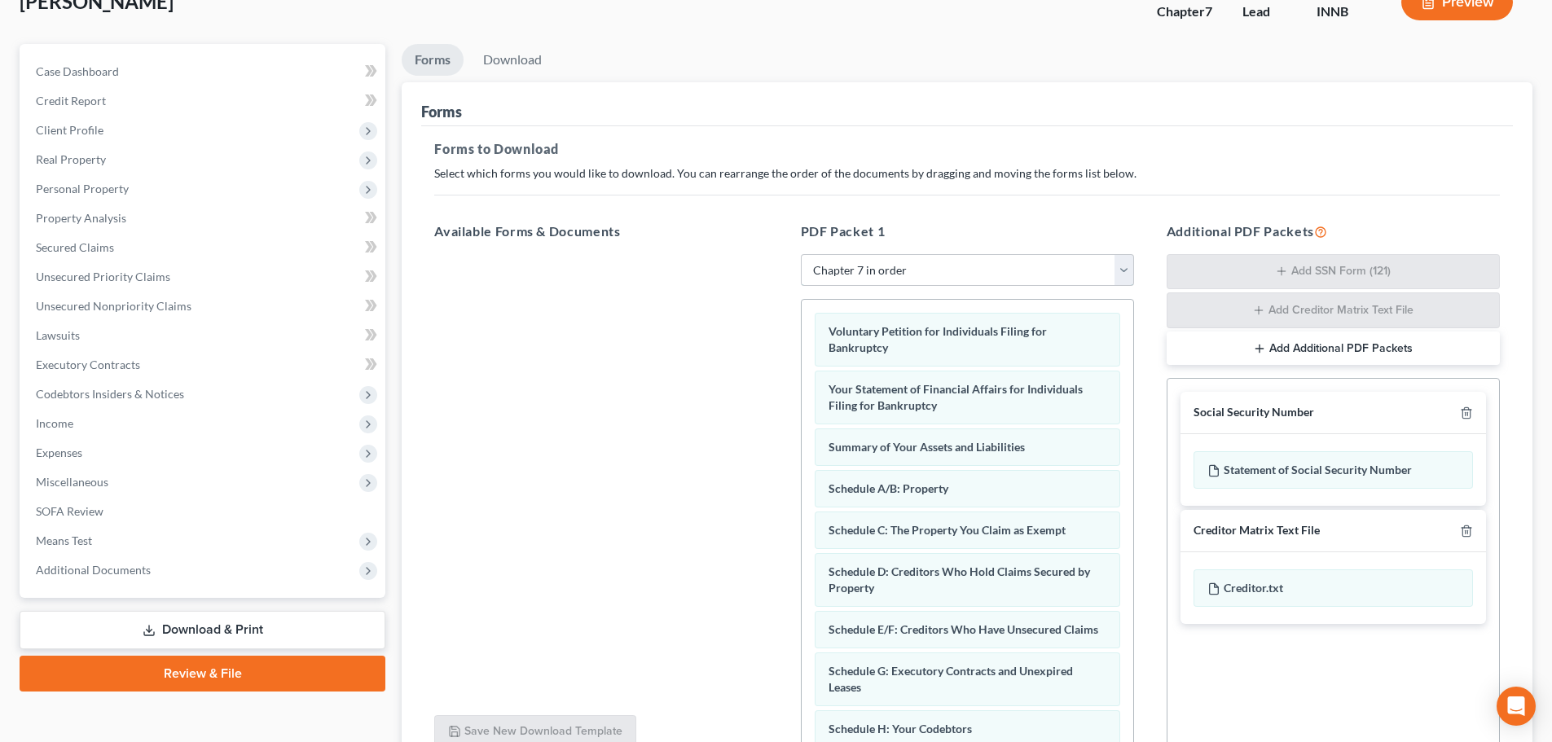
scroll to position [266, 0]
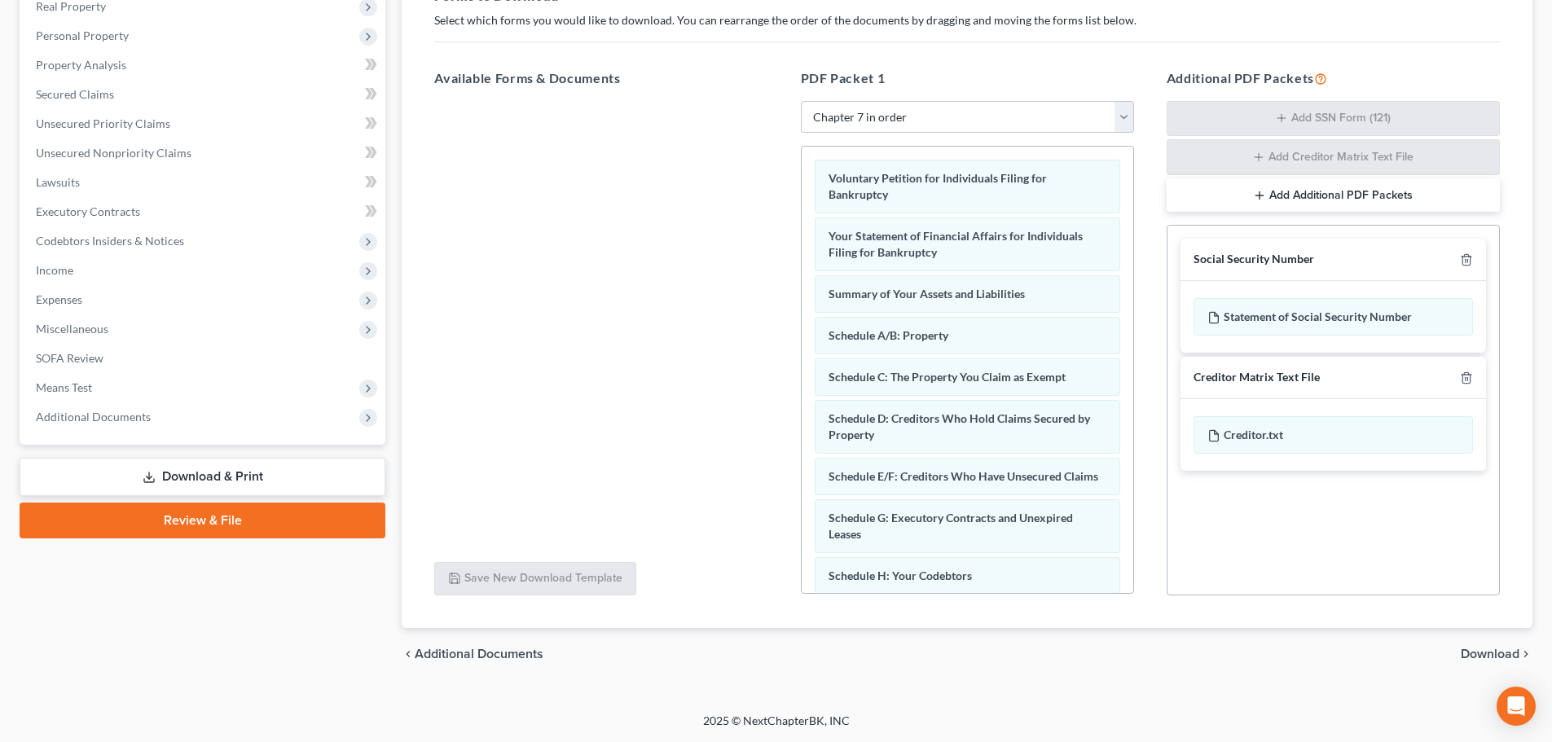
click at [1483, 655] on span "Download" at bounding box center [1490, 654] width 59 height 13
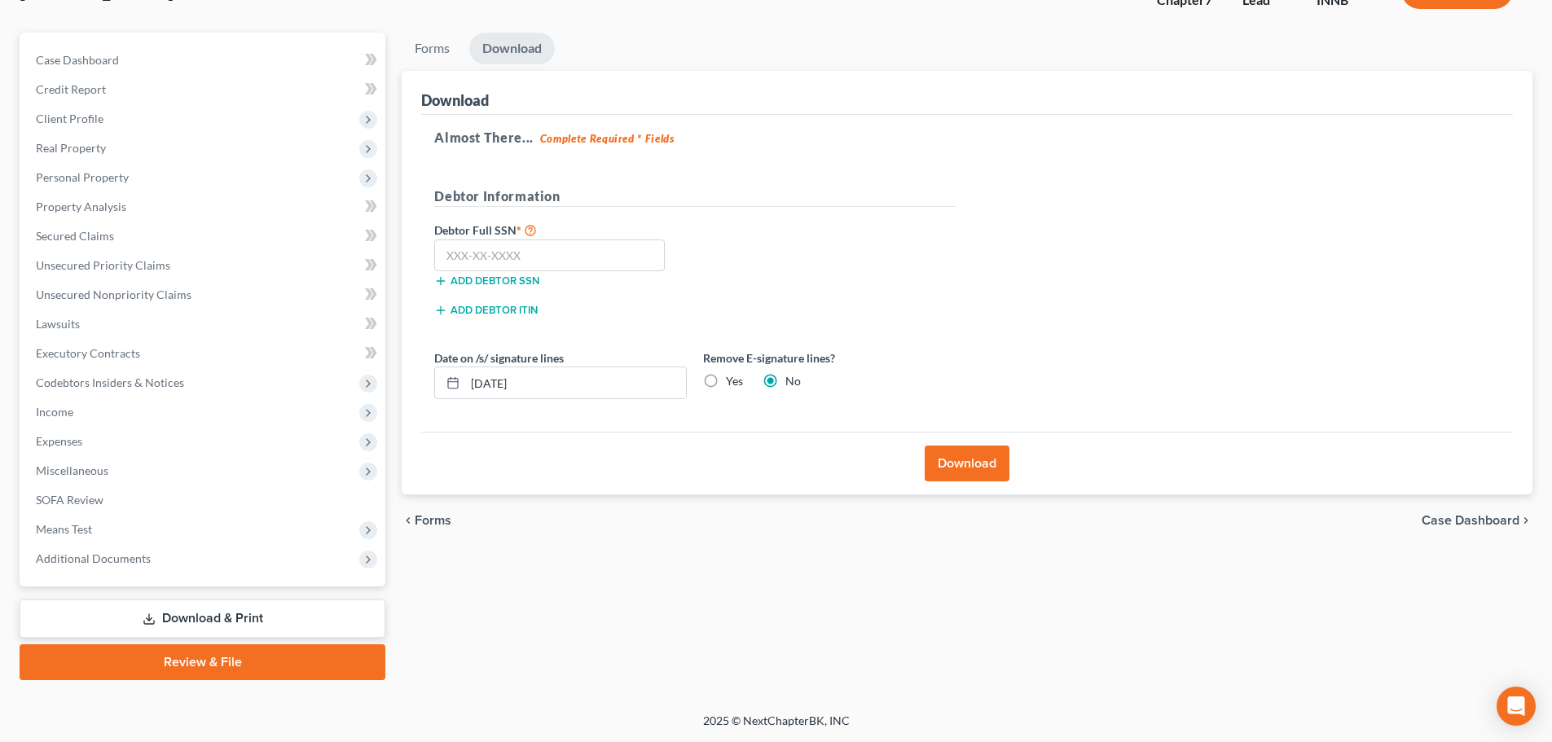
scroll to position [124, 0]
click at [541, 269] on input "text" at bounding box center [549, 255] width 231 height 33
type input "366-54-1044"
drag, startPoint x: 531, startPoint y: 381, endPoint x: 430, endPoint y: 388, distance: 101.2
click at [430, 388] on div "Date on /s/ signature lines 09/17/2025" at bounding box center [560, 374] width 269 height 50
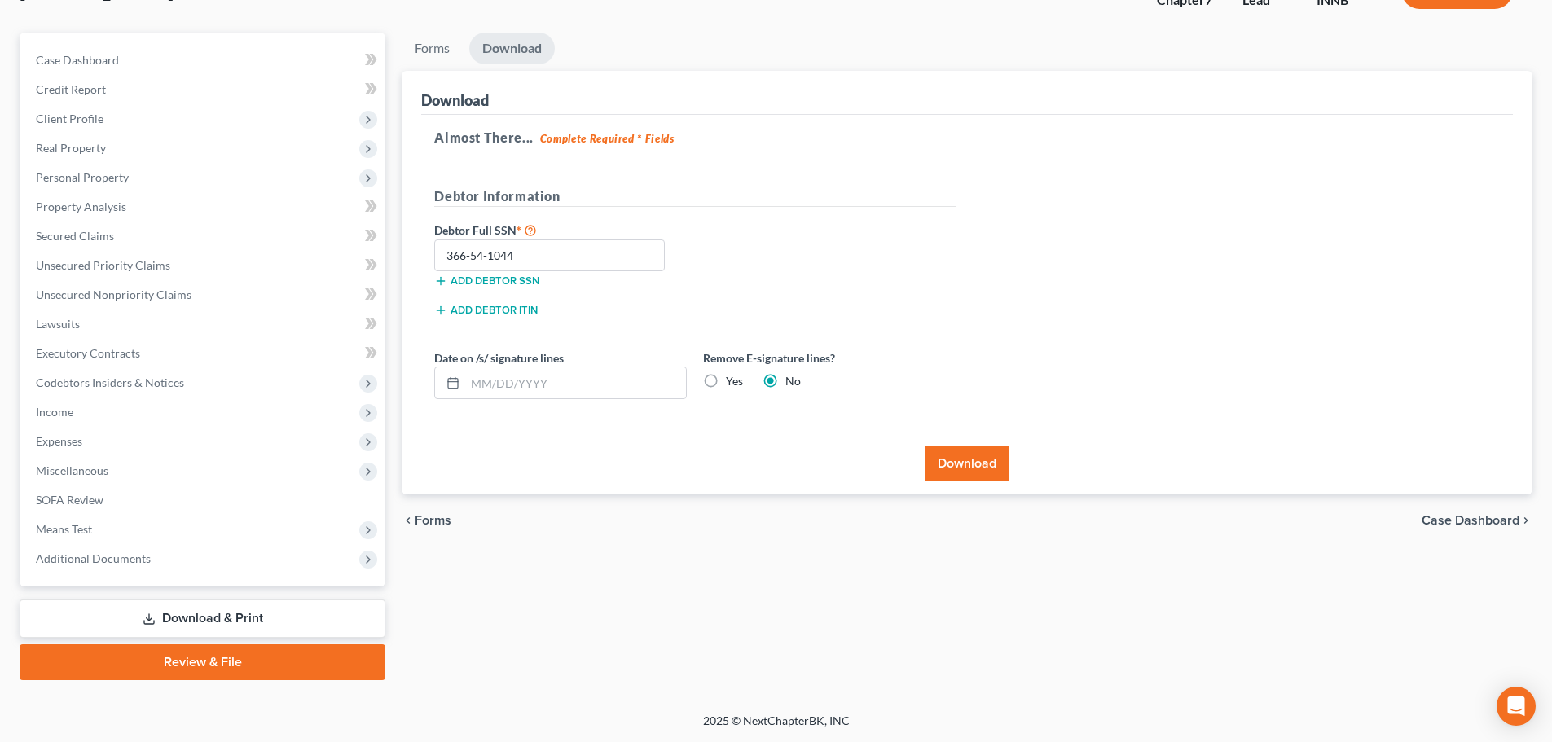
click at [726, 378] on label "Yes" at bounding box center [734, 381] width 17 height 16
click at [732, 378] on input "Yes" at bounding box center [737, 378] width 11 height 11
radio input "true"
radio input "false"
click at [987, 463] on button "Download" at bounding box center [967, 464] width 85 height 36
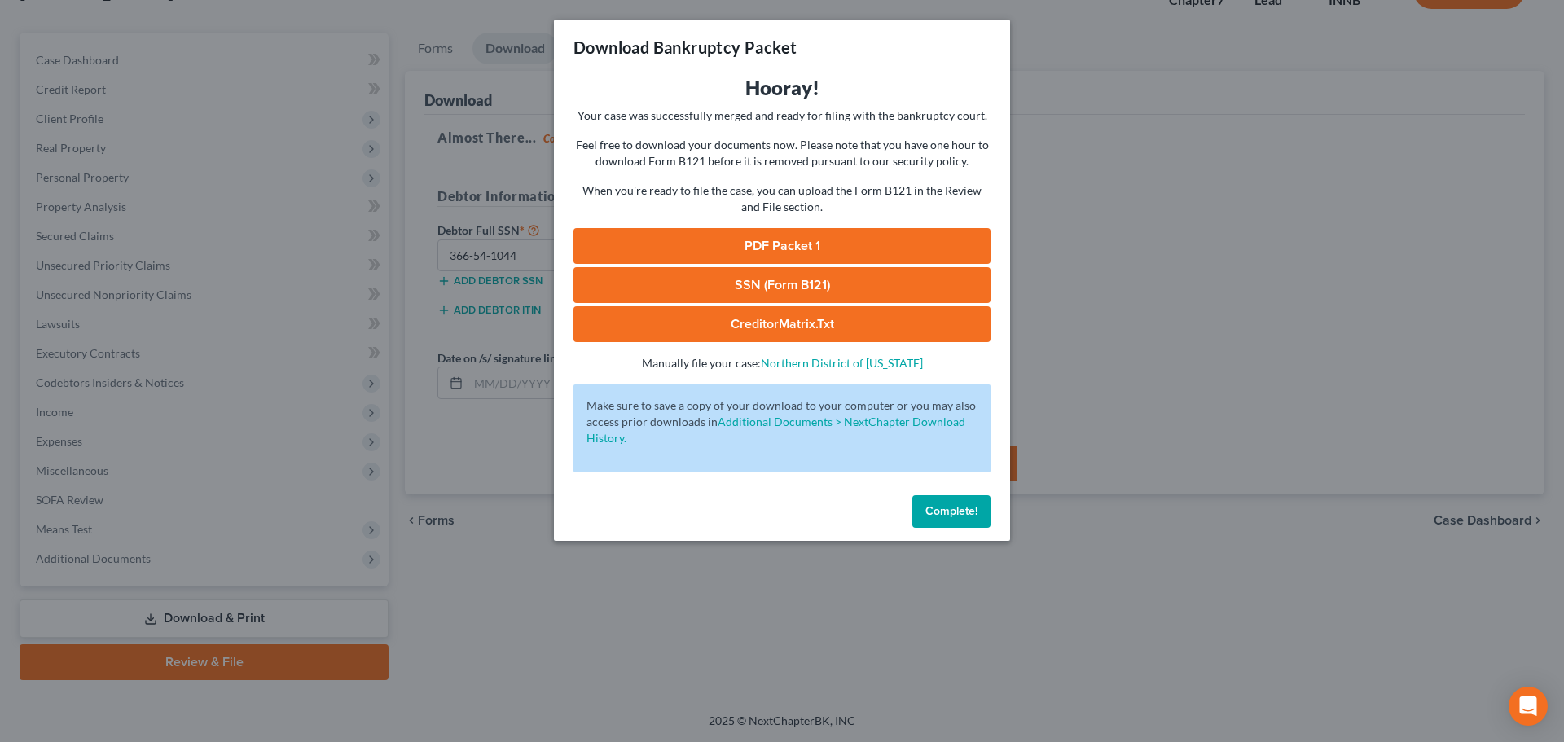
click at [756, 326] on link "CreditorMatrix.txt" at bounding box center [781, 324] width 417 height 36
click at [756, 279] on link "SSN (Form B121)" at bounding box center [781, 285] width 417 height 36
click at [793, 244] on link "PDF Packet 1" at bounding box center [781, 246] width 417 height 36
click at [960, 517] on span "Complete!" at bounding box center [951, 511] width 52 height 14
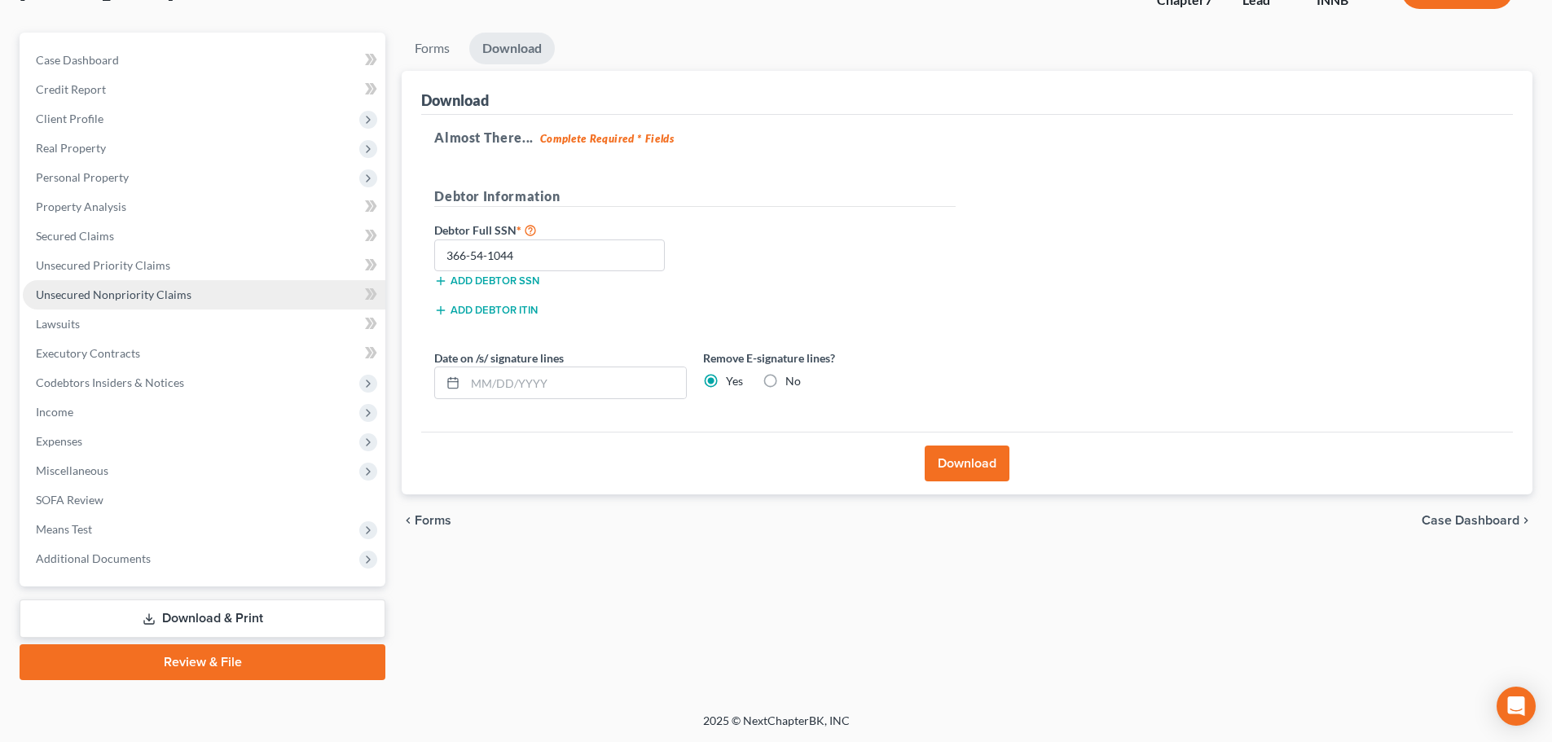
click at [102, 288] on span "Unsecured Nonpriority Claims" at bounding box center [114, 295] width 156 height 14
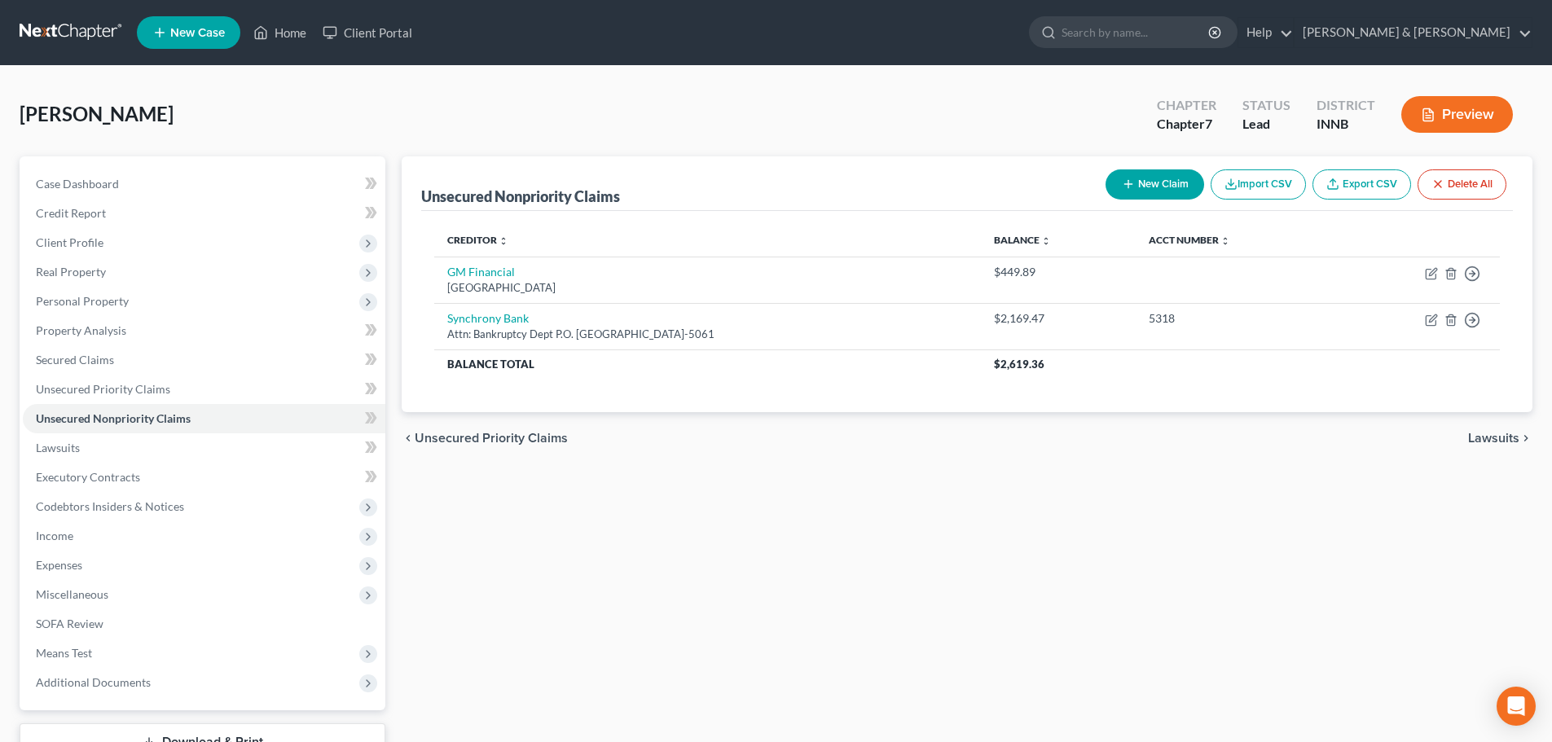
click at [1133, 185] on button "New Claim" at bounding box center [1154, 184] width 99 height 30
select select "0"
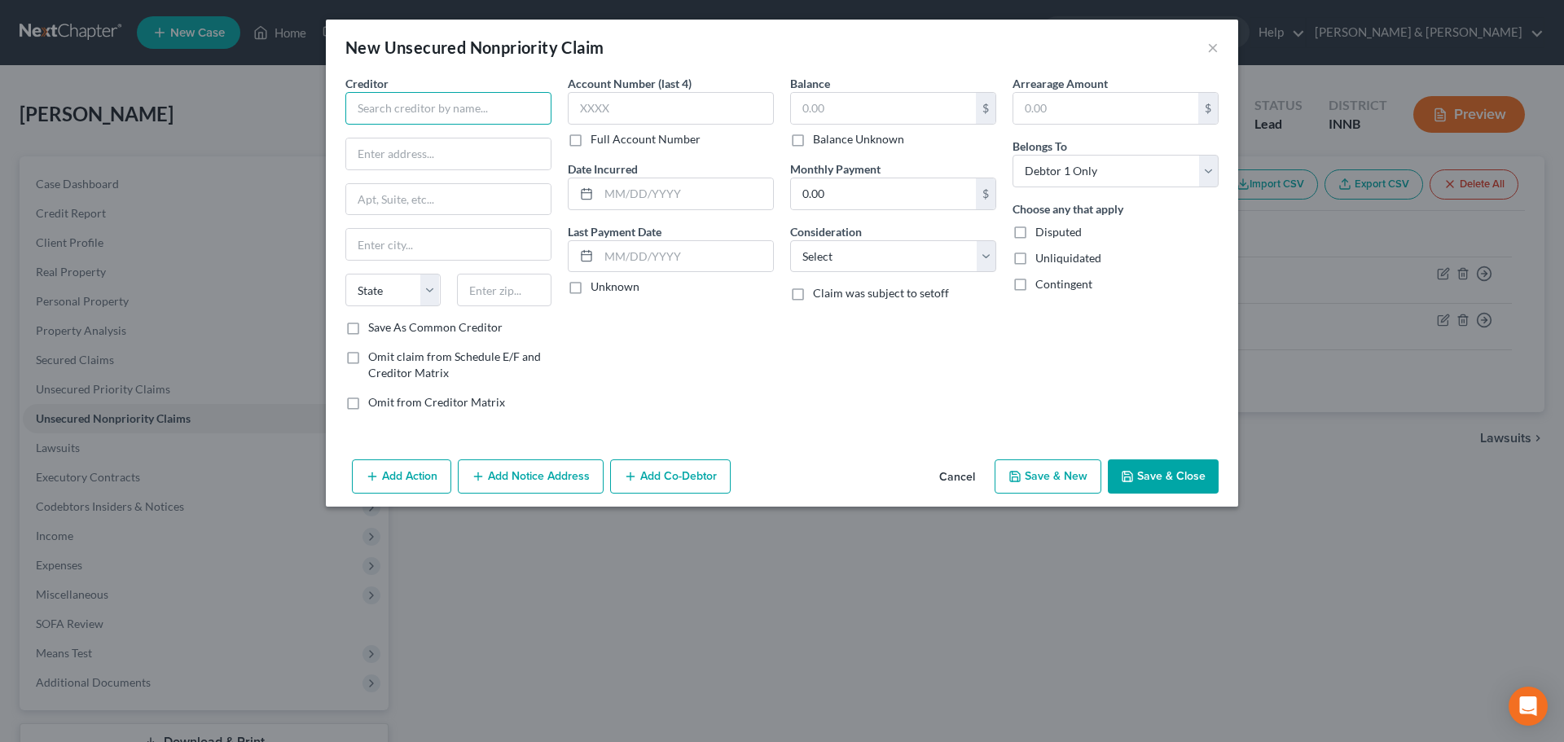
click at [512, 103] on input "text" at bounding box center [448, 108] width 206 height 33
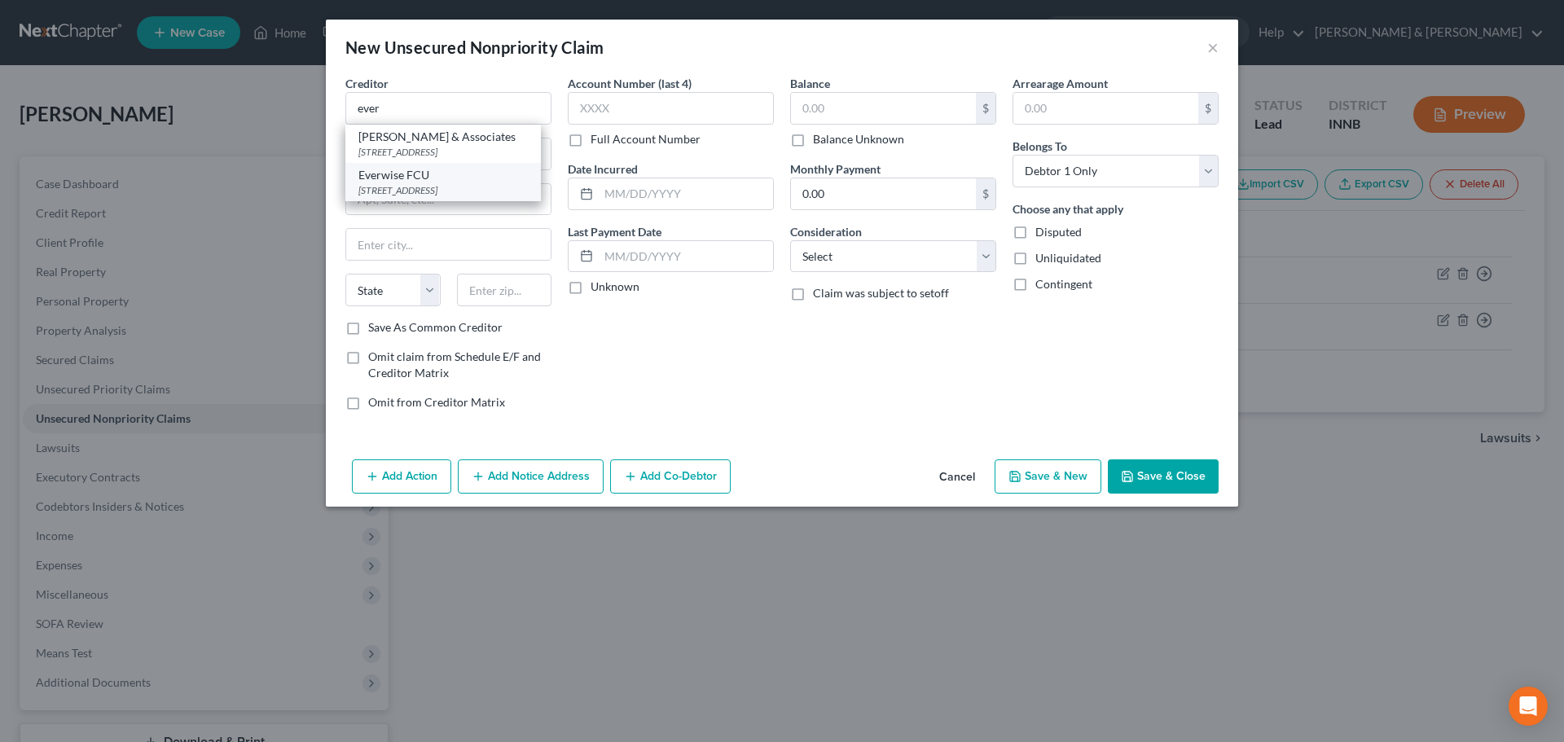
click at [484, 177] on div "Everwise FCU" at bounding box center [442, 175] width 169 height 16
type input "Everwise FCU"
type input "PO Box 1395"
type input "South Bend"
select select "15"
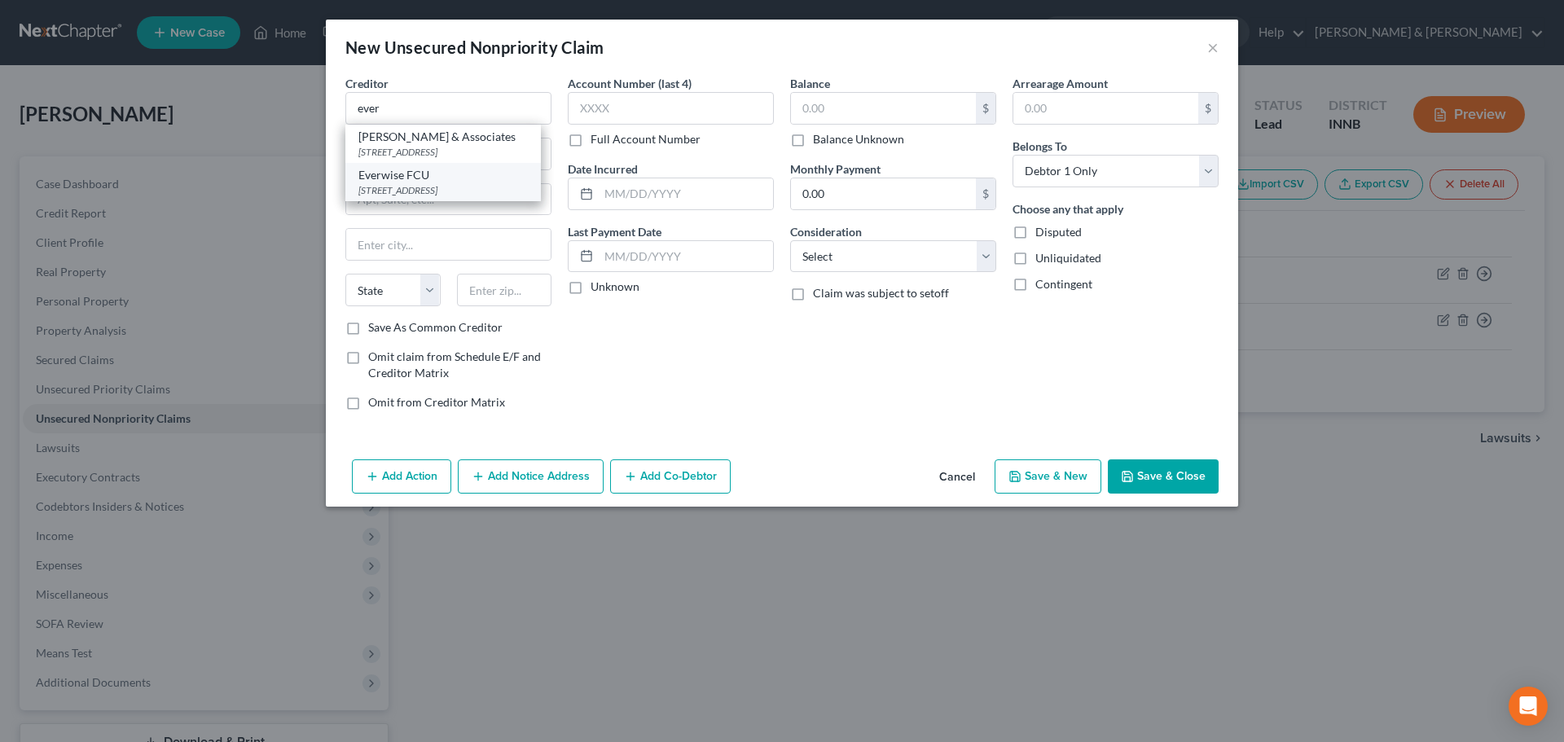
type input "46624"
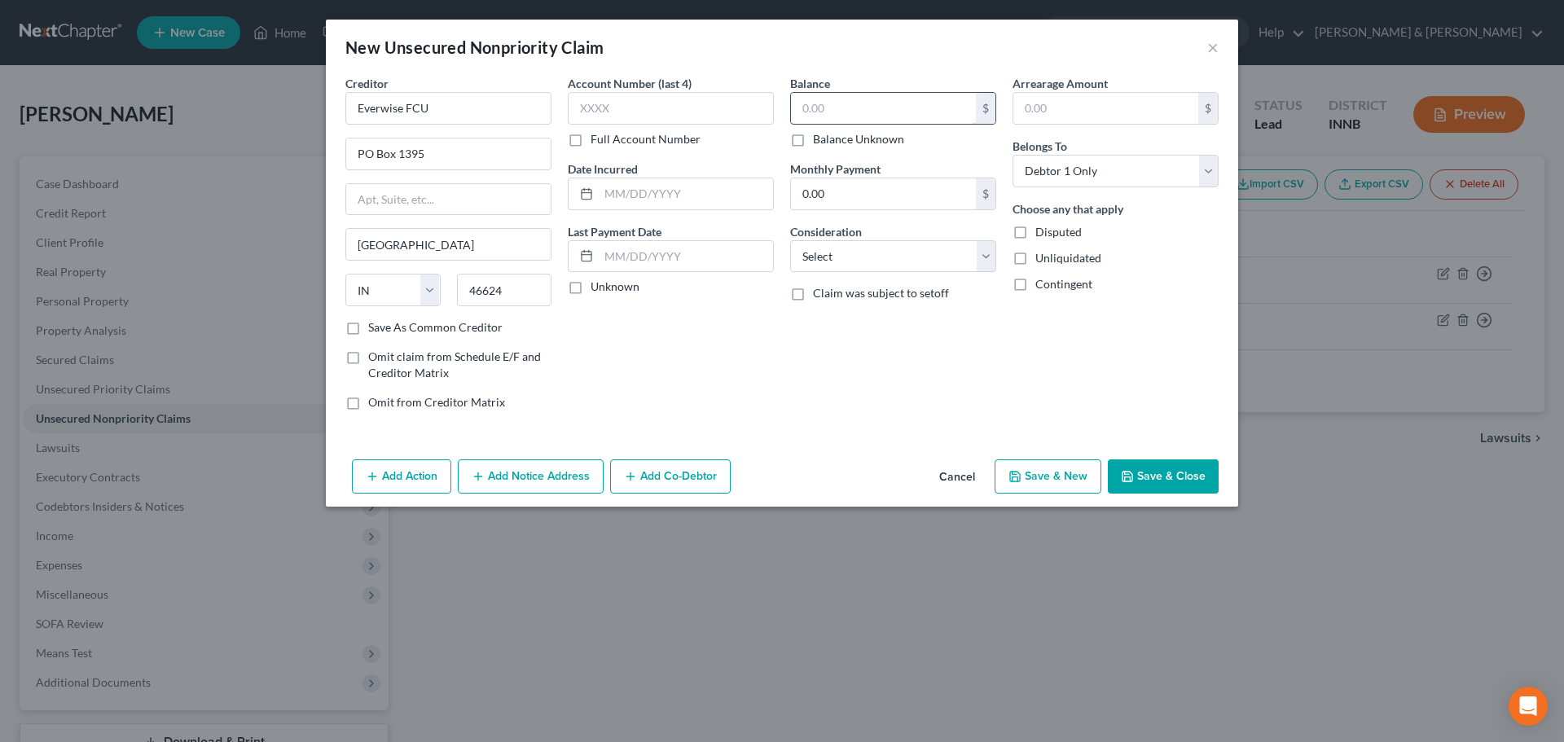
click at [817, 113] on input "text" at bounding box center [883, 108] width 185 height 31
type input "12,000"
click at [825, 237] on label "Consideration" at bounding box center [826, 231] width 72 height 17
click at [817, 263] on select "Select Cable / Satellite Services Collection Agency Credit Card Debt Debt Couns…" at bounding box center [893, 256] width 206 height 33
select select "2"
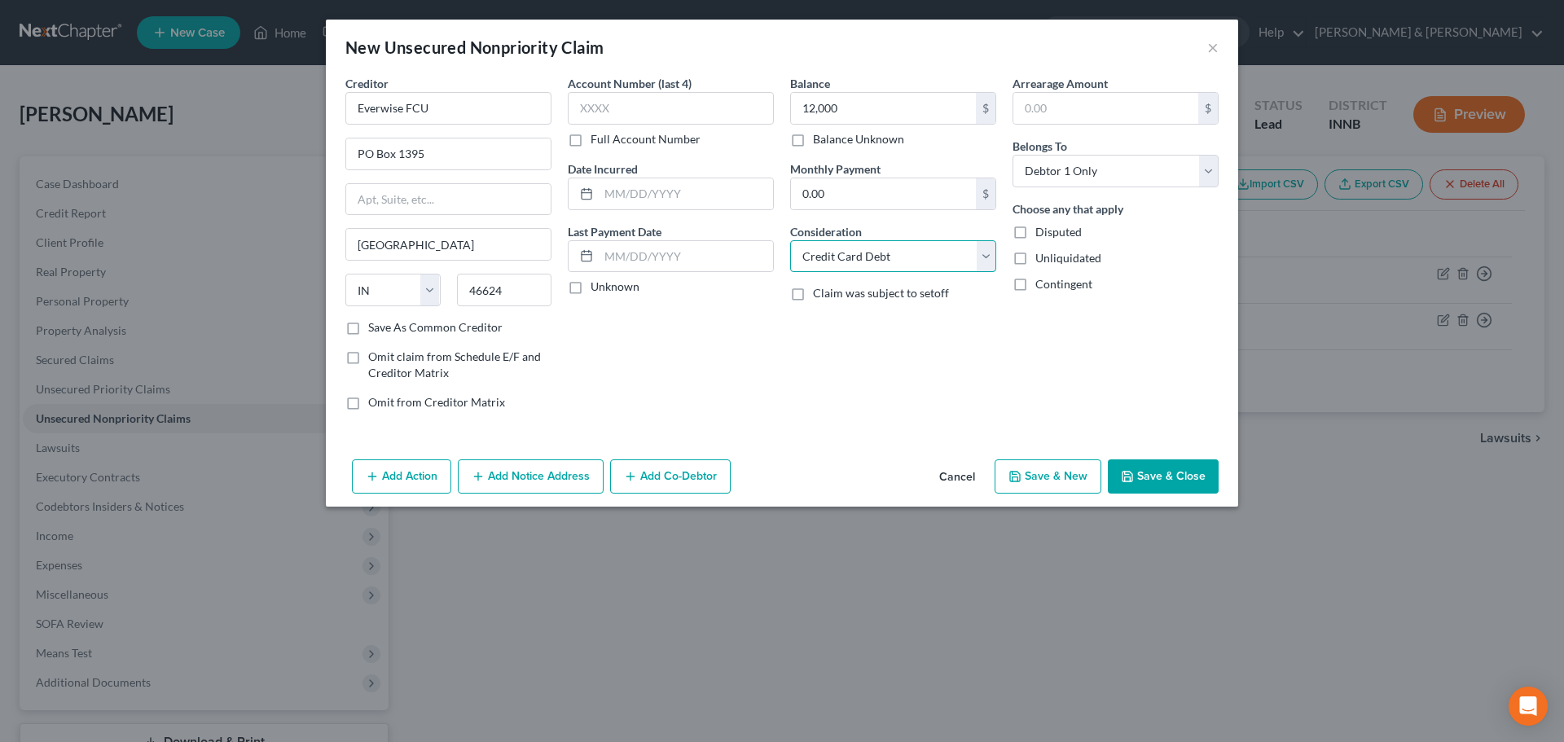
click at [790, 240] on select "Select Cable / Satellite Services Collection Agency Credit Card Debt Debt Couns…" at bounding box center [893, 256] width 206 height 33
click at [1148, 481] on button "Save & Close" at bounding box center [1163, 476] width 111 height 34
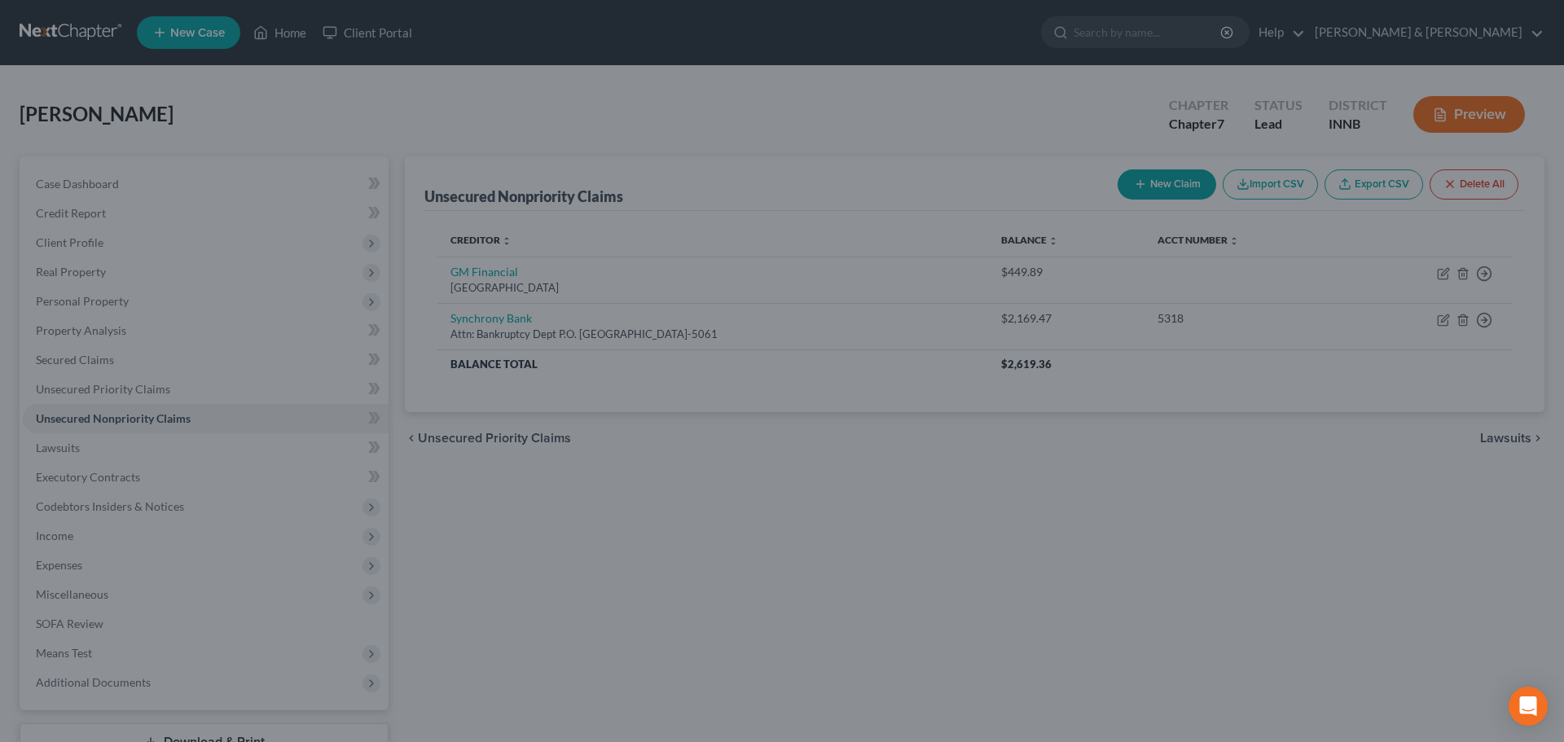
type input "12,000.00"
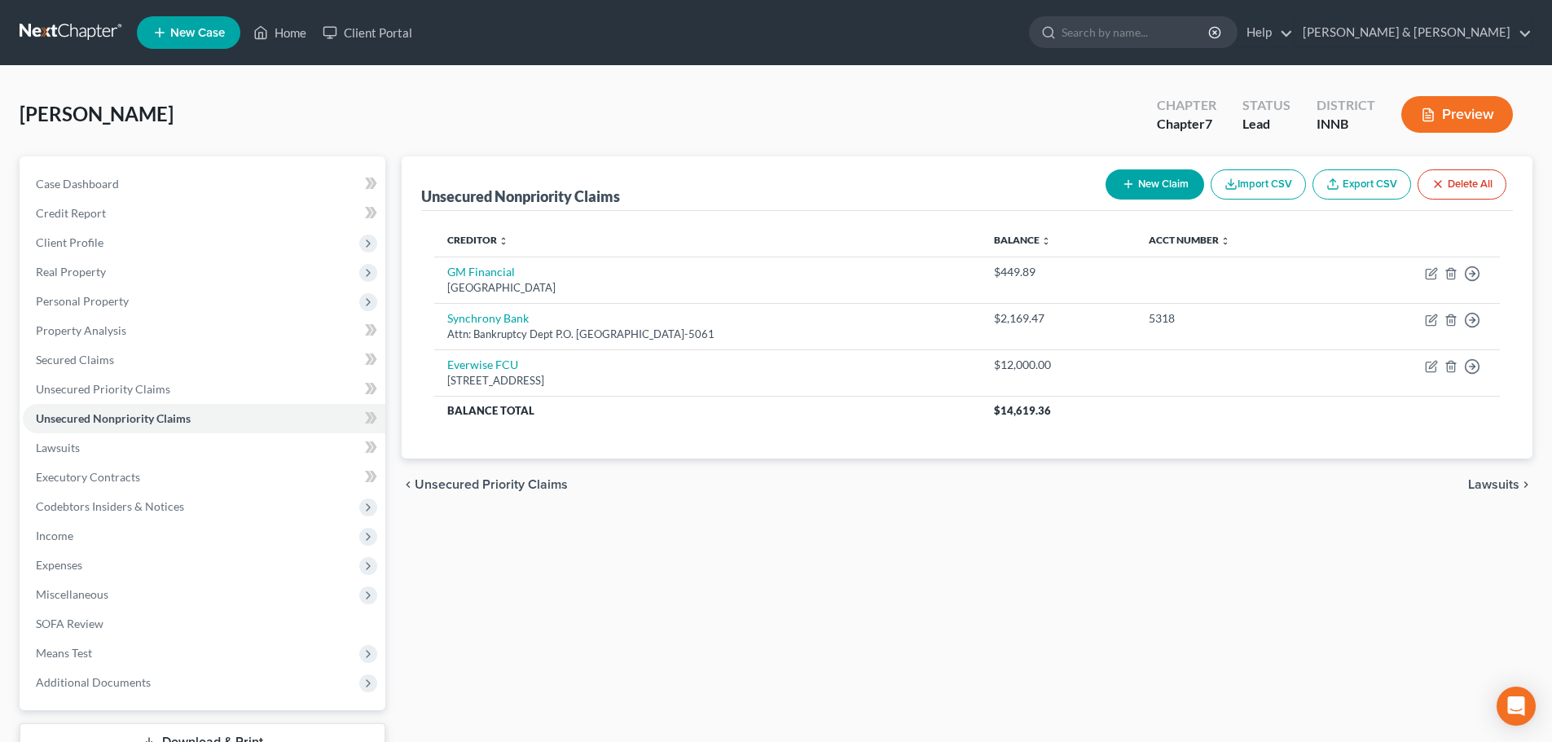
click at [357, 117] on div "Young, Rex Upgraded Chapter Chapter 7 Status Lead District INNB Preview" at bounding box center [776, 121] width 1513 height 71
click at [1306, 610] on div "Unsecured Nonpriority Claims New Claim Import CSV Export CSV Delete All Credito…" at bounding box center [966, 480] width 1147 height 648
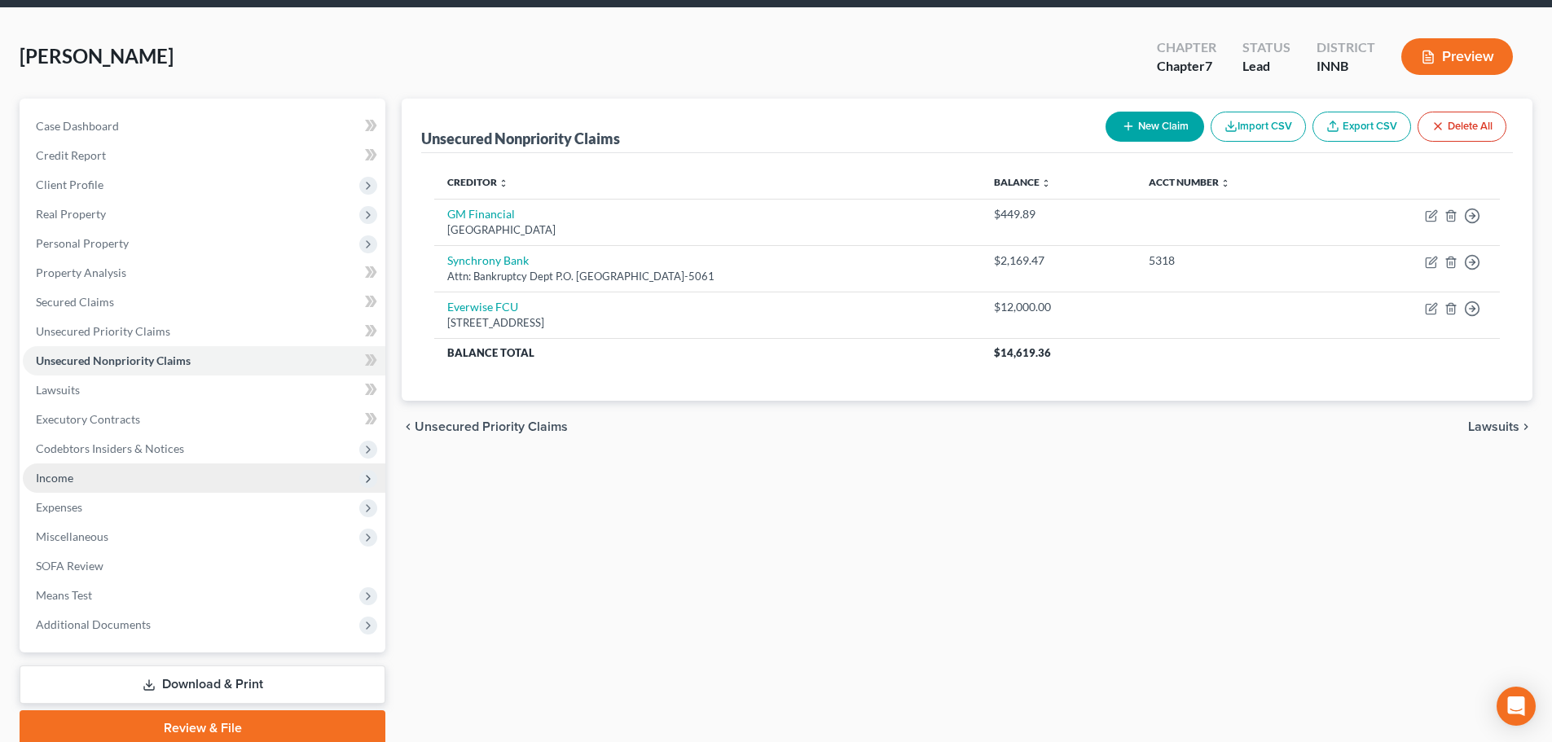
scroll to position [124, 0]
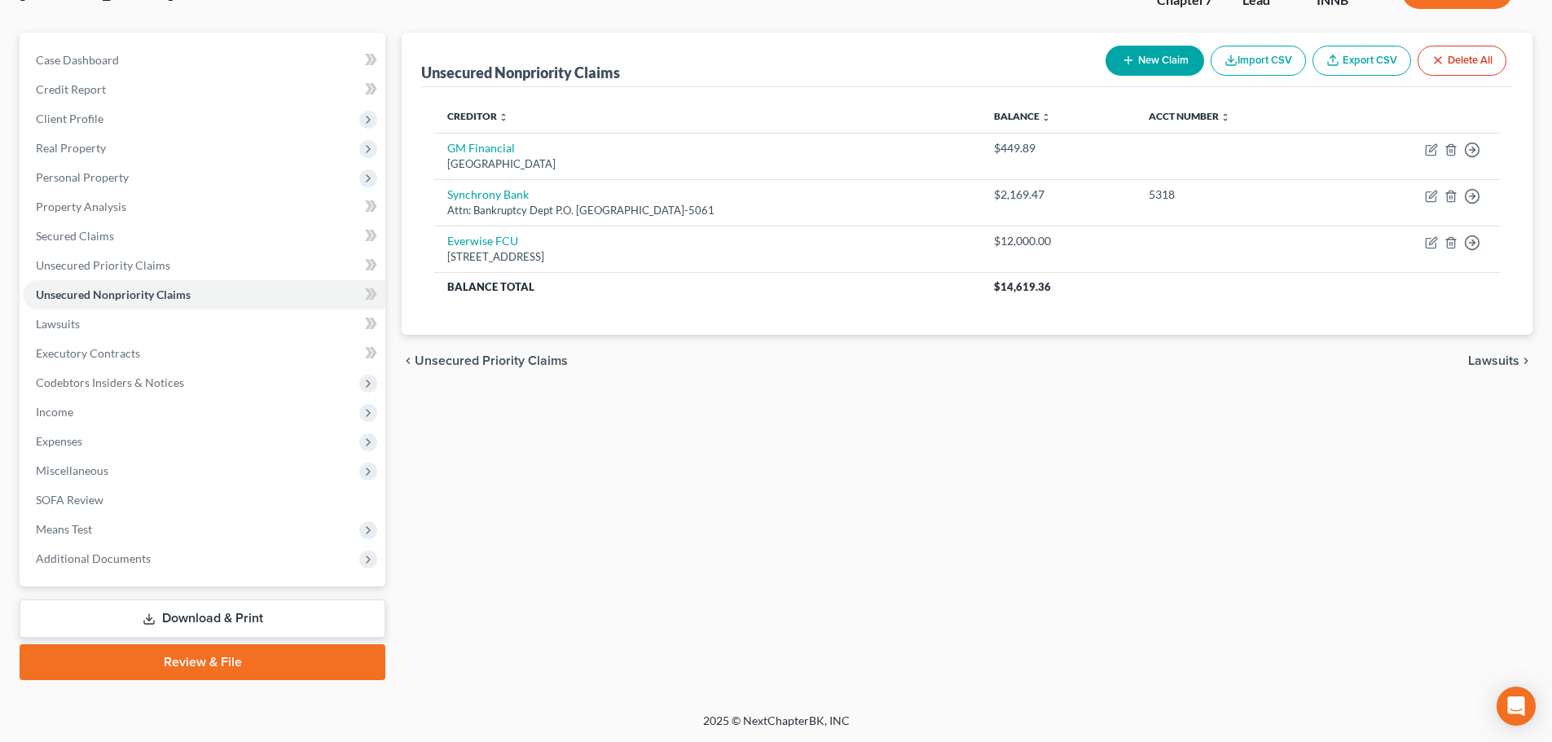
click at [226, 630] on link "Download & Print" at bounding box center [203, 619] width 366 height 38
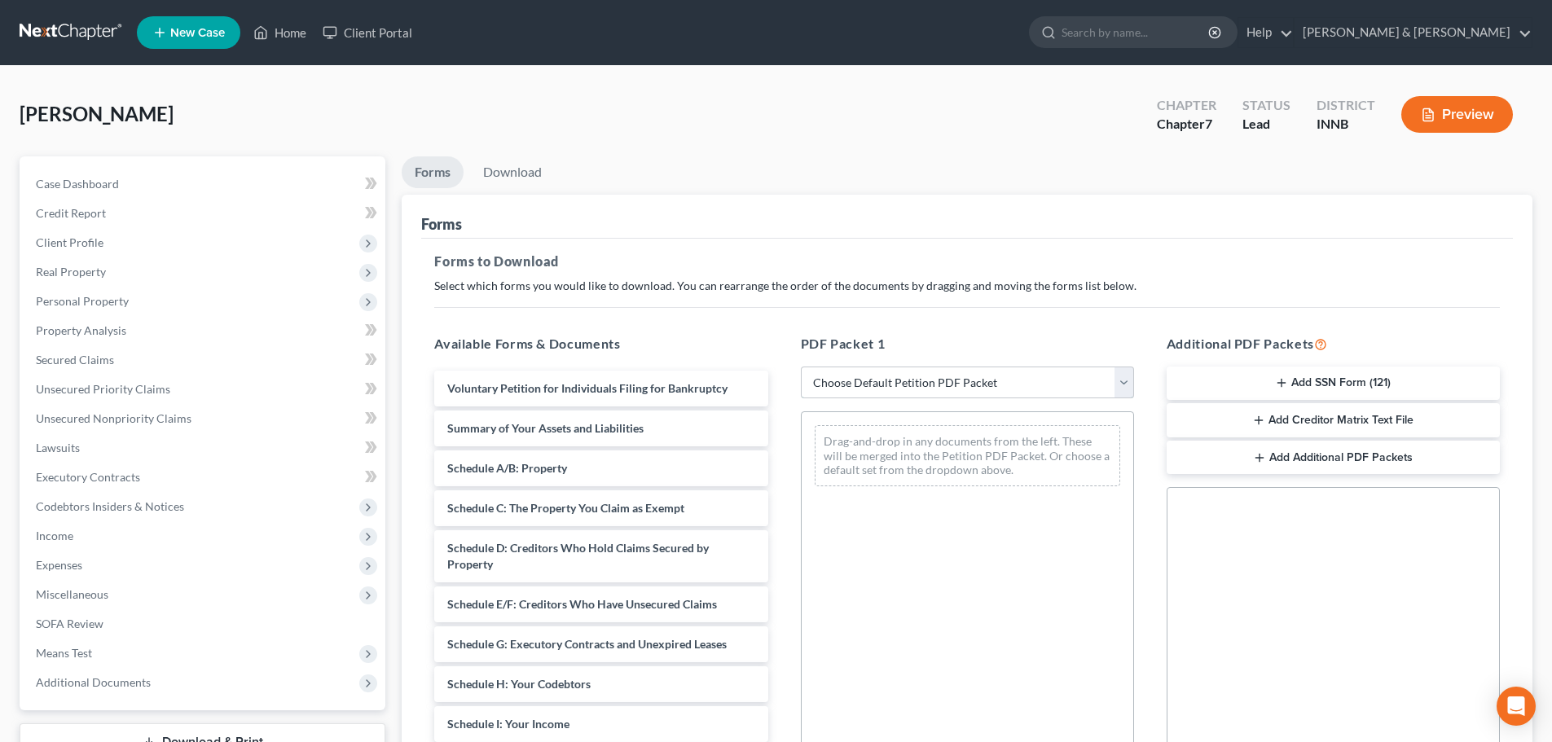
click at [1122, 393] on select "Choose Default Petition PDF Packet Complete Bankruptcy Petition (all forms and …" at bounding box center [967, 383] width 333 height 33
select select "4"
click at [801, 367] on select "Choose Default Petition PDF Packet Complete Bankruptcy Petition (all forms and …" at bounding box center [967, 383] width 333 height 33
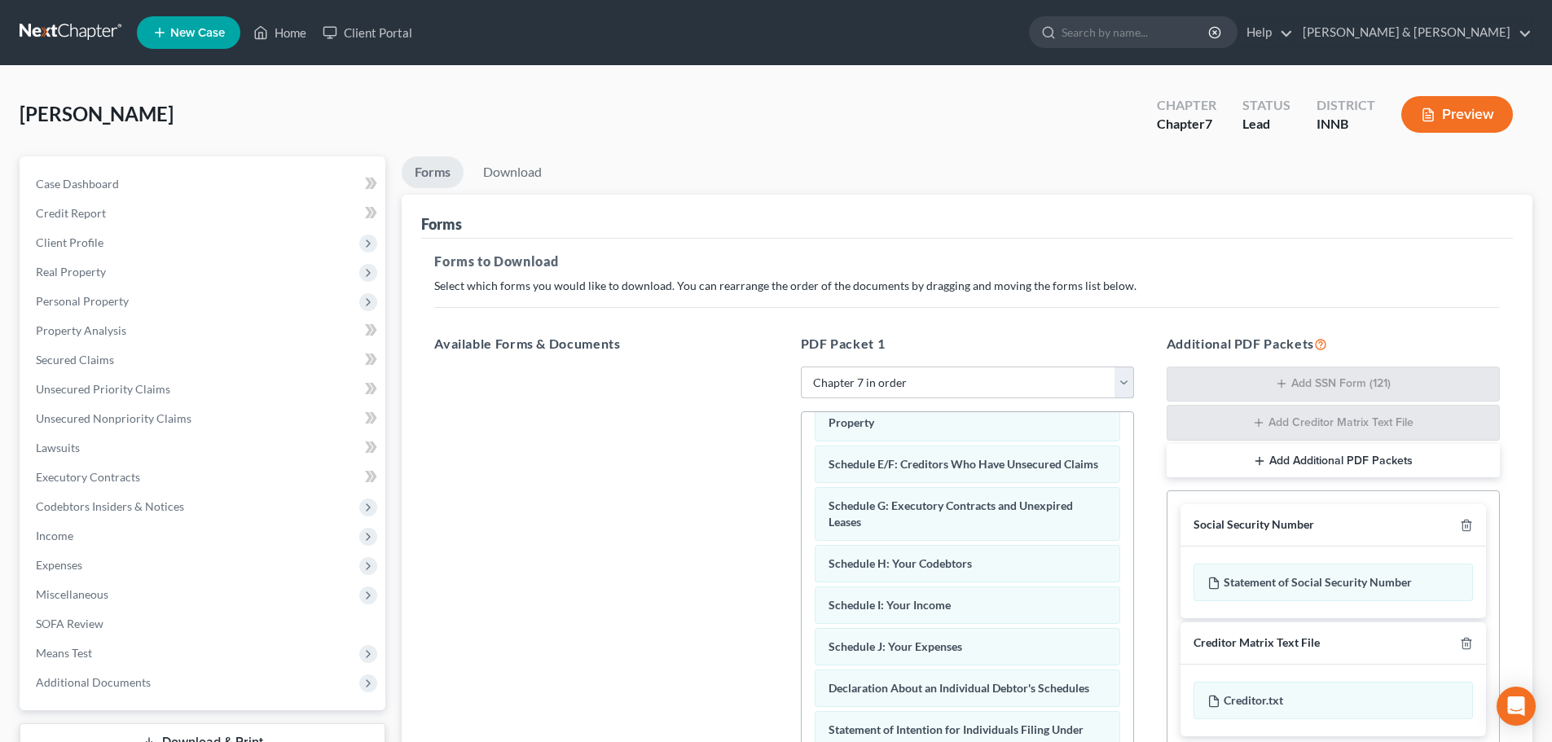
scroll to position [326, 0]
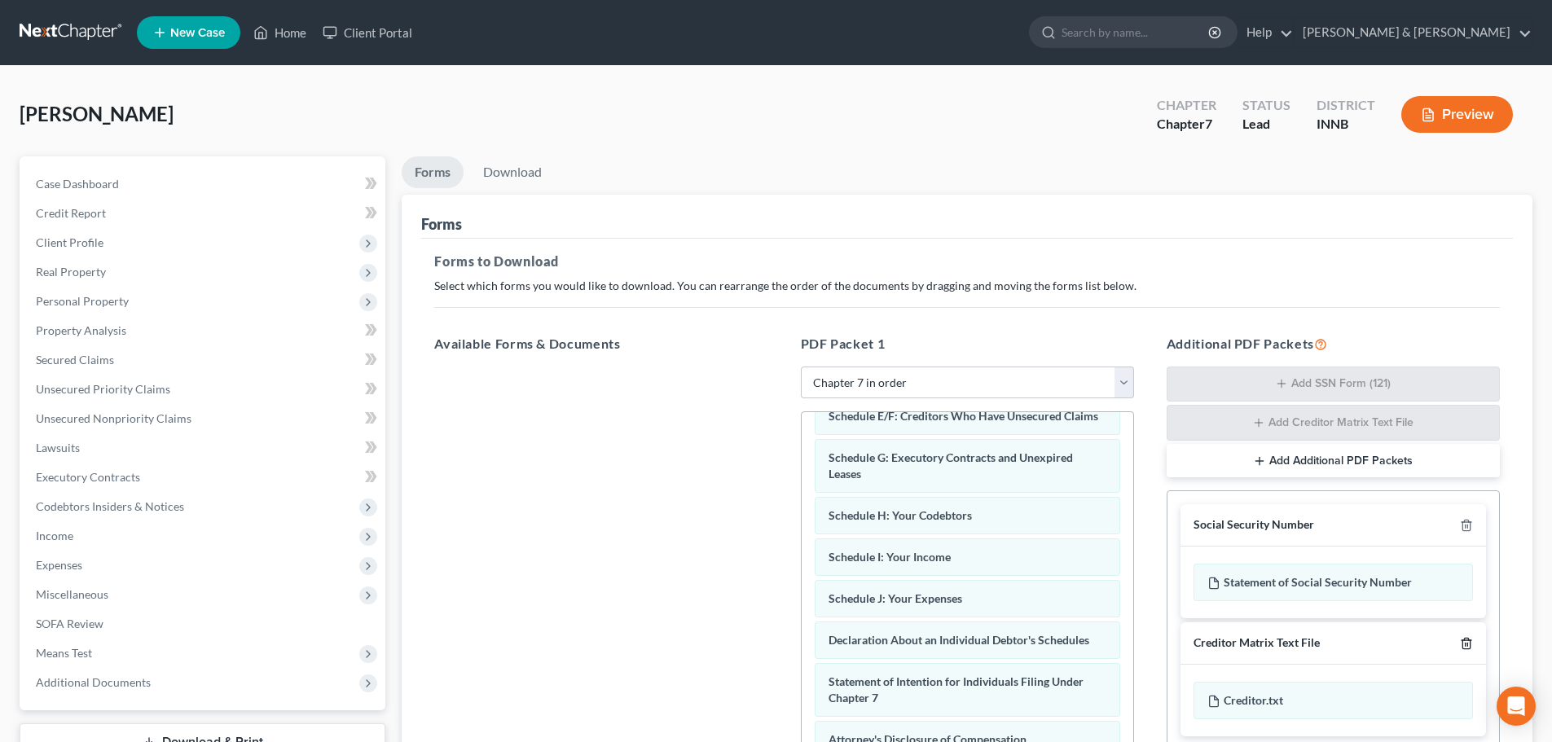
click at [1463, 647] on icon "button" at bounding box center [1465, 643] width 7 height 11
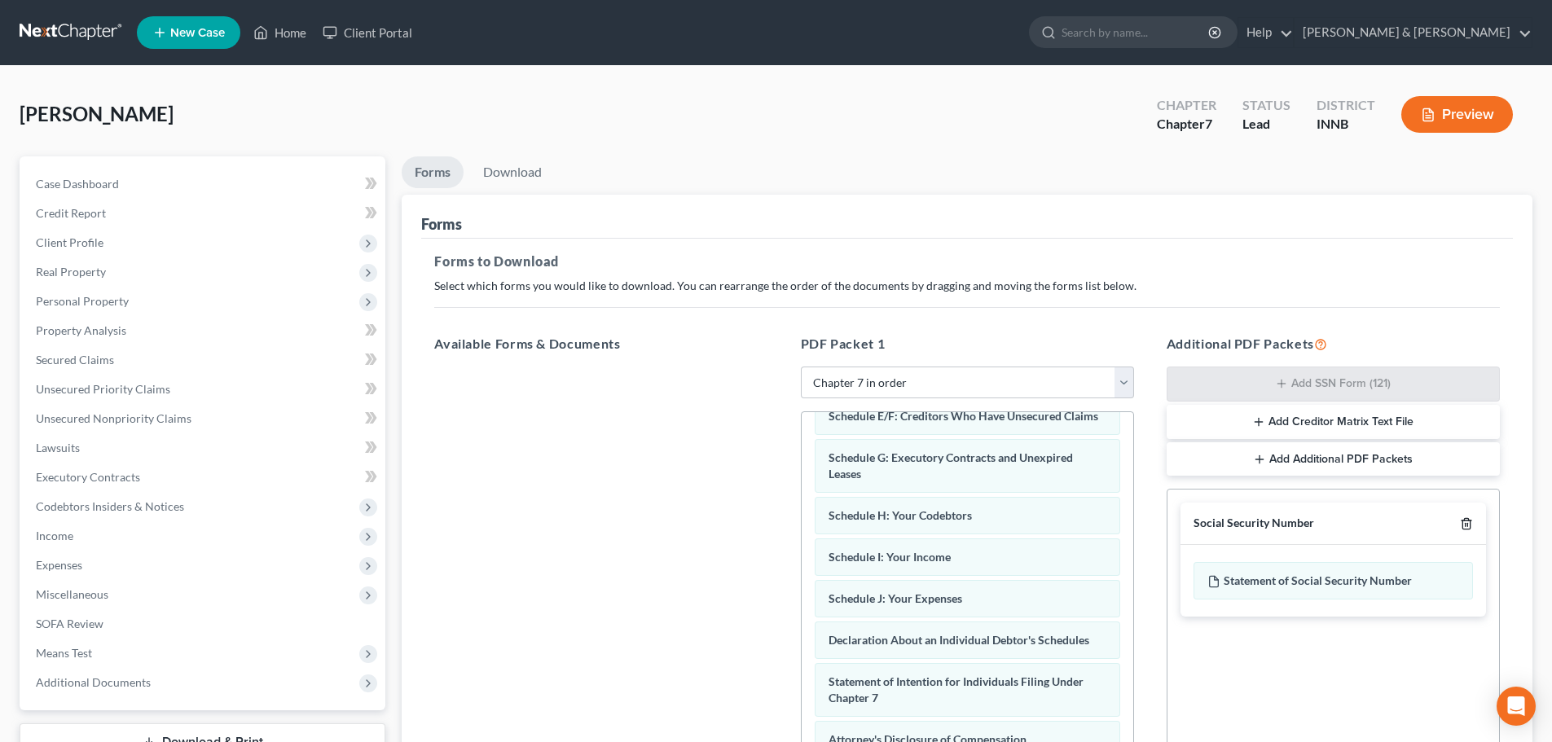
click at [1469, 527] on icon "button" at bounding box center [1466, 523] width 13 height 13
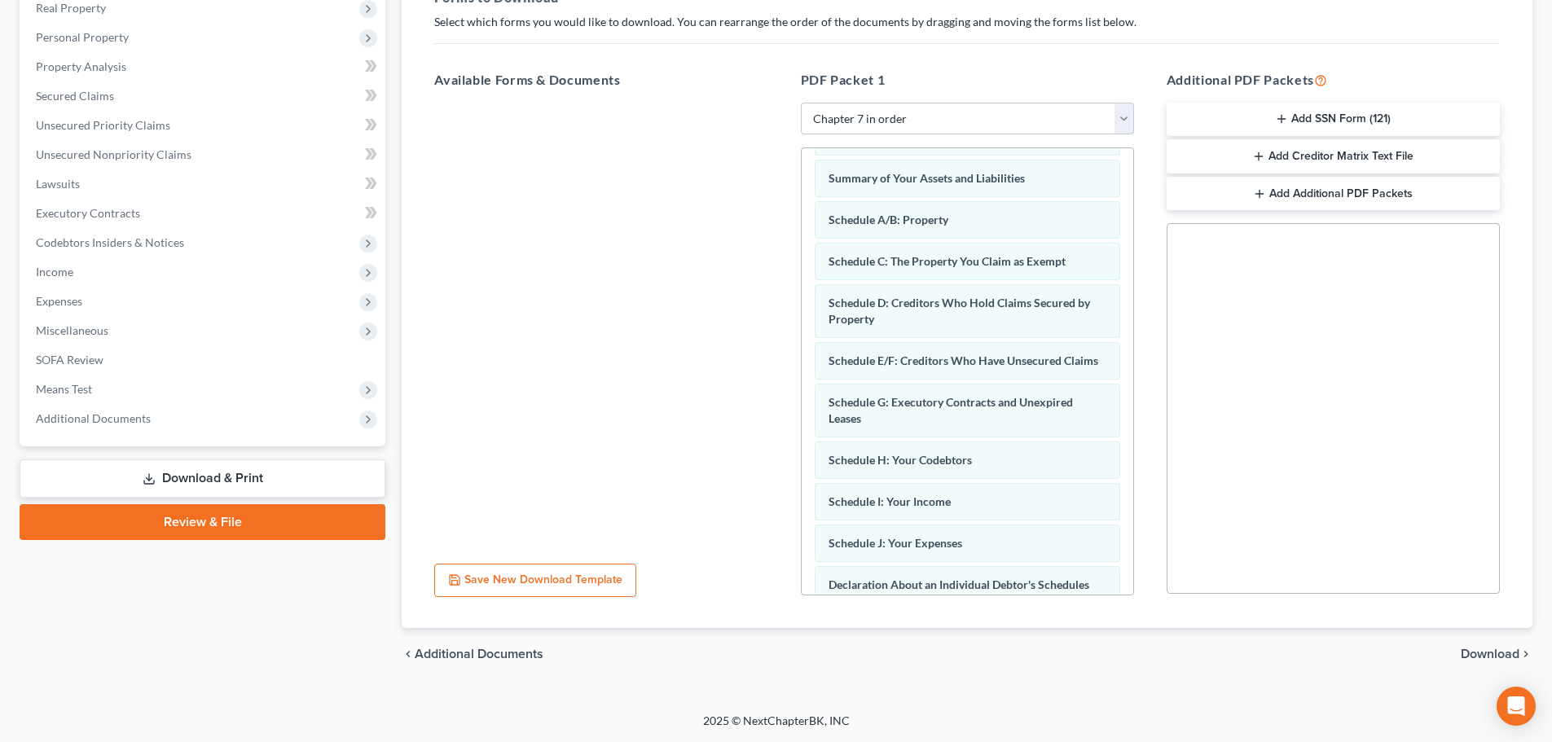
scroll to position [112, 0]
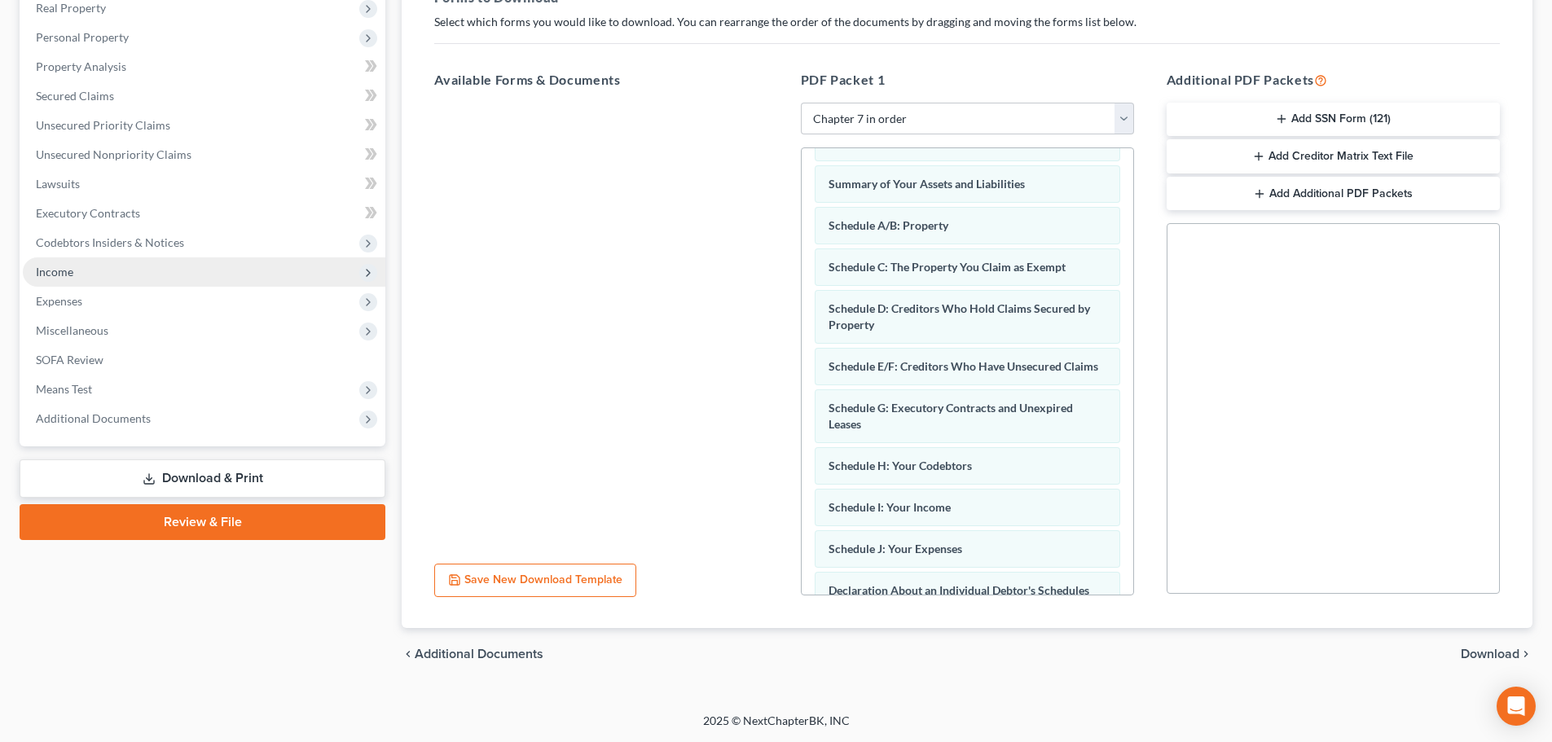
click at [60, 267] on span "Income" at bounding box center [54, 272] width 37 height 14
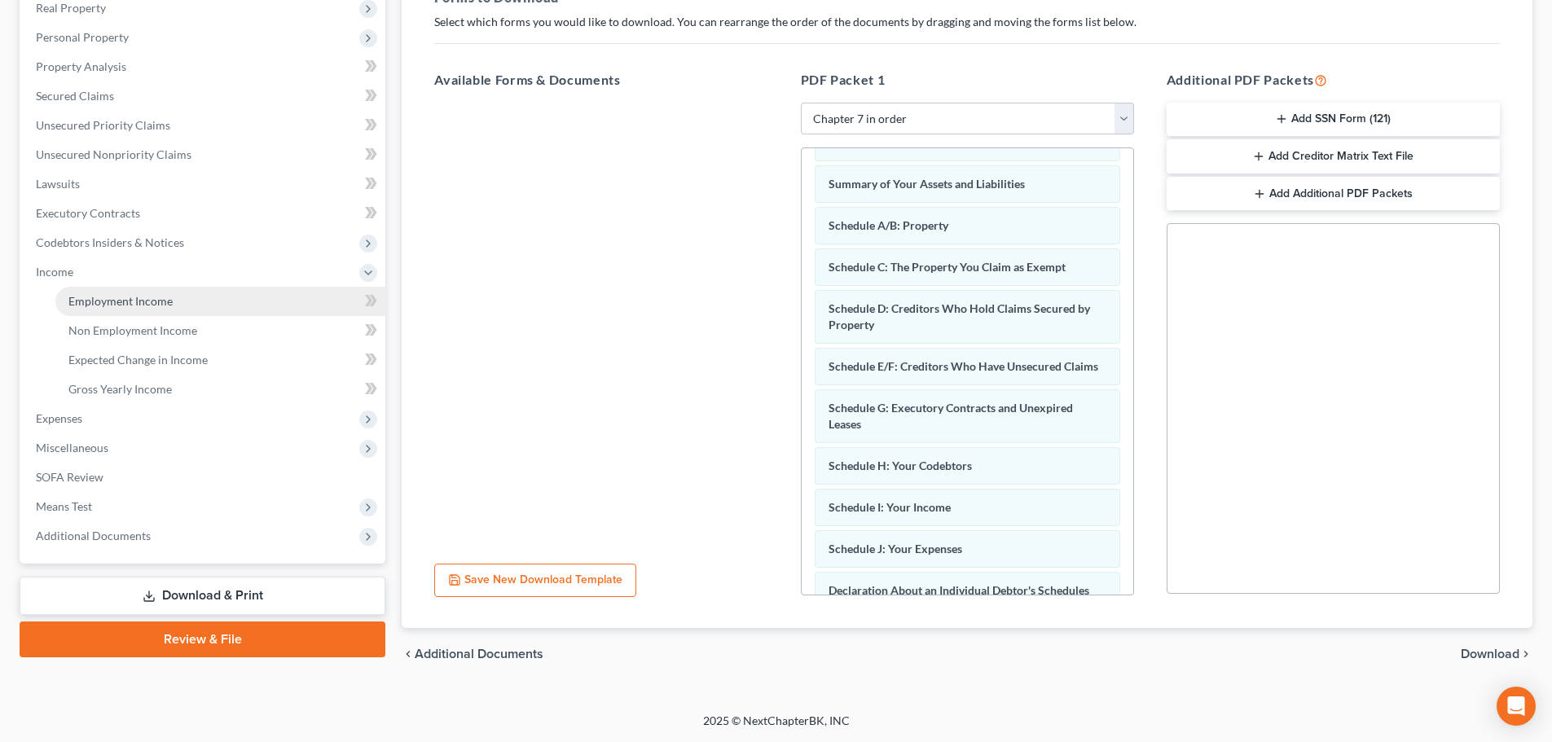
click at [86, 309] on link "Employment Income" at bounding box center [220, 301] width 330 height 29
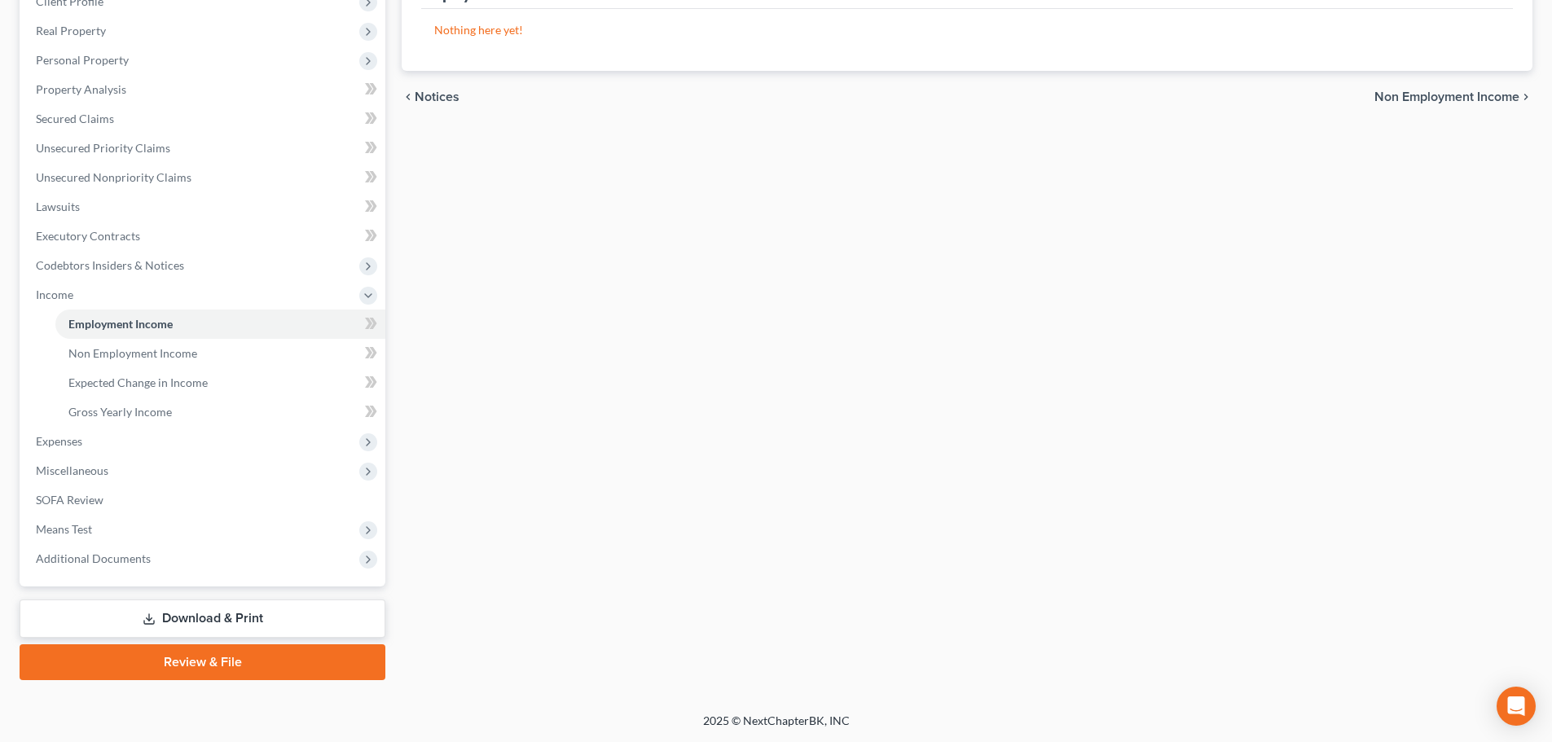
click at [201, 604] on link "Download & Print" at bounding box center [203, 619] width 366 height 38
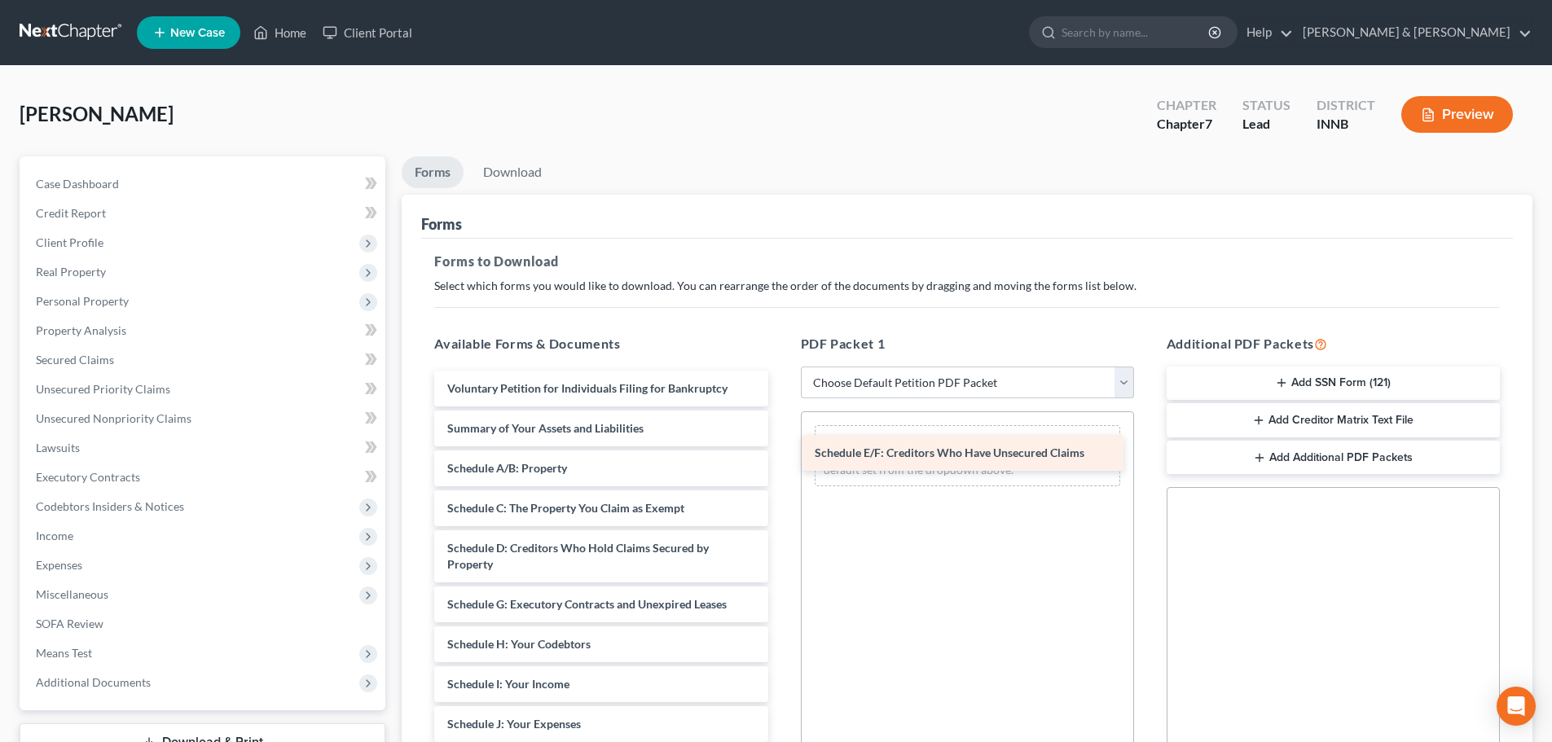
drag, startPoint x: 557, startPoint y: 613, endPoint x: 935, endPoint y: 455, distance: 410.0
click at [780, 455] on div "Schedule E/F: Creditors Who Have Unsecured Claims Voluntary Petition for Indivi…" at bounding box center [600, 741] width 359 height 740
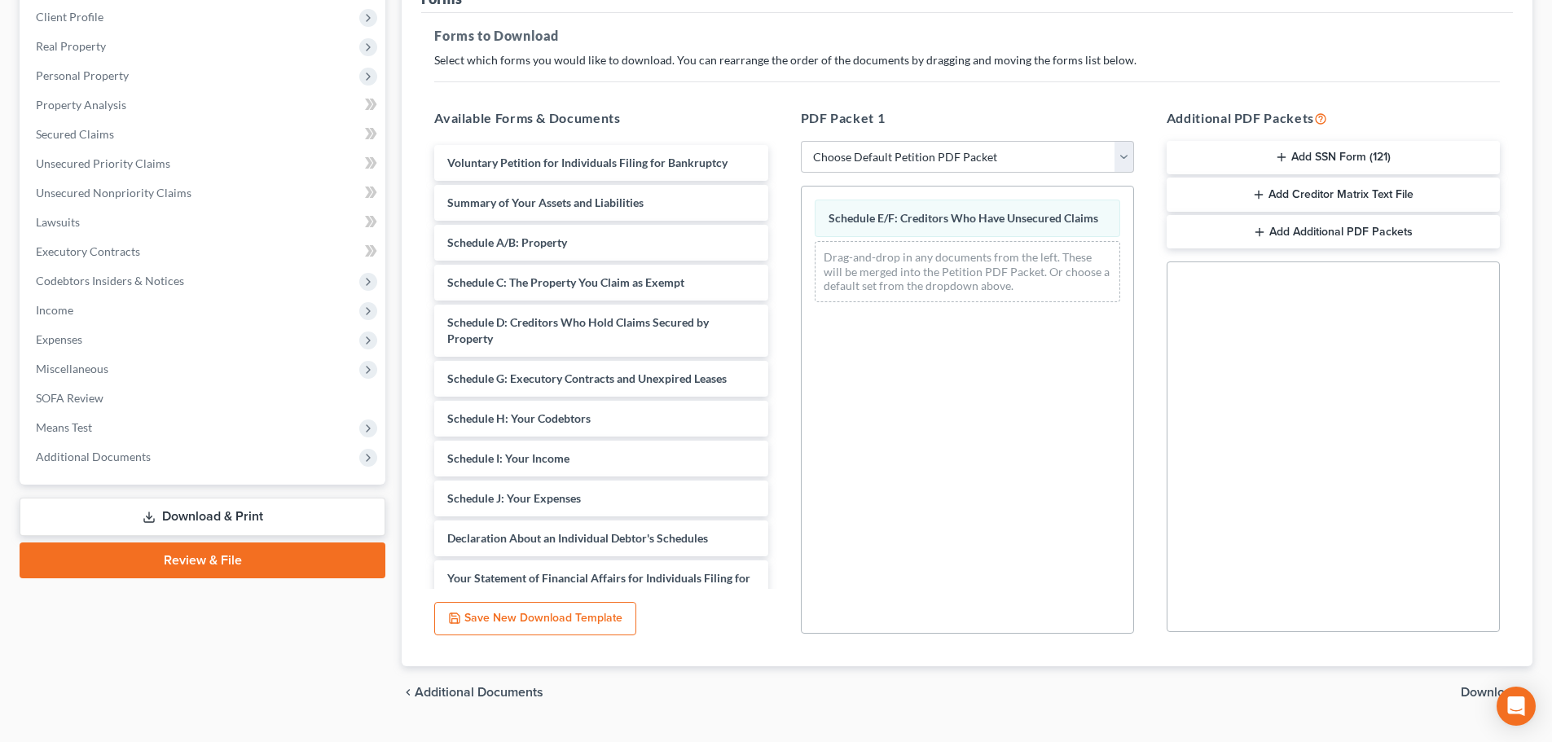
scroll to position [244, 0]
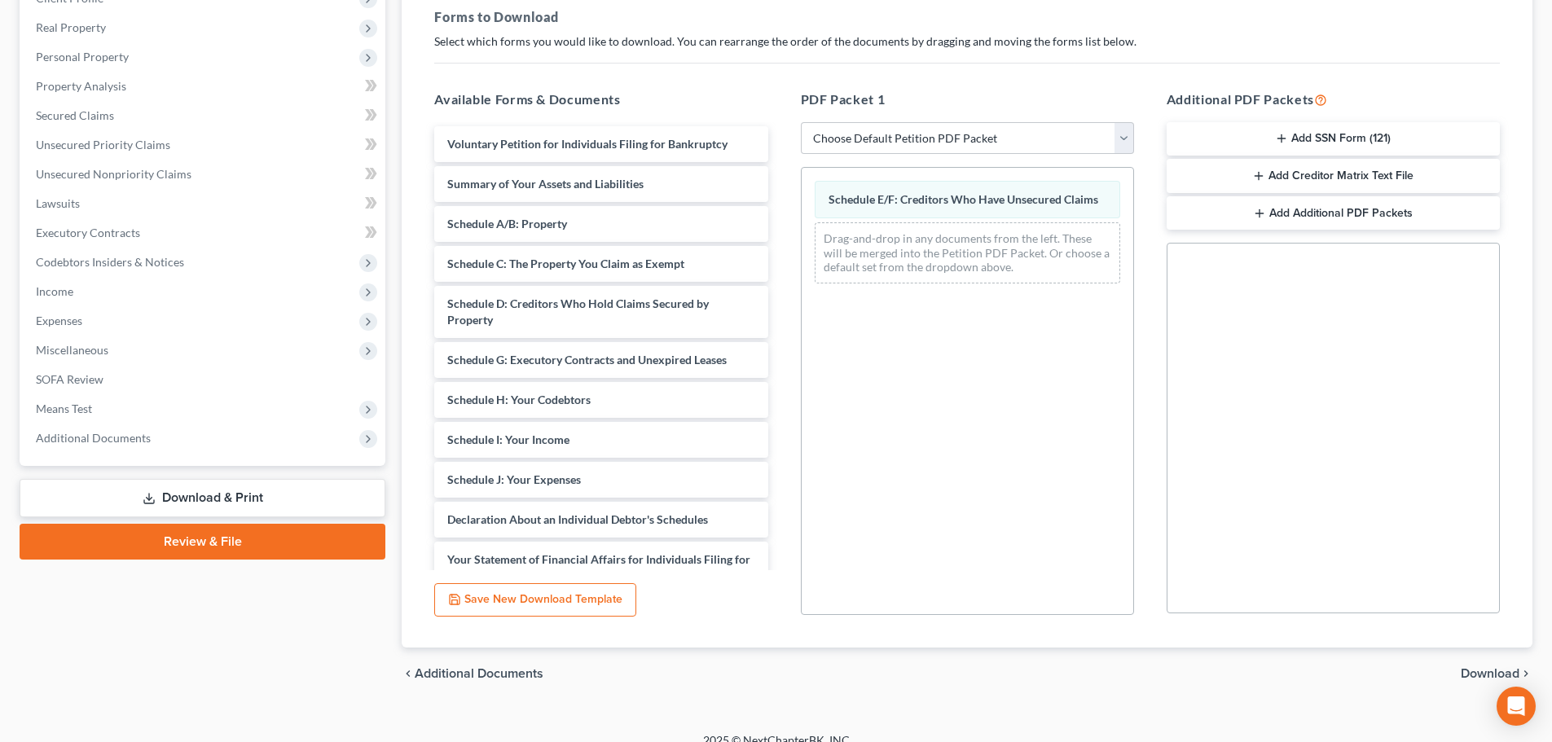
click at [1488, 672] on span "Download" at bounding box center [1490, 673] width 59 height 13
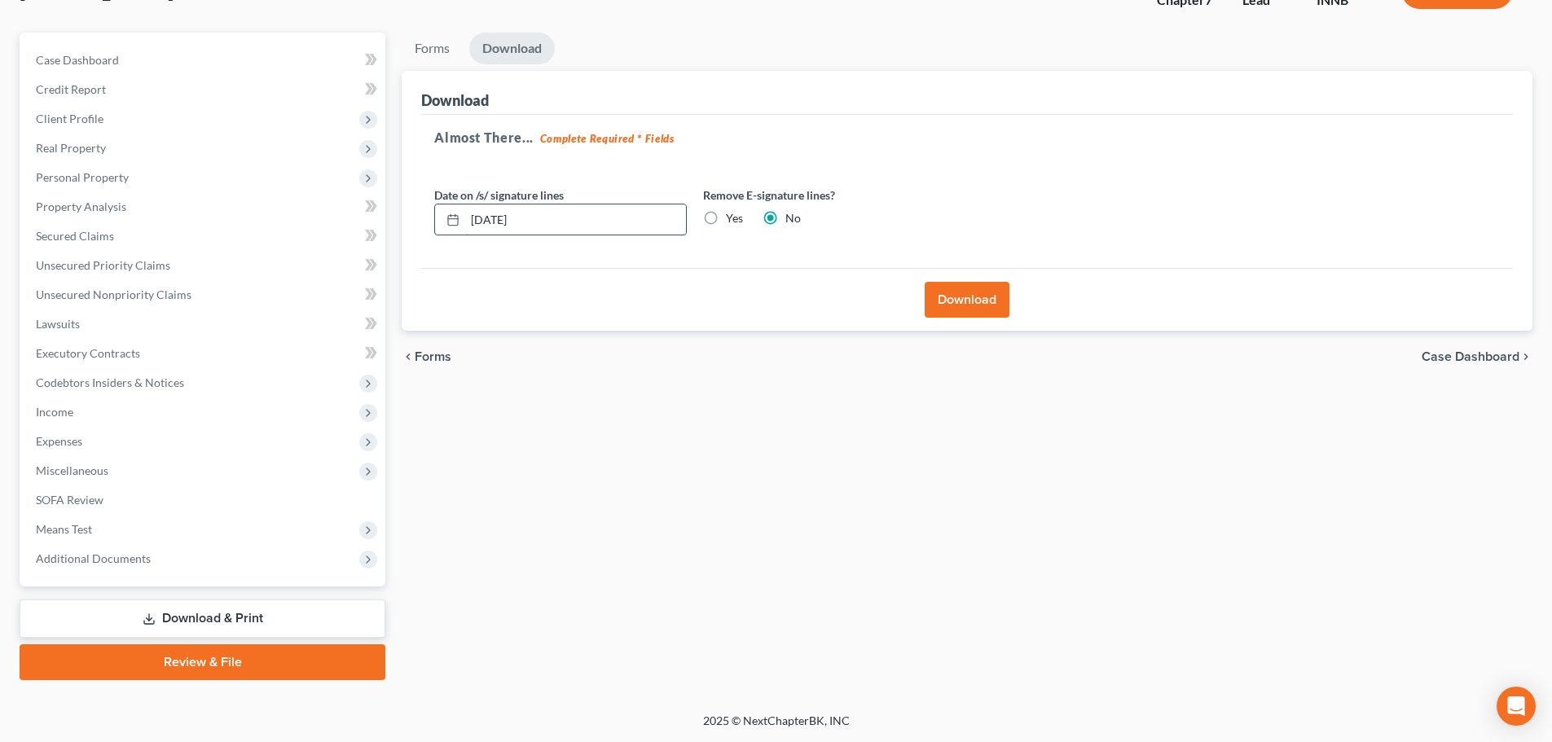
click at [568, 234] on input "09/17/2025" at bounding box center [575, 219] width 221 height 31
click at [554, 220] on input "09/17/2025" at bounding box center [575, 219] width 221 height 31
click at [955, 292] on button "Download" at bounding box center [967, 300] width 85 height 36
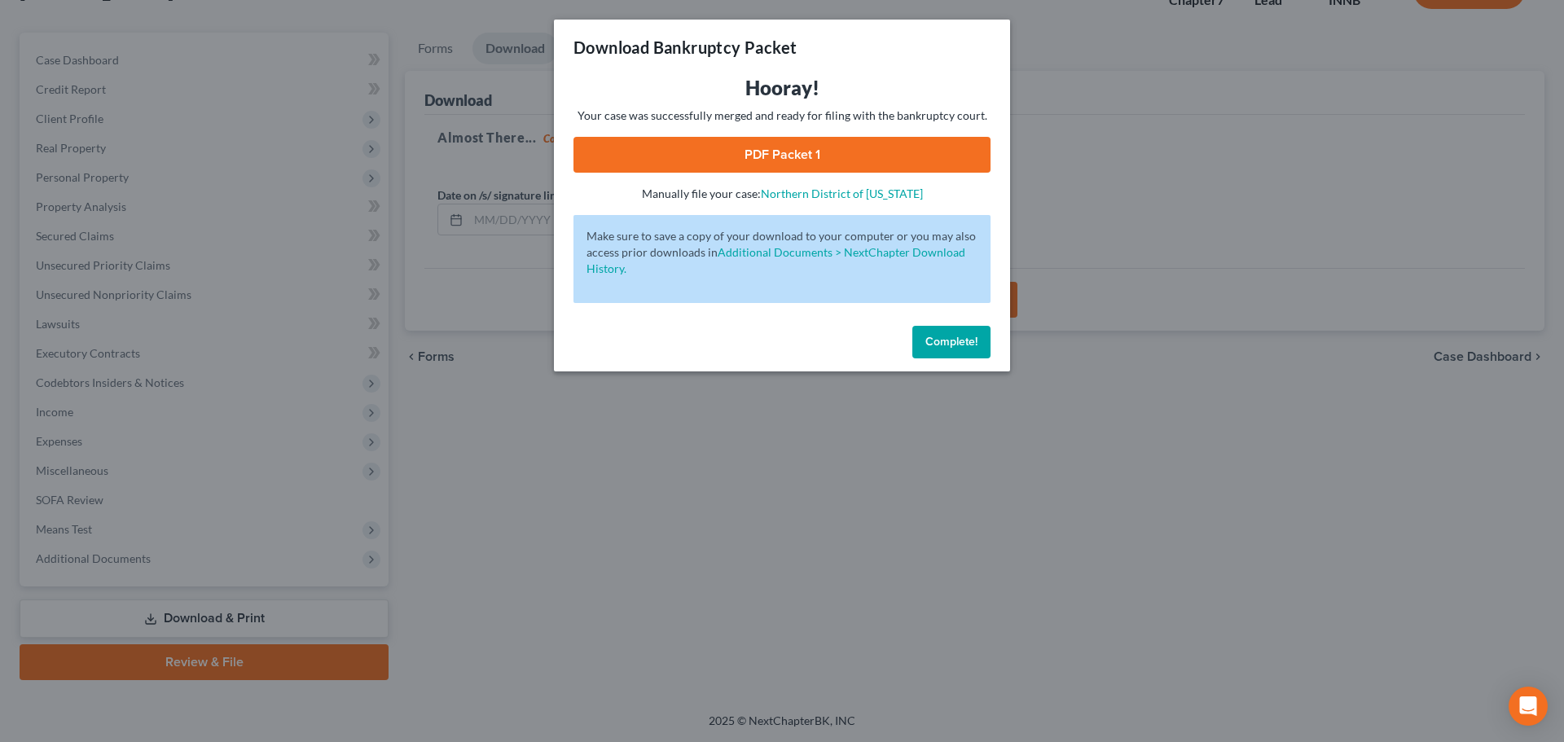
click at [774, 158] on link "PDF Packet 1" at bounding box center [781, 155] width 417 height 36
click at [960, 343] on span "Complete!" at bounding box center [951, 342] width 52 height 14
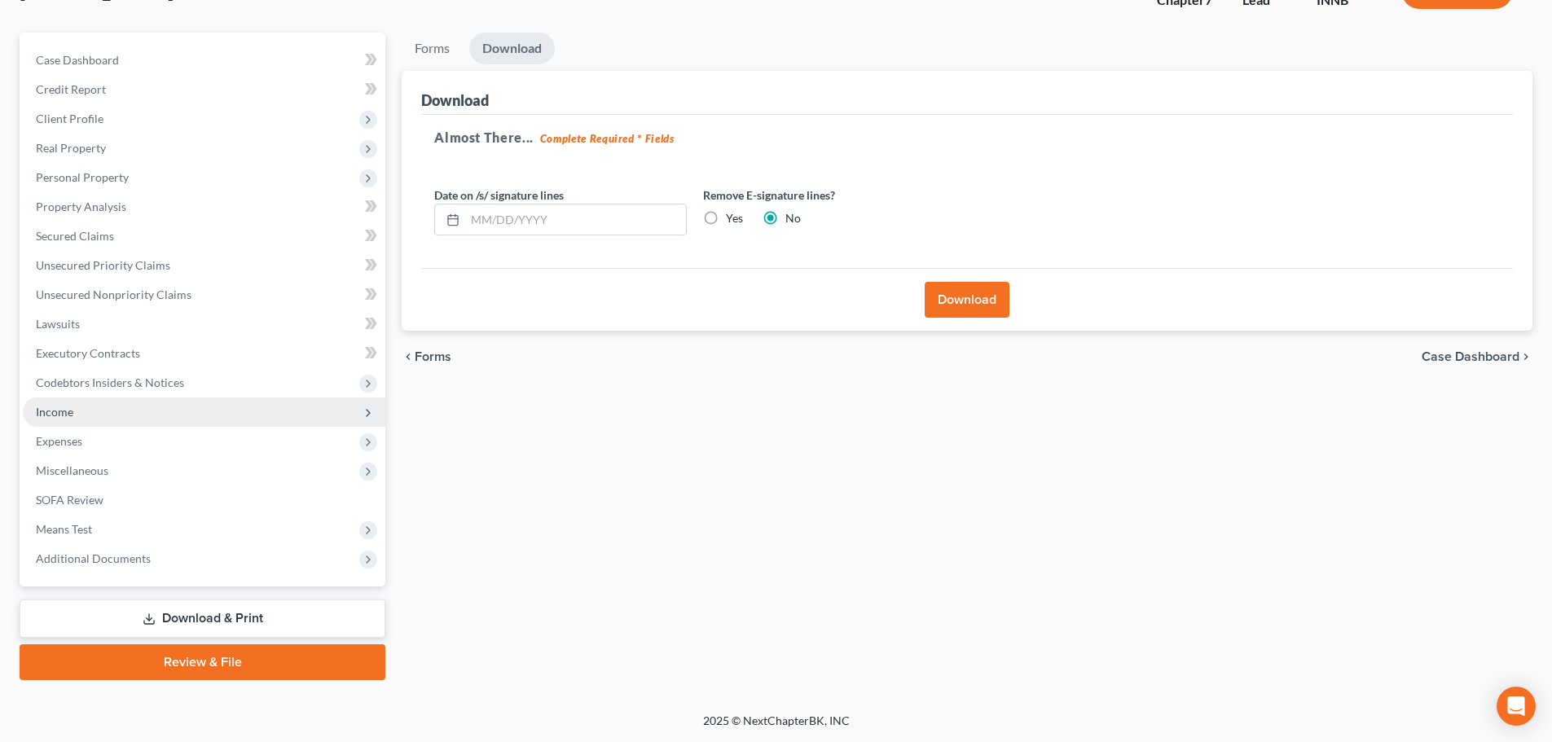
click at [90, 414] on span "Income" at bounding box center [204, 412] width 362 height 29
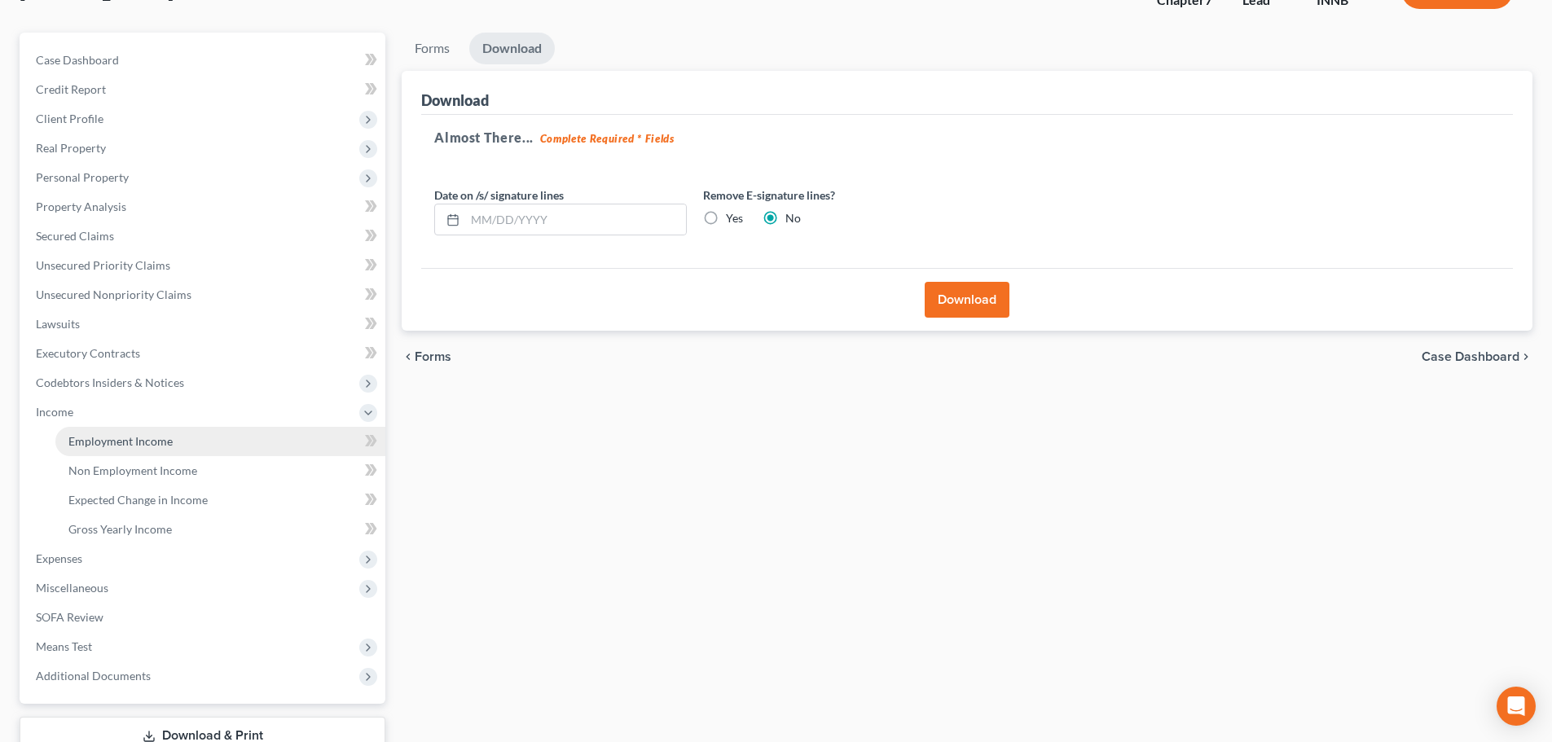
click at [90, 442] on span "Employment Income" at bounding box center [120, 441] width 104 height 14
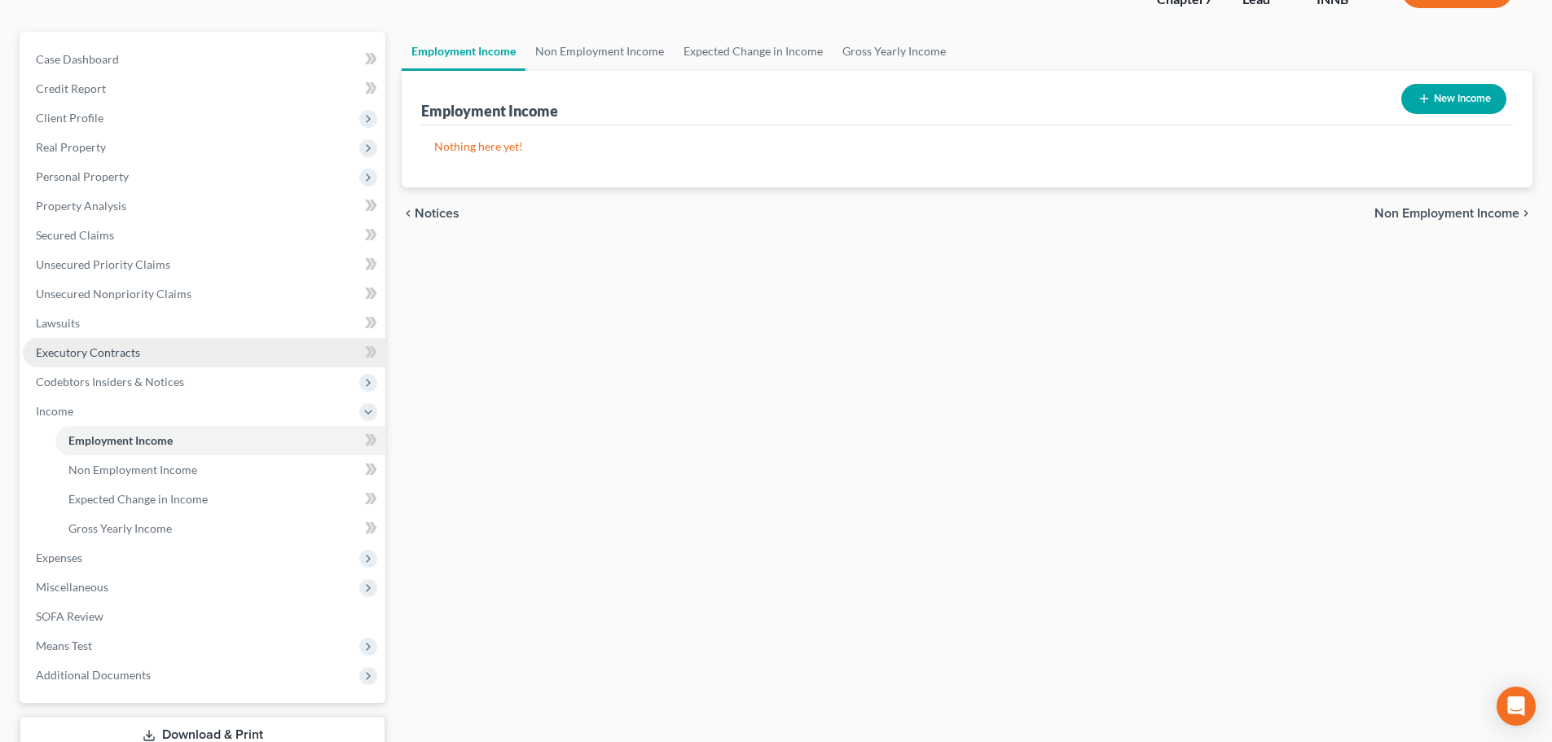
scroll to position [241, 0]
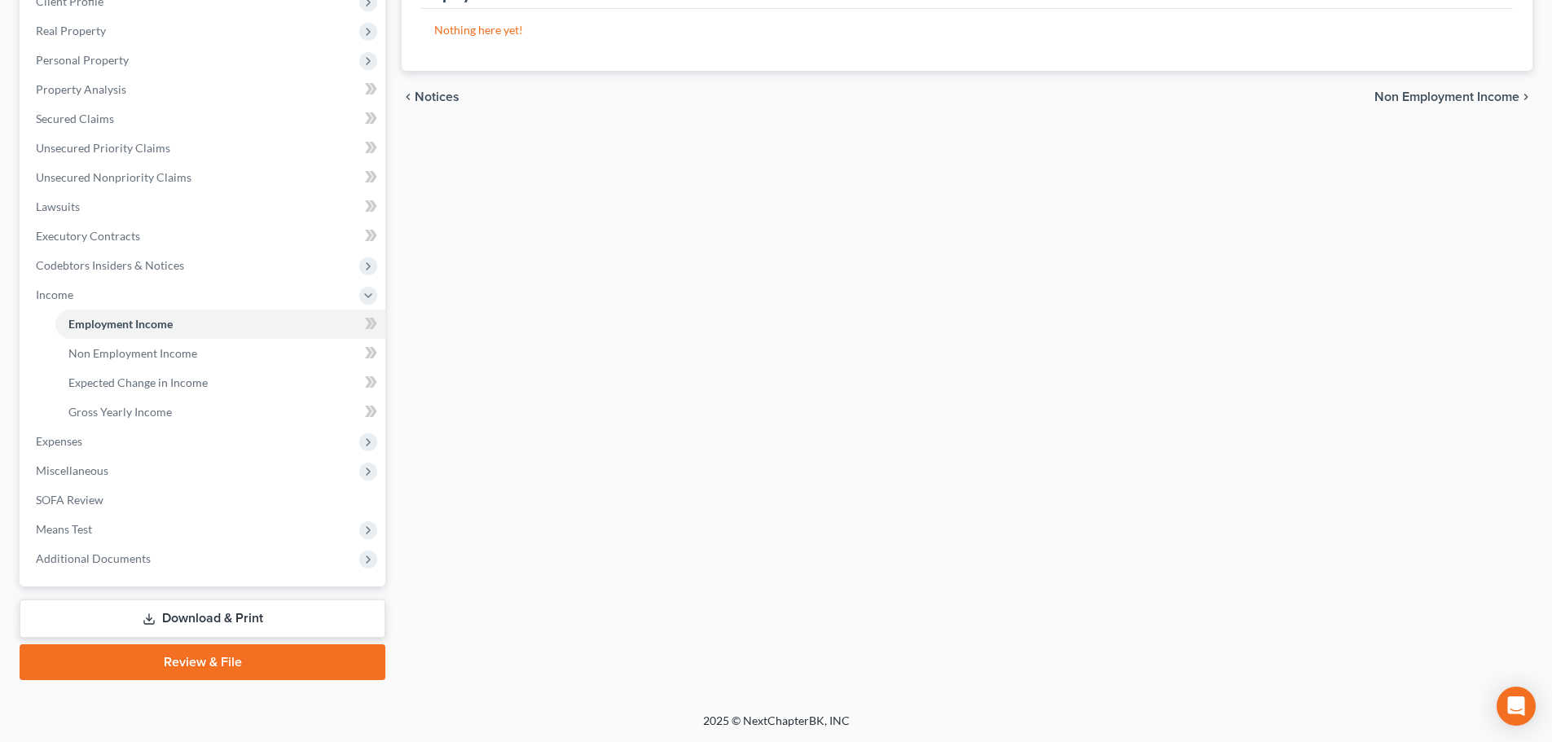
click at [157, 618] on link "Download & Print" at bounding box center [203, 619] width 366 height 38
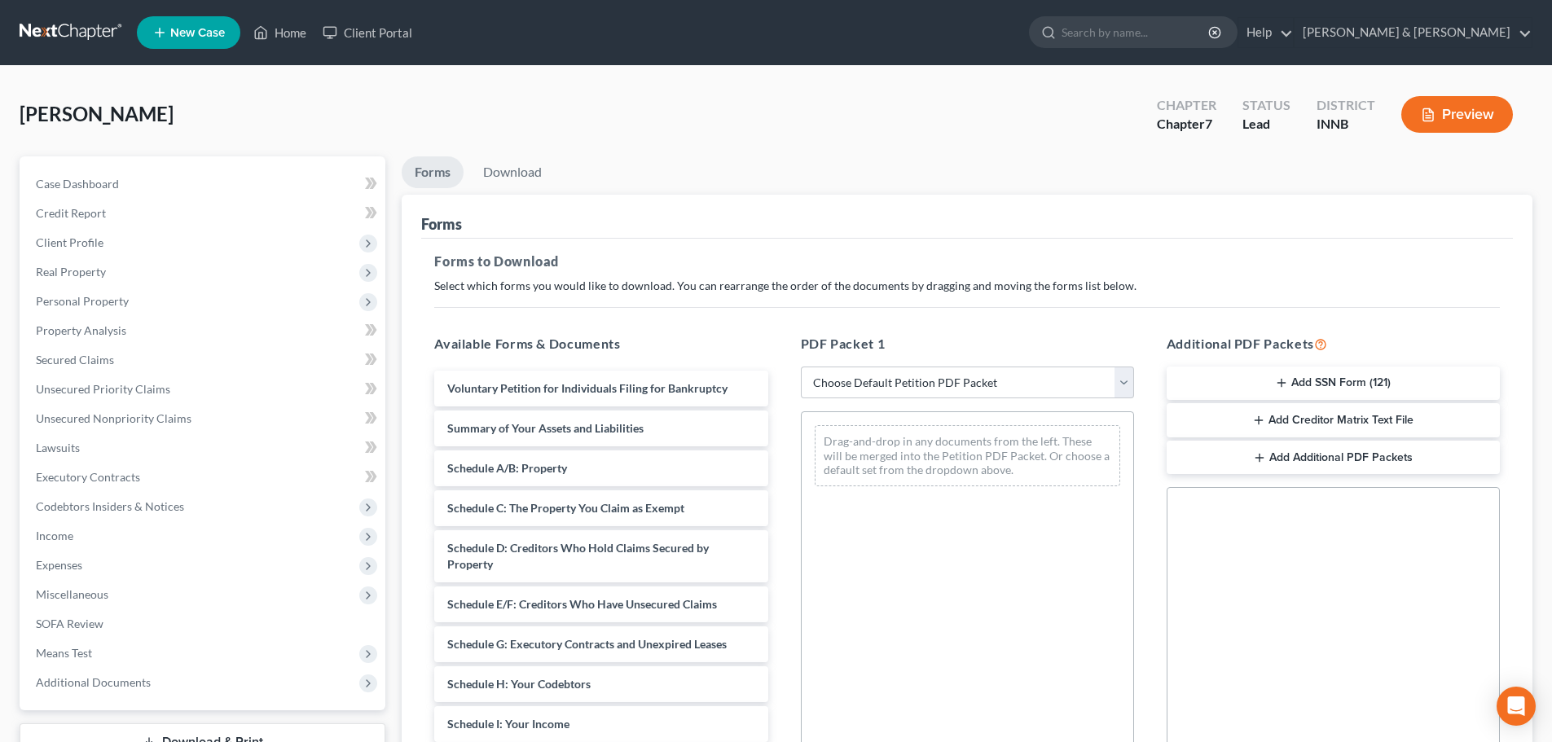
click at [1368, 420] on button "Add Creditor Matrix Text File" at bounding box center [1332, 420] width 333 height 34
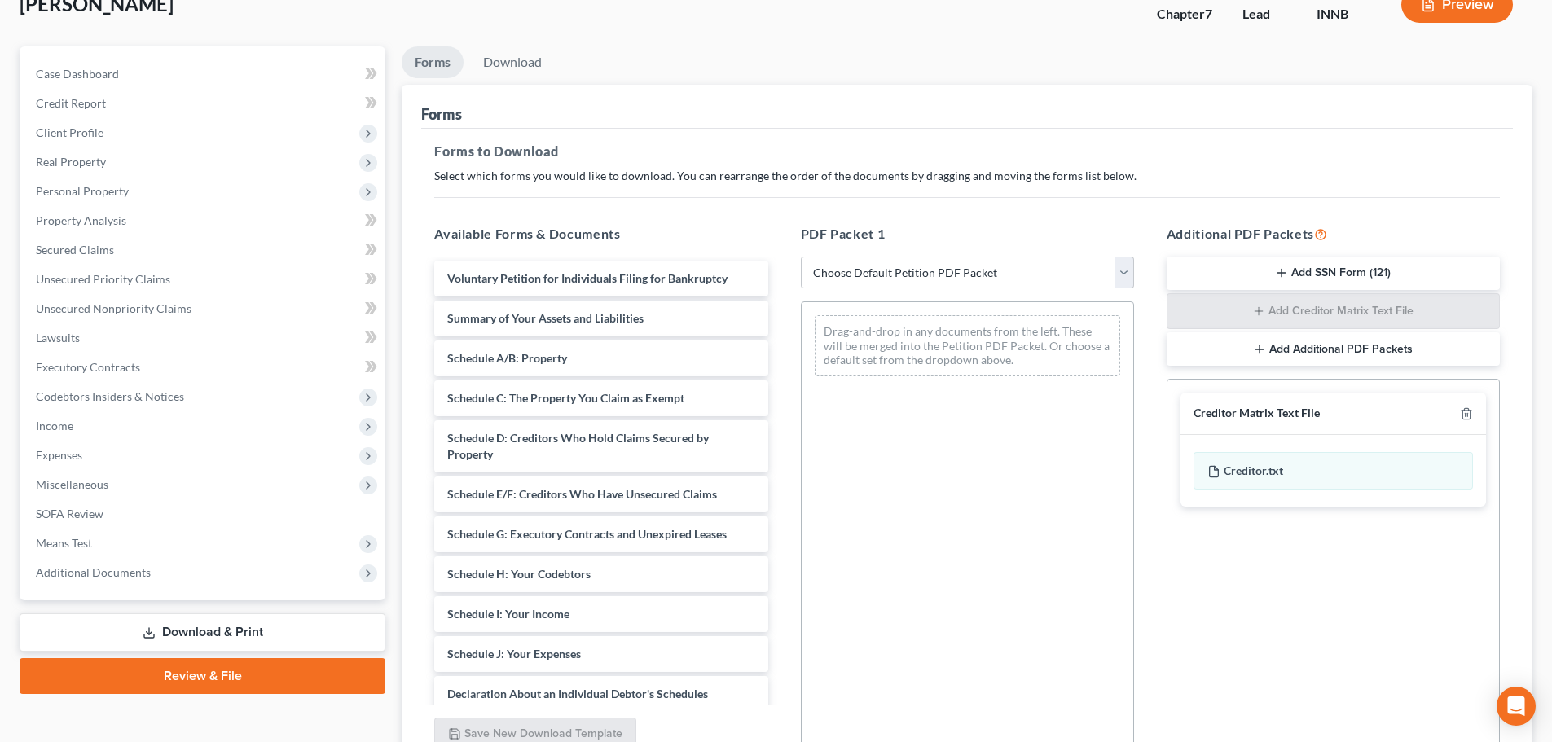
scroll to position [264, 0]
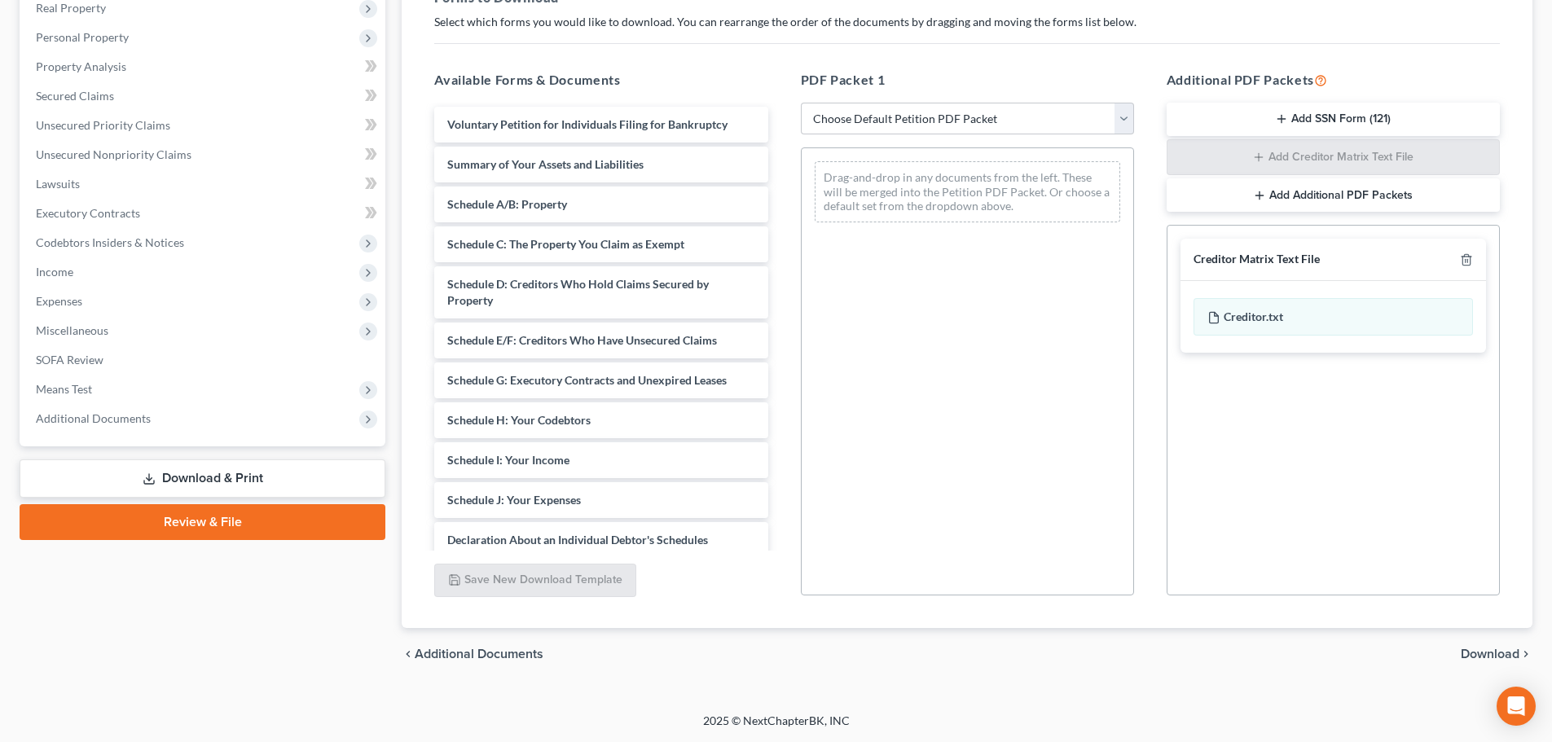
click at [1480, 657] on span "Download" at bounding box center [1490, 654] width 59 height 13
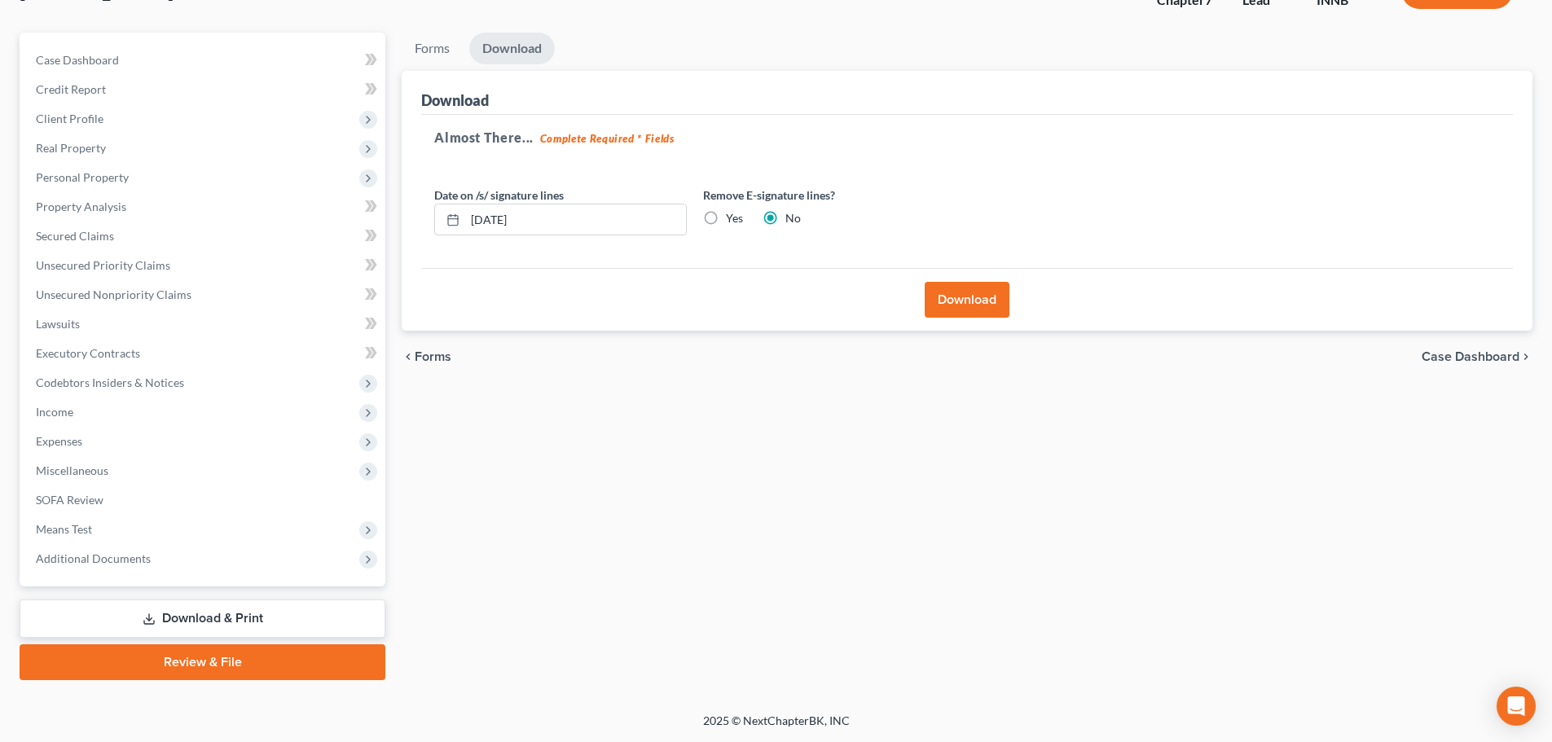
scroll to position [124, 0]
click at [431, 355] on span "Forms" at bounding box center [433, 356] width 37 height 13
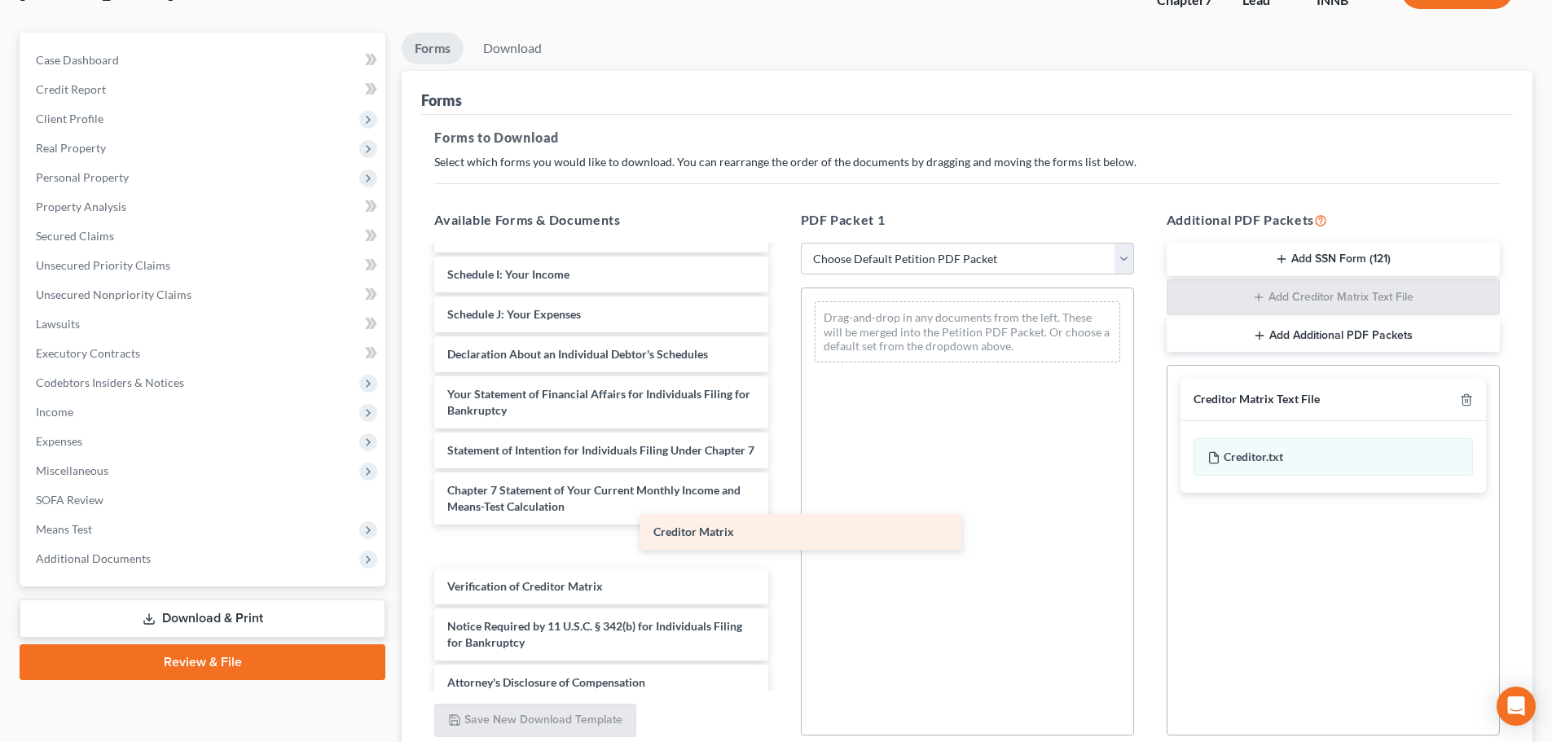
scroll to position [316, 0]
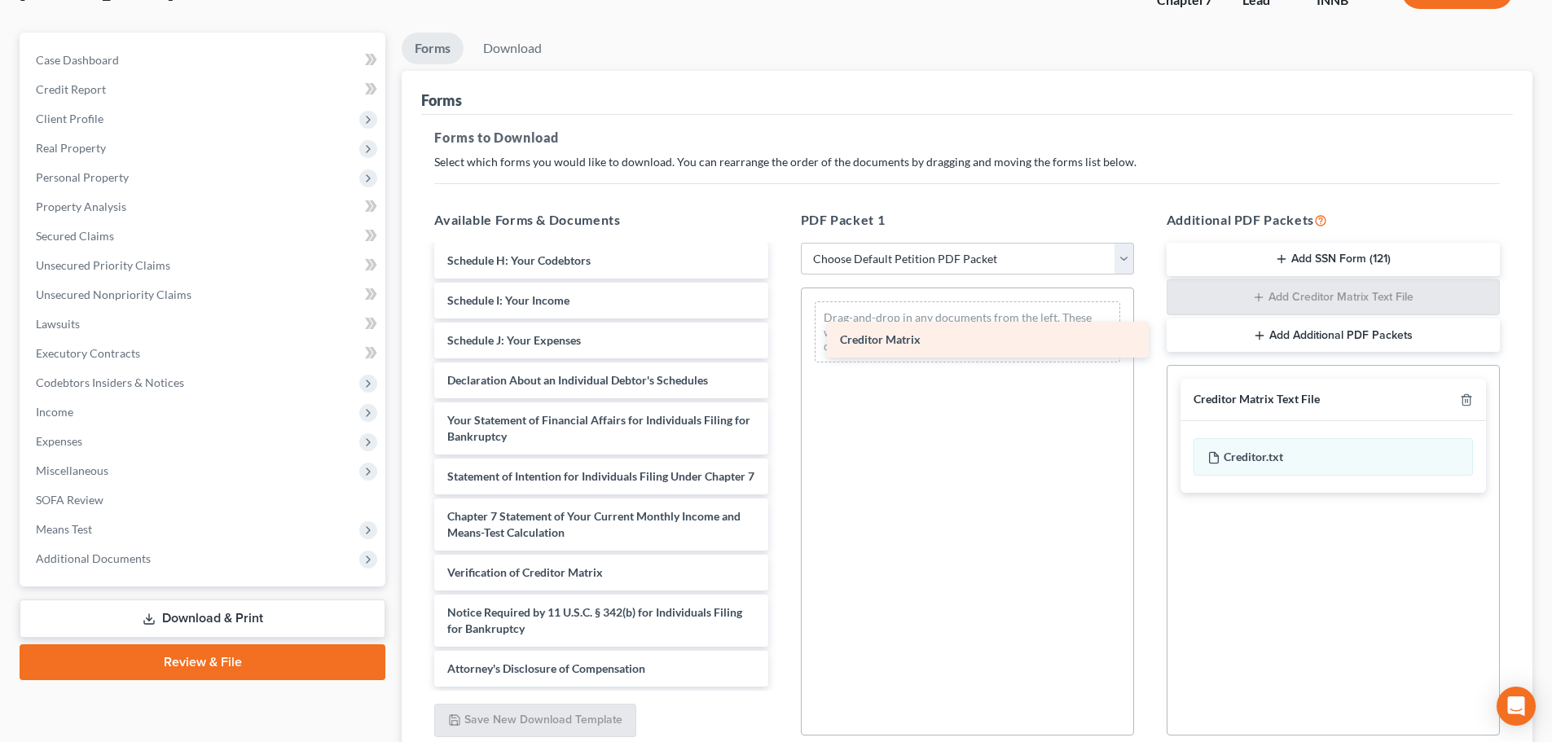
drag, startPoint x: 539, startPoint y: 566, endPoint x: 927, endPoint y: 343, distance: 447.4
click at [780, 343] on div "Creditor Matrix Voluntary Petition for Individuals Filing for Bankruptcy Summar…" at bounding box center [600, 317] width 359 height 740
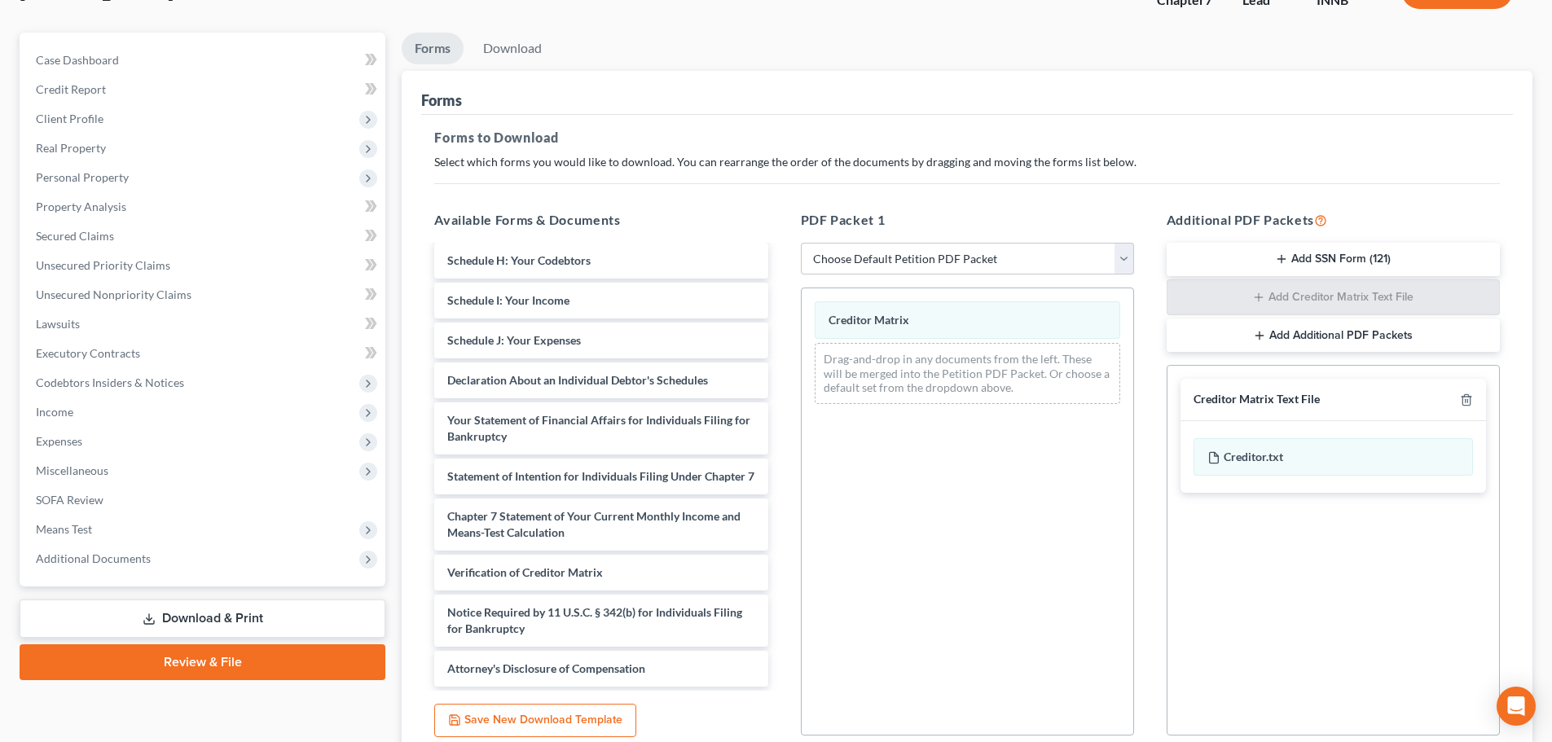
scroll to position [264, 0]
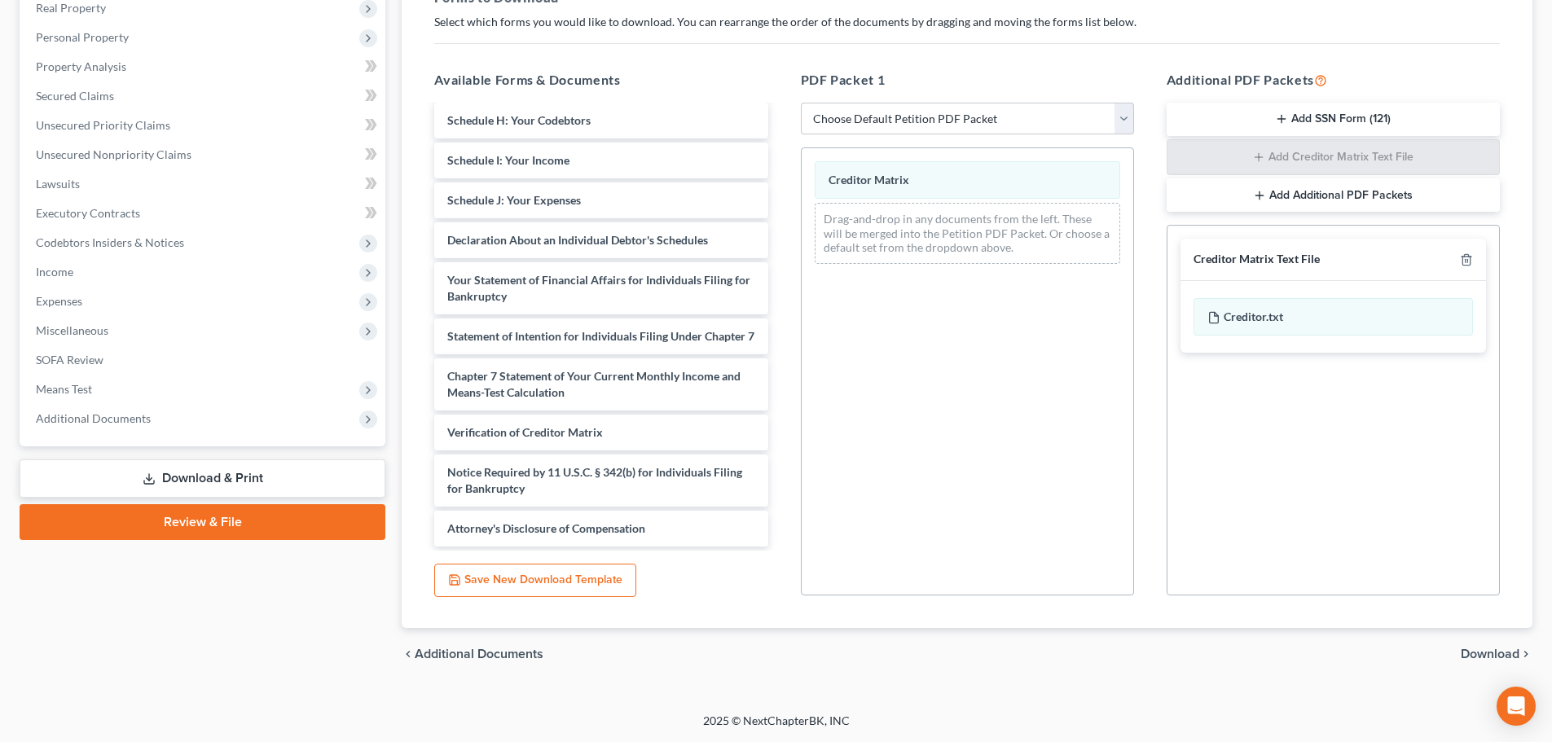
click at [1488, 655] on span "Download" at bounding box center [1490, 654] width 59 height 13
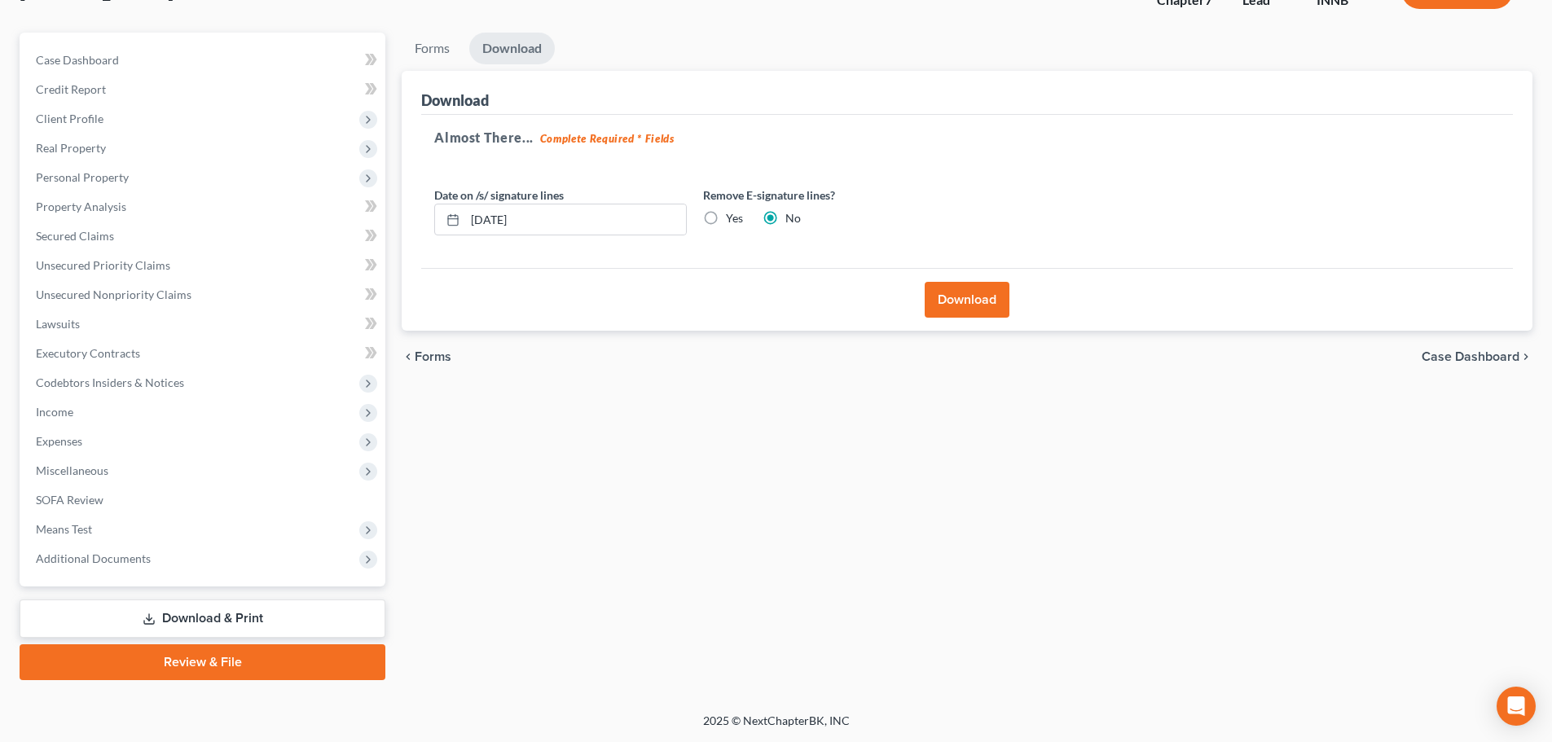
scroll to position [124, 0]
click at [563, 220] on input "09/17/2025" at bounding box center [575, 219] width 221 height 31
click at [982, 299] on button "Download" at bounding box center [967, 300] width 85 height 36
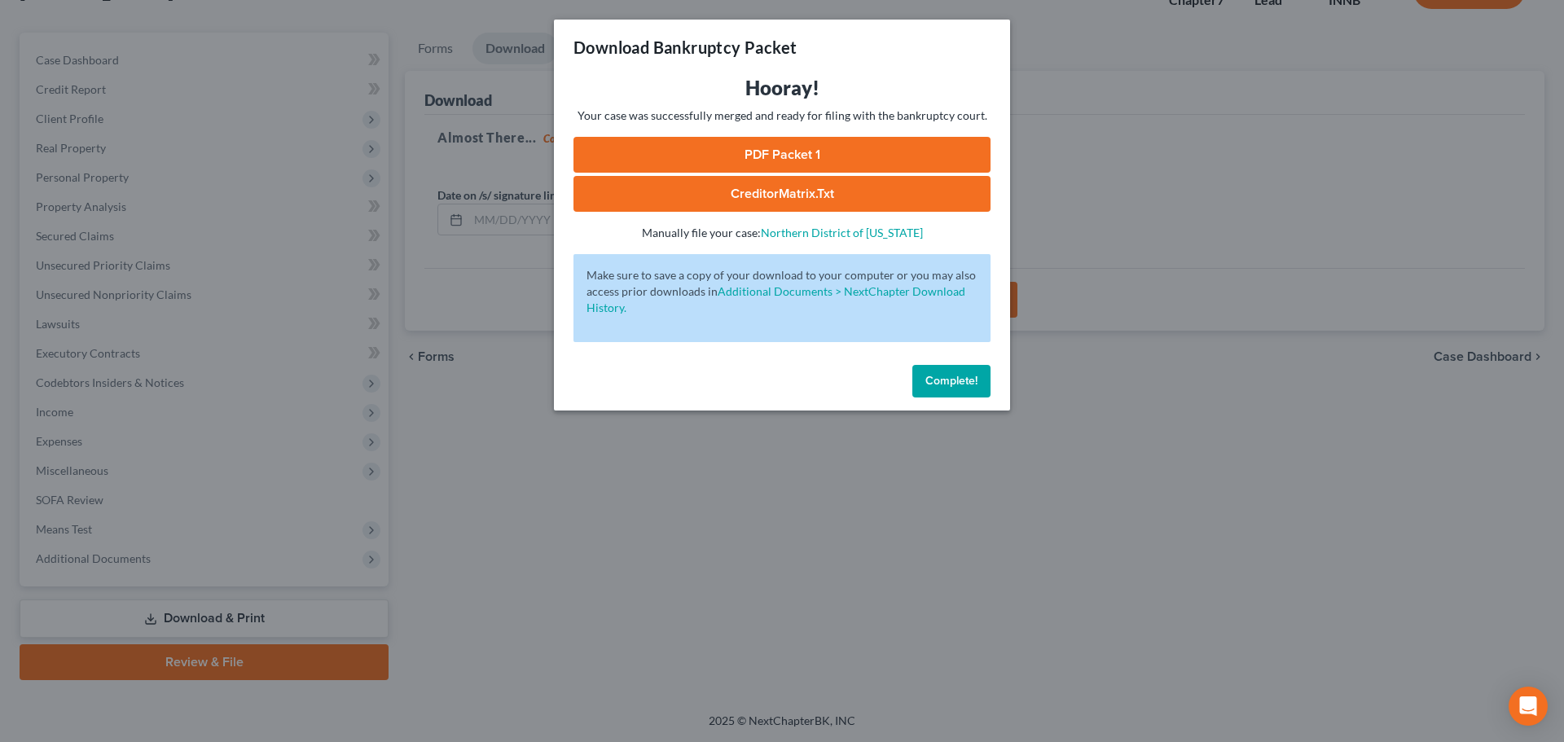
click at [792, 189] on link "CreditorMatrix.txt" at bounding box center [781, 194] width 417 height 36
click at [793, 152] on link "PDF Packet 1" at bounding box center [781, 155] width 417 height 36
click at [929, 396] on button "Complete!" at bounding box center [951, 381] width 78 height 33
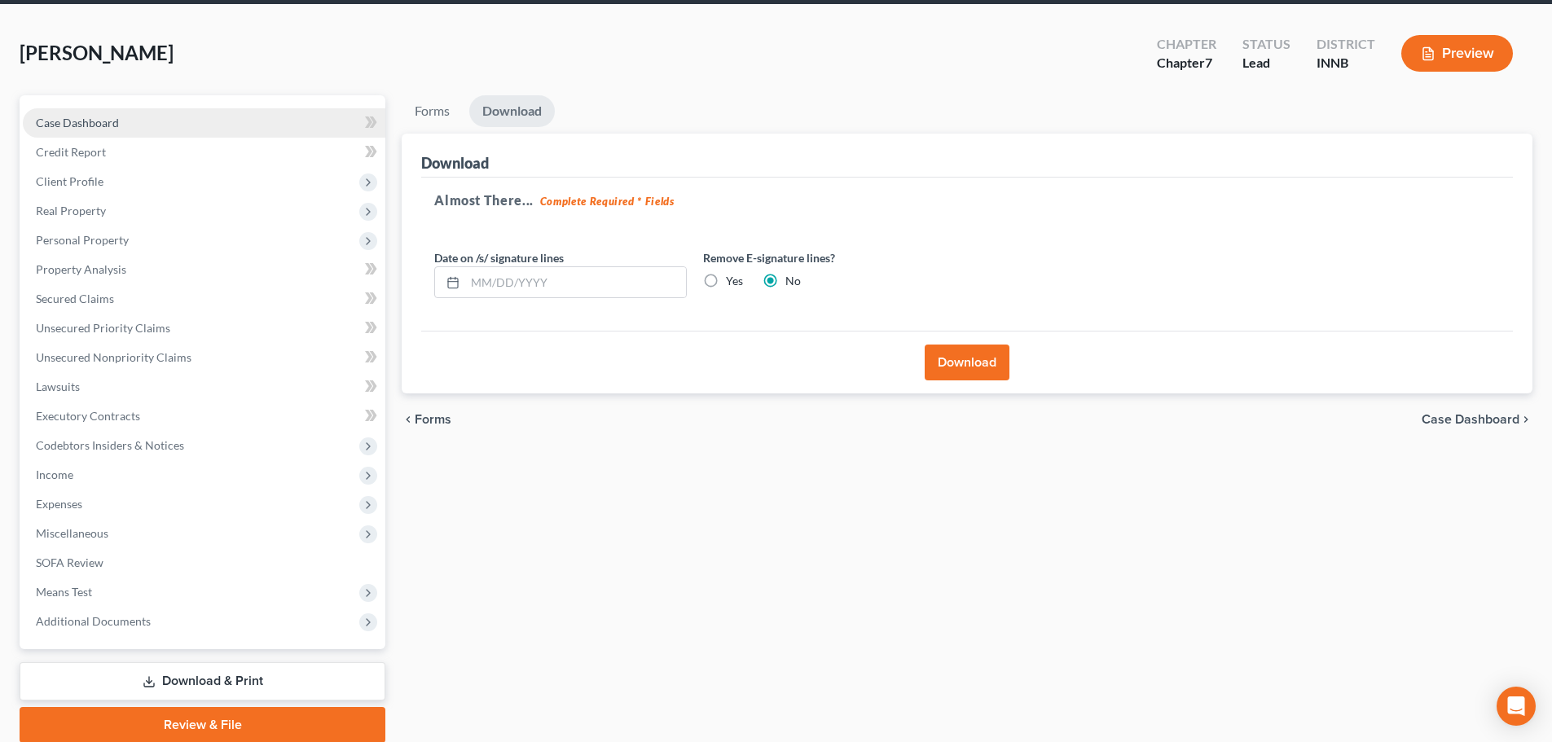
scroll to position [0, 0]
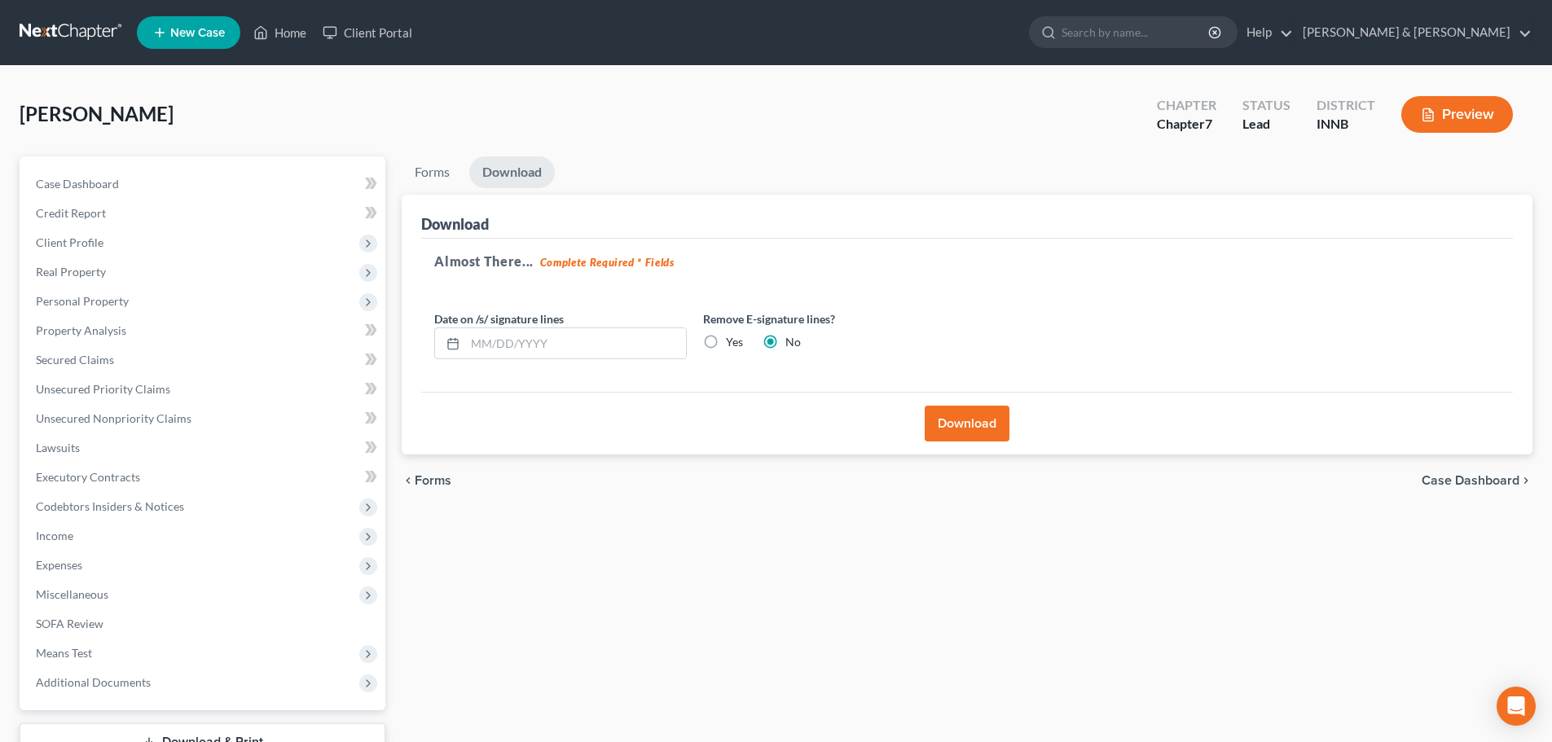
click at [67, 32] on link at bounding box center [72, 32] width 104 height 29
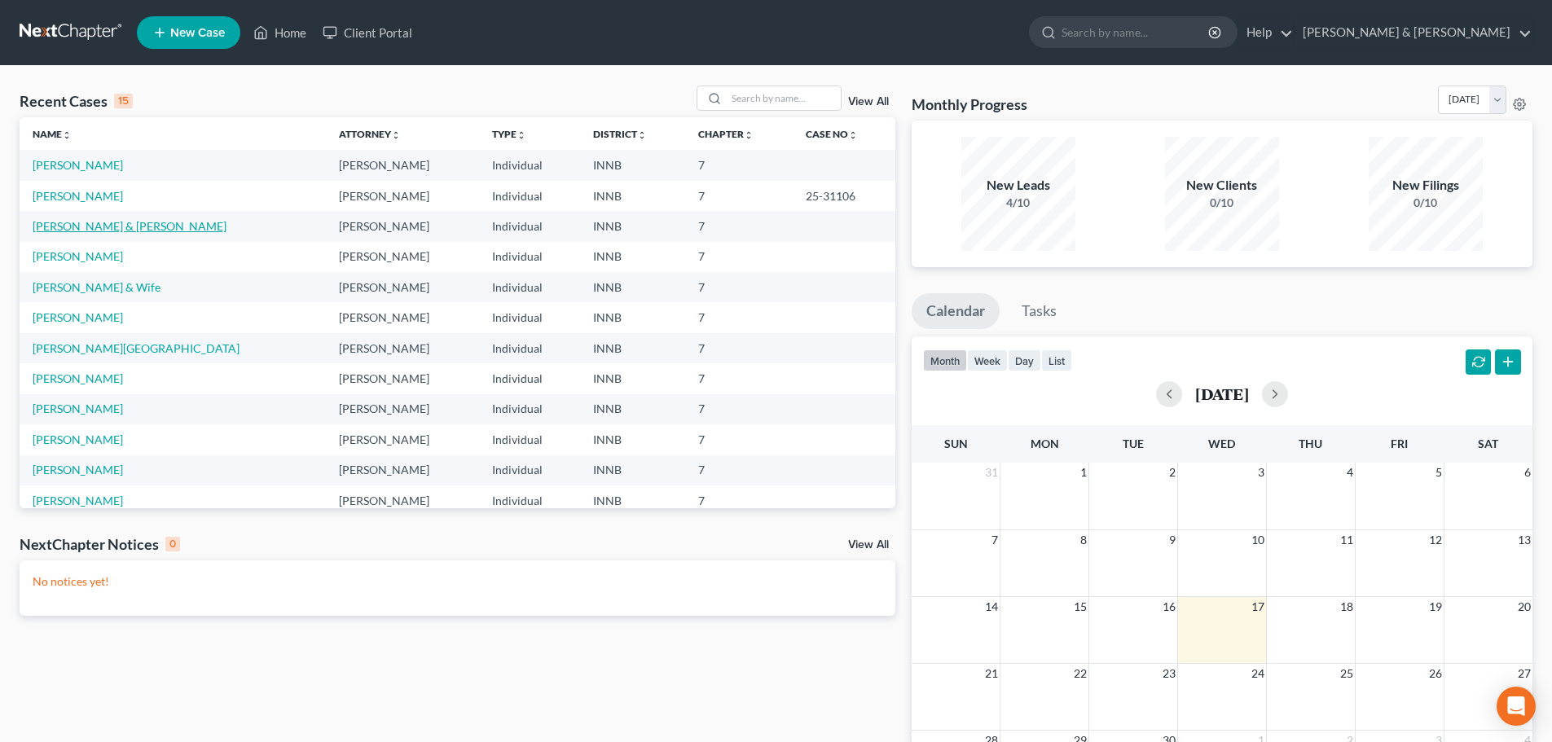
click at [82, 227] on link "Gibson, Ronald & Sonita" at bounding box center [130, 226] width 194 height 14
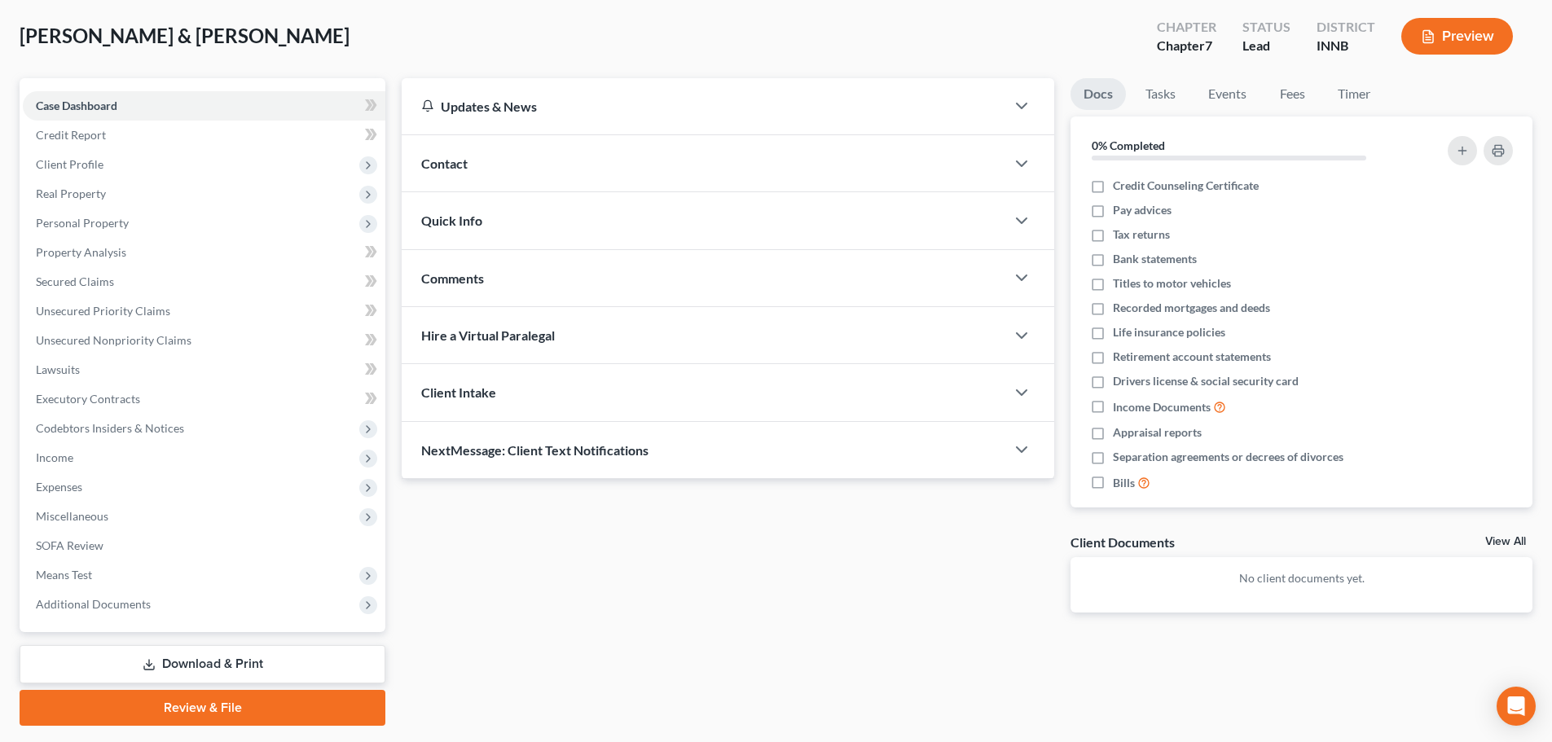
scroll to position [124, 0]
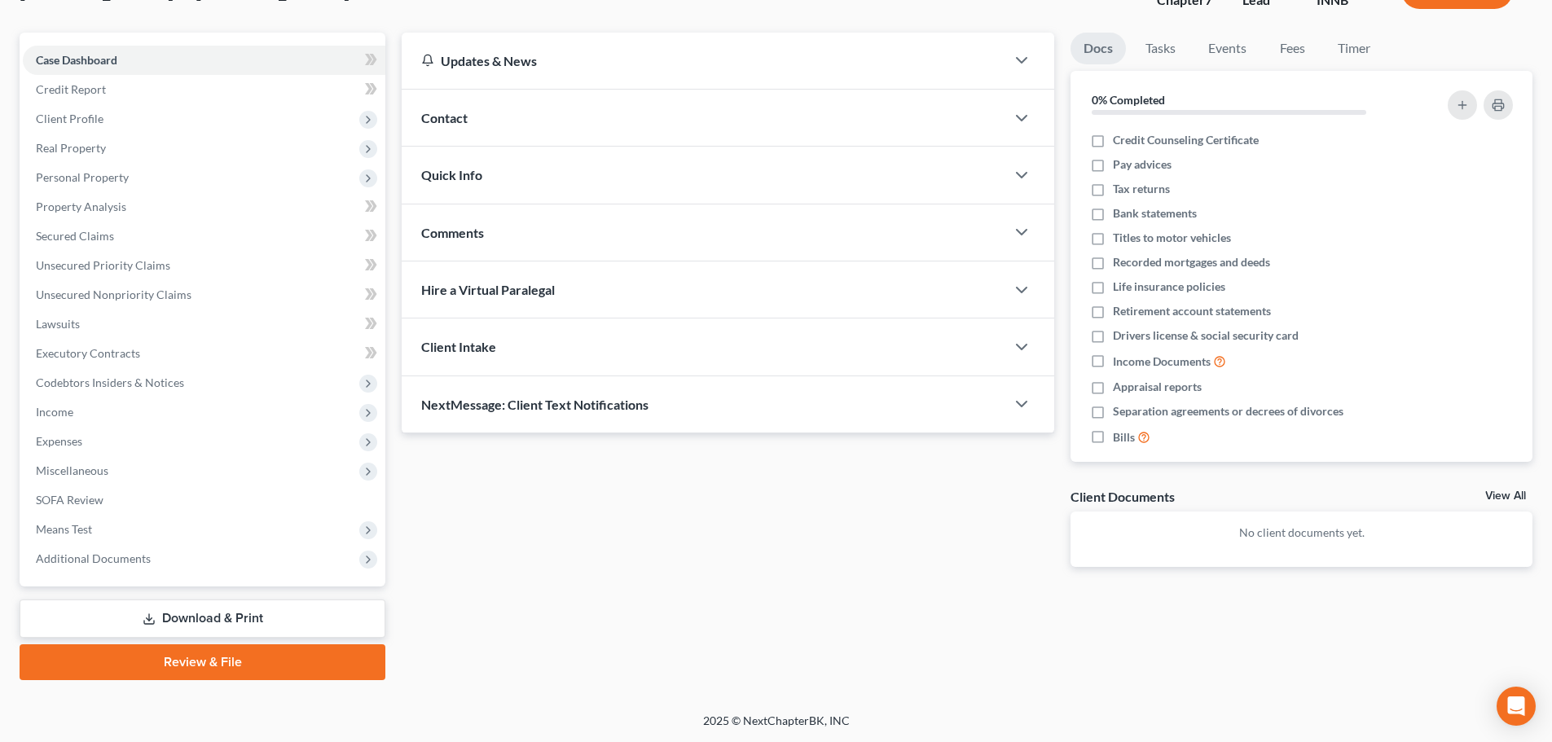
click at [194, 612] on link "Download & Print" at bounding box center [203, 619] width 366 height 38
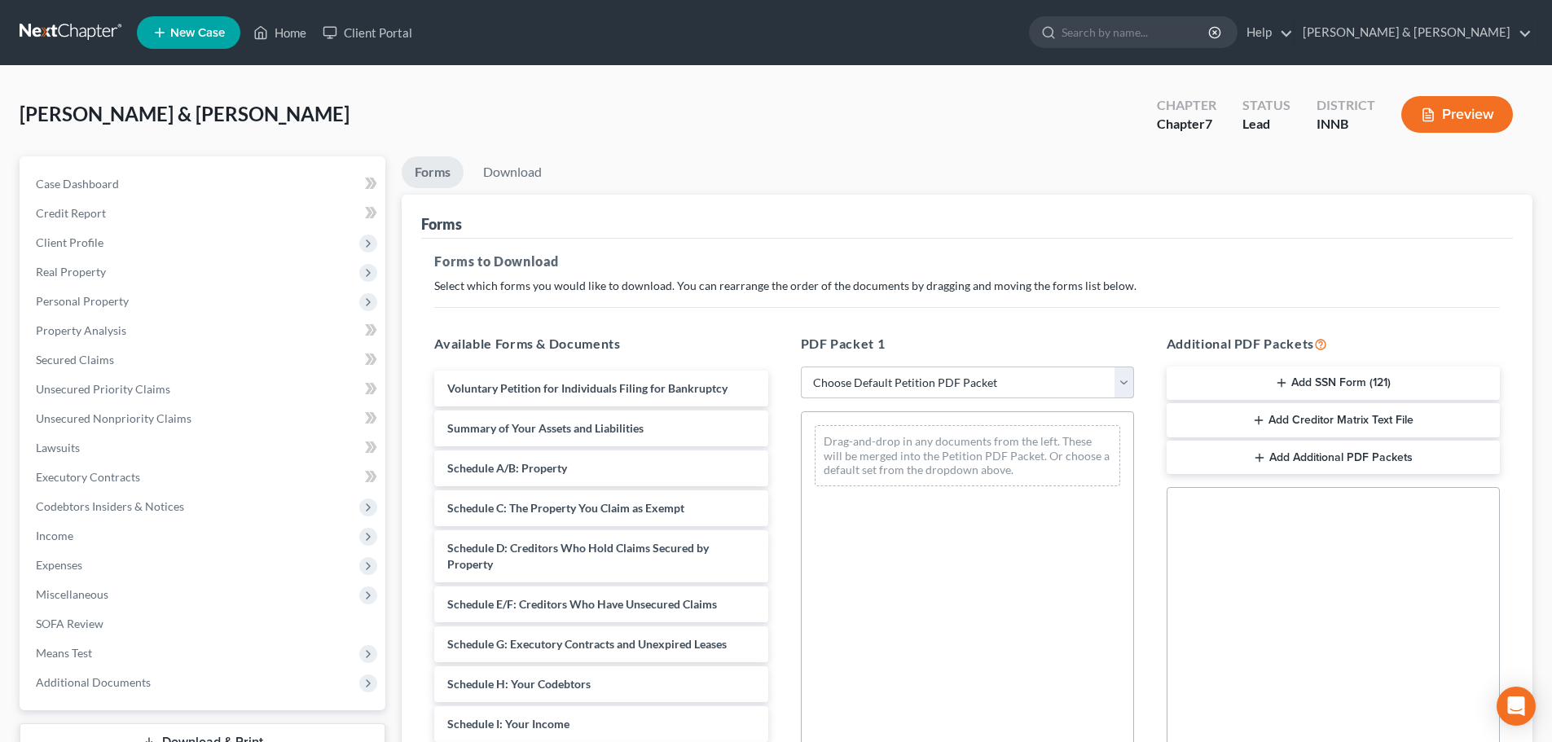
click at [869, 376] on select "Choose Default Petition PDF Packet Complete Bankruptcy Petition (all forms and …" at bounding box center [967, 383] width 333 height 33
select select "4"
click at [801, 367] on select "Choose Default Petition PDF Packet Complete Bankruptcy Petition (all forms and …" at bounding box center [967, 383] width 333 height 33
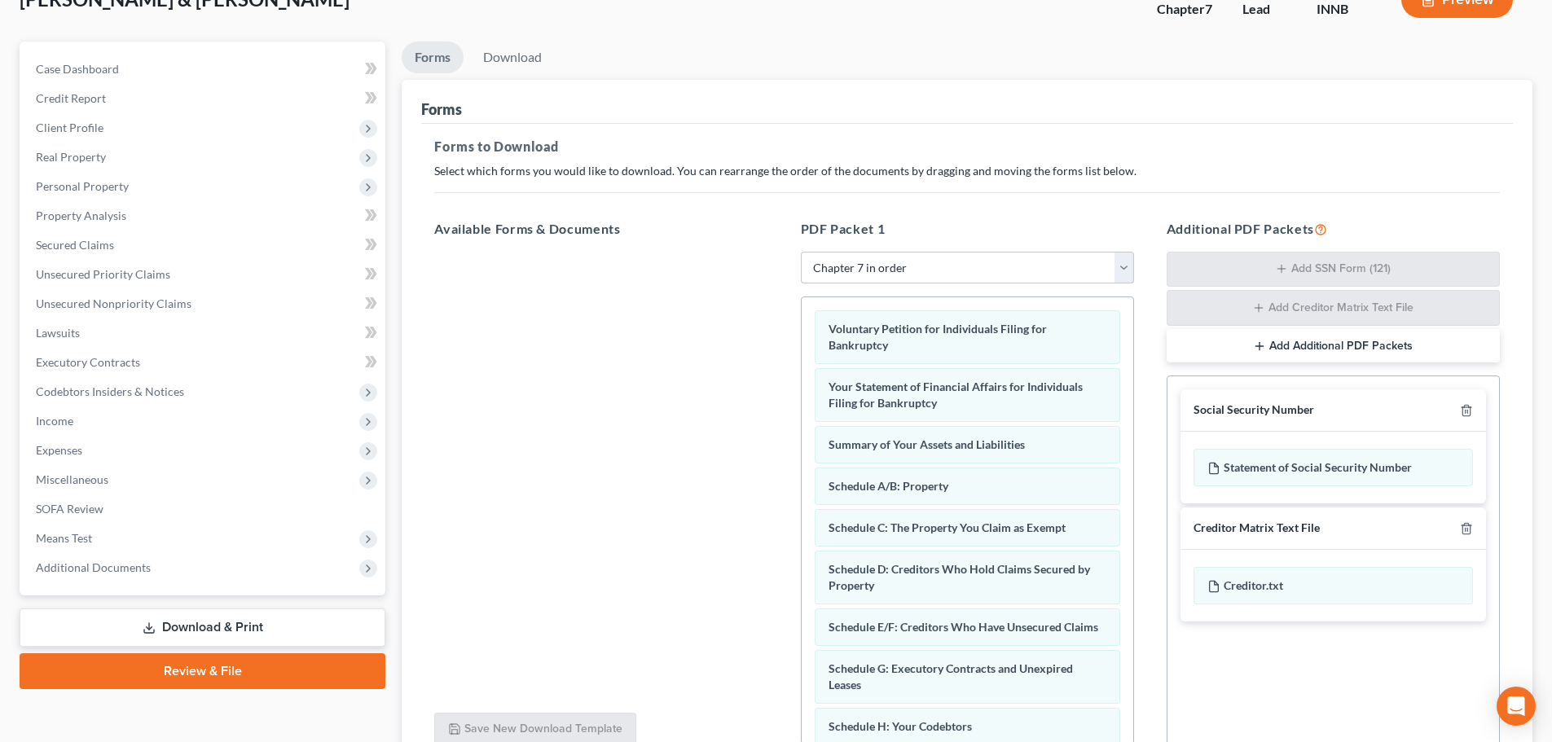
scroll to position [266, 0]
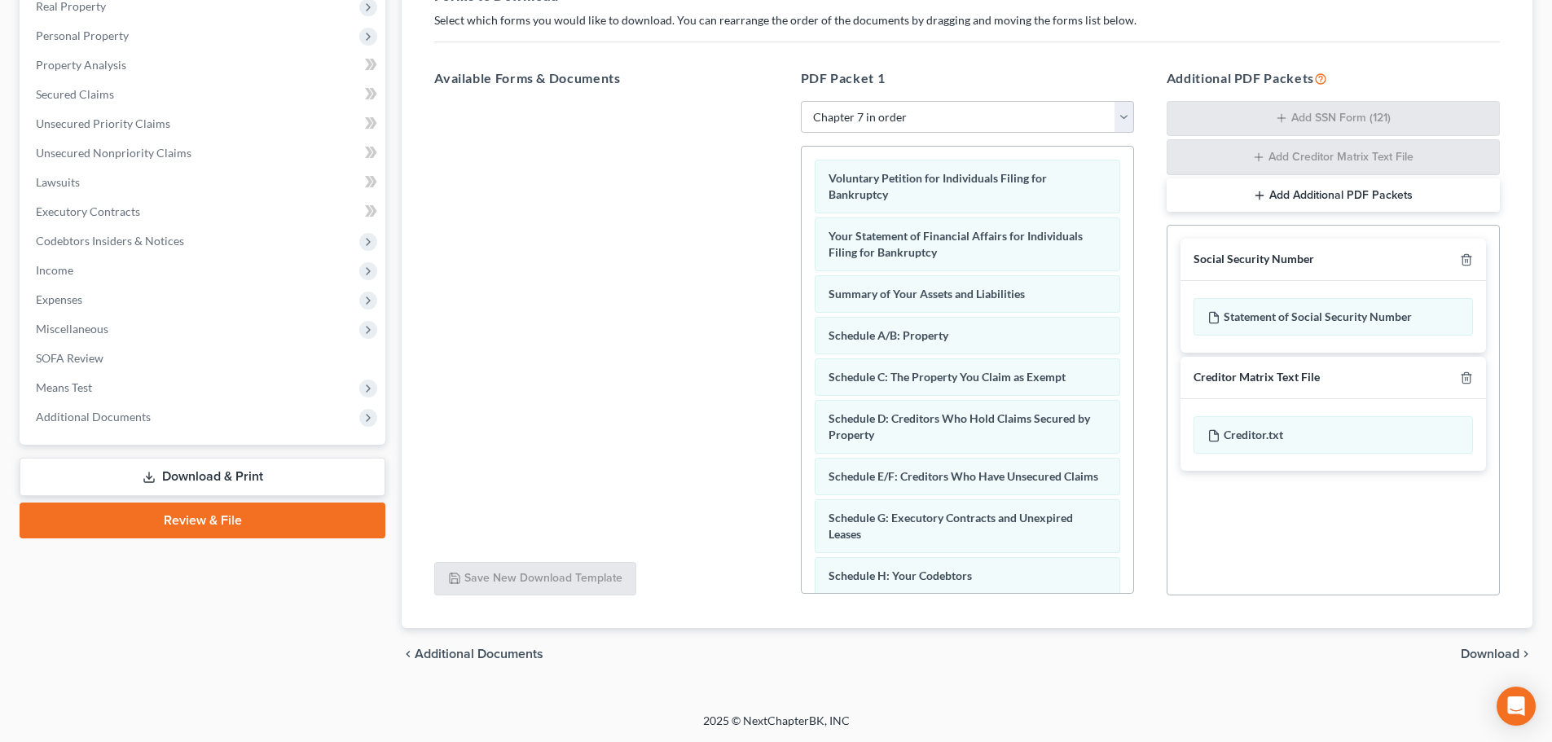
click at [1481, 650] on span "Download" at bounding box center [1490, 654] width 59 height 13
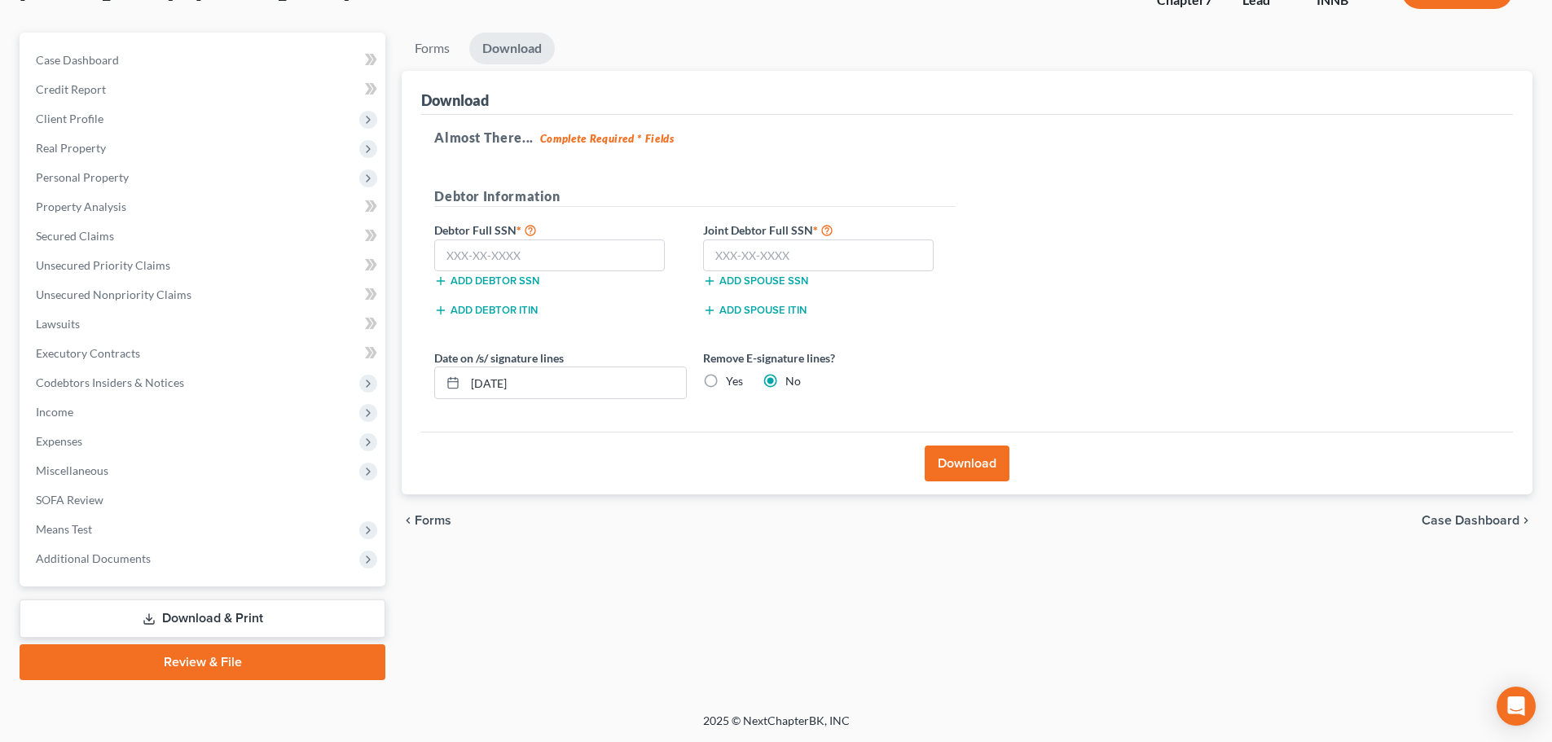
scroll to position [124, 0]
click at [550, 254] on input "text" at bounding box center [549, 255] width 231 height 33
type input "235-25-2554"
click at [762, 254] on input "text" at bounding box center [818, 255] width 231 height 33
type input "308-94-4851"
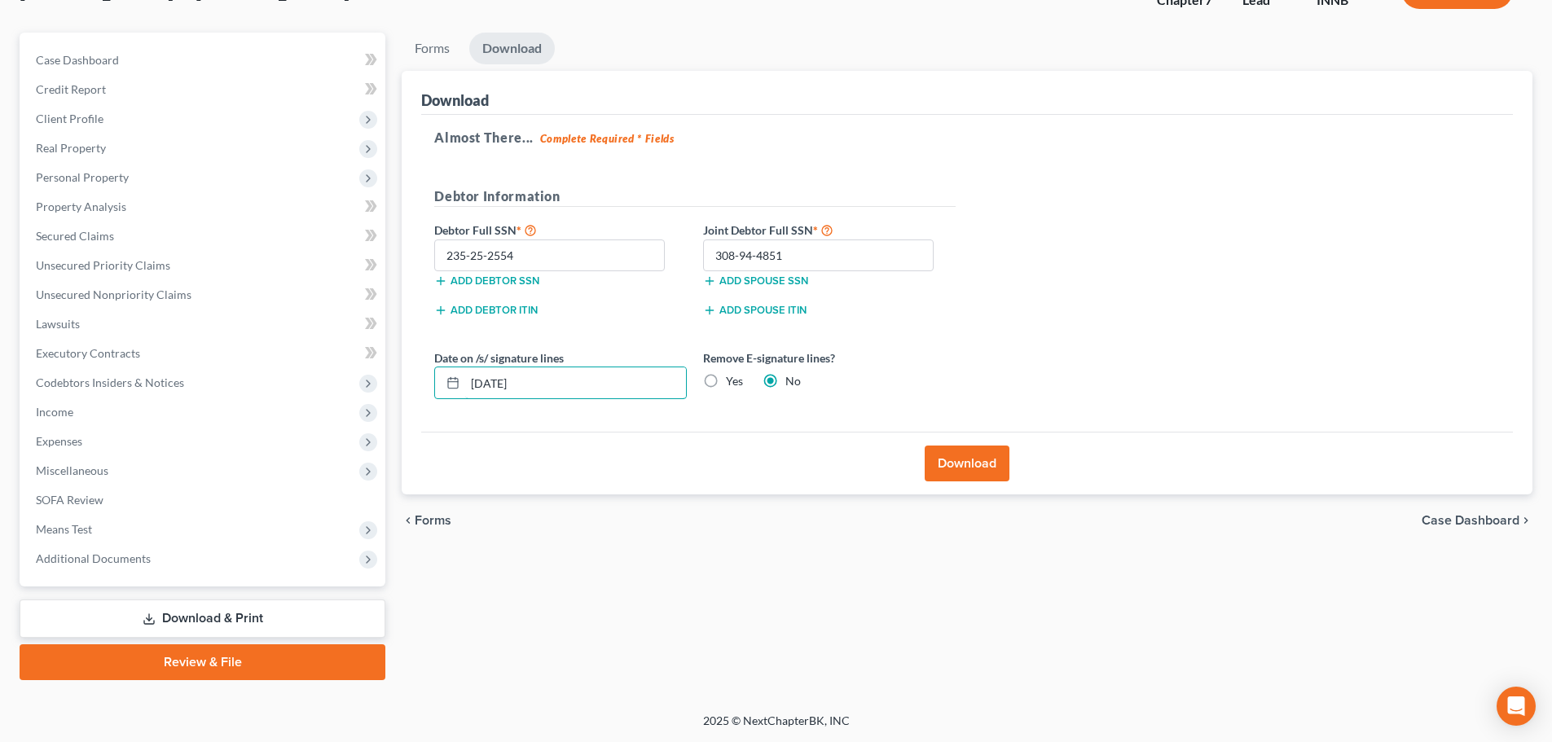
drag, startPoint x: 562, startPoint y: 387, endPoint x: 446, endPoint y: 406, distance: 118.1
click at [446, 406] on div "Date on /s/ signature lines 09/17/2025 Remove E-signature lines? Yes No" at bounding box center [695, 380] width 538 height 63
click at [726, 378] on label "Yes" at bounding box center [734, 381] width 17 height 16
click at [732, 378] on input "Yes" at bounding box center [737, 378] width 11 height 11
radio input "true"
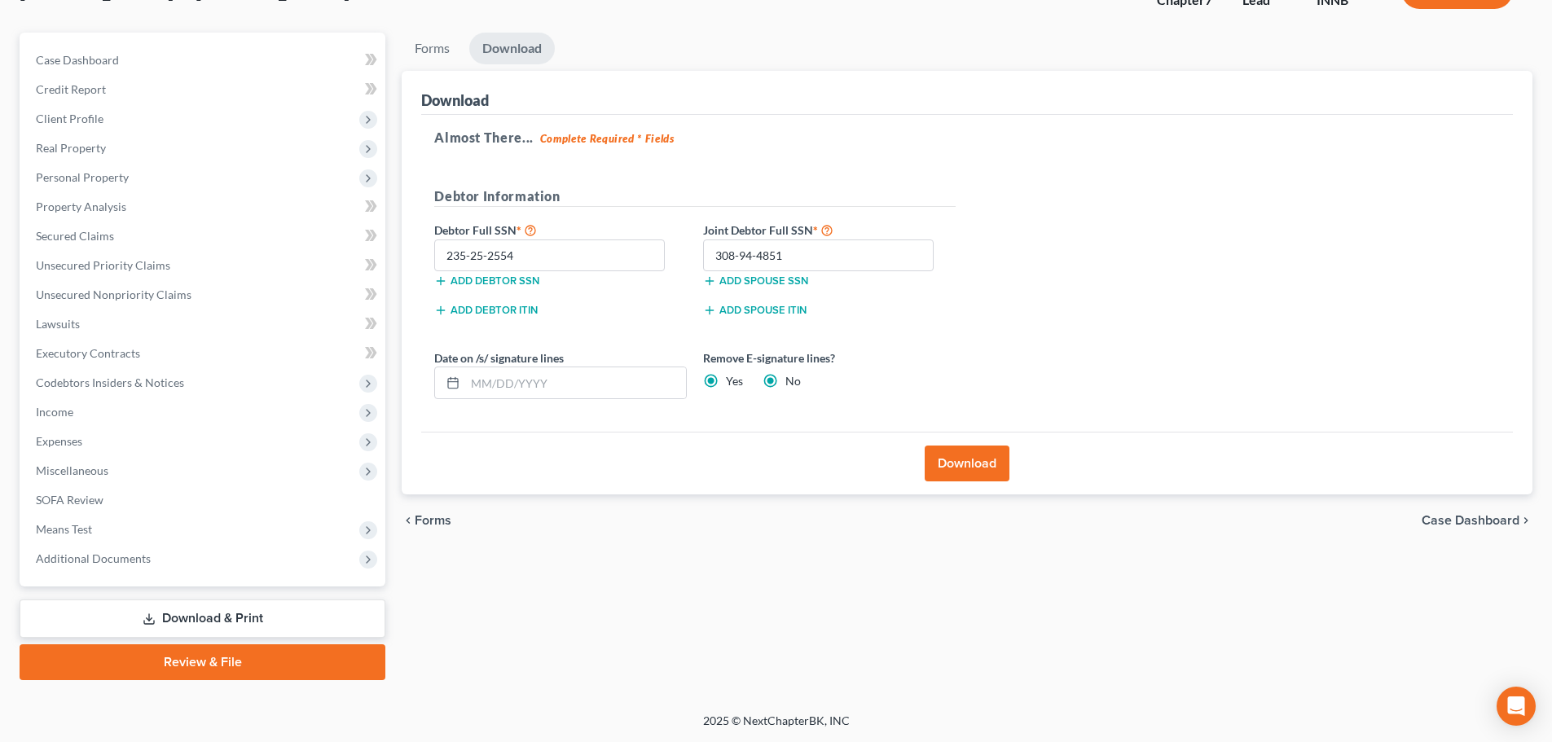
radio input "false"
click at [974, 470] on button "Download" at bounding box center [967, 464] width 85 height 36
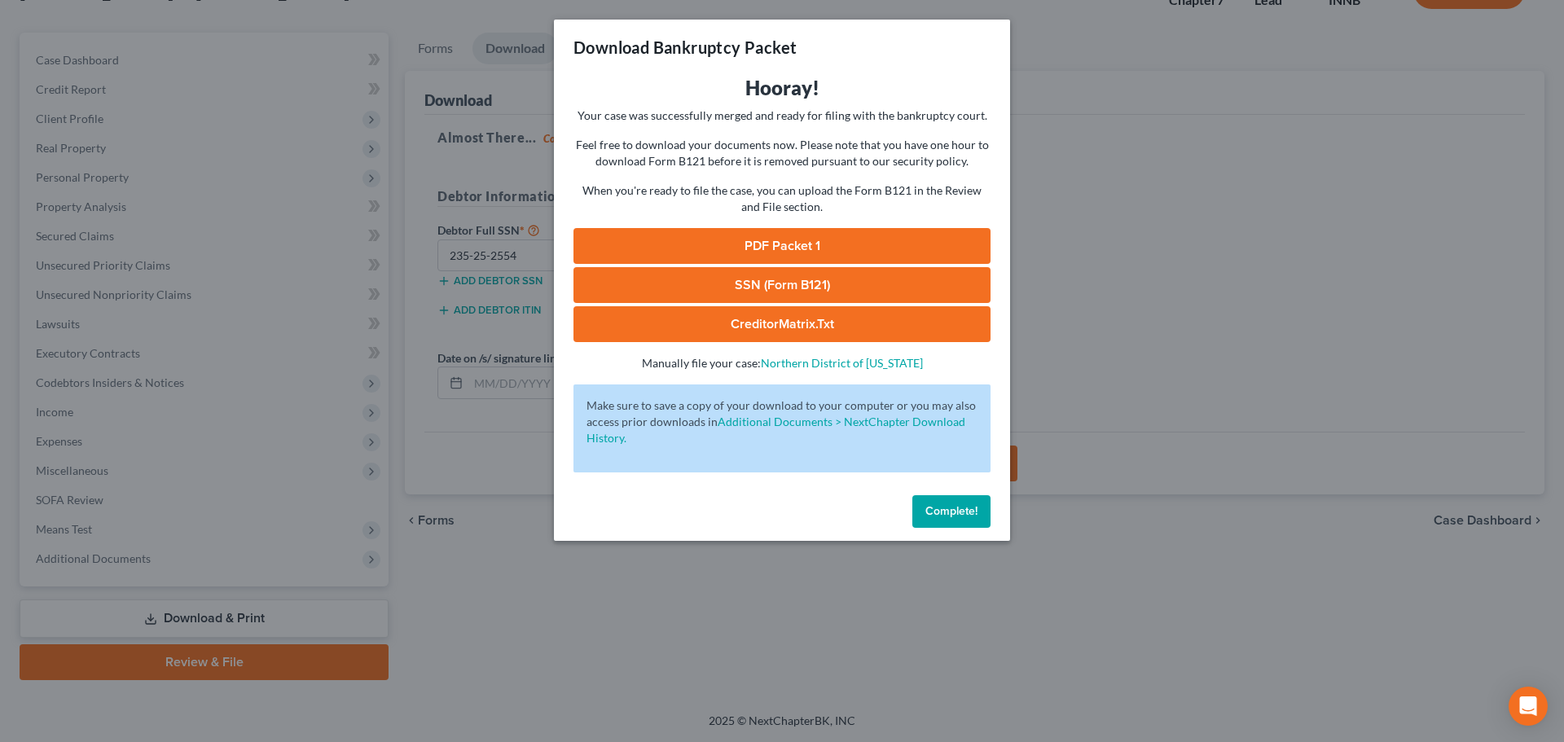
click at [712, 326] on link "CreditorMatrix.txt" at bounding box center [781, 324] width 417 height 36
click at [720, 275] on link "SSN (Form B121)" at bounding box center [781, 285] width 417 height 36
click at [777, 247] on link "PDF Packet 1" at bounding box center [781, 246] width 417 height 36
click at [940, 519] on button "Complete!" at bounding box center [951, 511] width 78 height 33
